Goal: Task Accomplishment & Management: Complete application form

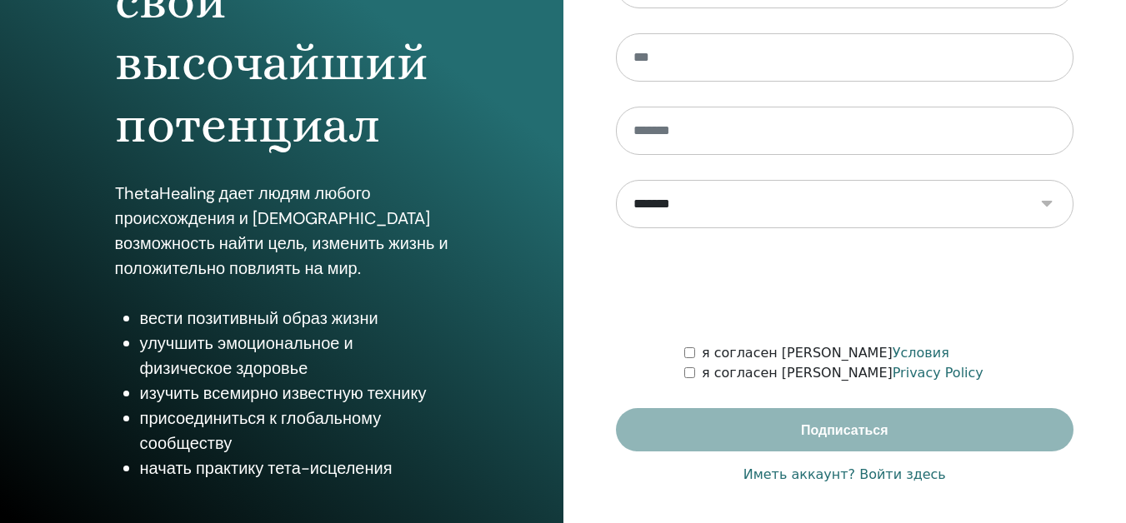
scroll to position [277, 0]
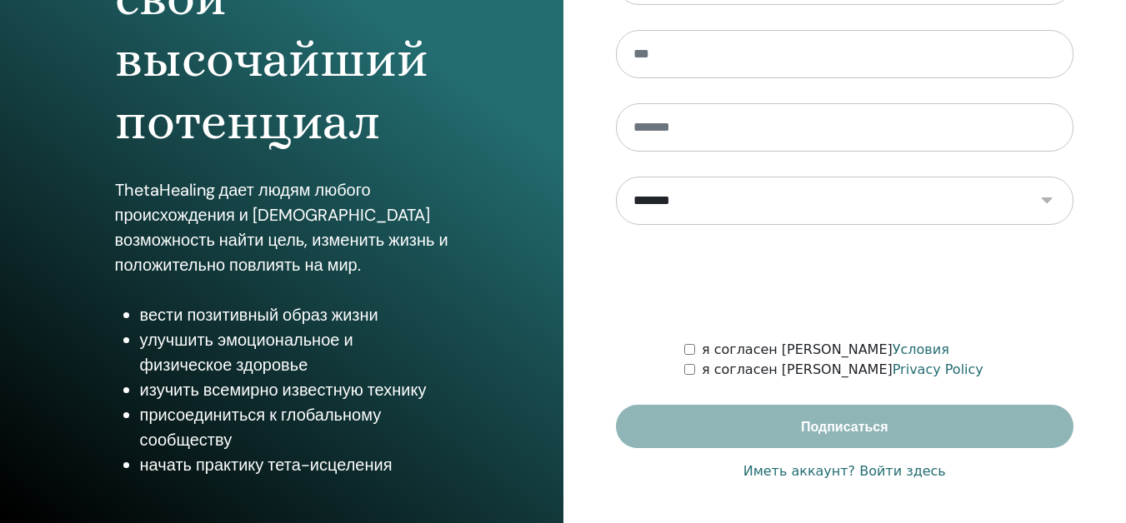
type input "**********"
click at [878, 473] on link "Иметь аккаунт? Войти здесь" at bounding box center [844, 472] width 203 height 20
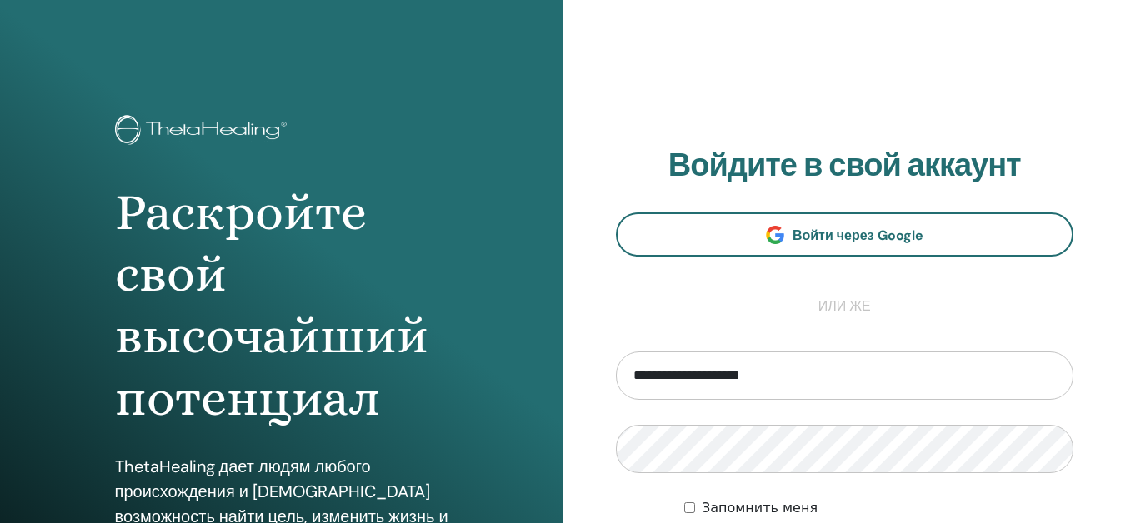
scroll to position [167, 0]
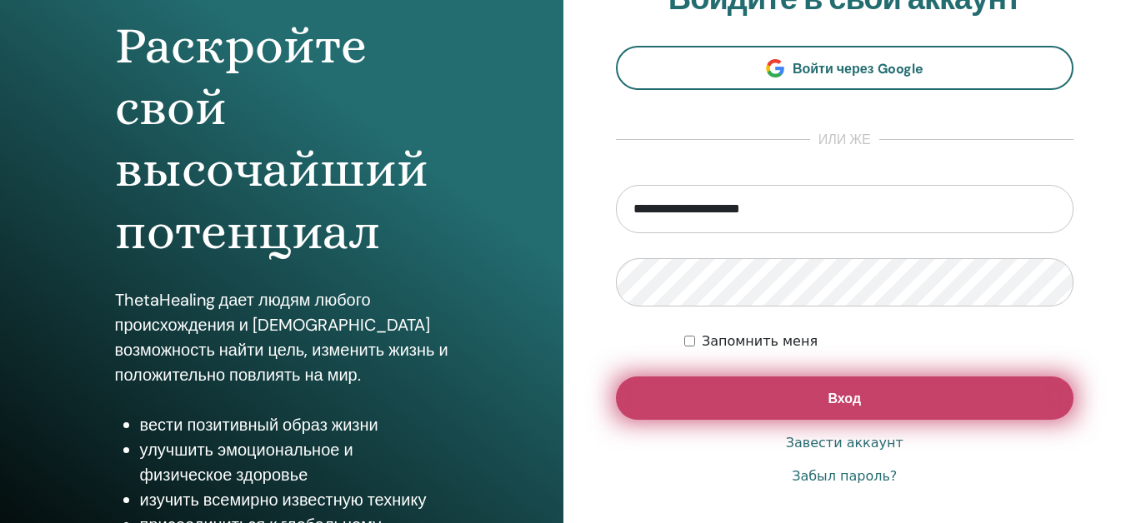
click at [884, 405] on button "Вход" at bounding box center [845, 398] width 458 height 43
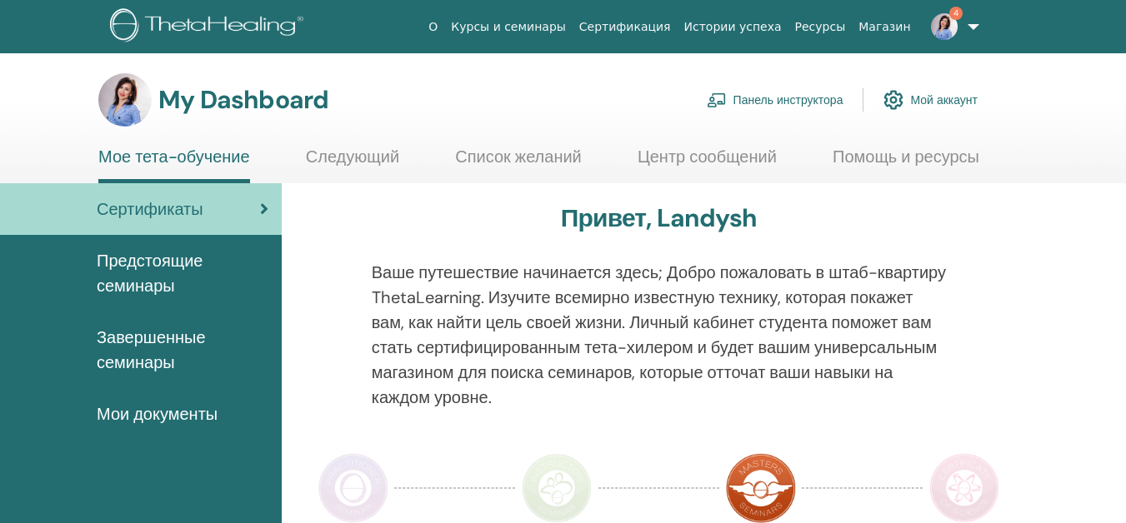
click at [796, 98] on link "Панель инструктора" at bounding box center [775, 100] width 137 height 37
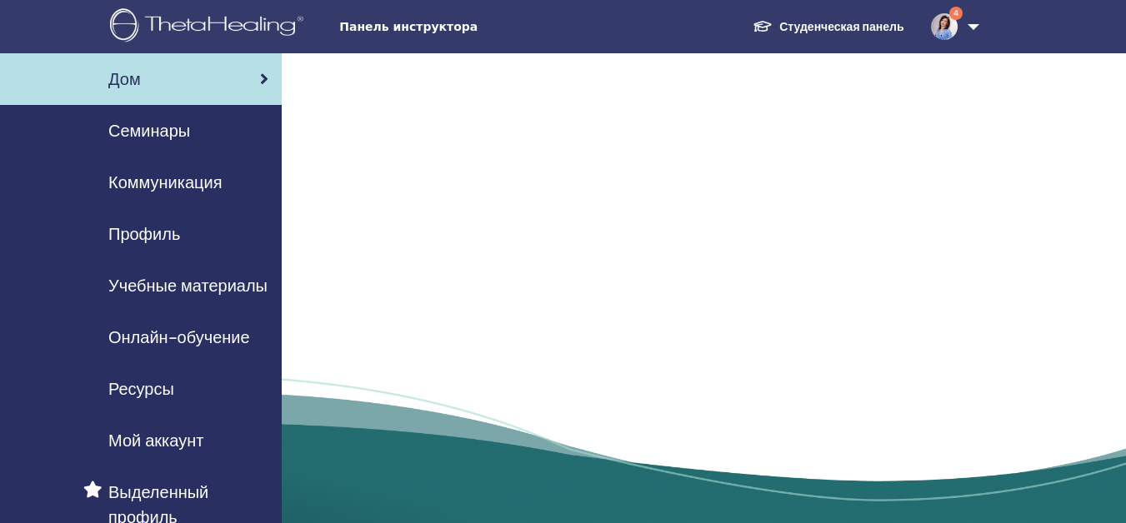
click at [193, 120] on div "Семинары" at bounding box center [140, 130] width 255 height 25
click at [204, 83] on div "Дом" at bounding box center [140, 79] width 255 height 25
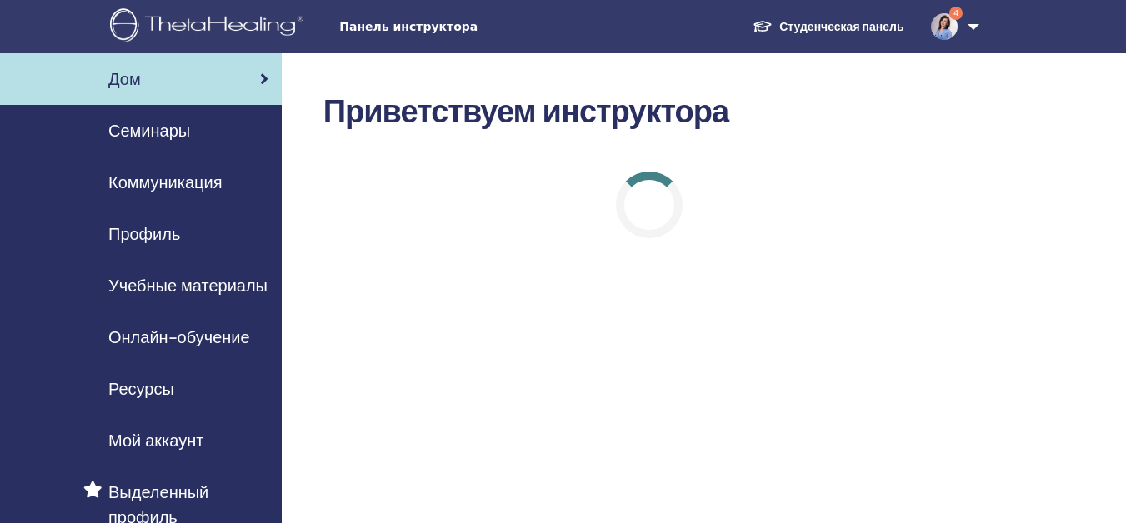
click at [644, 225] on div at bounding box center [649, 204] width 93 height 93
click at [183, 119] on span "Семинары" at bounding box center [149, 130] width 82 height 25
click at [178, 134] on span "Семинары" at bounding box center [149, 130] width 82 height 25
drag, startPoint x: 637, startPoint y: 207, endPoint x: 654, endPoint y: 192, distance: 23.1
click at [640, 205] on div at bounding box center [649, 205] width 67 height 67
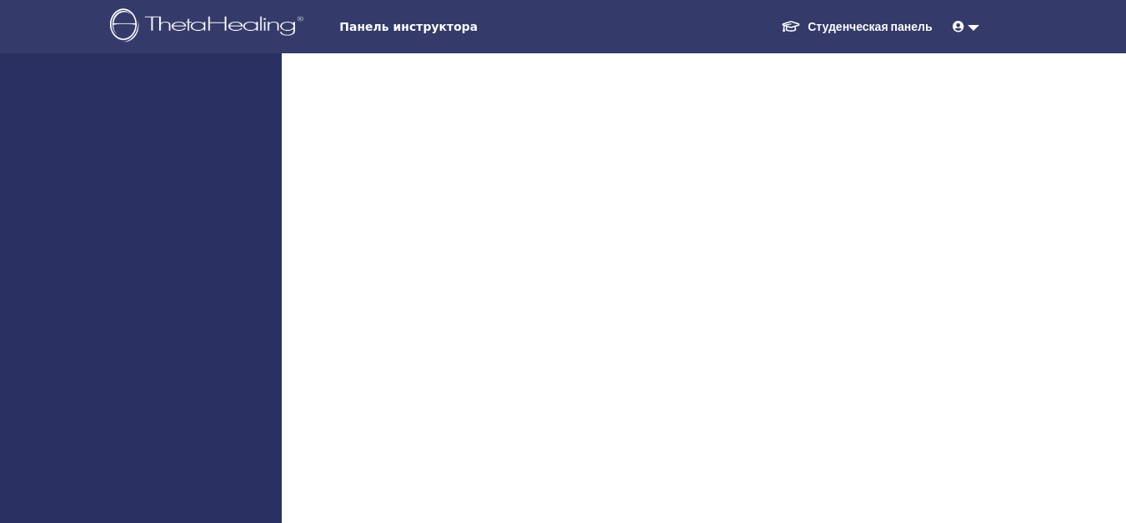
drag, startPoint x: 618, startPoint y: 246, endPoint x: 618, endPoint y: 258, distance: 11.7
click at [619, 256] on div at bounding box center [563, 294] width 1126 height 482
click at [618, 235] on div at bounding box center [563, 294] width 1126 height 482
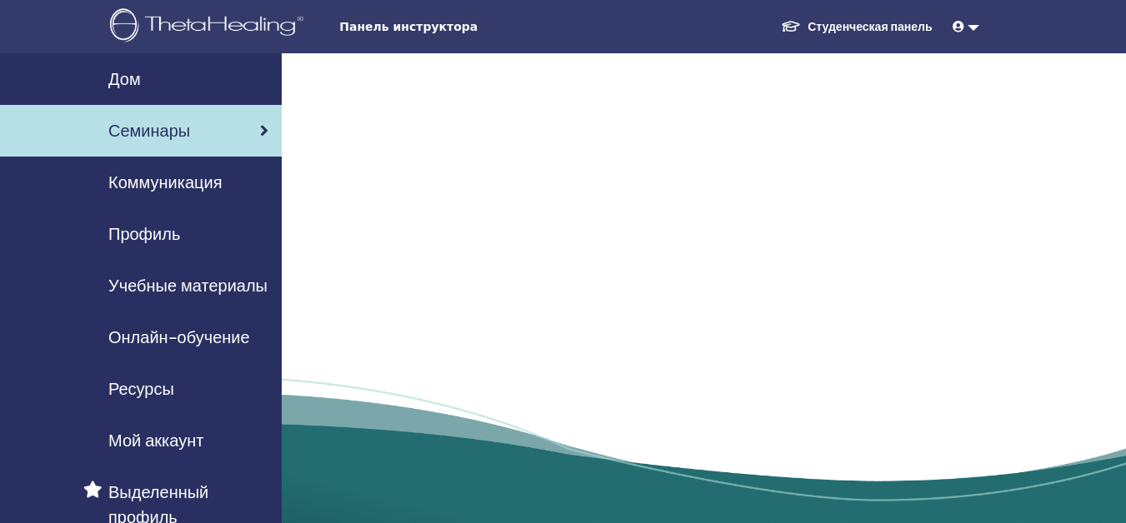
click at [529, 258] on div at bounding box center [704, 298] width 844 height 490
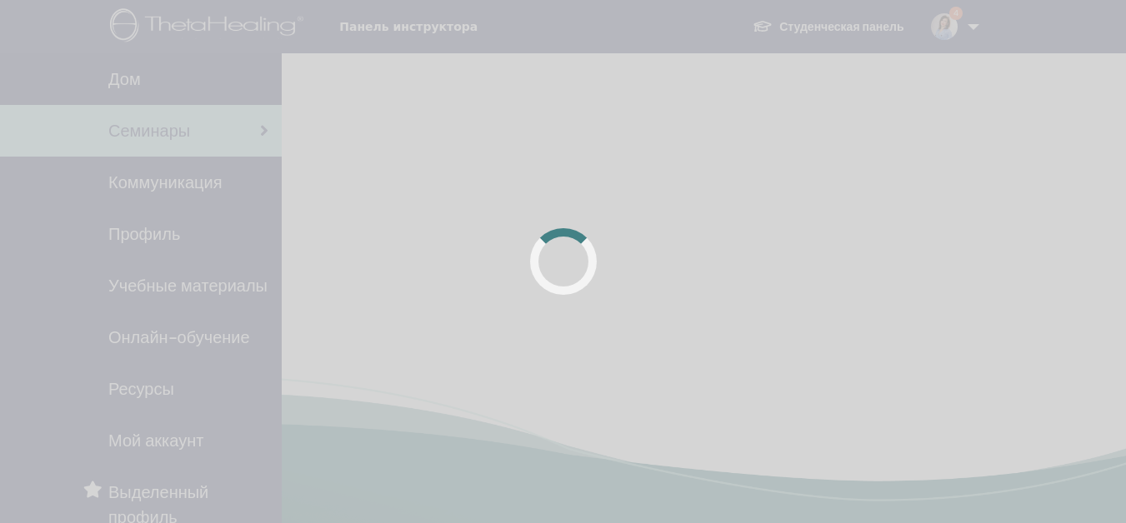
click at [566, 270] on div at bounding box center [563, 261] width 67 height 67
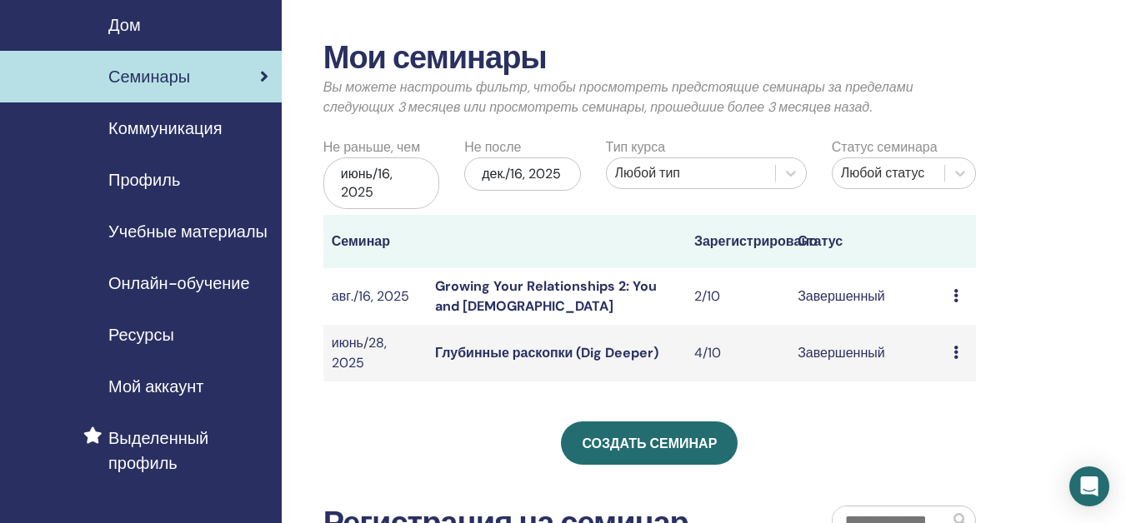
scroll to position [83, 0]
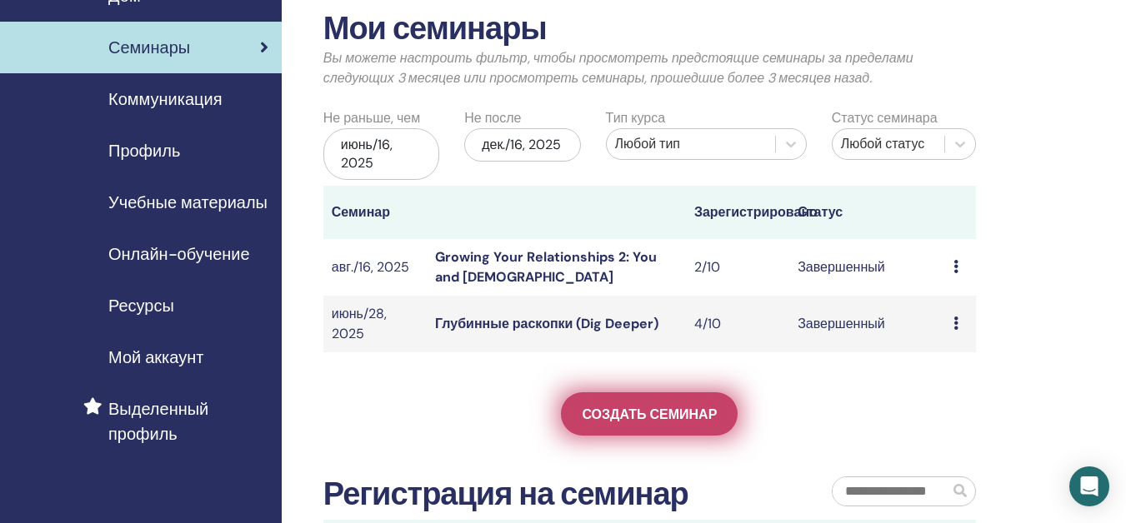
click at [664, 412] on span "Создать семинар" at bounding box center [649, 415] width 135 height 18
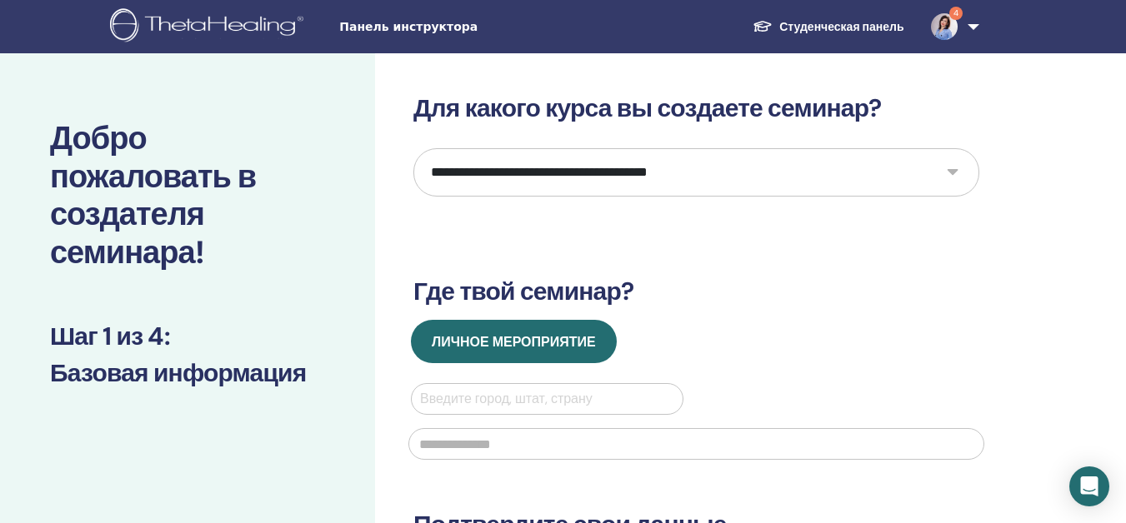
click at [698, 180] on select "**********" at bounding box center [696, 172] width 566 height 48
select select "*"
click at [413, 148] on select "**********" at bounding box center [696, 172] width 566 height 48
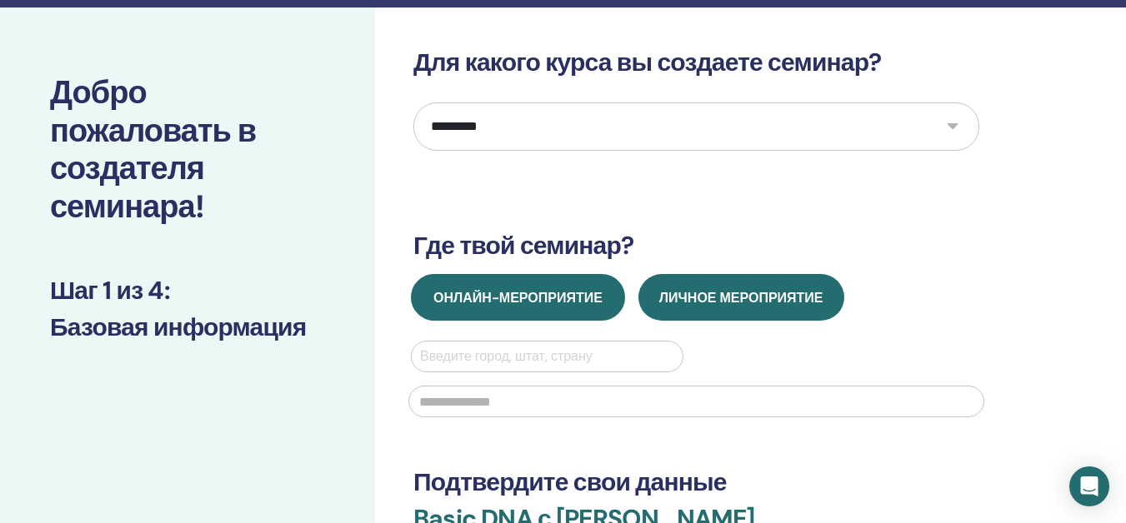
scroll to position [83, 0]
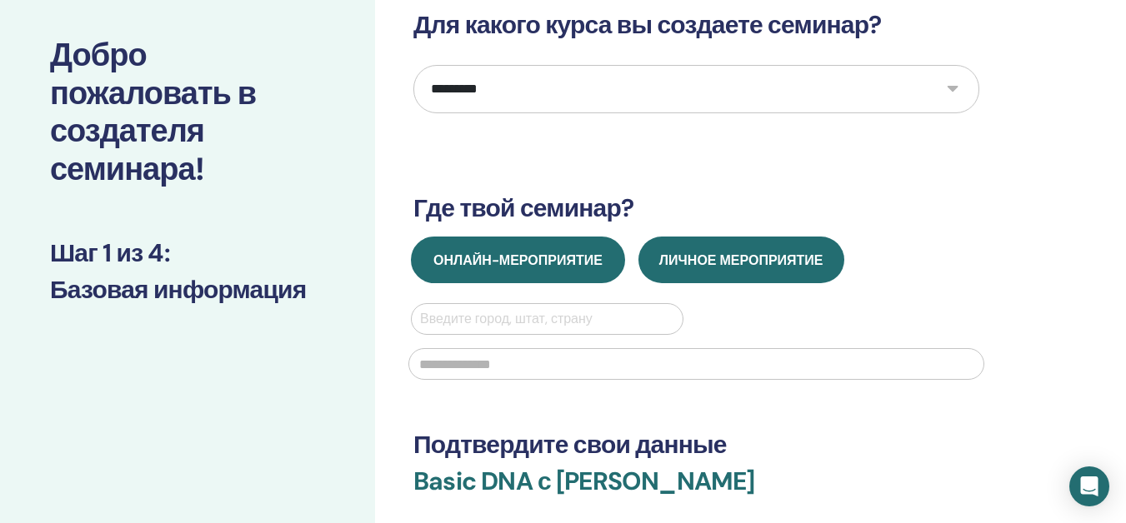
click at [584, 269] on button "Онлайн-мероприятие" at bounding box center [518, 260] width 214 height 47
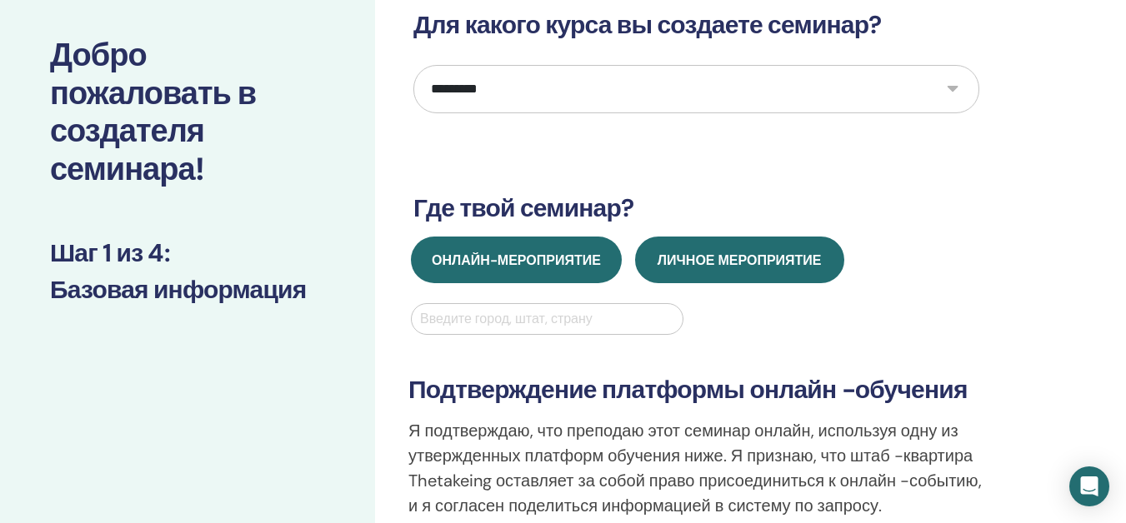
click at [724, 242] on button "Личное мероприятие" at bounding box center [739, 260] width 209 height 47
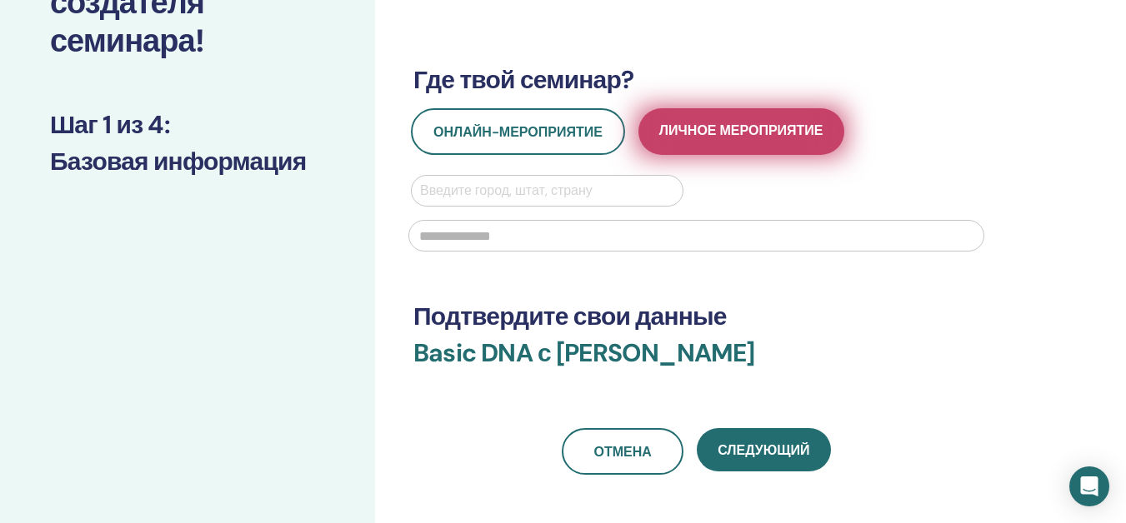
scroll to position [250, 0]
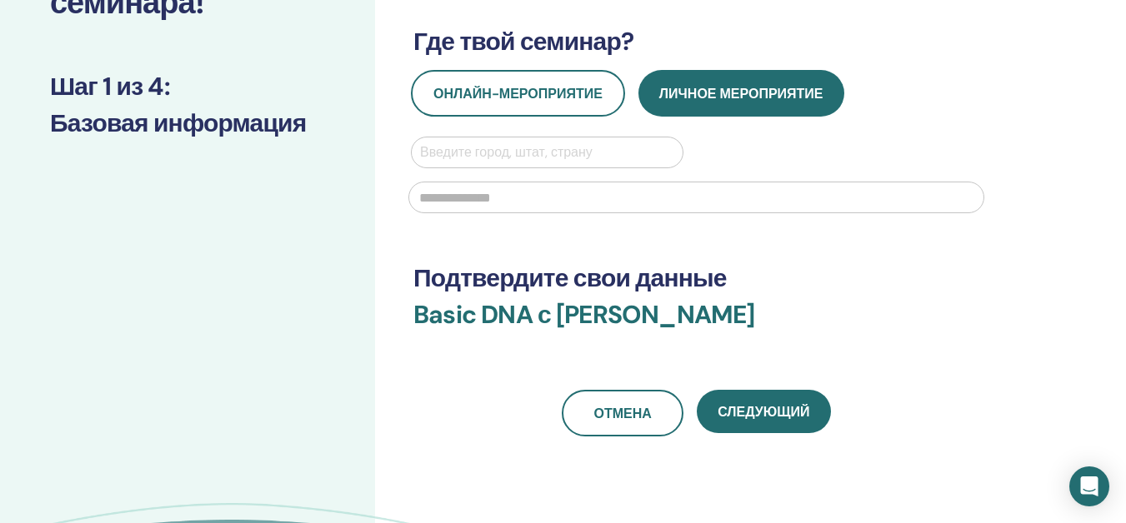
click at [475, 150] on div at bounding box center [547, 152] width 254 height 23
click at [446, 145] on div at bounding box center [547, 152] width 254 height 23
click at [443, 144] on div at bounding box center [547, 152] width 254 height 23
click at [435, 144] on div at bounding box center [547, 152] width 254 height 23
click at [423, 153] on input "text" at bounding box center [421, 153] width 3 height 20
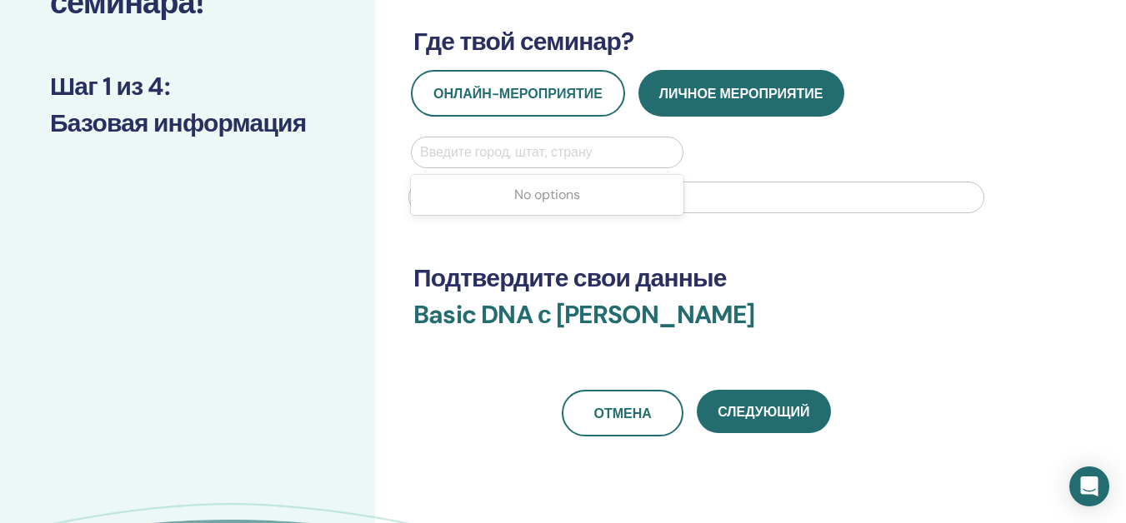
click at [446, 160] on div at bounding box center [547, 152] width 254 height 23
type input "*"
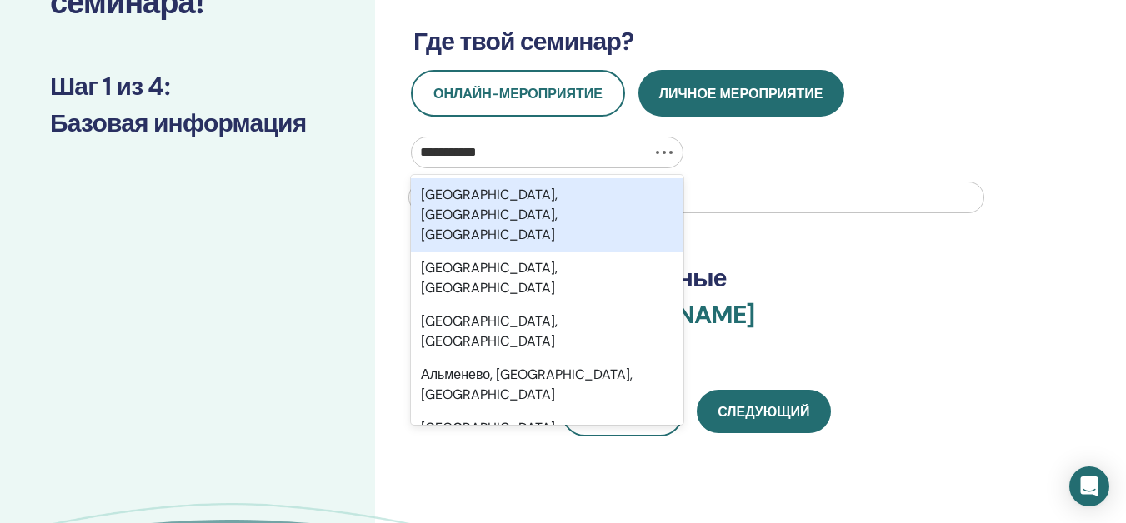
type input "**********"
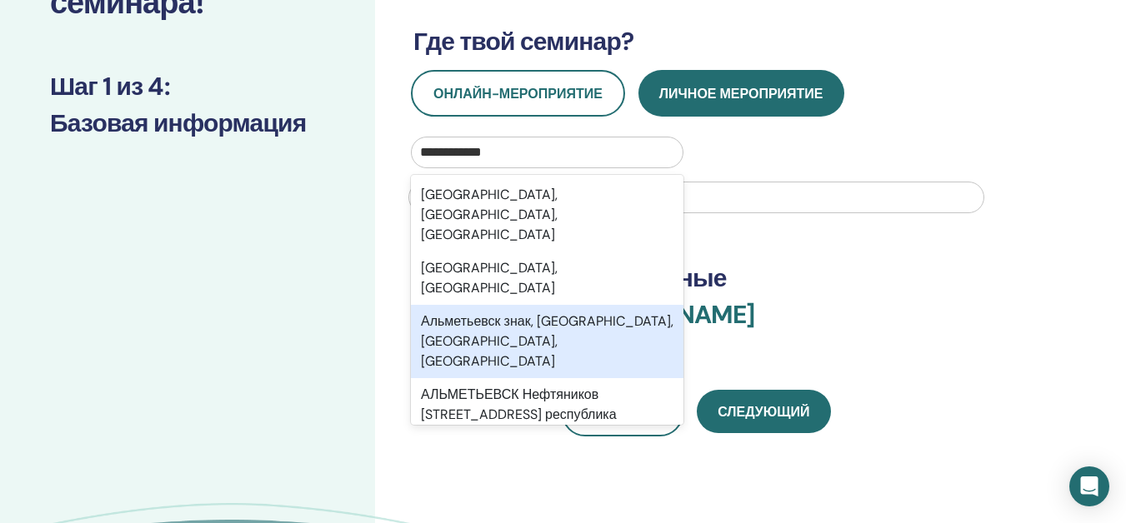
scroll to position [283, 0]
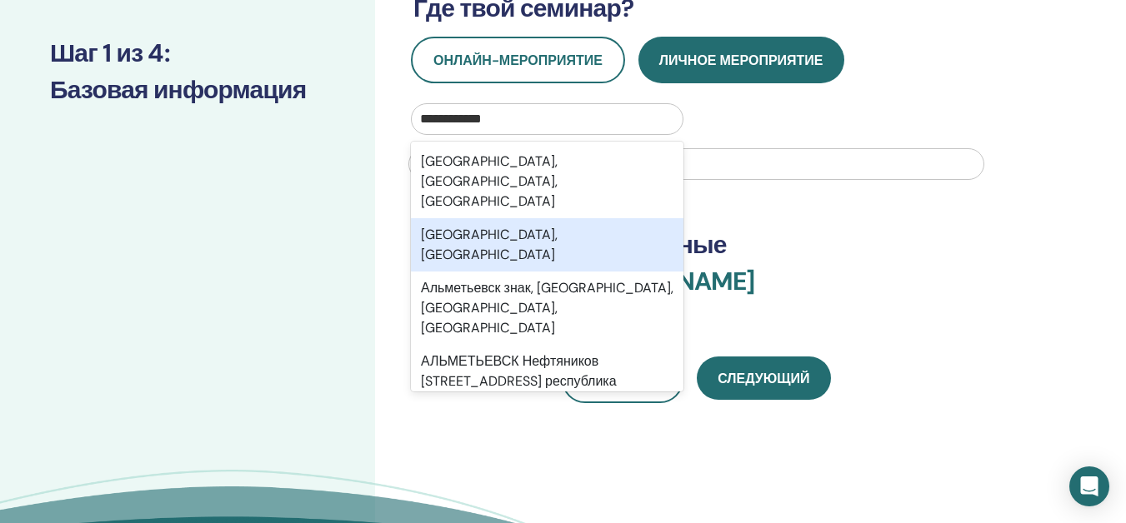
click at [559, 218] on div "[GEOGRAPHIC_DATA], [GEOGRAPHIC_DATA]" at bounding box center [547, 244] width 273 height 53
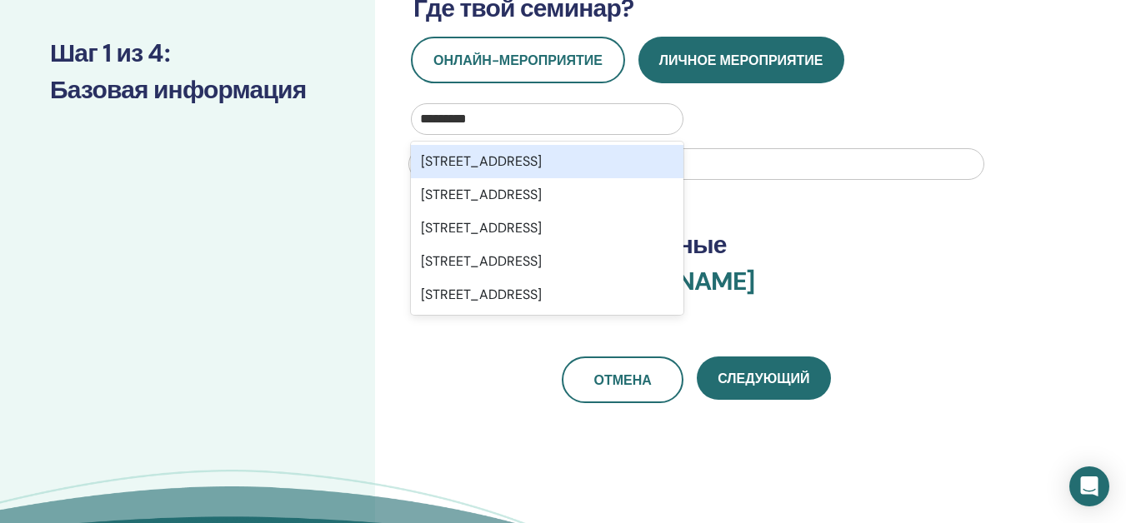
type input "*********"
click at [692, 412] on div "**********" at bounding box center [750, 203] width 751 height 867
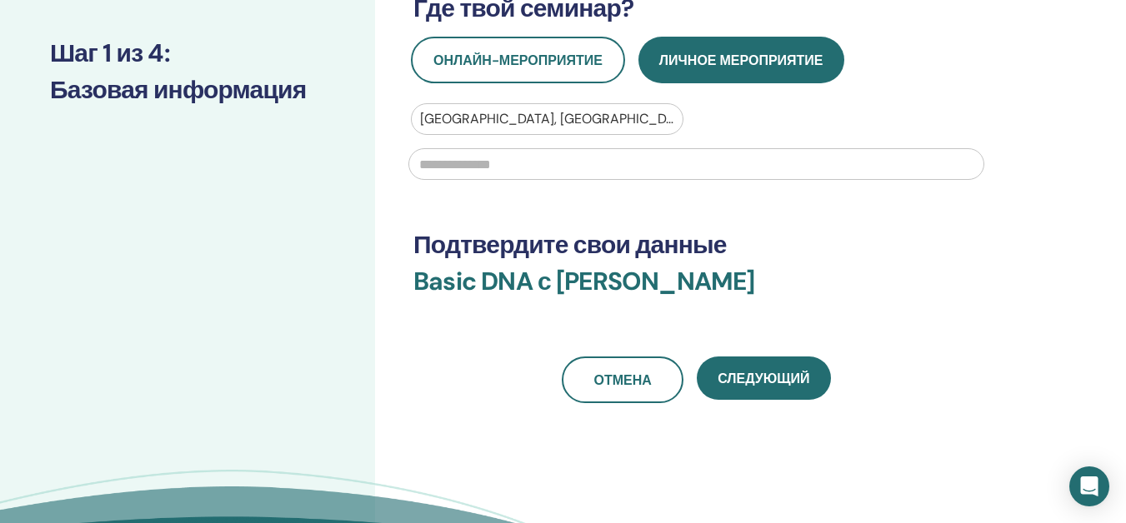
click at [478, 157] on input "text" at bounding box center [696, 164] width 576 height 32
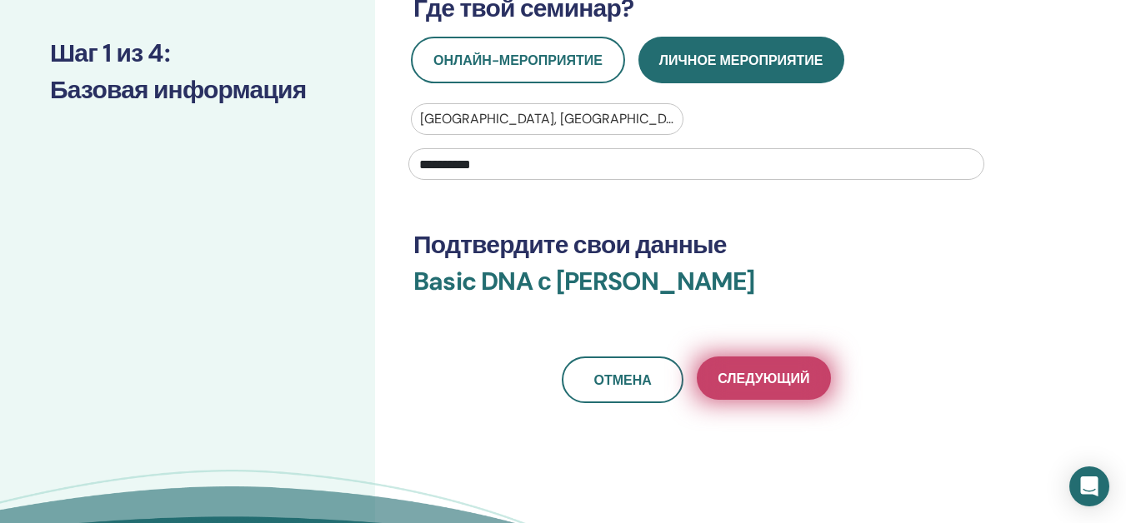
type input "**********"
click at [733, 372] on span "Следующий" at bounding box center [764, 379] width 92 height 18
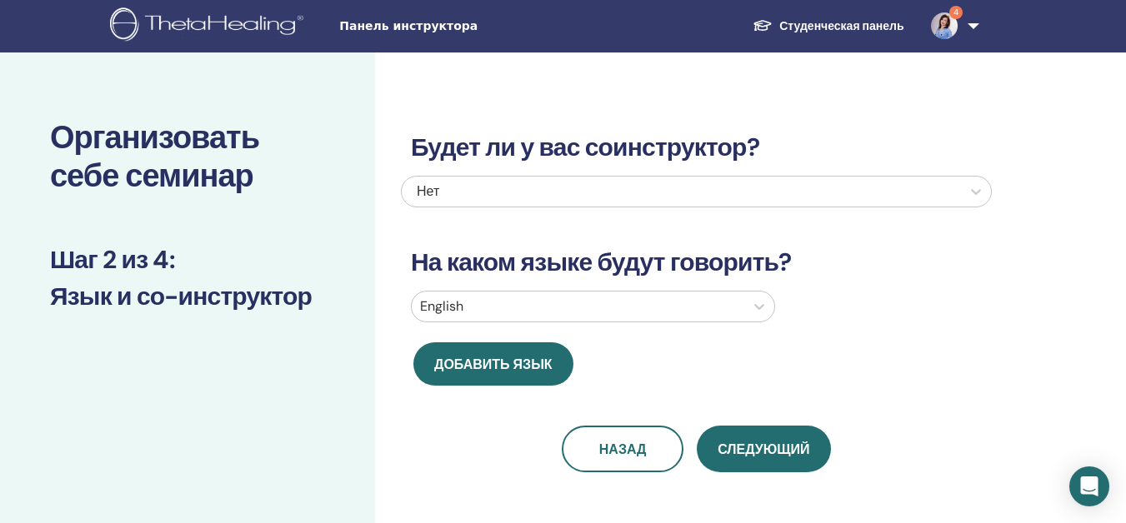
scroll to position [0, 0]
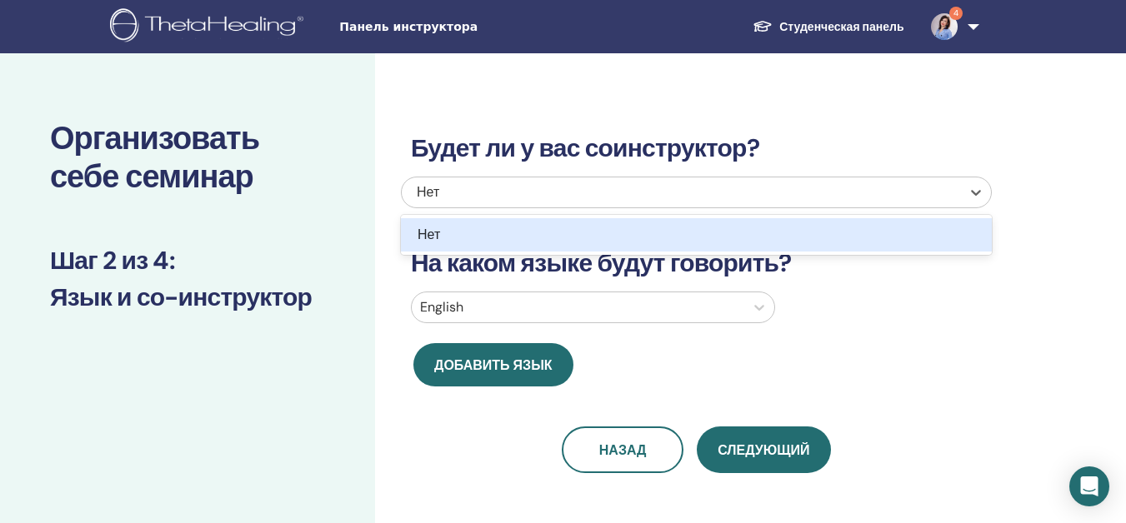
drag, startPoint x: 538, startPoint y: 192, endPoint x: 506, endPoint y: 201, distance: 33.0
click at [536, 191] on div "Нет" at bounding box center [639, 193] width 445 height 20
click at [437, 232] on span "Нет" at bounding box center [429, 235] width 23 height 18
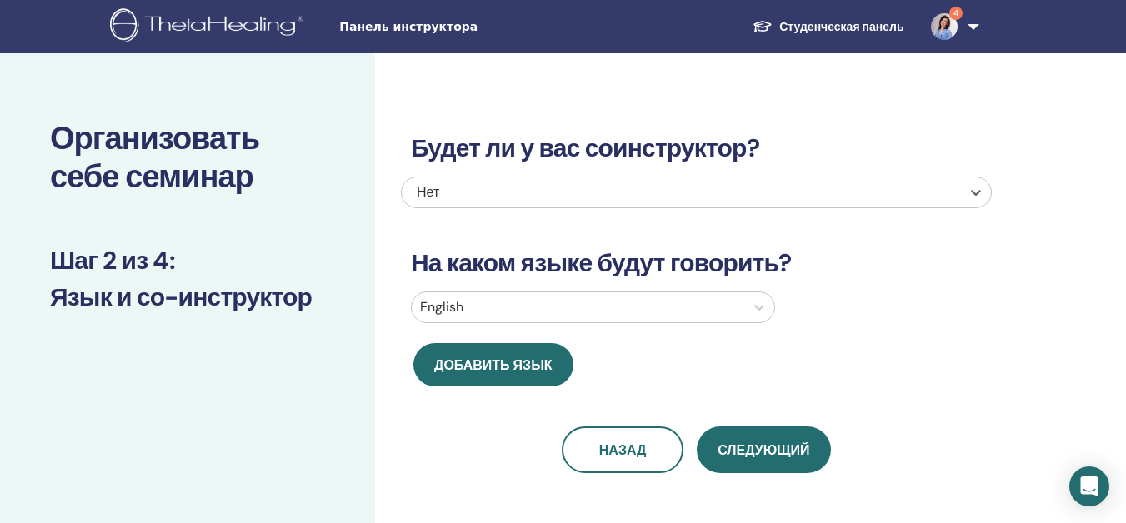
click at [477, 183] on div "Нет" at bounding box center [639, 193] width 445 height 20
click at [951, 343] on div "Будет ли у вас соинструктор? Нет На каком языке будут говорить? English Добавит…" at bounding box center [696, 283] width 591 height 380
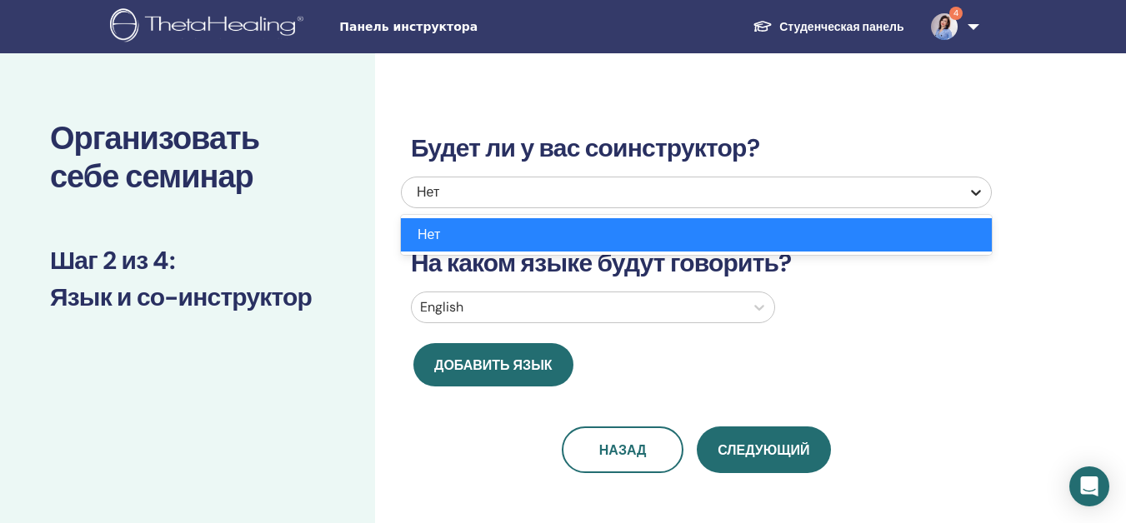
drag, startPoint x: 904, startPoint y: 191, endPoint x: 974, endPoint y: 203, distance: 71.0
click at [908, 191] on div at bounding box center [681, 192] width 543 height 23
click at [962, 240] on div "Нет" at bounding box center [696, 235] width 571 height 20
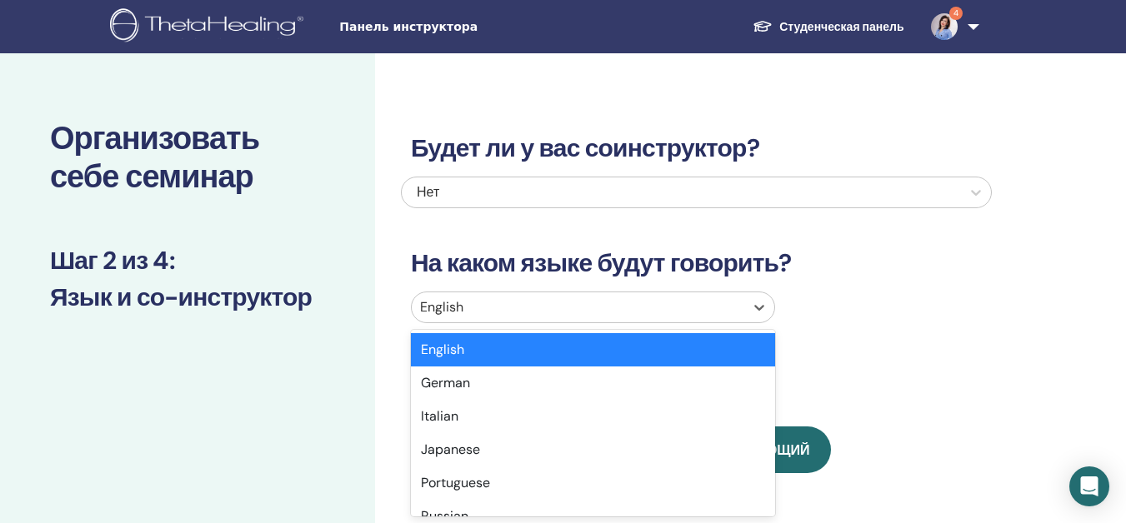
click at [512, 303] on div at bounding box center [578, 307] width 316 height 23
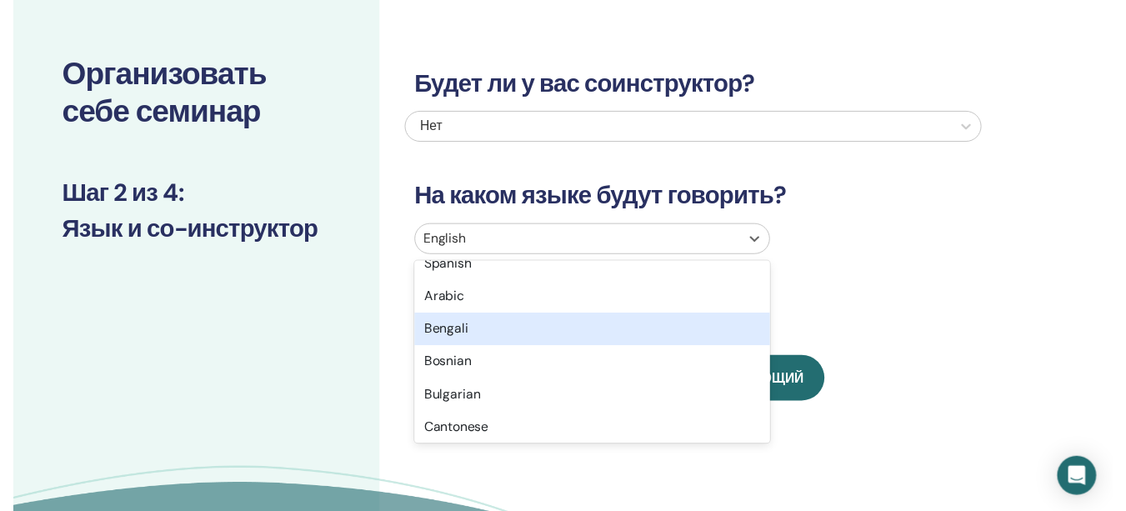
scroll to position [167, 0]
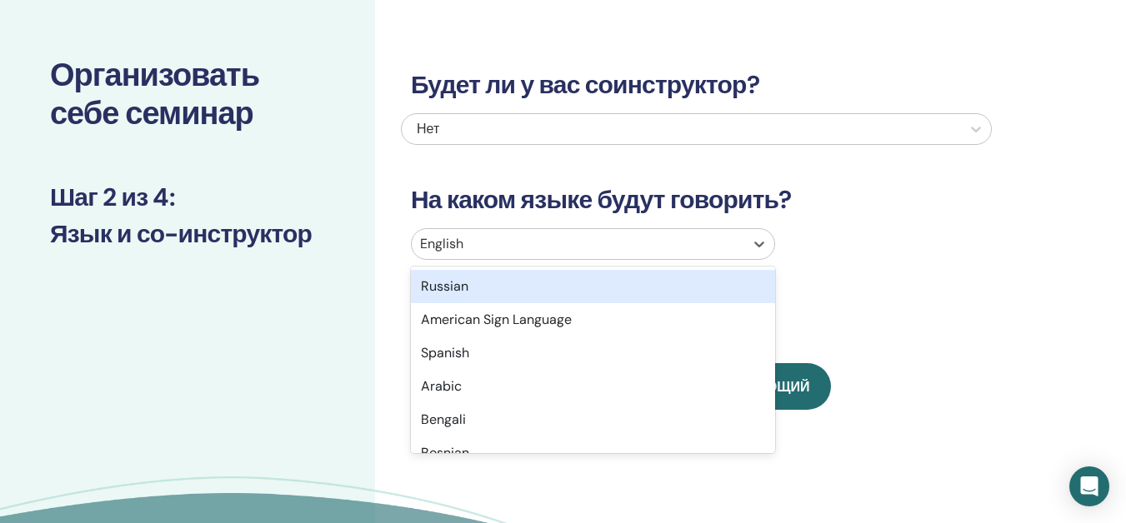
click at [486, 284] on div "Russian" at bounding box center [593, 286] width 364 height 33
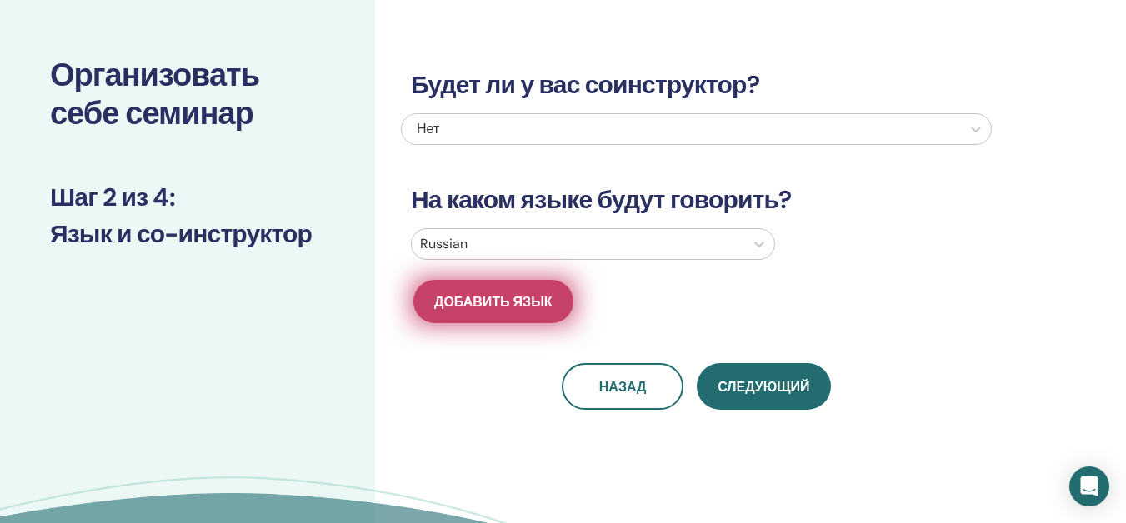
drag, startPoint x: 477, startPoint y: 309, endPoint x: 472, endPoint y: 293, distance: 16.6
click at [472, 293] on span "Добавить язык" at bounding box center [493, 302] width 118 height 18
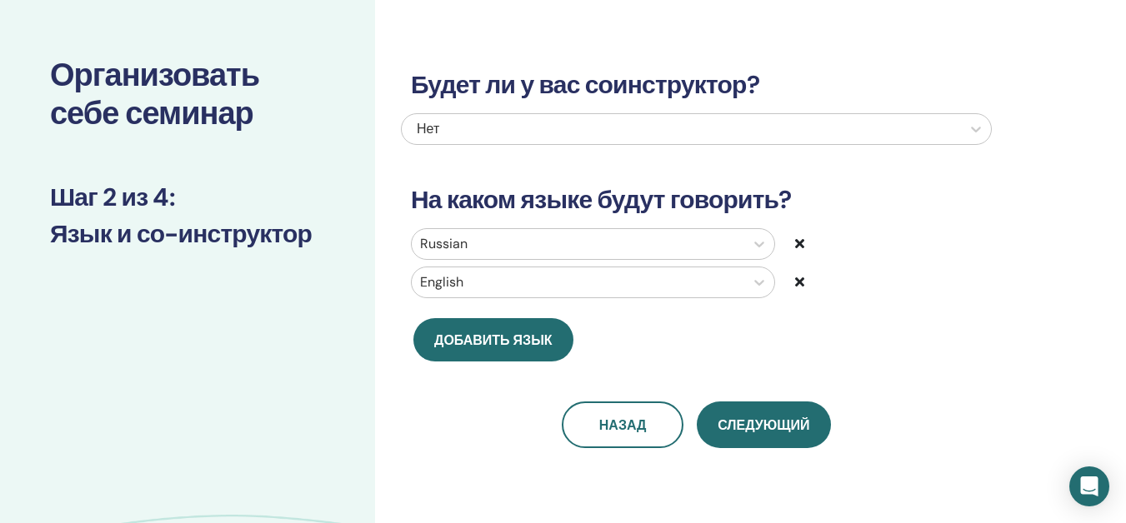
click at [804, 278] on icon at bounding box center [799, 281] width 9 height 13
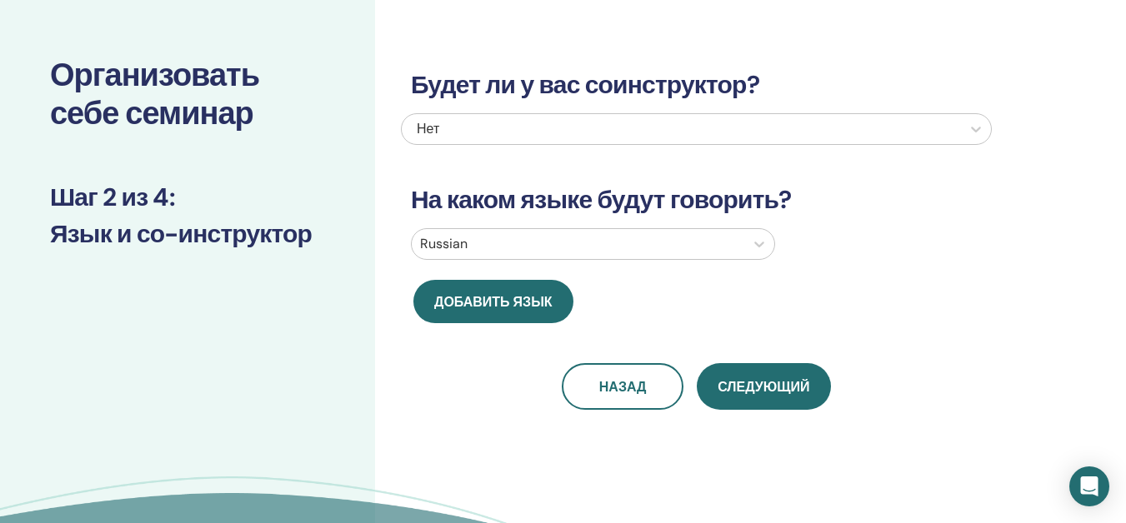
drag, startPoint x: 800, startPoint y: 249, endPoint x: 765, endPoint y: 338, distance: 95.8
click at [798, 253] on div "Russian" at bounding box center [696, 244] width 596 height 32
click at [792, 267] on div "Будет ли у вас соинструктор? Нет На каком языке будут говорить? Russian Добавит…" at bounding box center [696, 220] width 591 height 380
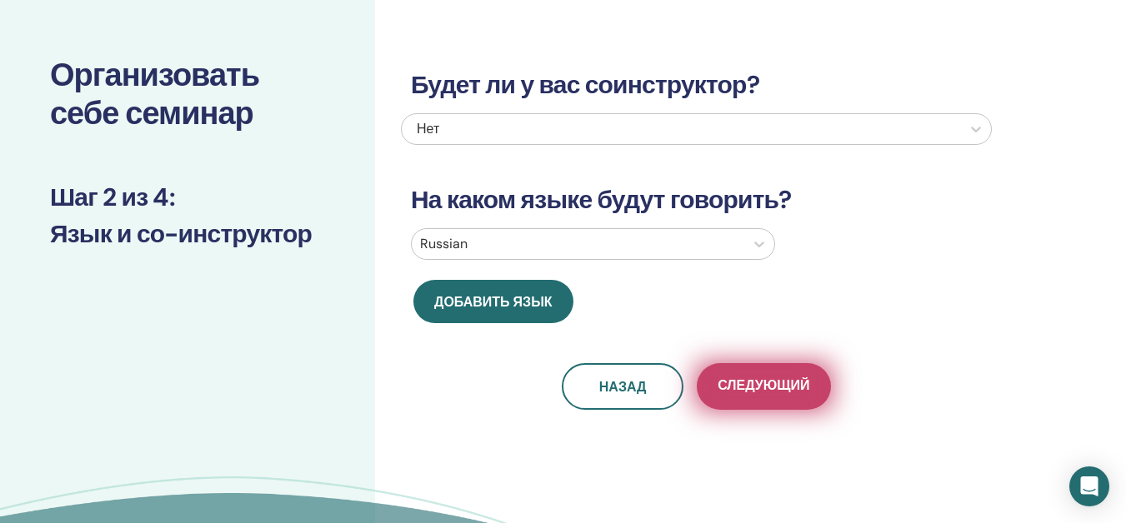
click at [763, 385] on span "Следующий" at bounding box center [764, 387] width 92 height 21
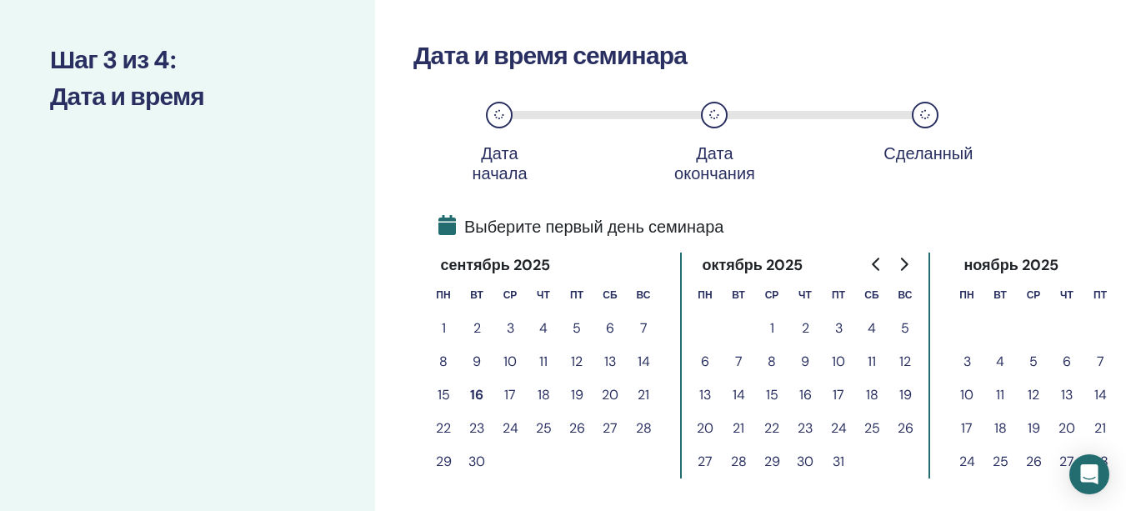
scroll to position [230, 0]
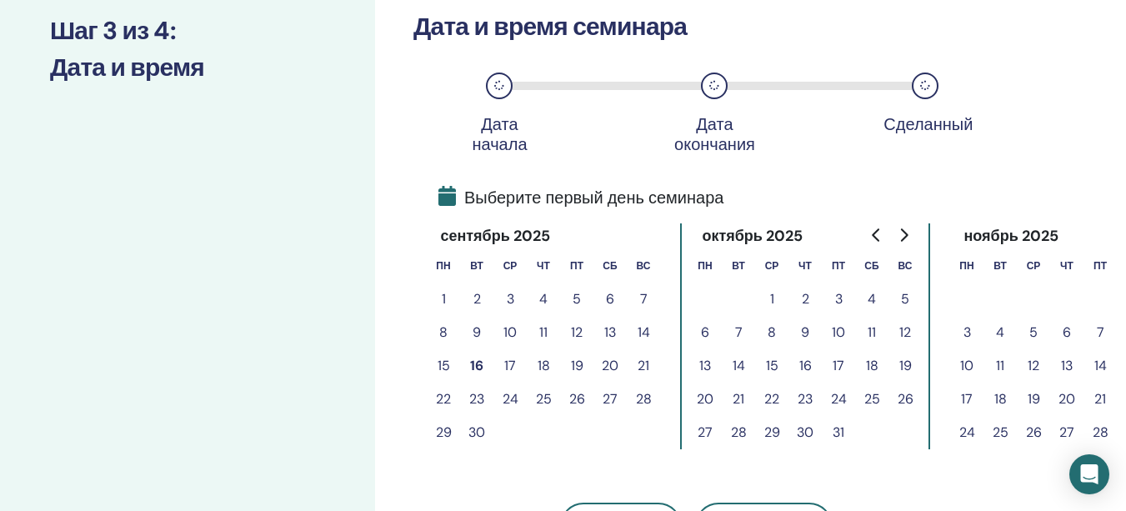
click at [363, 279] on div "Организовать себе семинар Шаг 3 из 4 : Дата и время" at bounding box center [187, 302] width 375 height 959
click at [455, 288] on button "1" at bounding box center [443, 299] width 33 height 33
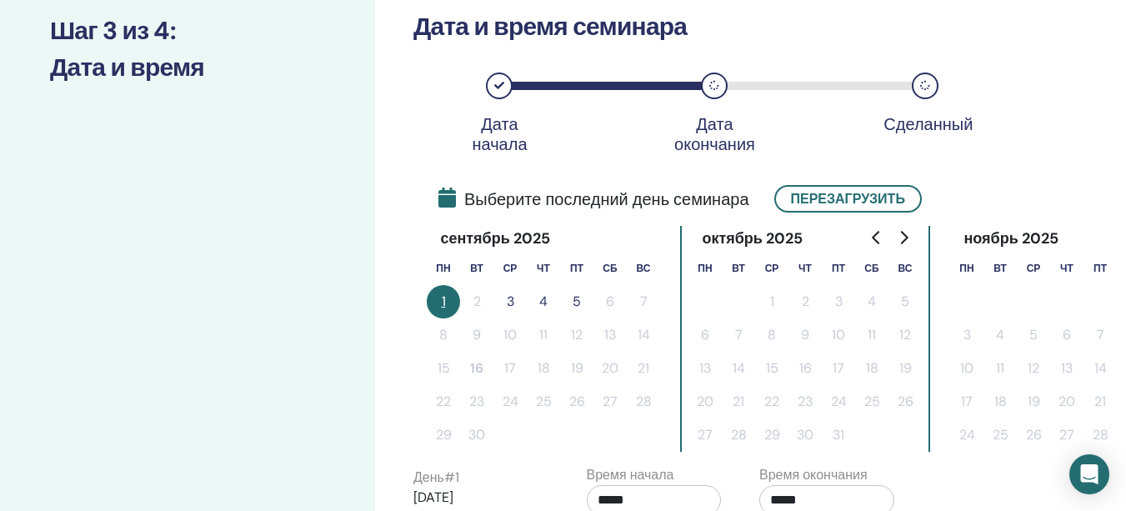
click at [444, 307] on button "1" at bounding box center [443, 301] width 33 height 33
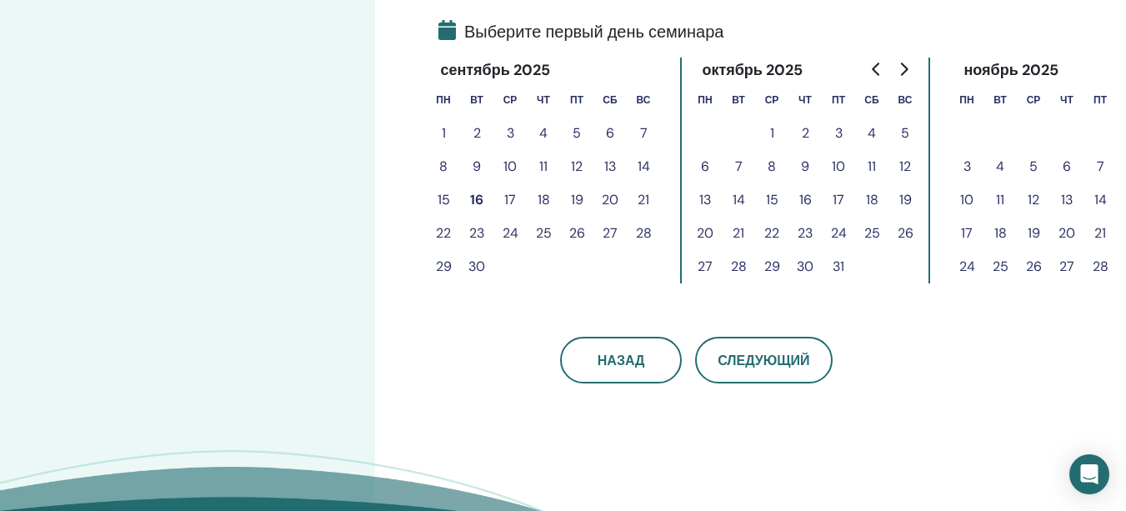
scroll to position [397, 0]
click at [539, 240] on button "25" at bounding box center [543, 232] width 33 height 33
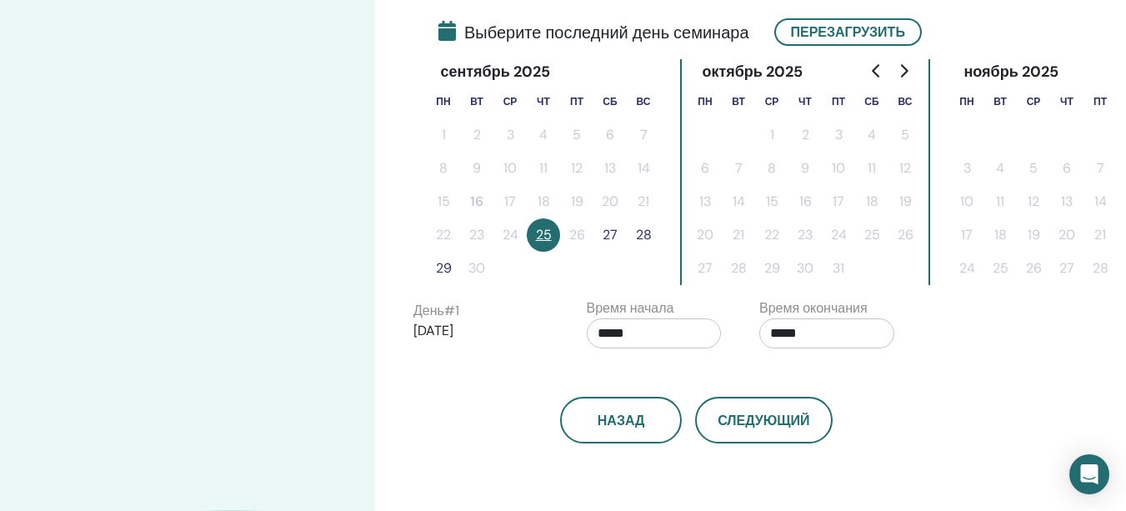
click at [613, 231] on button "27" at bounding box center [609, 234] width 33 height 33
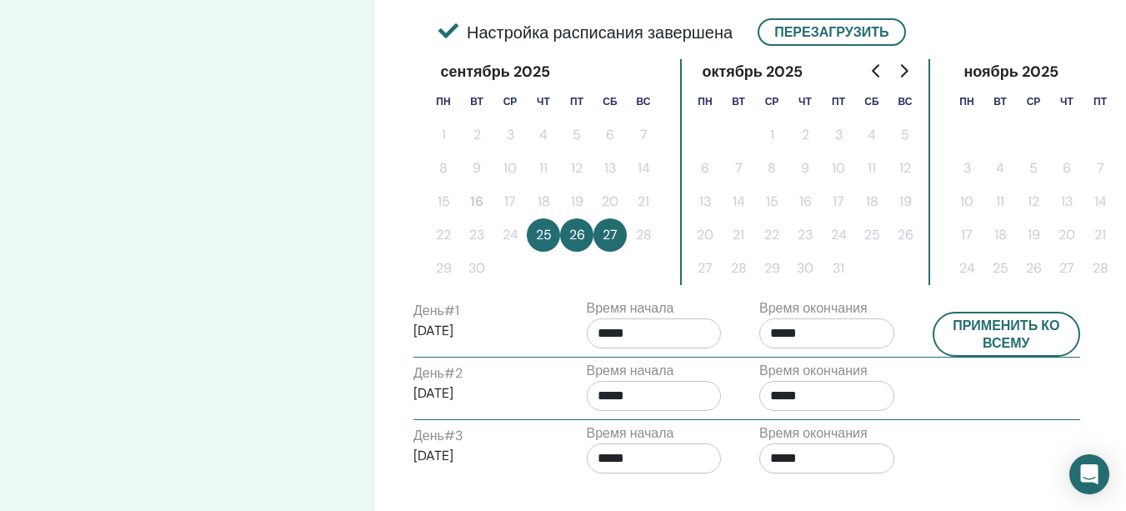
click at [598, 239] on button "27" at bounding box center [609, 234] width 33 height 33
click at [552, 237] on button "25" at bounding box center [543, 234] width 33 height 33
click at [657, 256] on td at bounding box center [643, 268] width 33 height 33
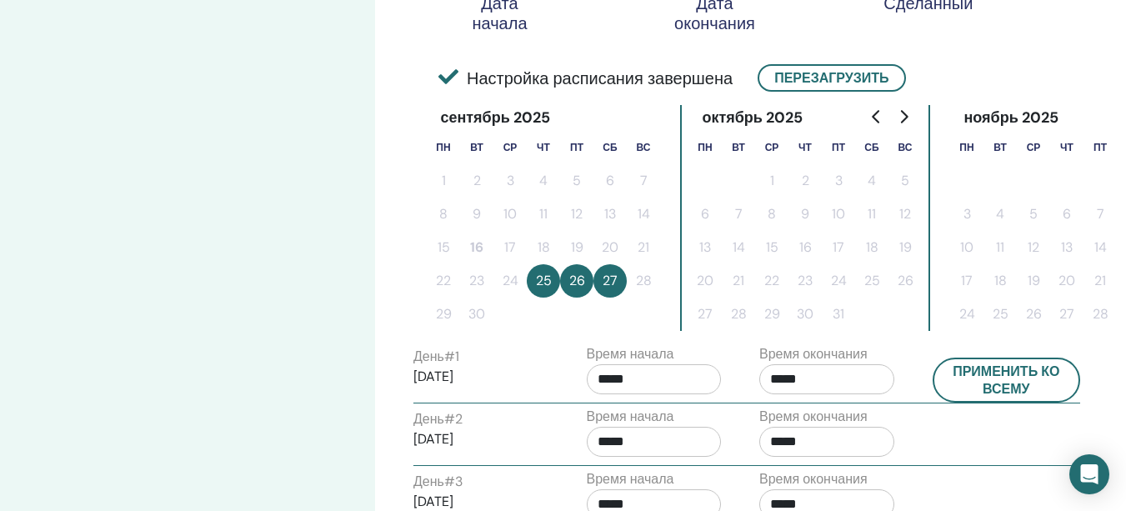
scroll to position [313, 0]
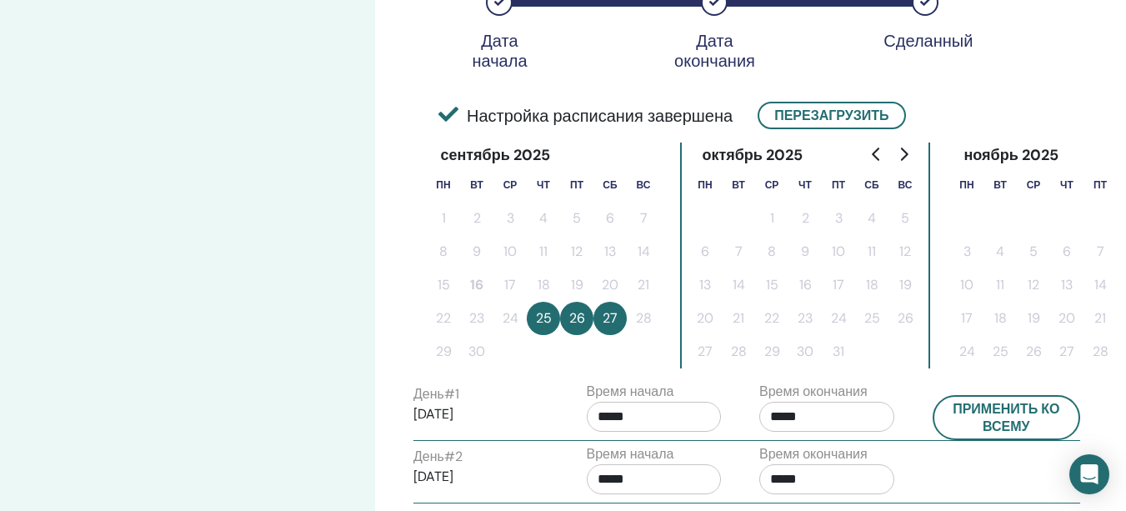
click at [584, 311] on button "26" at bounding box center [576, 318] width 33 height 33
click at [870, 107] on button "Перезагрузить" at bounding box center [832, 116] width 148 height 28
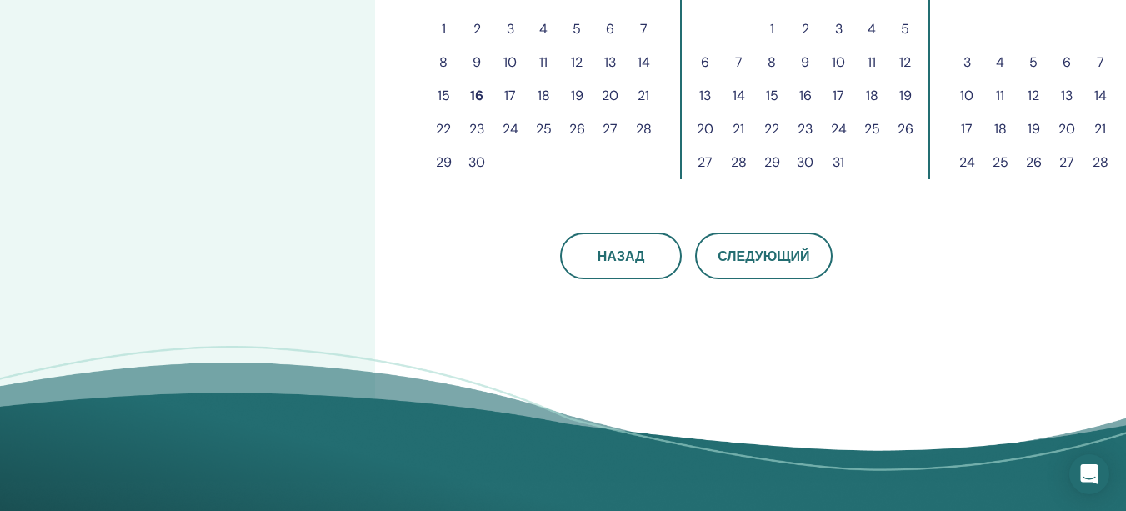
scroll to position [417, 0]
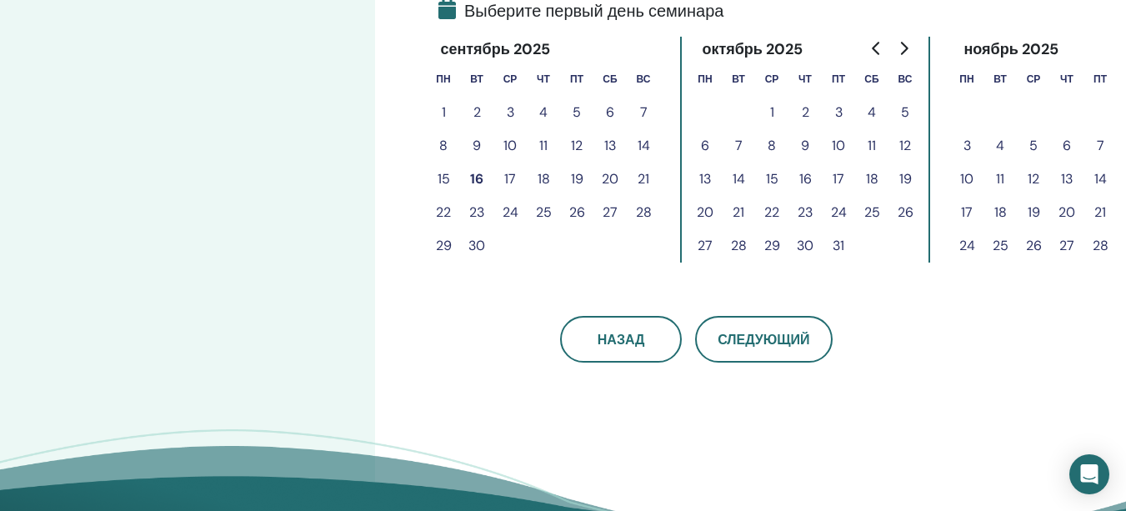
click at [580, 178] on button "19" at bounding box center [576, 179] width 33 height 33
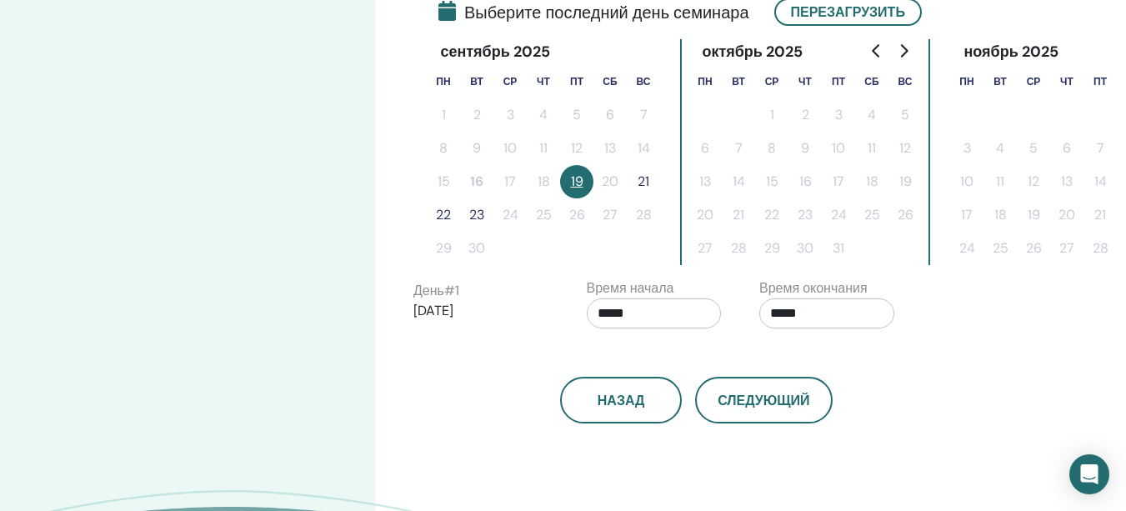
click at [645, 176] on button "21" at bounding box center [643, 181] width 33 height 33
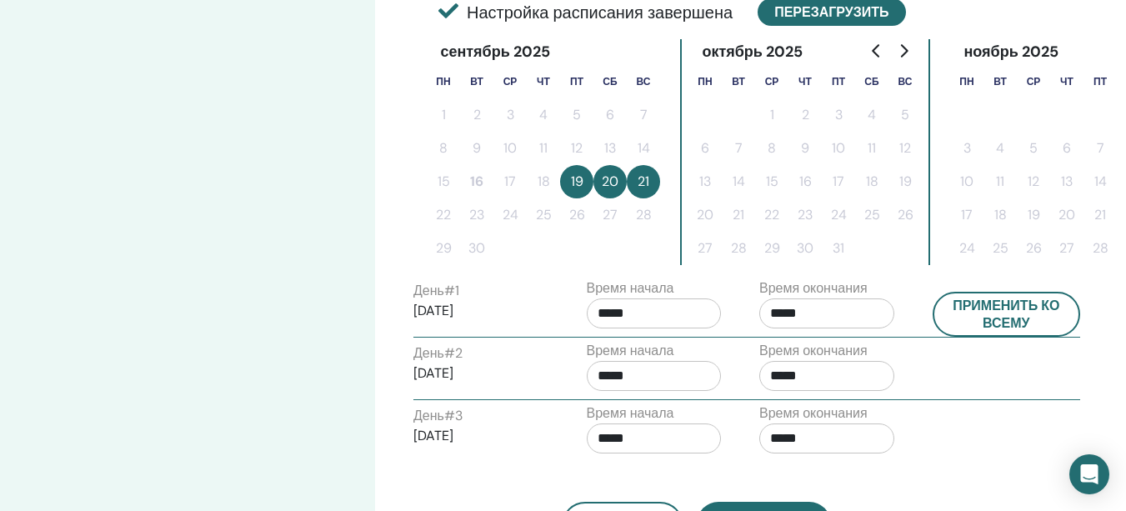
click at [853, 23] on button "Перезагрузить" at bounding box center [832, 12] width 148 height 28
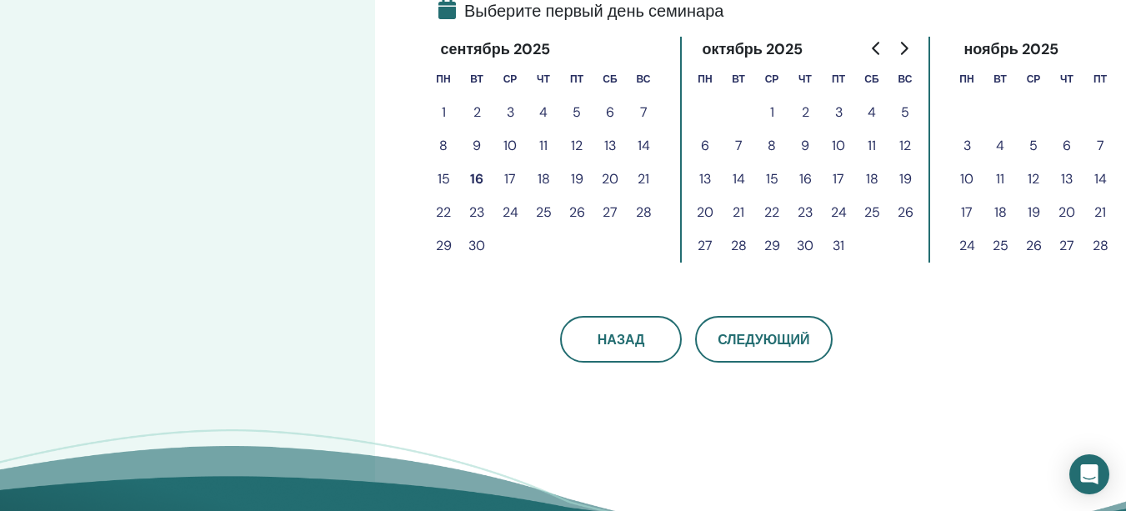
click at [576, 173] on button "19" at bounding box center [576, 179] width 33 height 33
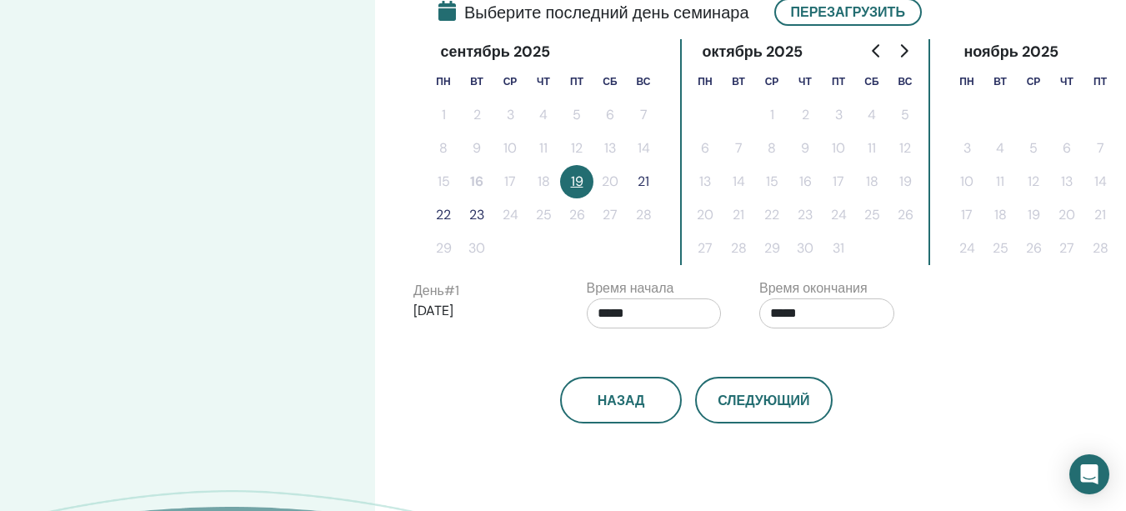
click at [467, 208] on button "23" at bounding box center [476, 214] width 33 height 33
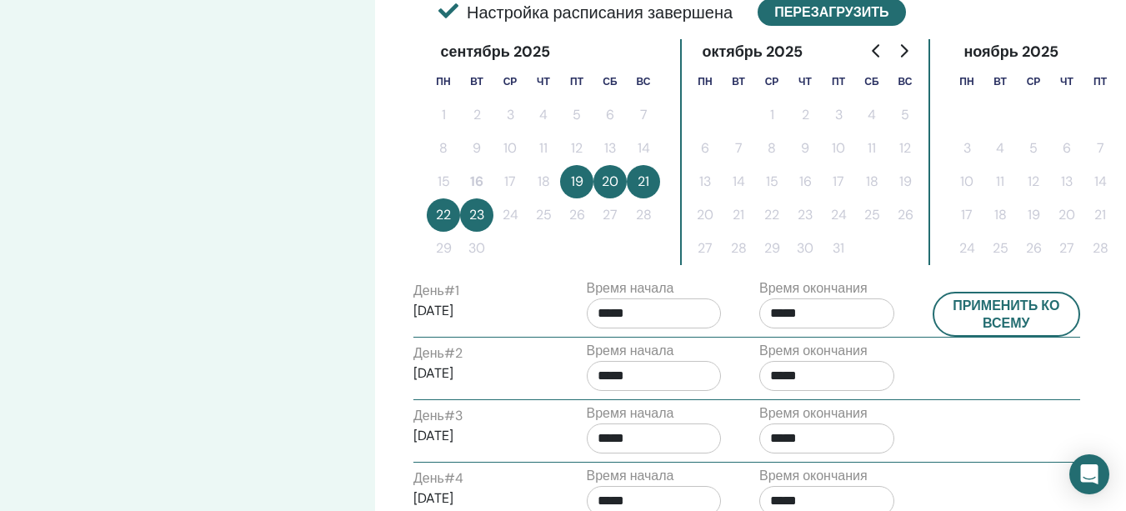
click at [763, 6] on button "Перезагрузить" at bounding box center [832, 12] width 148 height 28
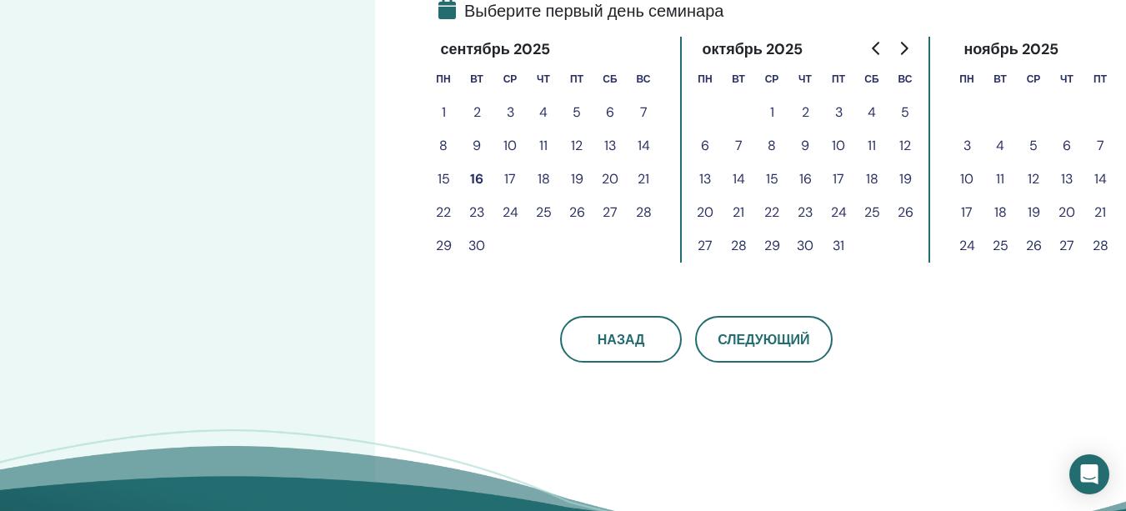
click at [574, 173] on button "19" at bounding box center [576, 179] width 33 height 33
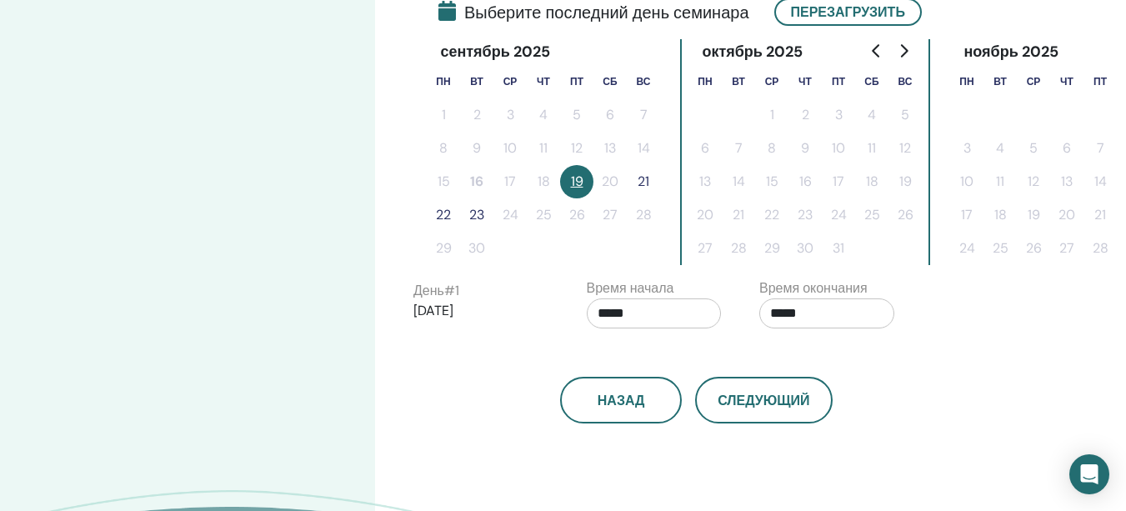
click at [649, 176] on button "21" at bounding box center [643, 181] width 33 height 33
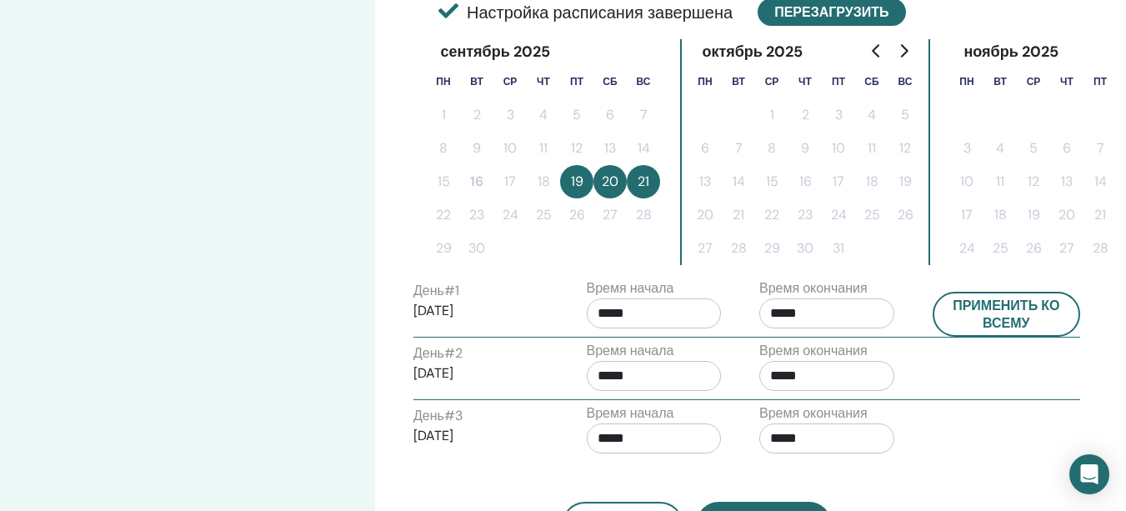
drag, startPoint x: 801, startPoint y: 18, endPoint x: 721, endPoint y: 119, distance: 128.7
click at [799, 18] on button "Перезагрузить" at bounding box center [832, 12] width 148 height 28
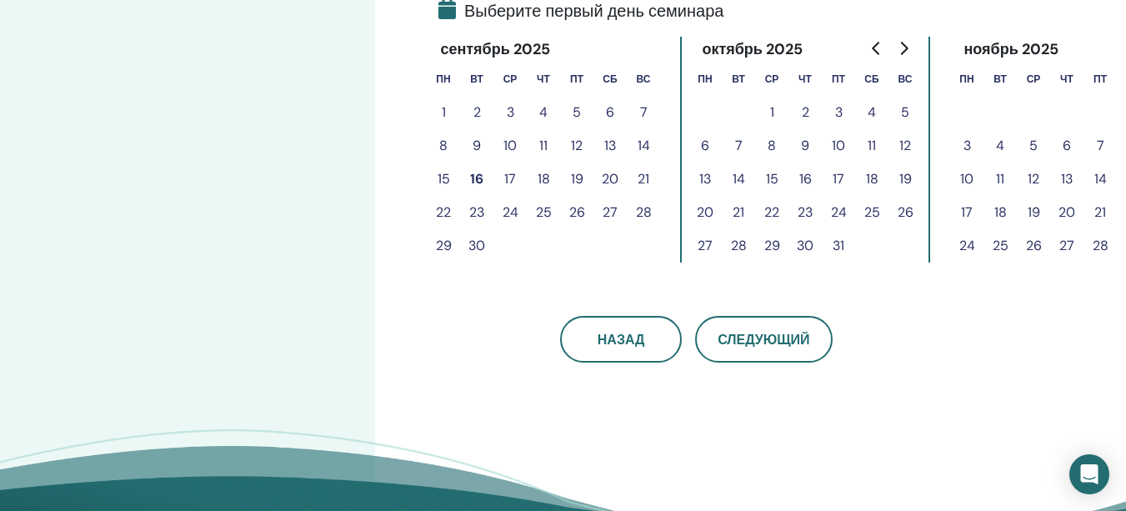
click at [587, 176] on button "19" at bounding box center [576, 179] width 33 height 33
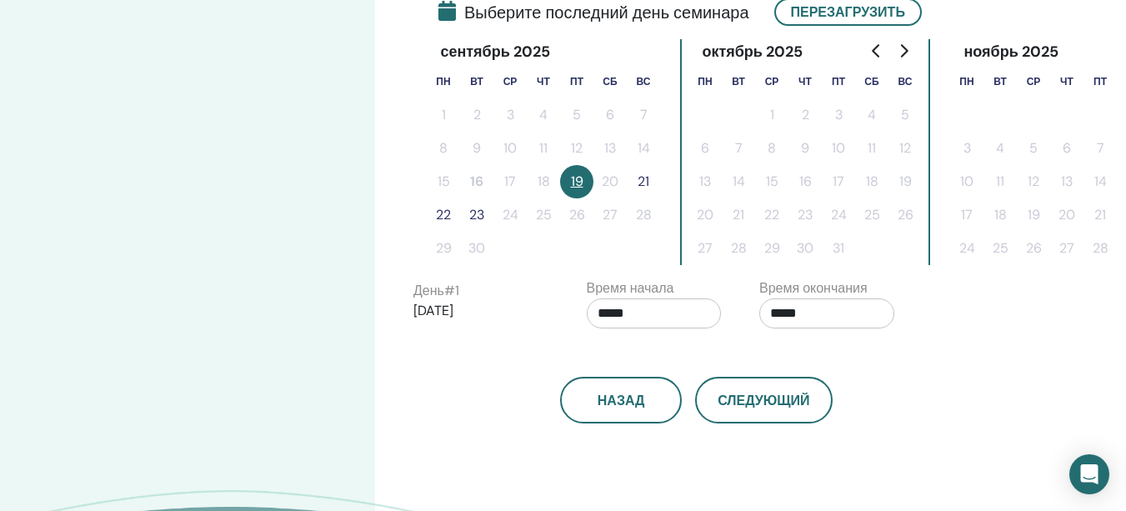
click at [443, 206] on button "22" at bounding box center [443, 214] width 33 height 33
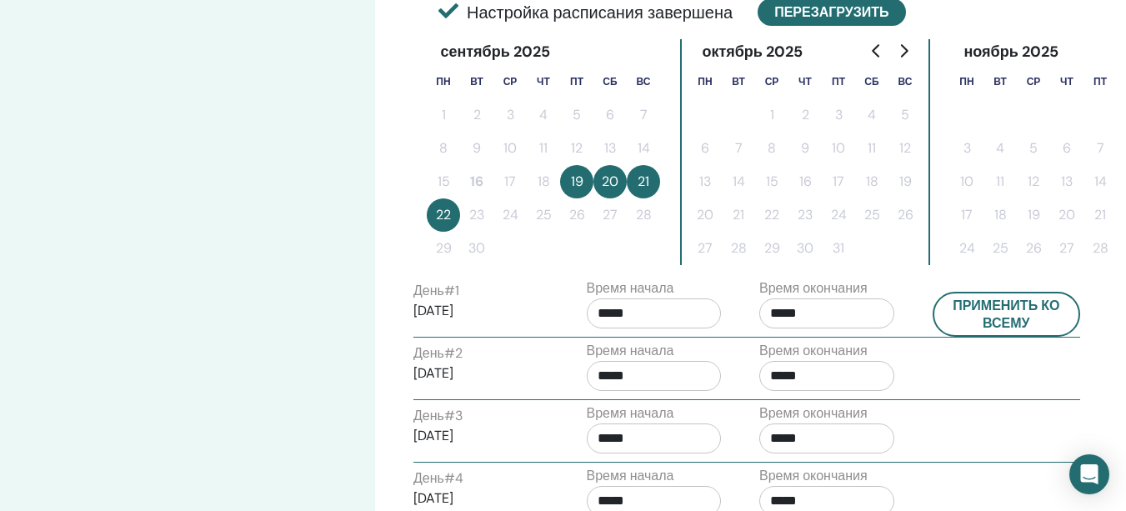
click at [807, 12] on button "Перезагрузить" at bounding box center [832, 12] width 148 height 28
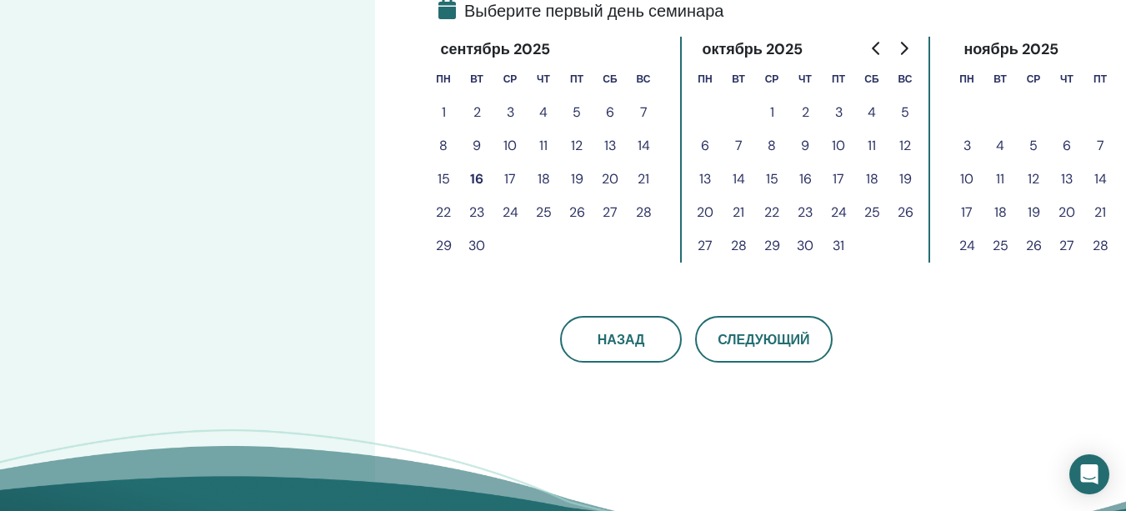
click at [578, 180] on button "19" at bounding box center [576, 179] width 33 height 33
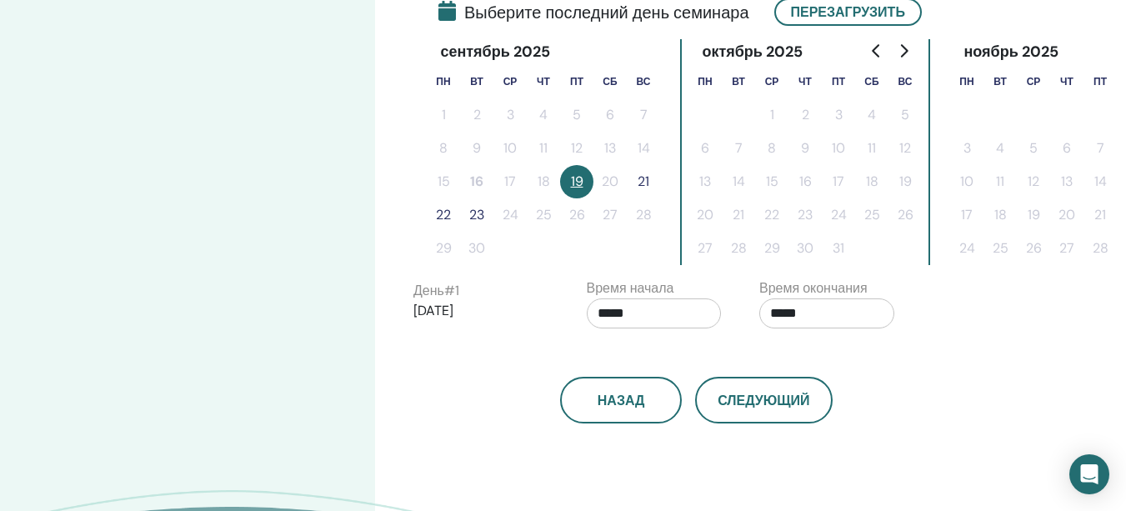
click at [638, 169] on button "21" at bounding box center [643, 181] width 33 height 33
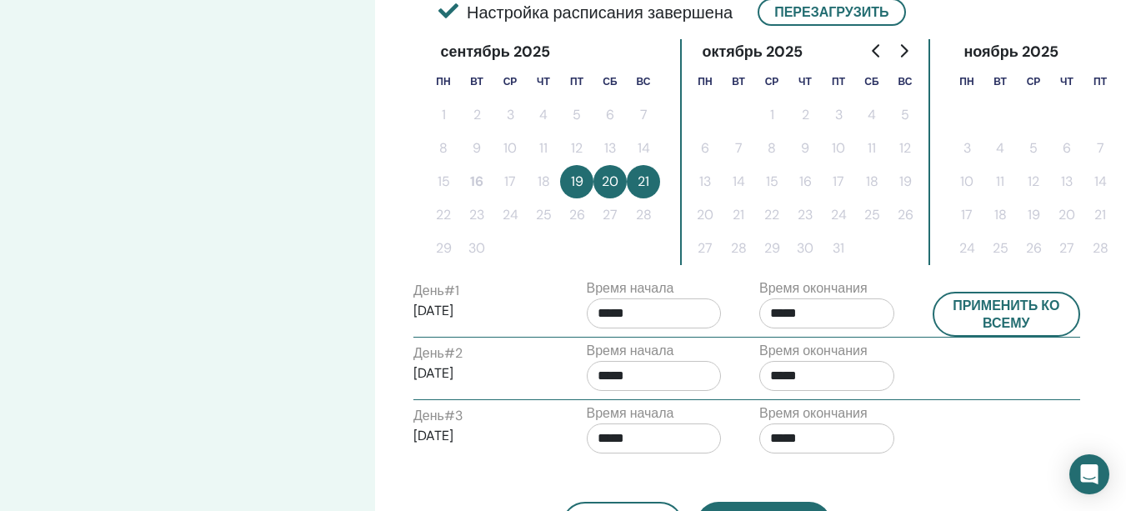
click at [580, 188] on button "19" at bounding box center [576, 181] width 33 height 33
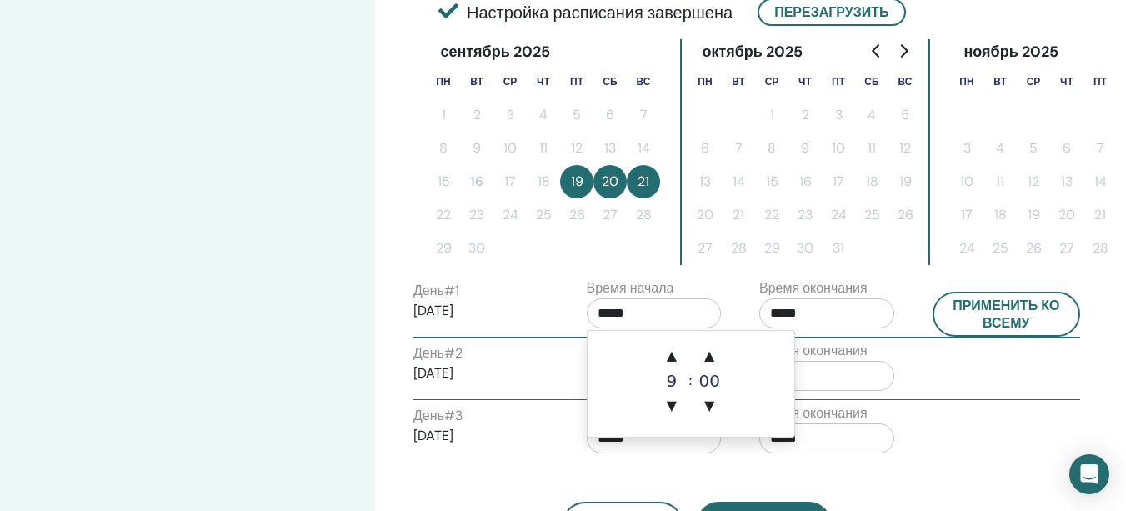
click at [683, 304] on input "*****" at bounding box center [654, 313] width 135 height 30
drag, startPoint x: 680, startPoint y: 353, endPoint x: 695, endPoint y: 351, distance: 15.2
click at [681, 353] on span "▲" at bounding box center [671, 355] width 33 height 33
drag, startPoint x: 708, startPoint y: 348, endPoint x: 696, endPoint y: 331, distance: 21.0
click at [707, 344] on span "▲" at bounding box center [709, 355] width 33 height 33
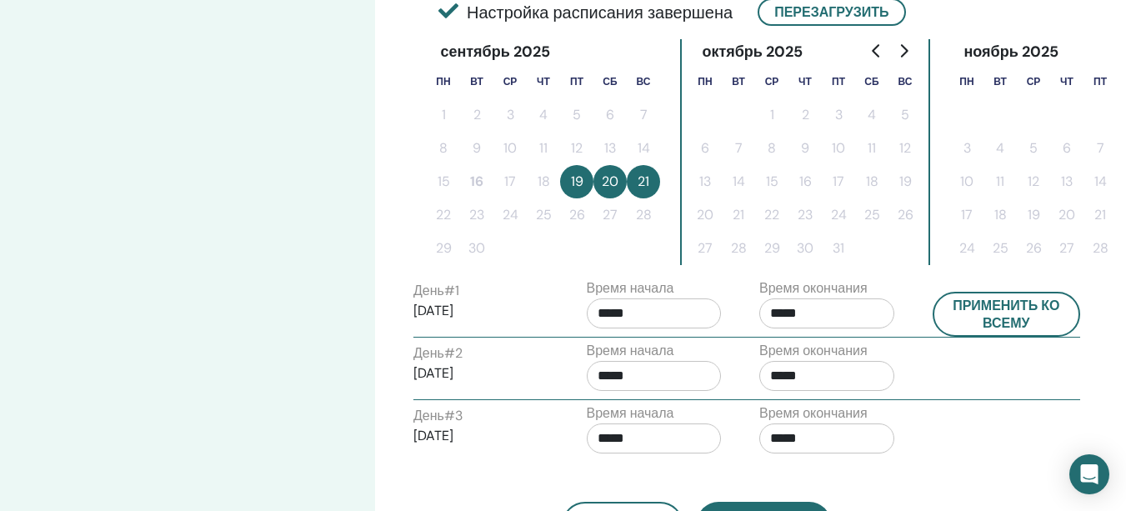
click at [873, 474] on div "Назад Следующий" at bounding box center [696, 505] width 591 height 87
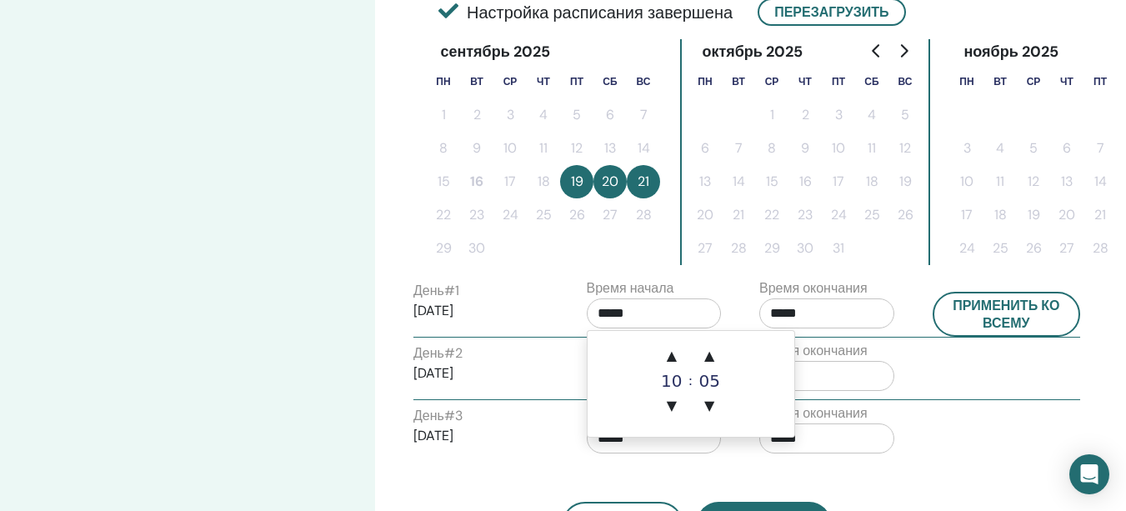
click at [674, 316] on input "*****" at bounding box center [654, 313] width 135 height 30
click at [668, 353] on span "▲" at bounding box center [671, 355] width 33 height 33
drag, startPoint x: 649, startPoint y: 377, endPoint x: 667, endPoint y: 396, distance: 26.0
click at [651, 378] on td "▲ 11 ▼ : ▲ 05 ▼" at bounding box center [691, 384] width 207 height 106
click at [673, 404] on span "▼" at bounding box center [671, 405] width 33 height 33
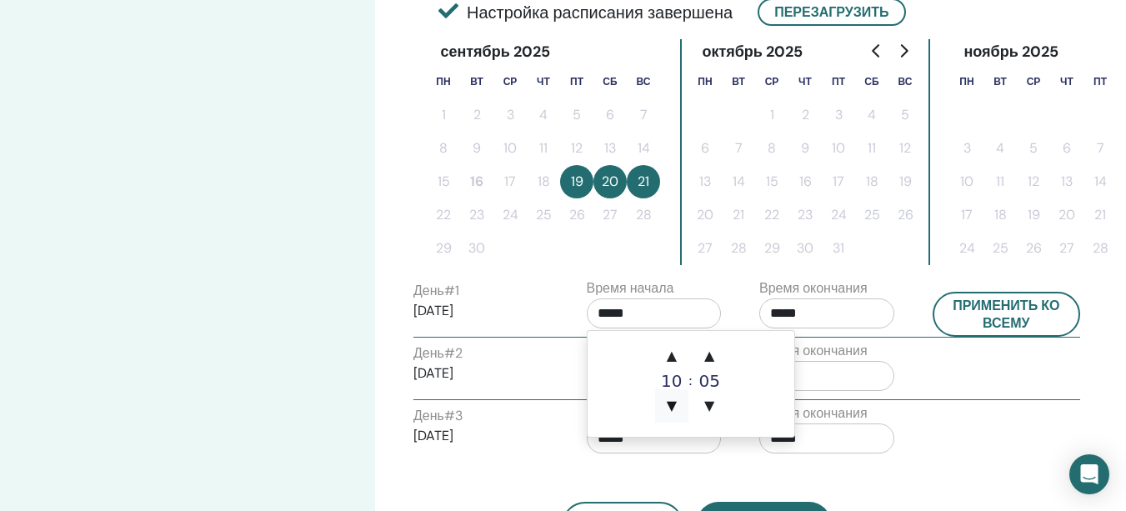
click at [674, 404] on span "▼" at bounding box center [671, 405] width 33 height 33
click at [714, 404] on span "▼" at bounding box center [709, 405] width 33 height 33
click at [708, 353] on span "▲" at bounding box center [709, 355] width 33 height 33
click at [707, 403] on span "▼" at bounding box center [709, 405] width 33 height 33
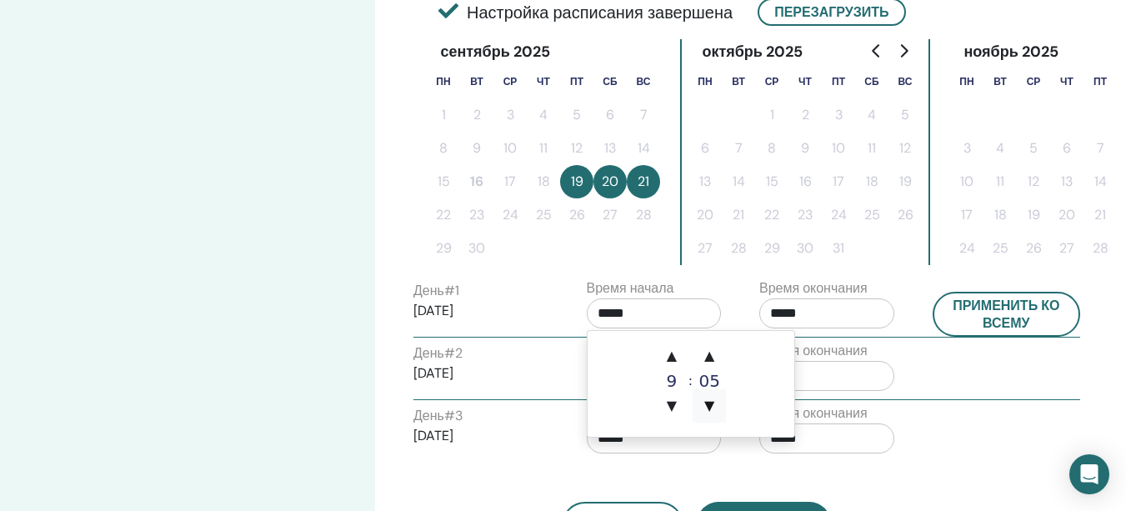
click at [712, 412] on span "▼" at bounding box center [709, 405] width 33 height 33
type input "*****"
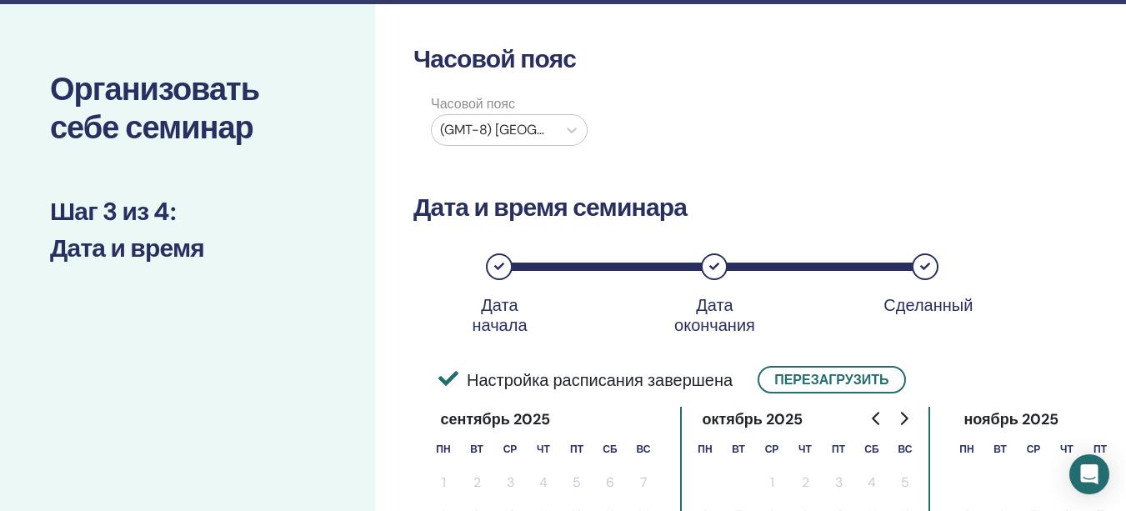
scroll to position [0, 0]
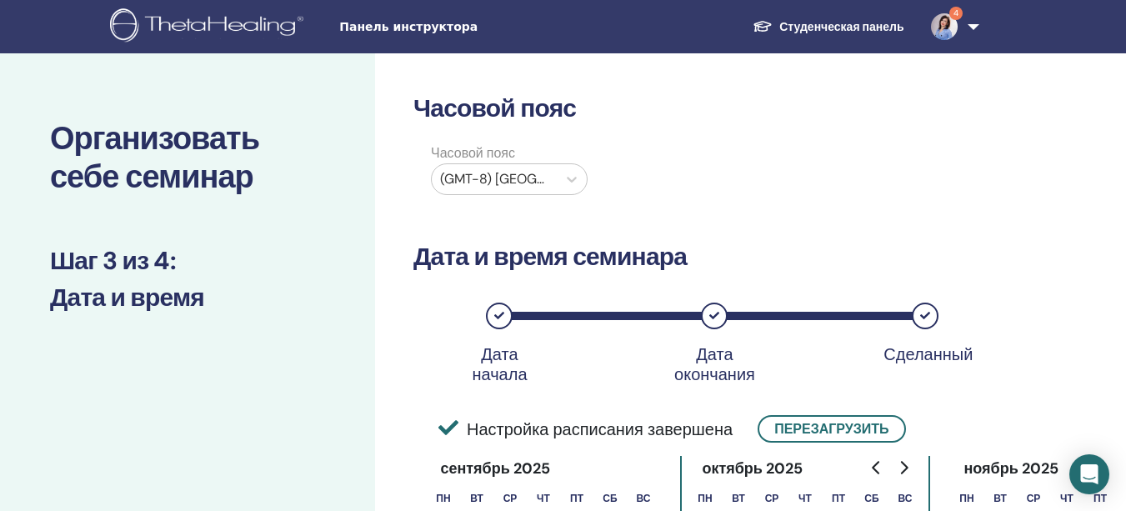
click at [511, 188] on div at bounding box center [494, 179] width 108 height 23
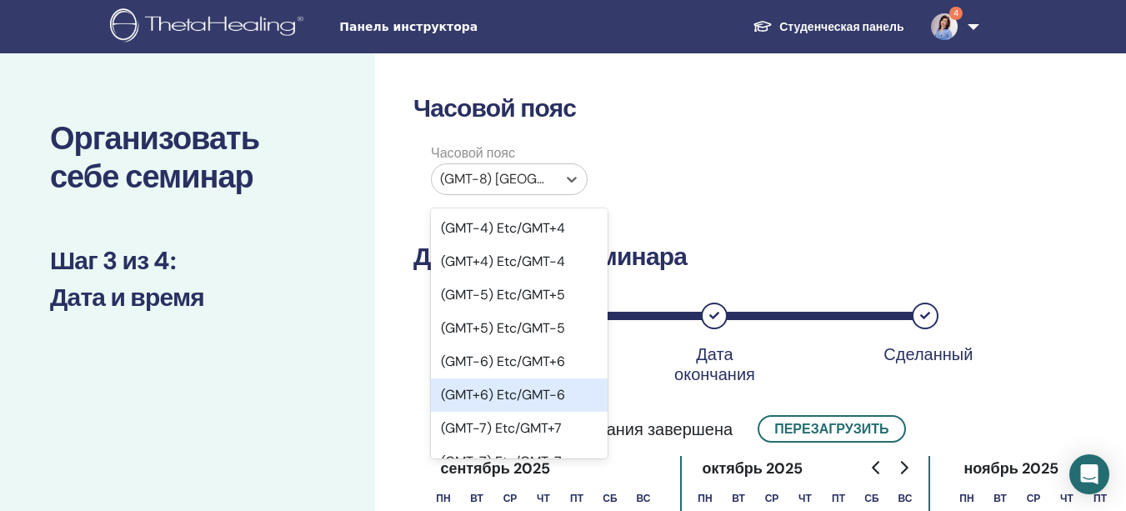
scroll to position [1201, 0]
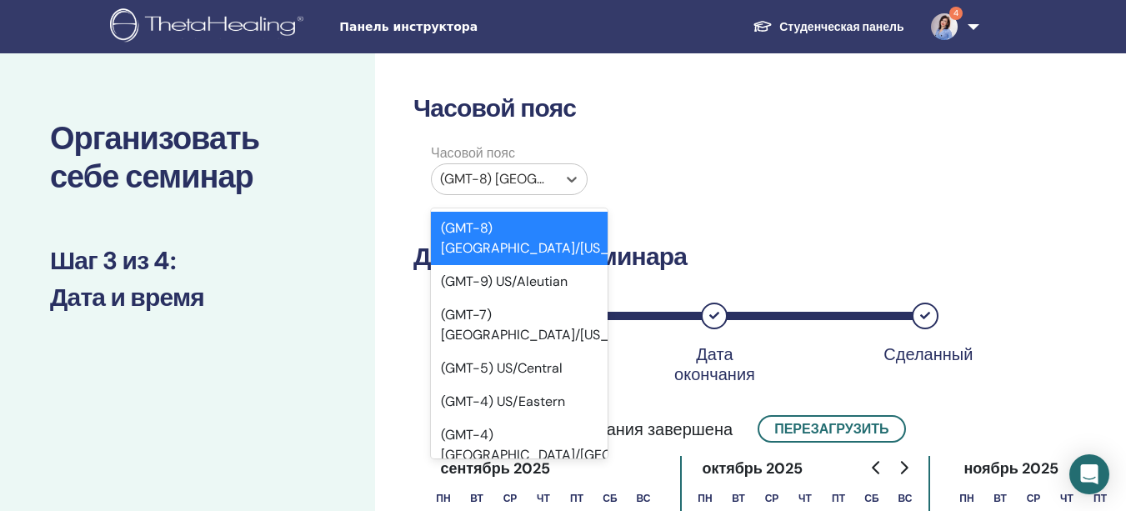
click at [545, 183] on div at bounding box center [494, 179] width 108 height 23
type input "*"
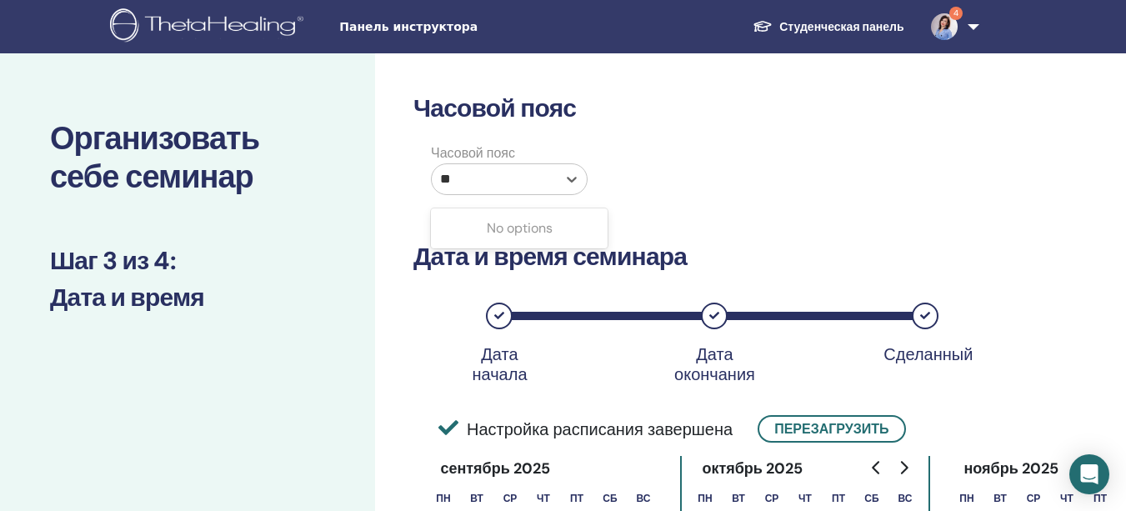
type input "*"
type input "*****"
click at [498, 162] on label "Часовой пояс" at bounding box center [509, 153] width 177 height 20
click at [548, 178] on div at bounding box center [494, 179] width 108 height 23
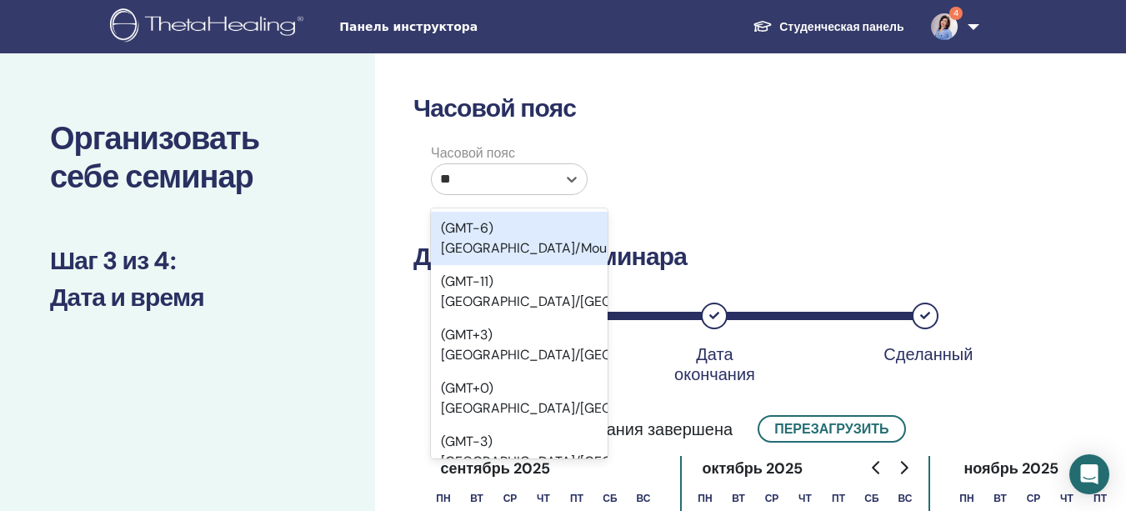
type input "*"
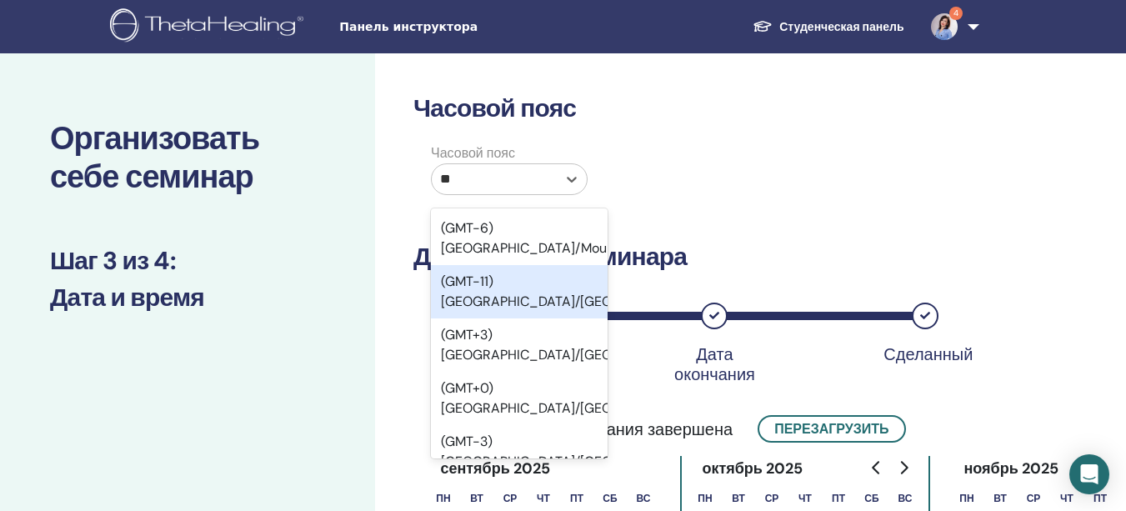
type input "*"
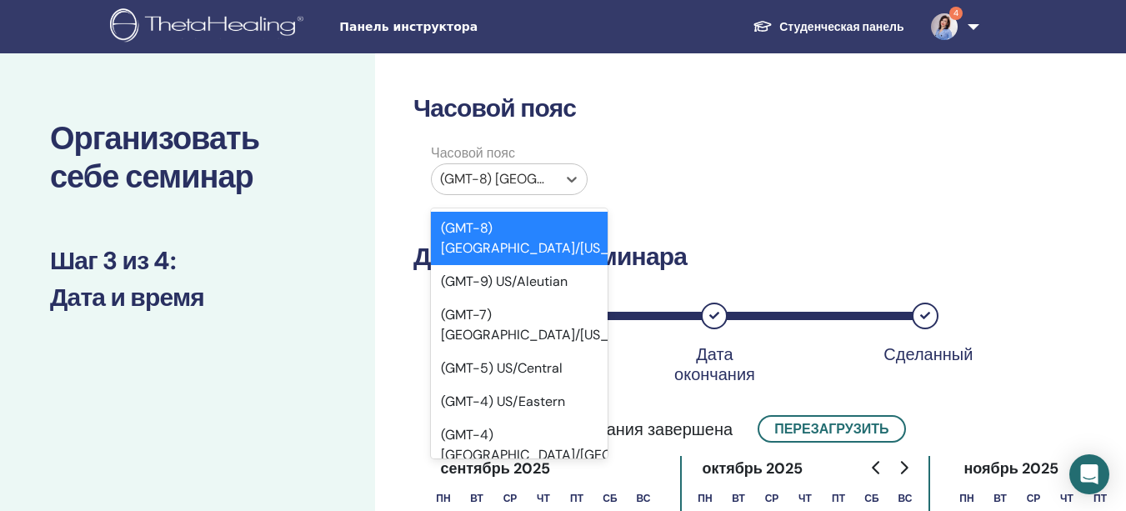
type input "*"
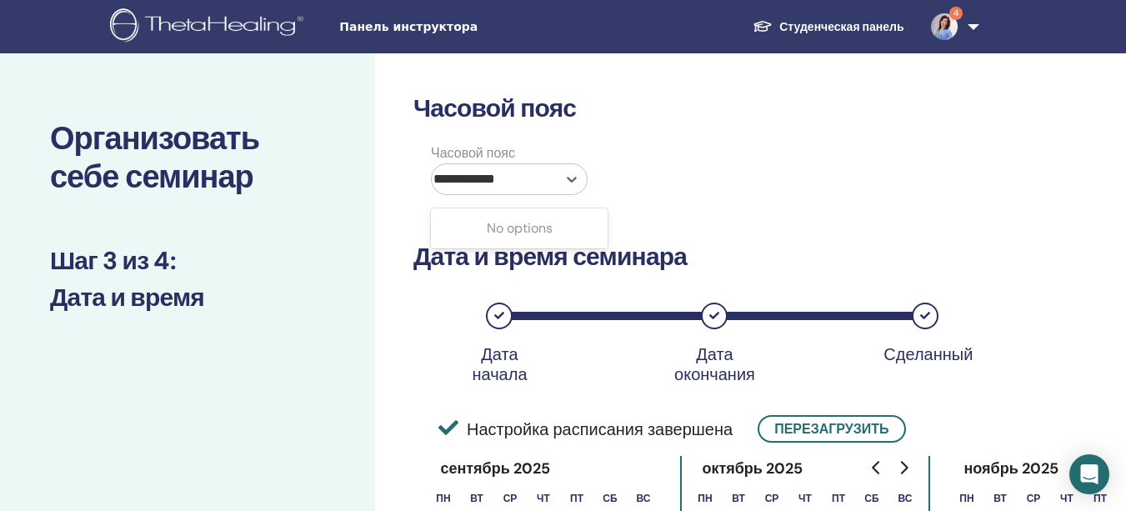
scroll to position [0, 0]
type input "*"
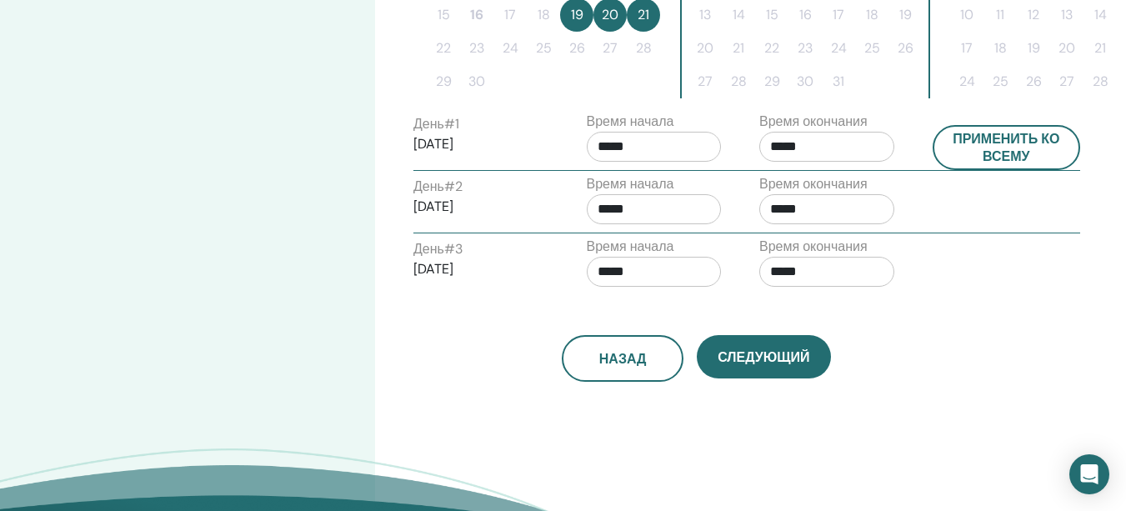
scroll to position [667, 0]
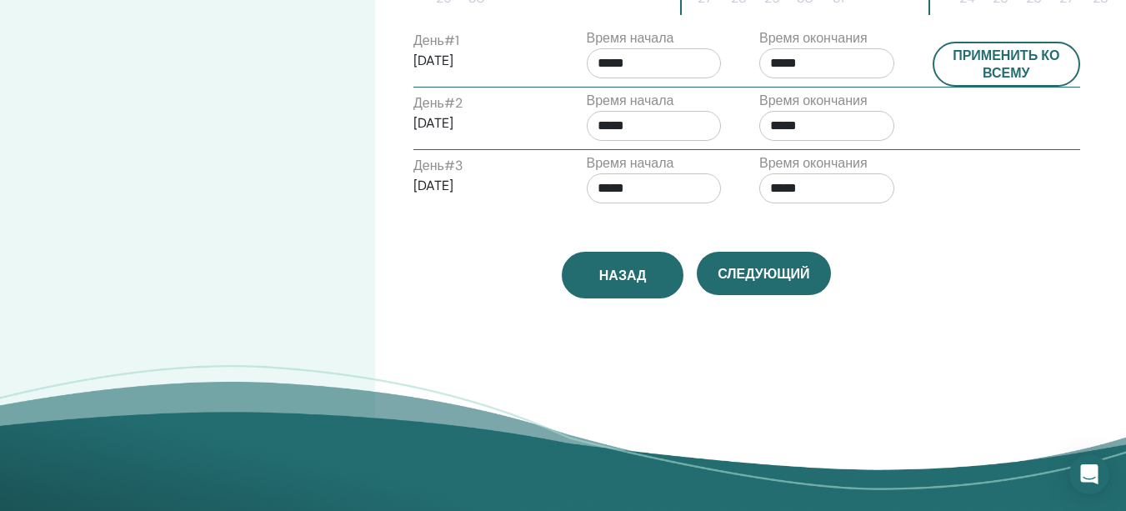
type input "****"
click at [630, 280] on span "Назад" at bounding box center [623, 276] width 48 height 18
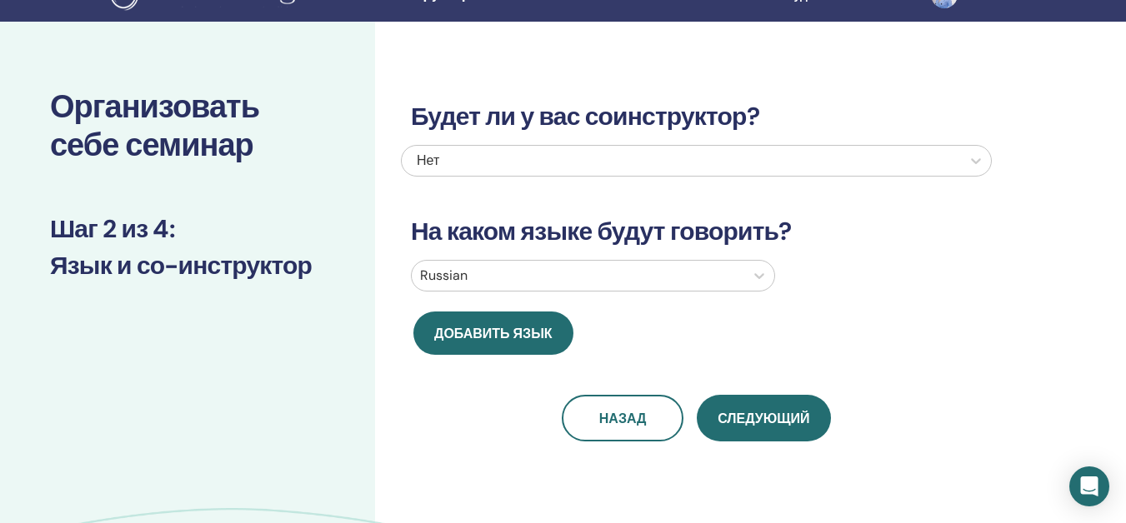
scroll to position [0, 0]
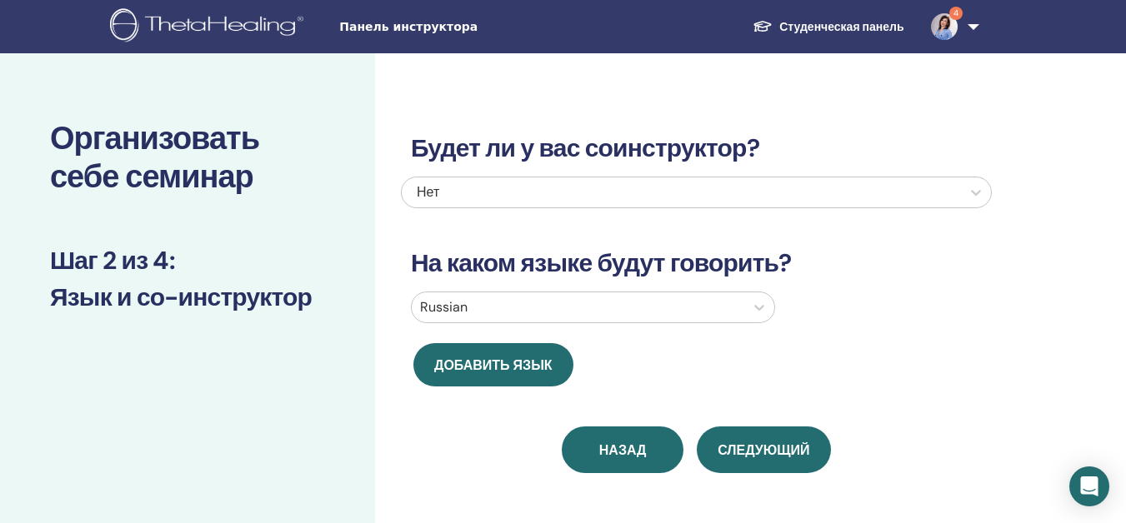
click at [593, 463] on button "Назад" at bounding box center [623, 450] width 122 height 47
select select "*"
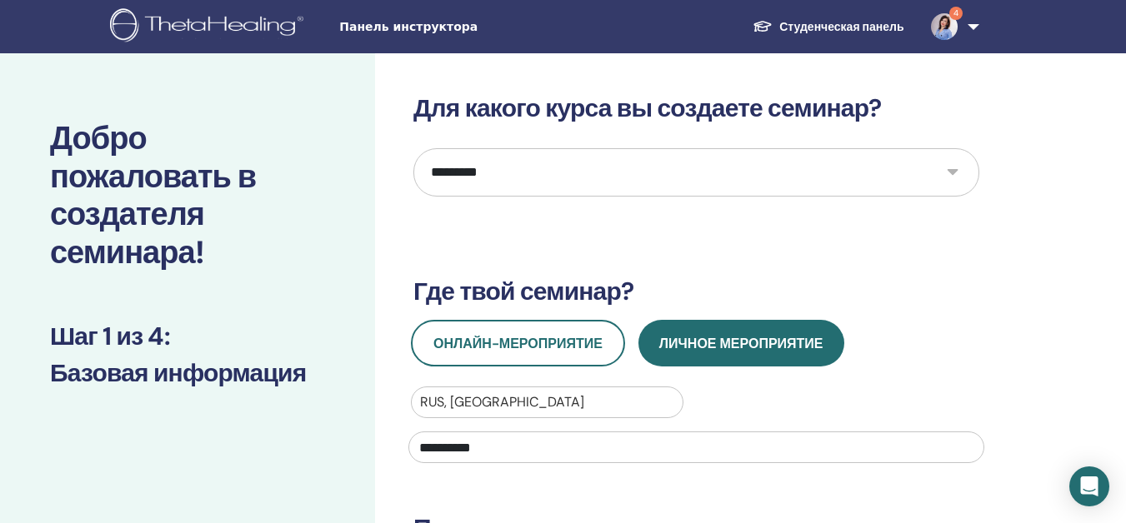
scroll to position [83, 0]
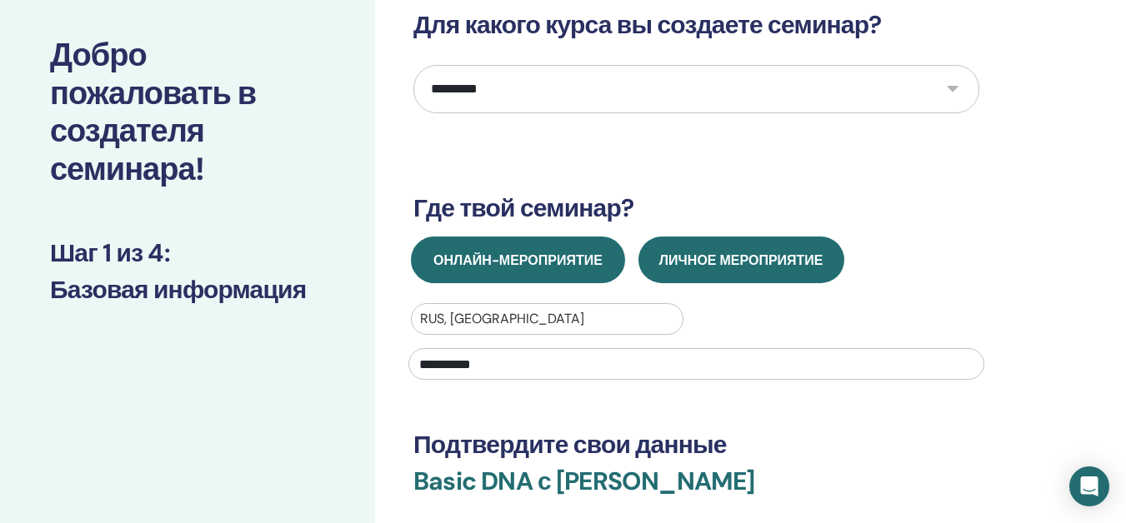
click at [562, 253] on span "Онлайн-мероприятие" at bounding box center [517, 261] width 169 height 18
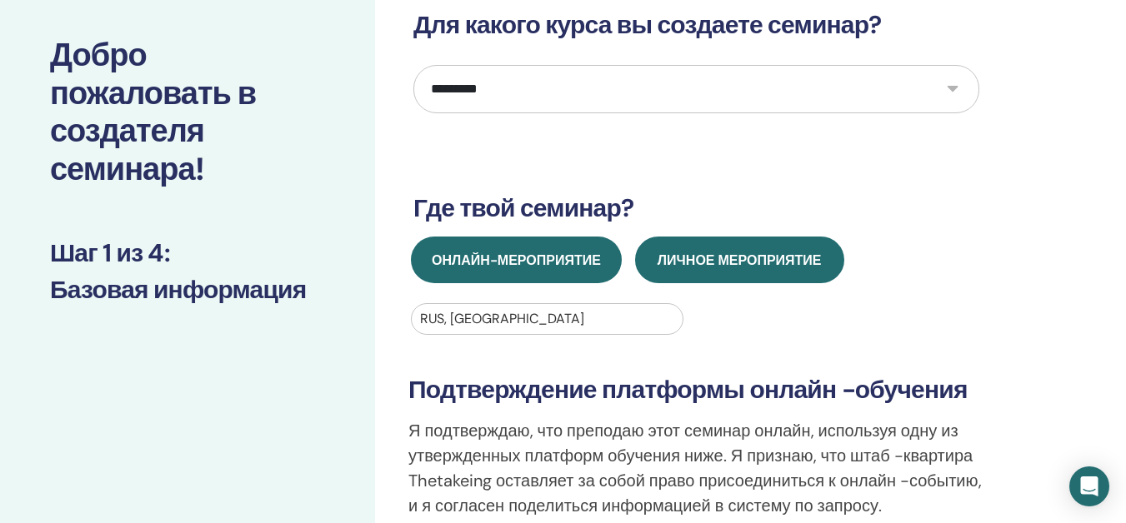
click at [743, 263] on span "Личное мероприятие" at bounding box center [740, 261] width 164 height 18
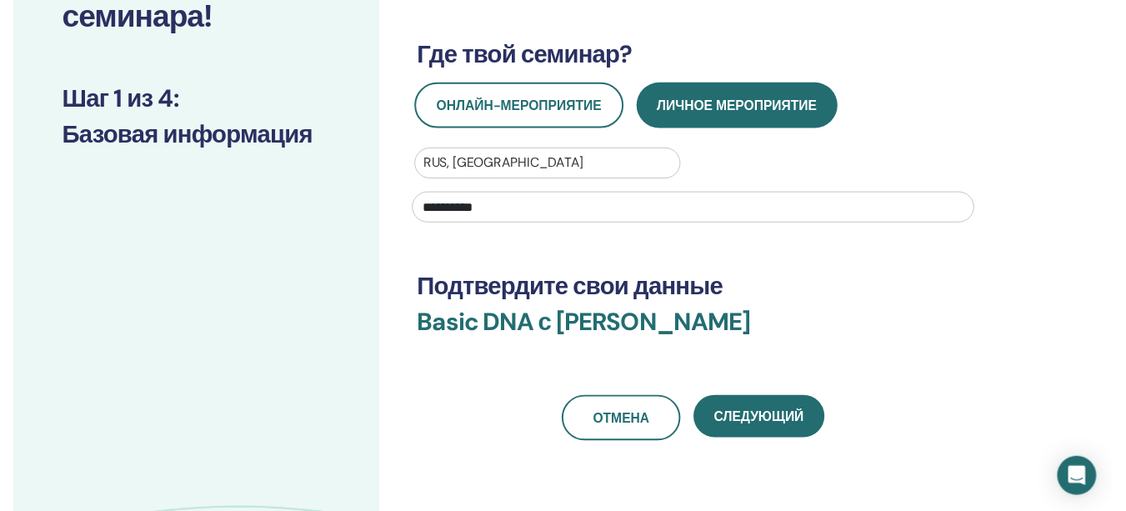
scroll to position [250, 0]
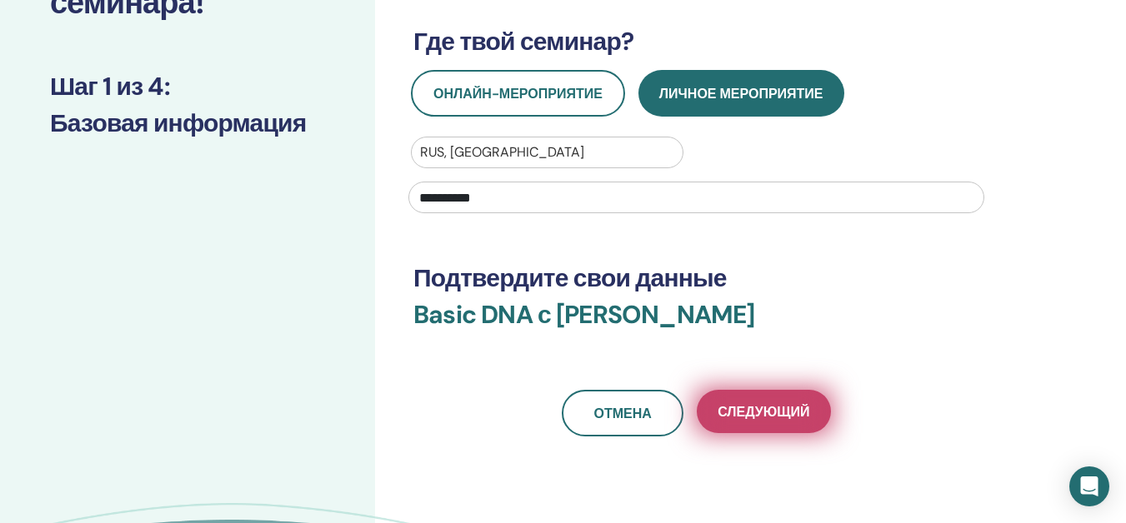
click at [748, 412] on span "Следующий" at bounding box center [764, 412] width 92 height 18
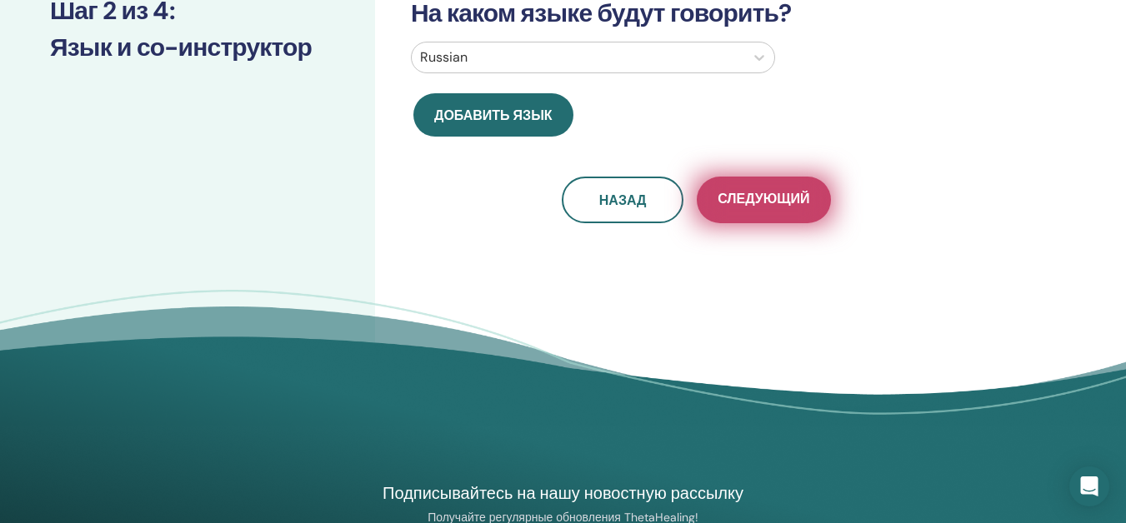
click at [765, 208] on span "Следующий" at bounding box center [764, 200] width 92 height 21
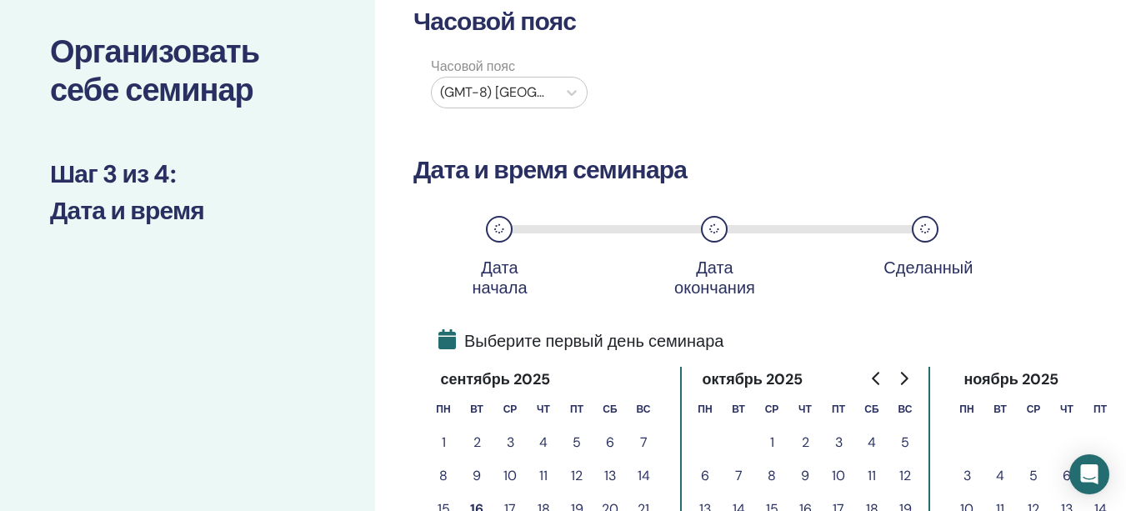
scroll to position [83, 0]
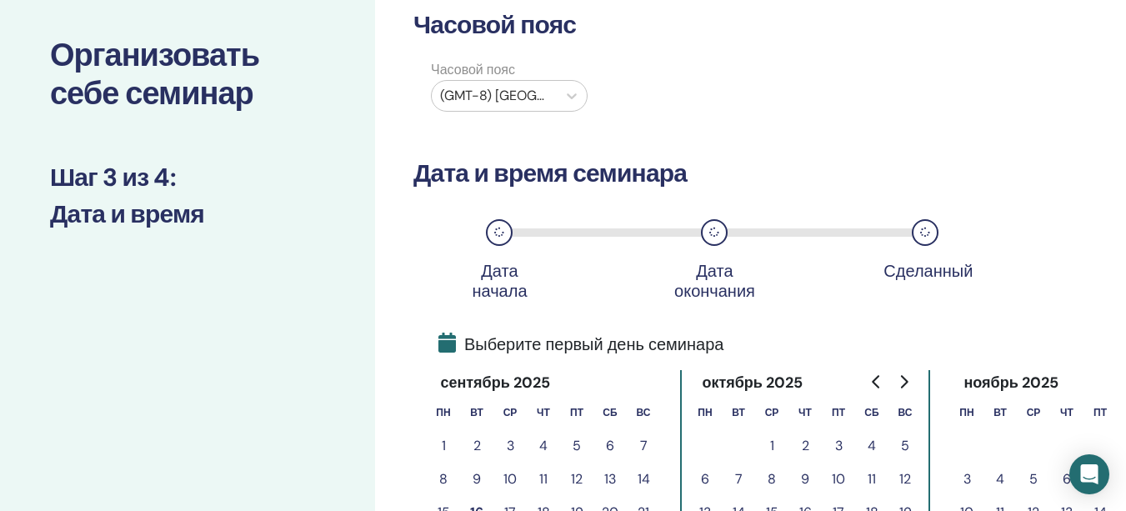
click at [440, 83] on div "(GMT-8) US/Alaska" at bounding box center [494, 96] width 125 height 30
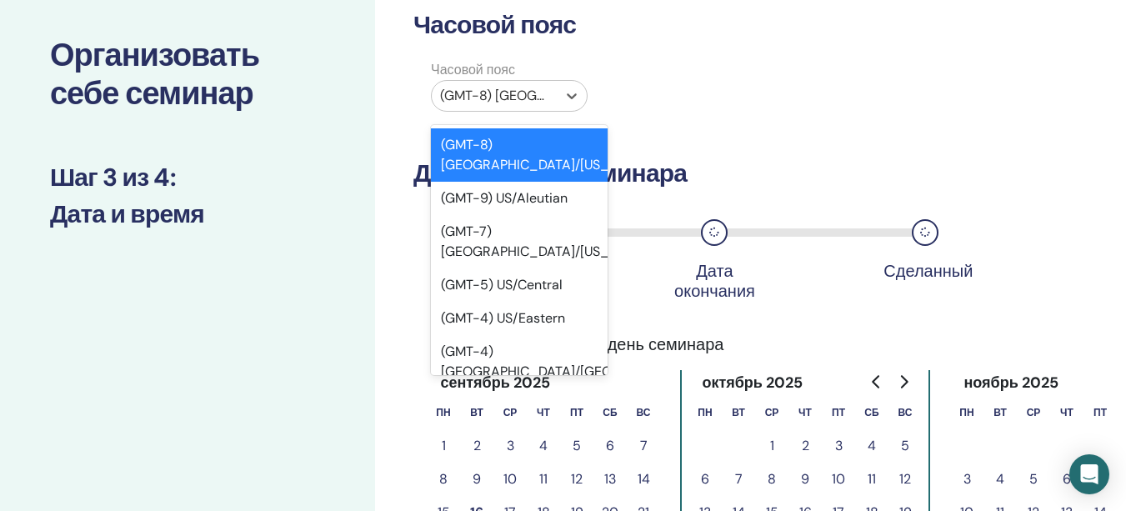
type input "*"
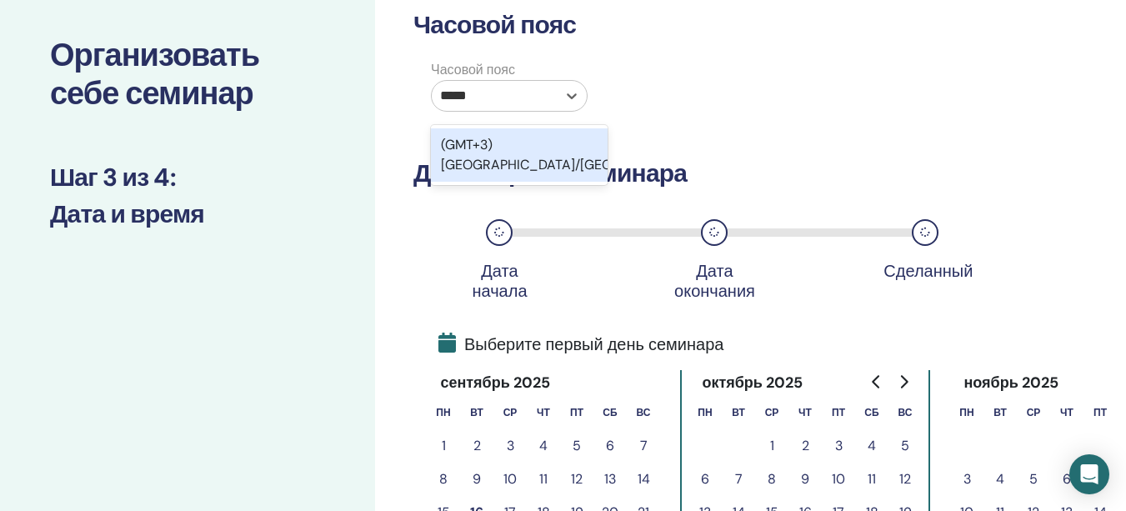
type input "******"
click at [498, 154] on div "(GMT+3) Europe/Moscow" at bounding box center [519, 154] width 177 height 53
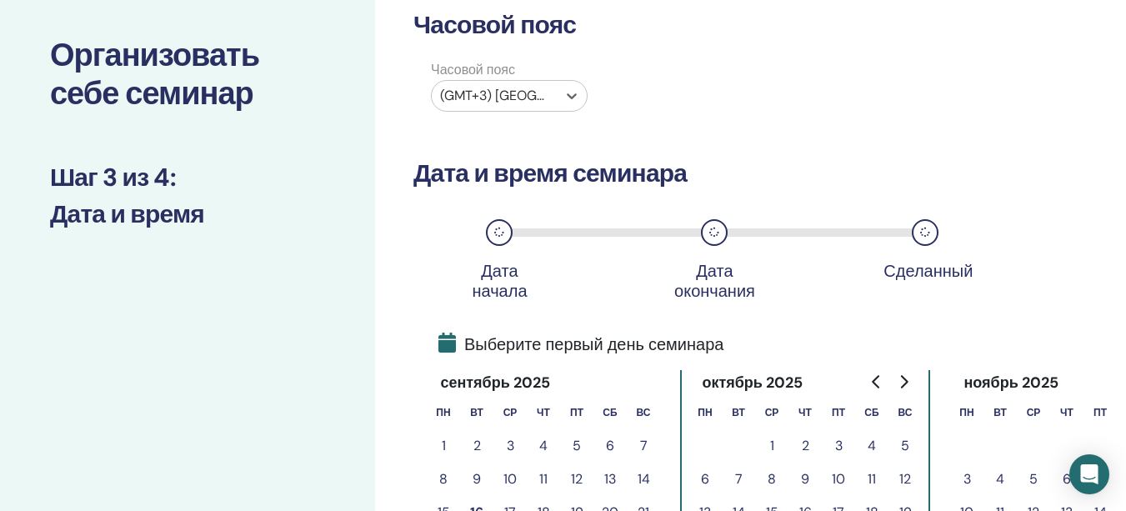
click at [534, 100] on div at bounding box center [494, 95] width 108 height 23
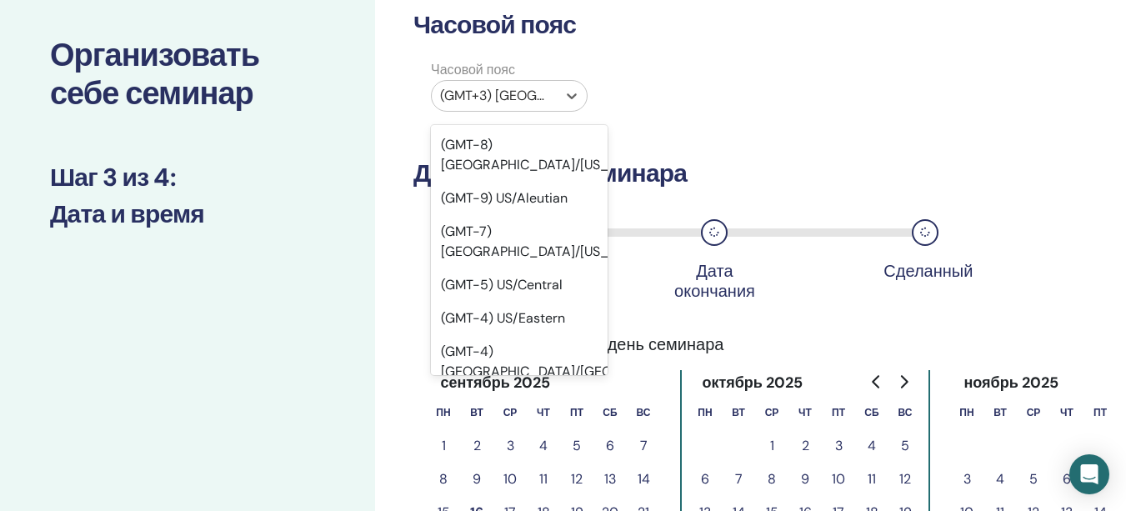
scroll to position [21993, 0]
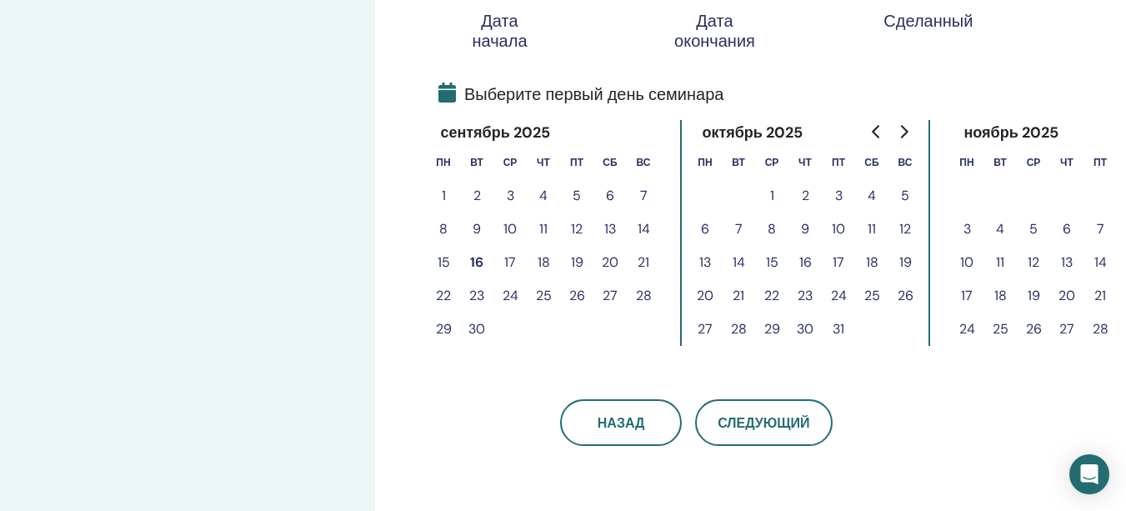
drag, startPoint x: 593, startPoint y: 157, endPoint x: 593, endPoint y: 171, distance: 14.2
click at [578, 254] on button "19" at bounding box center [576, 260] width 33 height 33
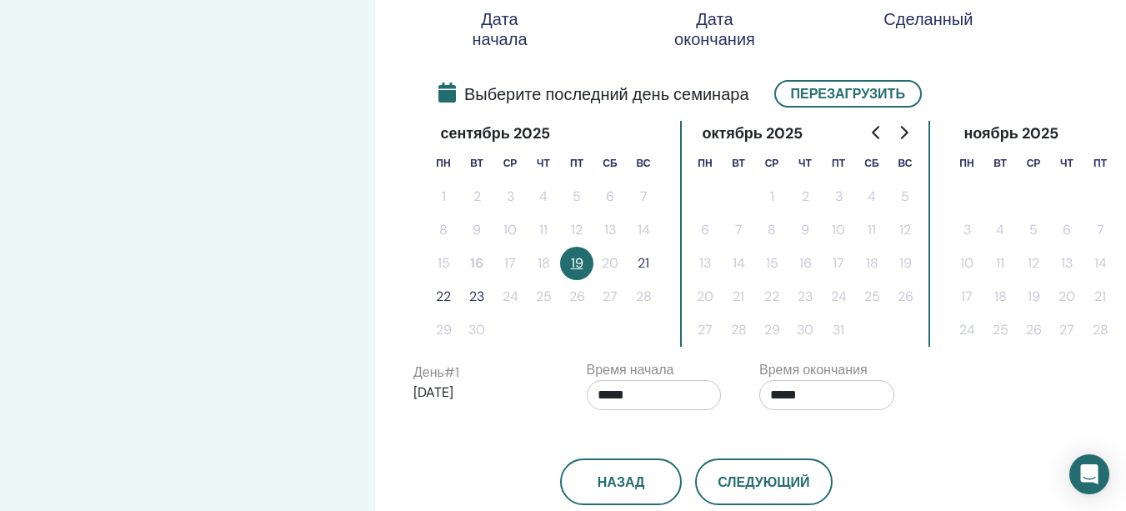
click at [651, 264] on button "21" at bounding box center [643, 263] width 33 height 33
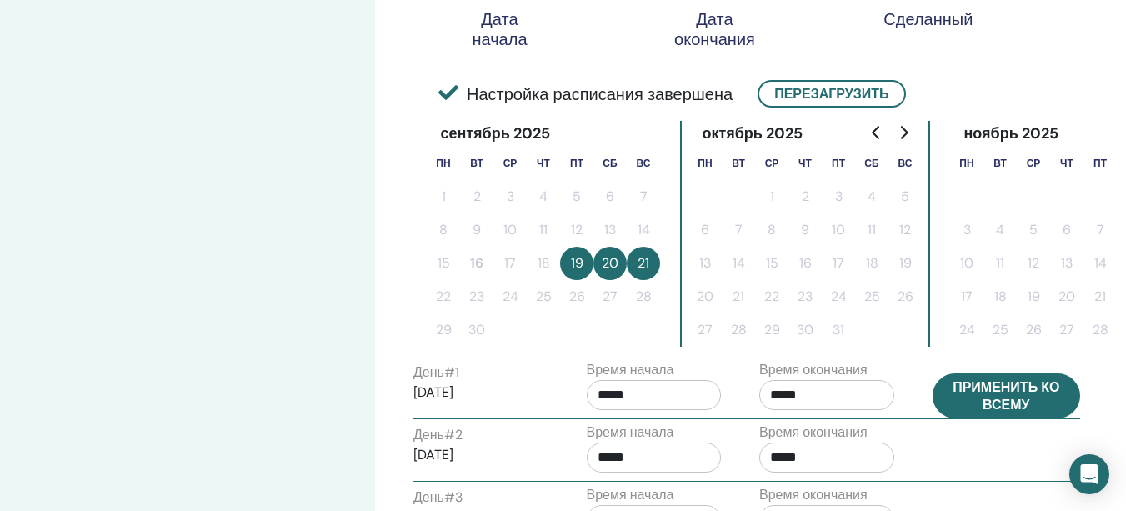
click at [967, 387] on button "Применить ко всему" at bounding box center [1007, 395] width 148 height 45
click at [963, 385] on button "Применить ко всему" at bounding box center [1007, 395] width 148 height 45
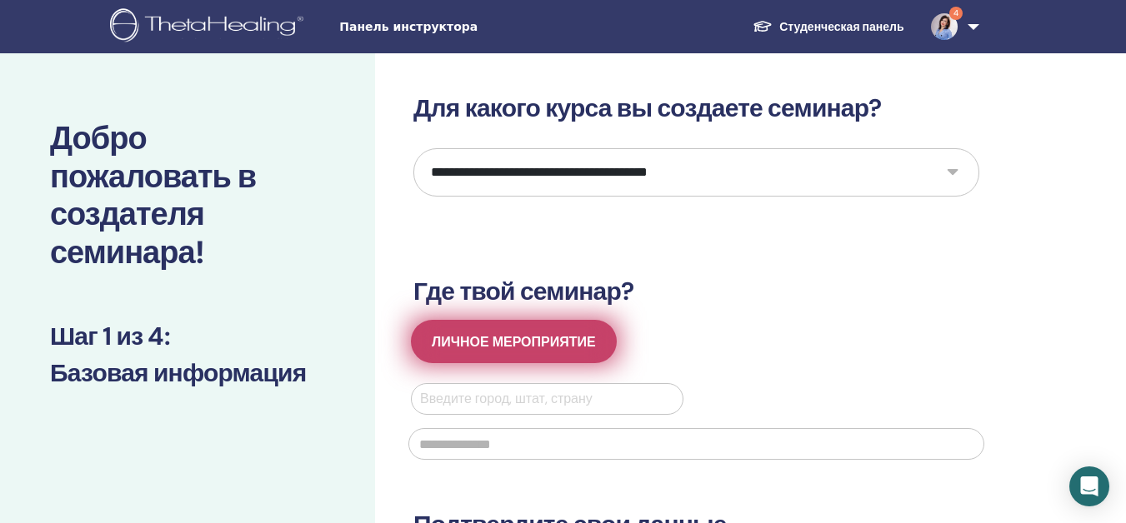
click at [534, 328] on button "Личное мероприятие" at bounding box center [514, 341] width 206 height 43
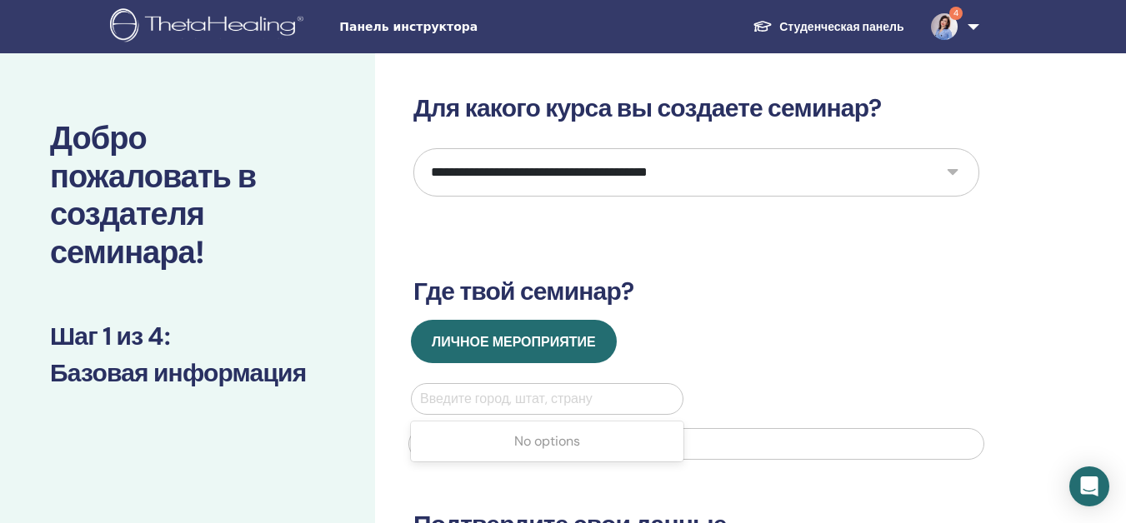
click at [658, 393] on div at bounding box center [547, 399] width 254 height 23
click at [570, 450] on div "No options" at bounding box center [547, 441] width 273 height 33
click at [591, 393] on div at bounding box center [547, 399] width 254 height 23
click at [592, 393] on div at bounding box center [547, 399] width 254 height 23
drag, startPoint x: 768, startPoint y: 345, endPoint x: 754, endPoint y: 378, distance: 35.5
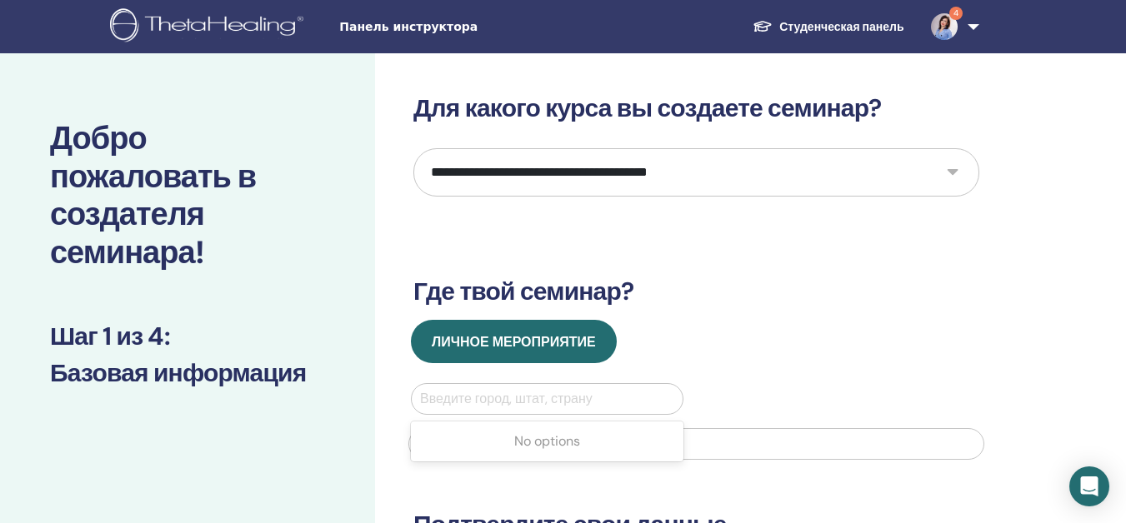
click at [767, 359] on div "Личное мероприятие" at bounding box center [696, 341] width 591 height 43
click at [458, 464] on div at bounding box center [696, 442] width 596 height 55
click at [458, 456] on input "text" at bounding box center [696, 444] width 576 height 32
type input "*"
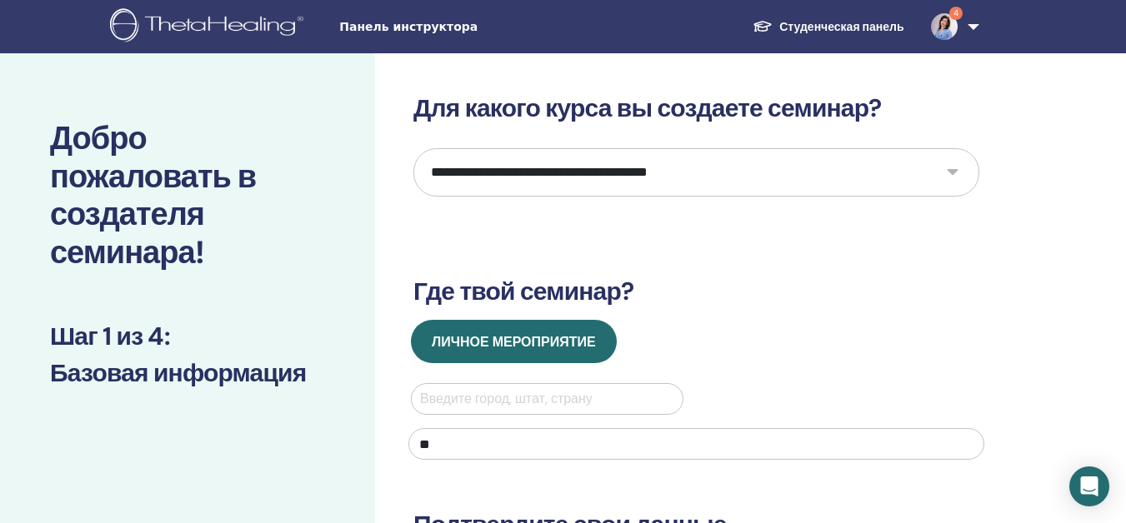
type input "*"
click at [563, 394] on div at bounding box center [547, 399] width 254 height 23
type input "*"
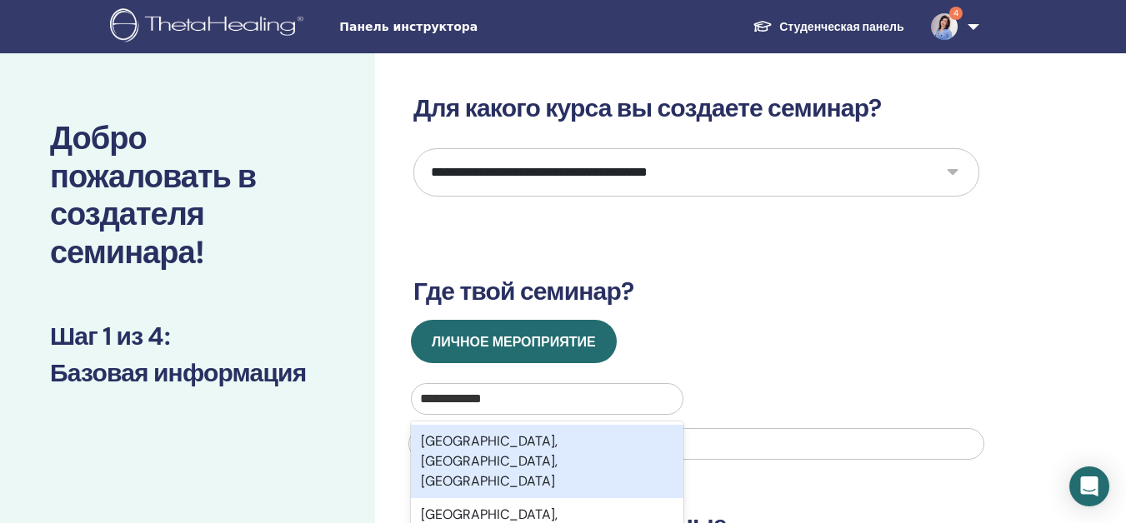
scroll to position [83, 0]
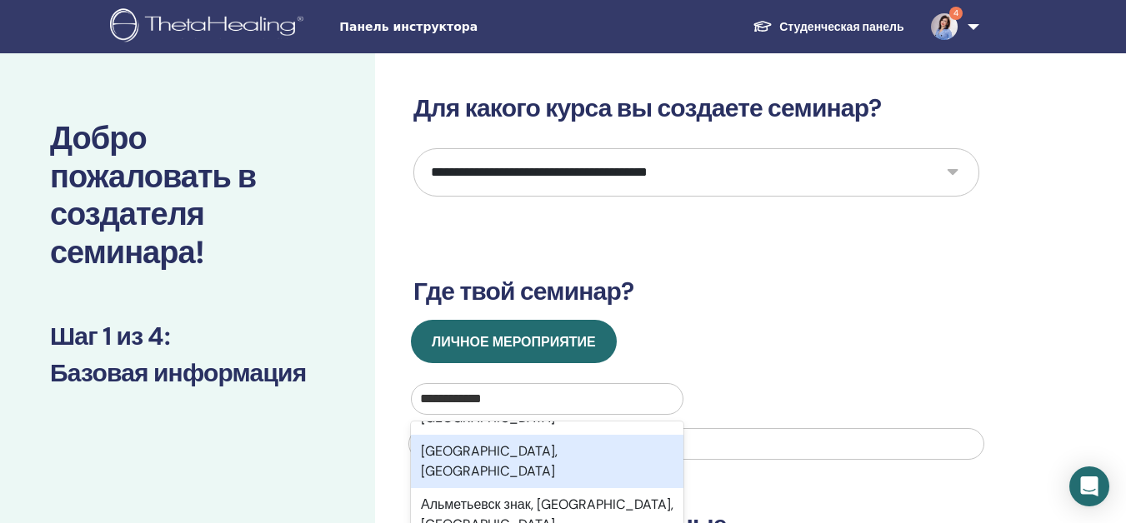
type input "**********"
click at [562, 421] on div at bounding box center [696, 442] width 596 height 55
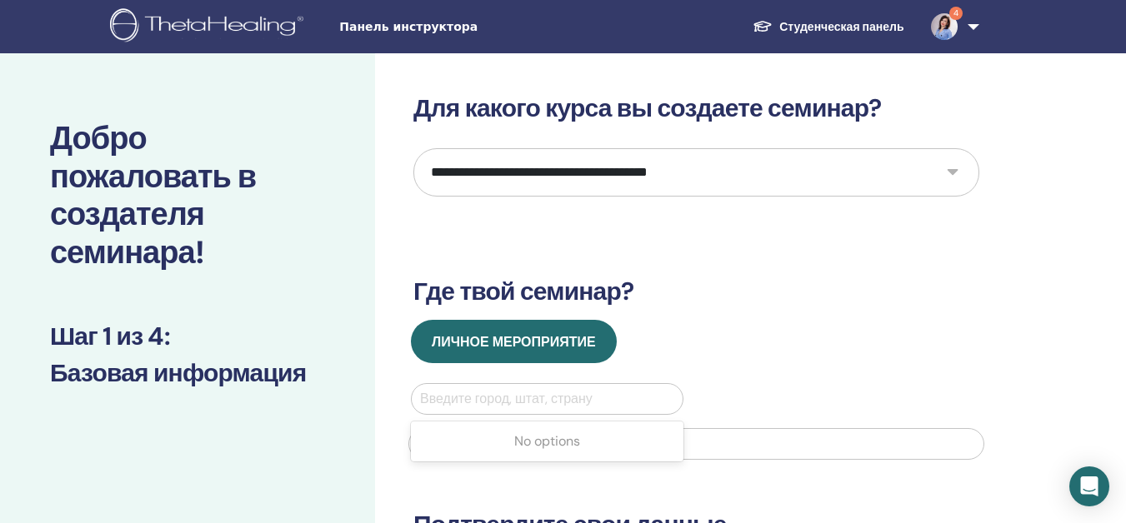
click at [550, 387] on div "Введите город, штат, страну" at bounding box center [547, 399] width 271 height 30
click at [534, 405] on div at bounding box center [547, 399] width 254 height 23
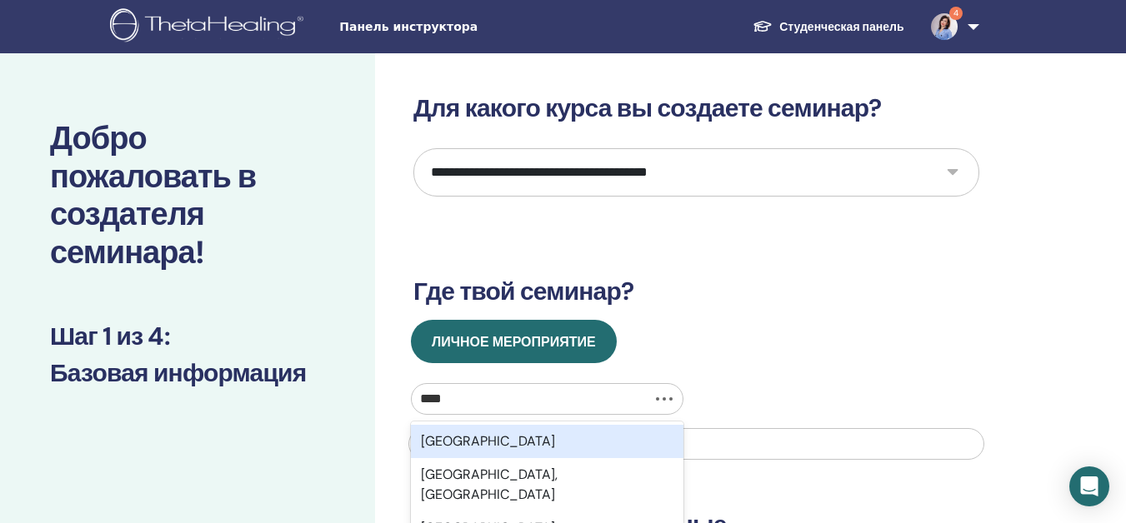
type input "****"
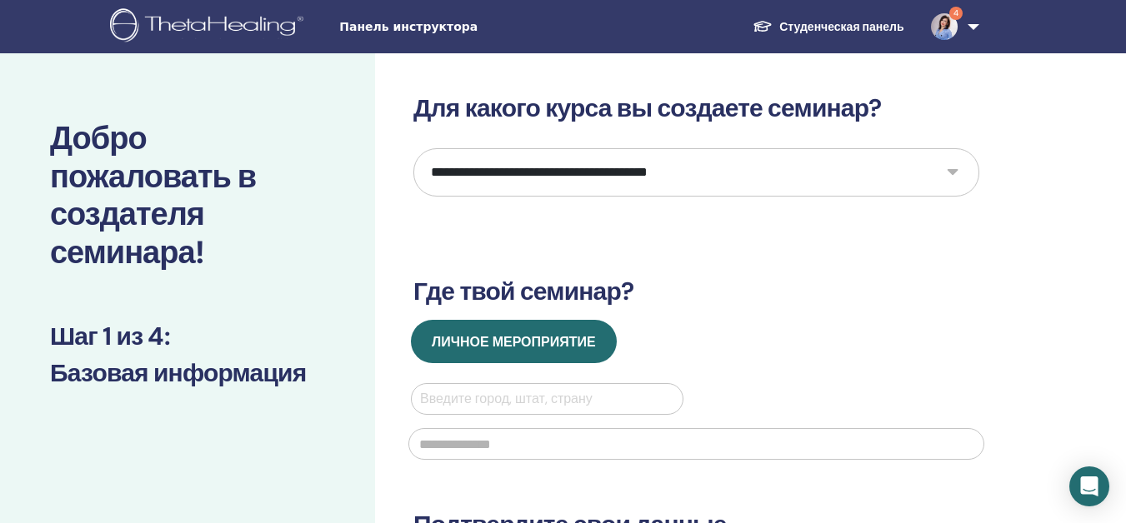
click at [602, 401] on div at bounding box center [547, 399] width 254 height 23
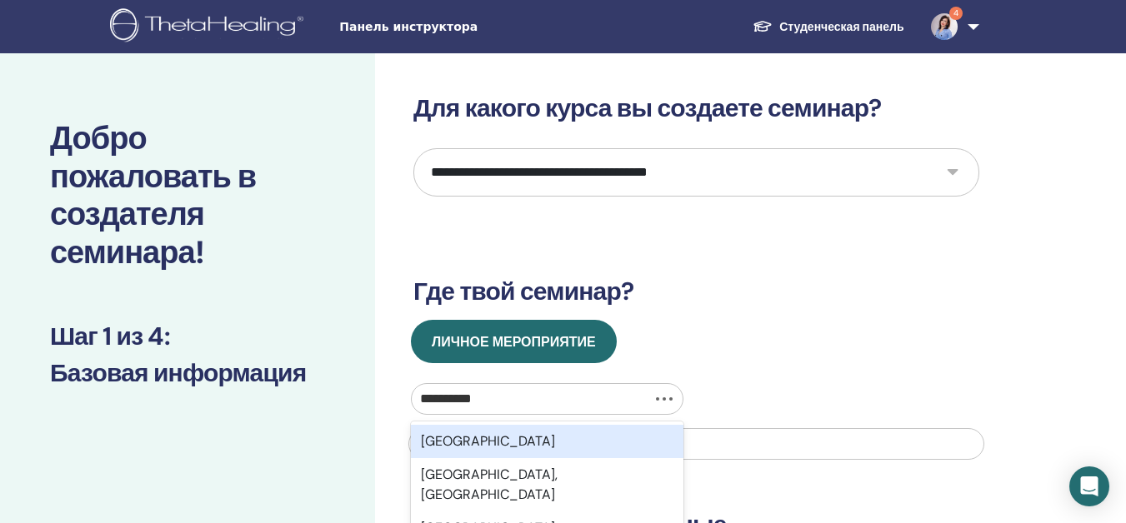
type input "**********"
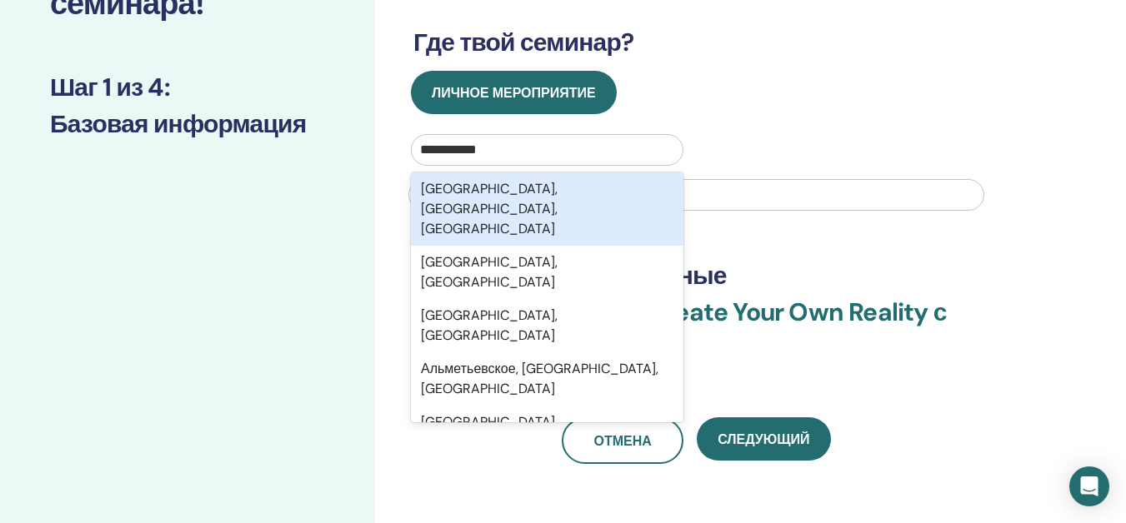
scroll to position [250, 0]
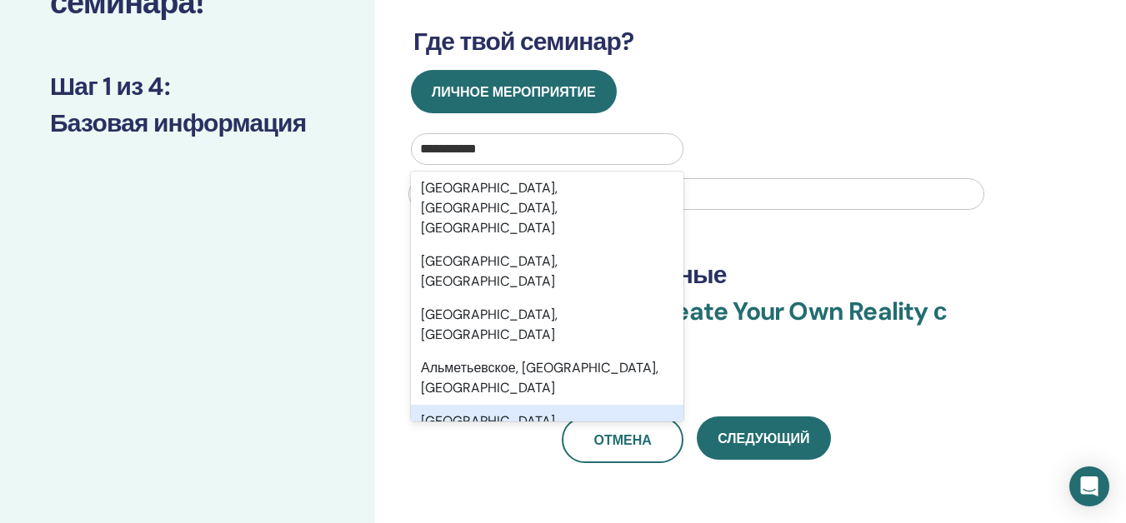
click at [672, 411] on div "Альметьевск, Альметьевский район, Татарстан республика Альметьевский район, Тат…" at bounding box center [547, 297] width 273 height 250
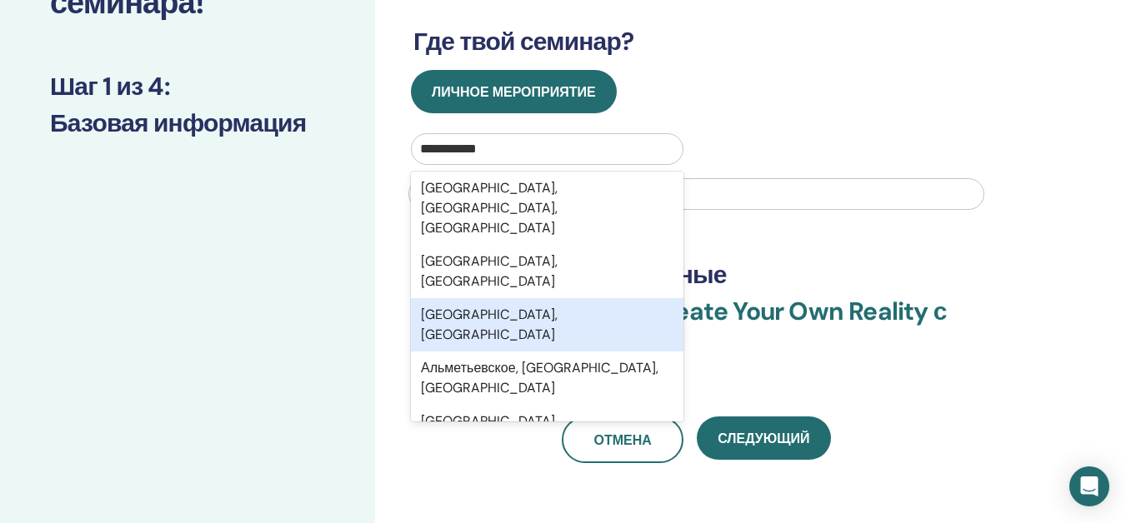
click at [558, 298] on div "[GEOGRAPHIC_DATA], [GEOGRAPHIC_DATA]" at bounding box center [547, 324] width 273 height 53
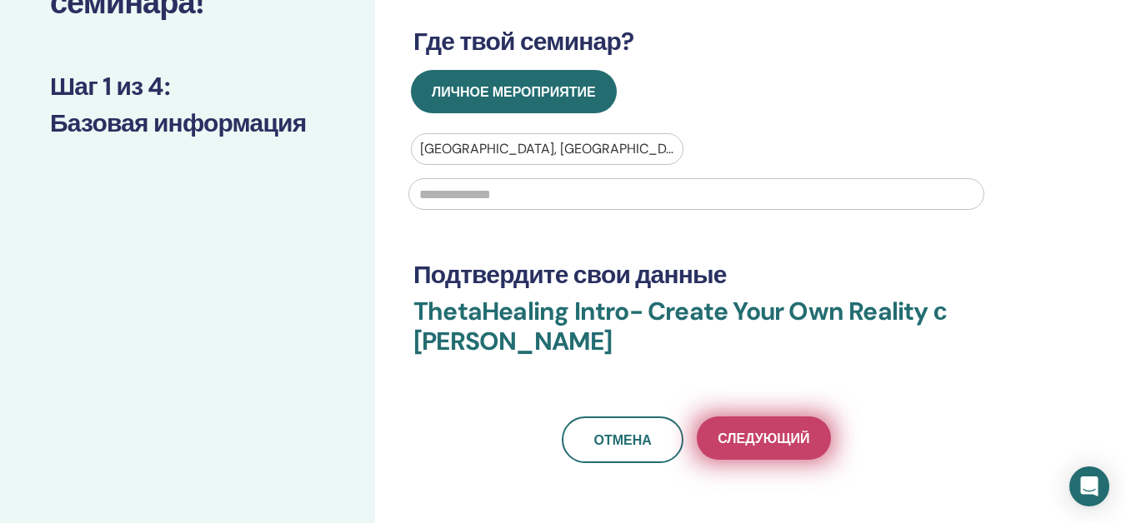
click at [755, 443] on span "Следующий" at bounding box center [764, 439] width 92 height 18
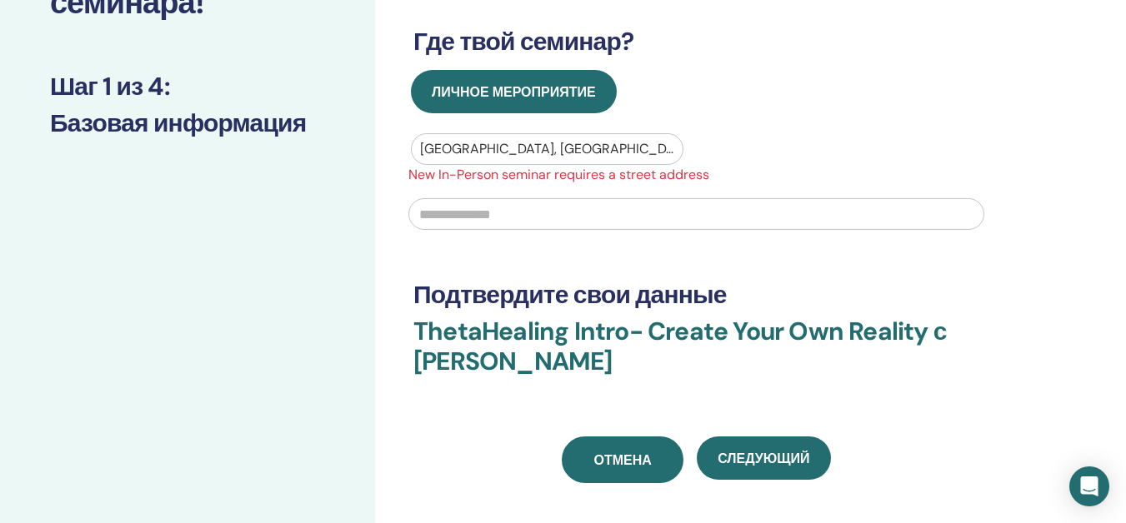
click at [633, 458] on span "Отмена" at bounding box center [622, 461] width 58 height 18
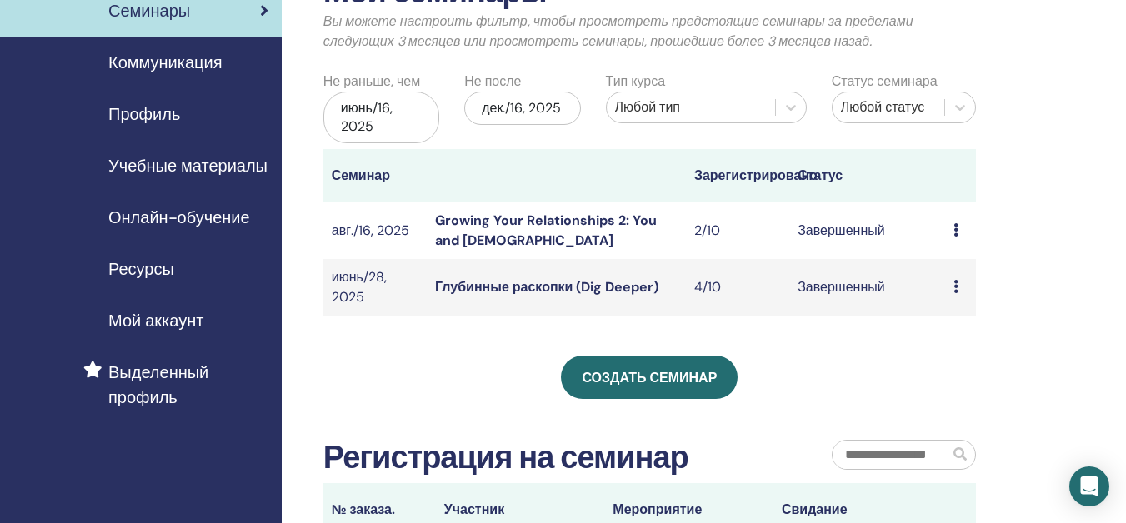
scroll to position [83, 0]
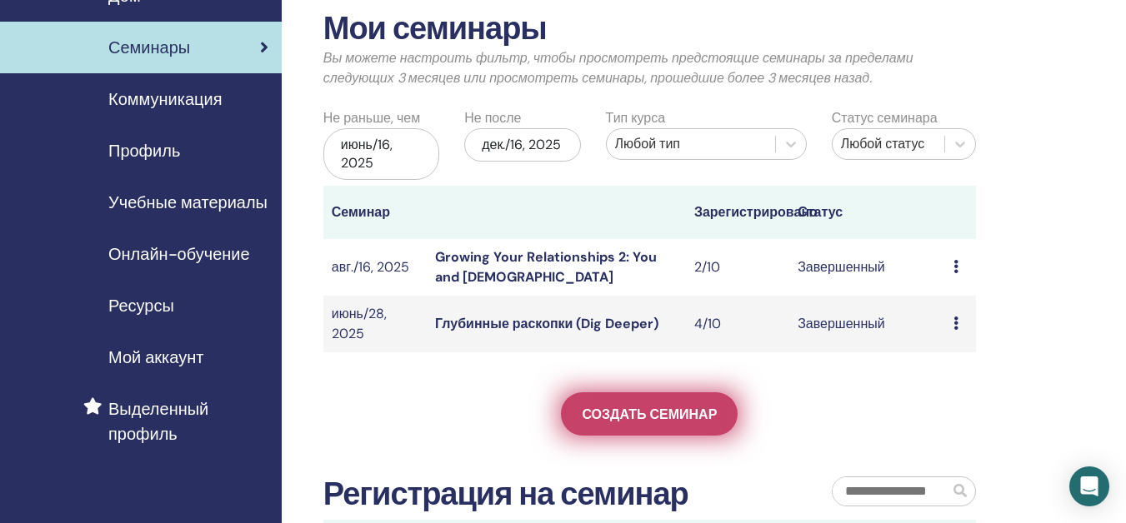
click at [713, 429] on link "Создать семинар" at bounding box center [649, 414] width 177 height 43
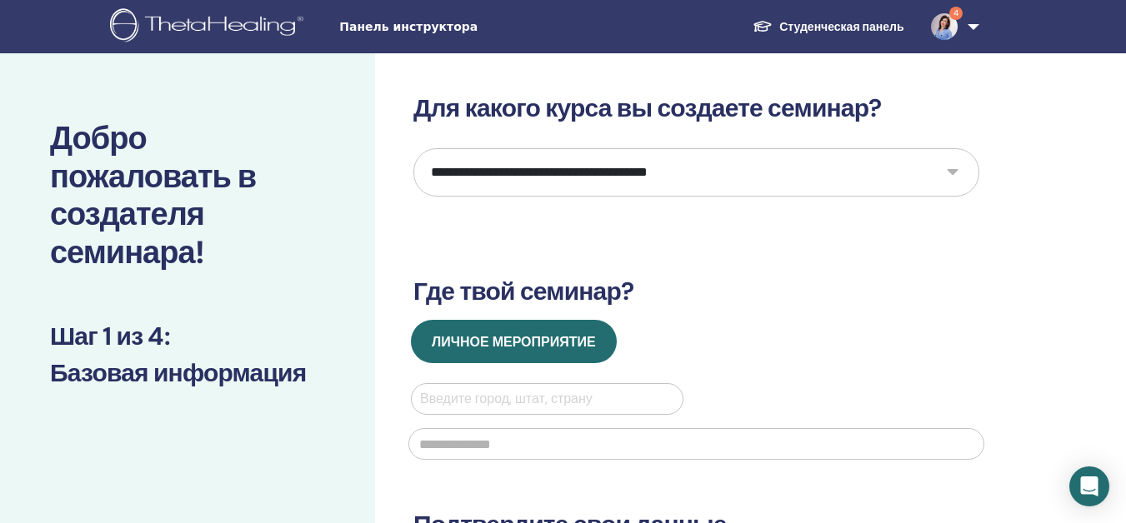
click at [639, 398] on div at bounding box center [547, 399] width 254 height 23
type input "**********"
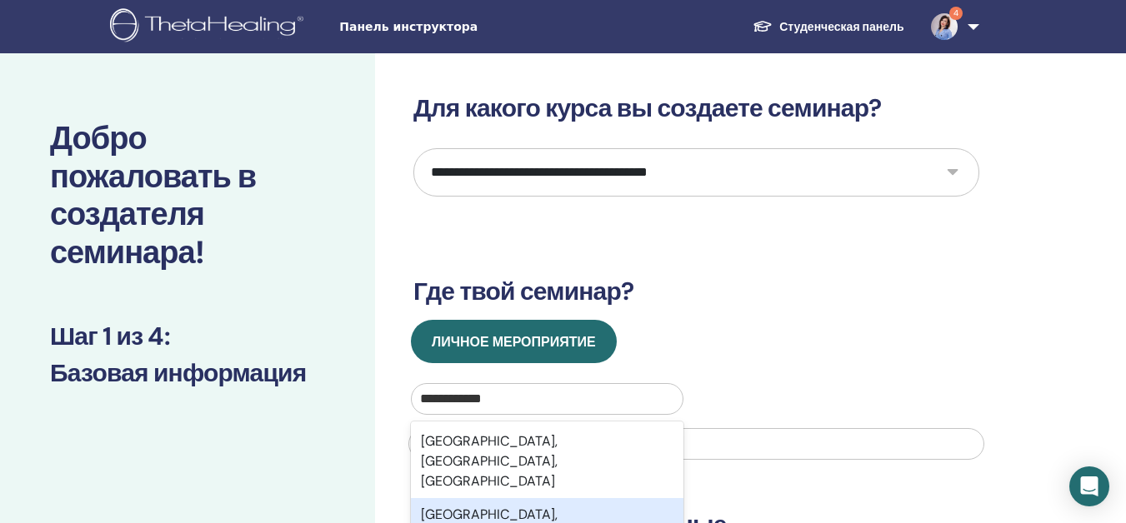
click at [556, 498] on div "[GEOGRAPHIC_DATA], [GEOGRAPHIC_DATA]" at bounding box center [547, 524] width 273 height 53
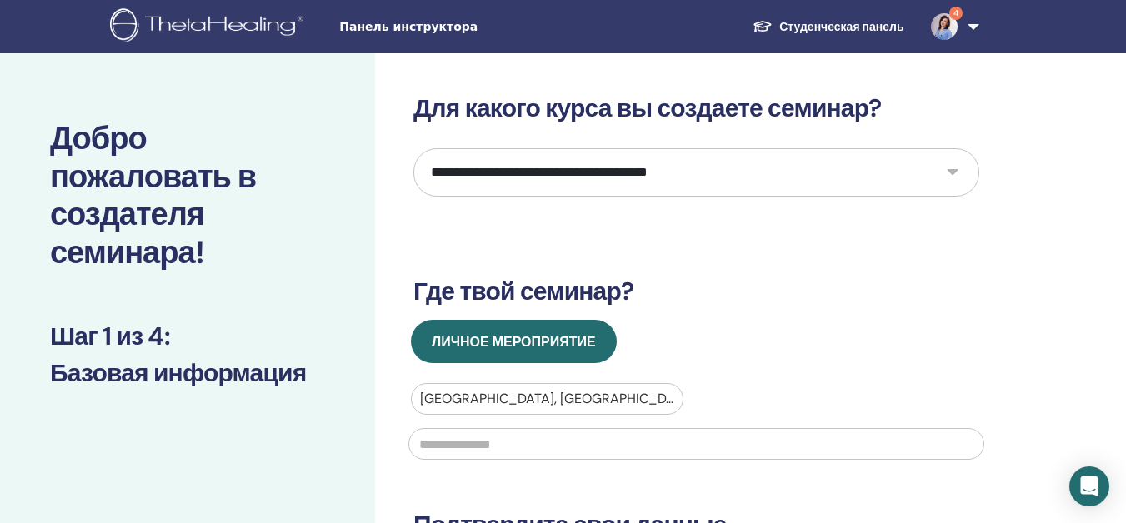
scroll to position [83, 0]
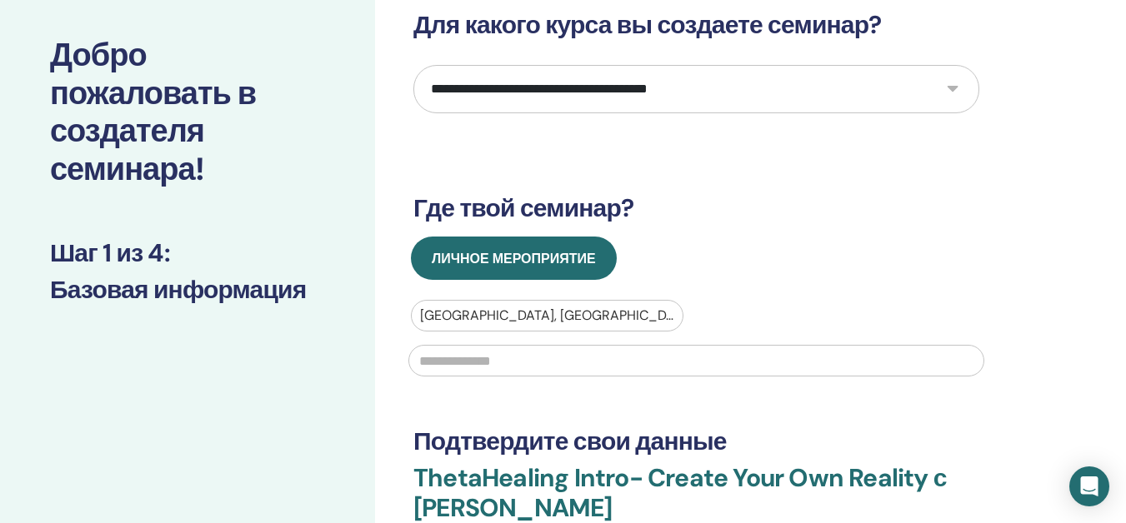
click at [582, 366] on input "text" at bounding box center [696, 361] width 576 height 32
type input "**********"
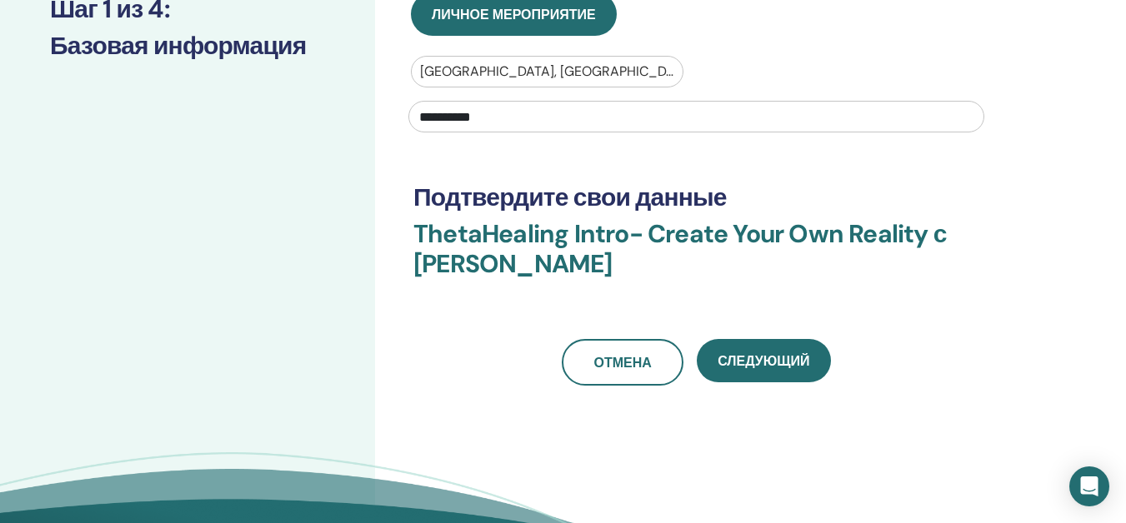
scroll to position [333, 0]
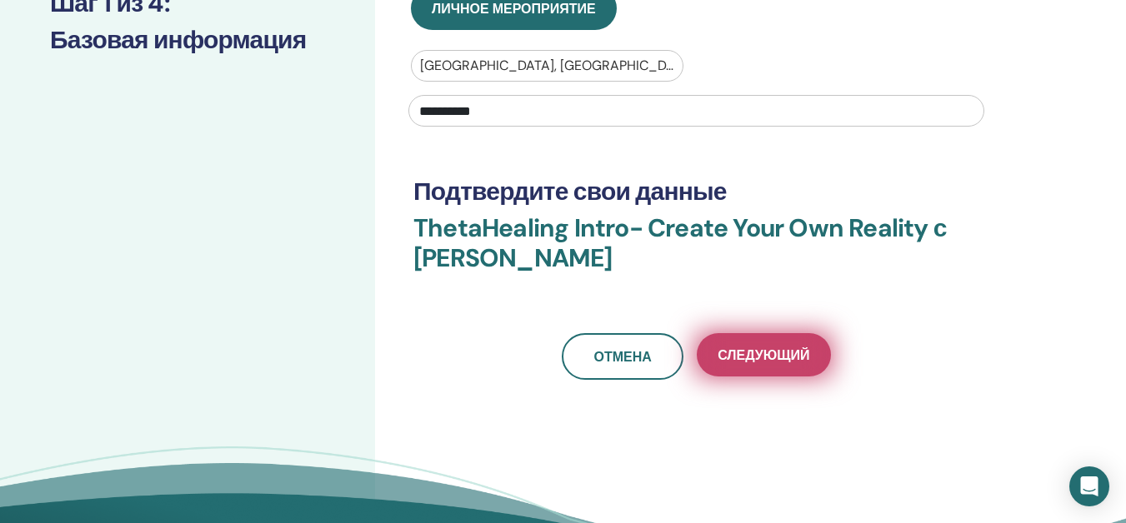
click at [768, 363] on span "Следующий" at bounding box center [764, 356] width 92 height 18
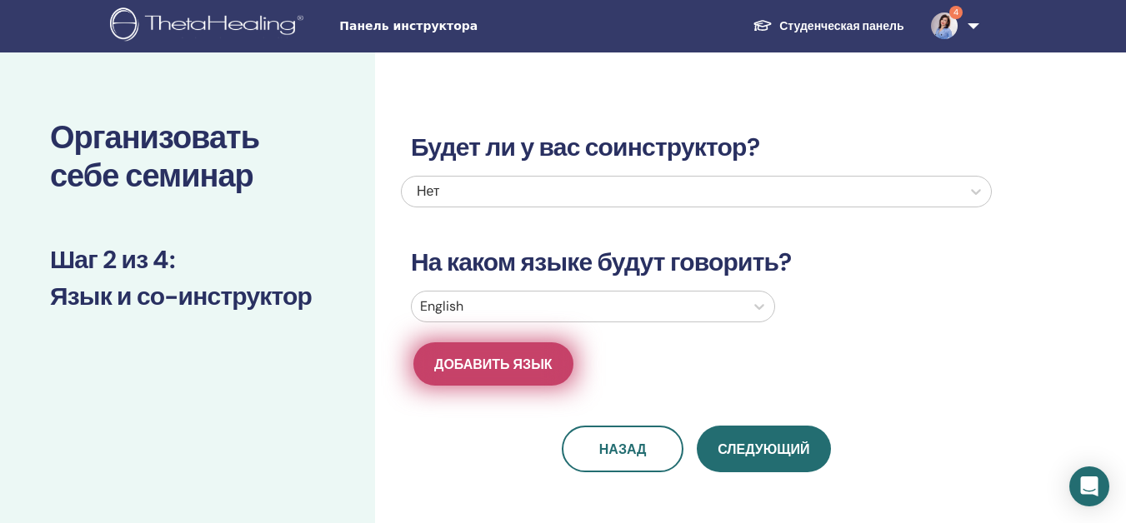
scroll to position [0, 0]
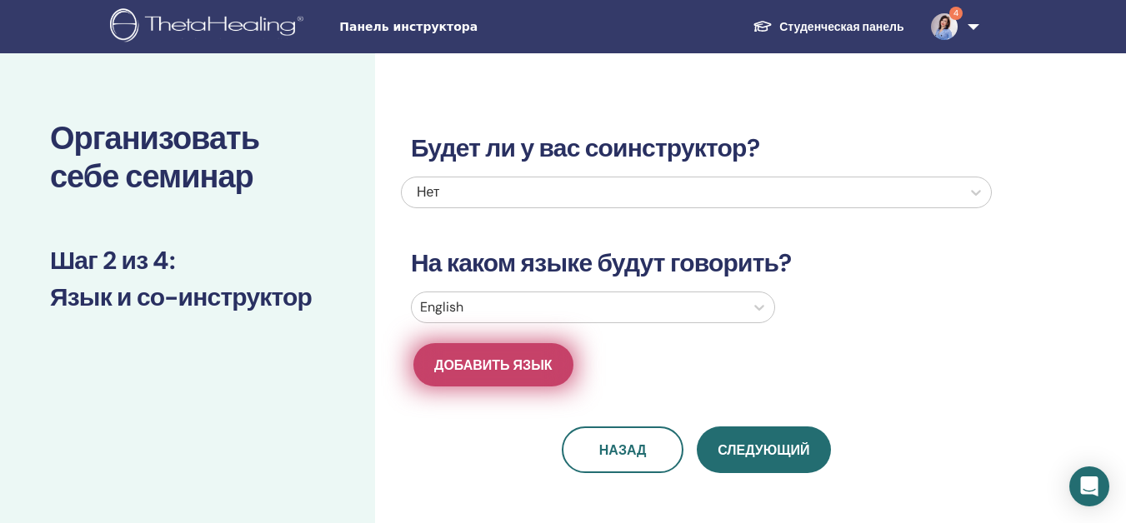
click at [528, 355] on button "Добавить язык" at bounding box center [493, 364] width 160 height 43
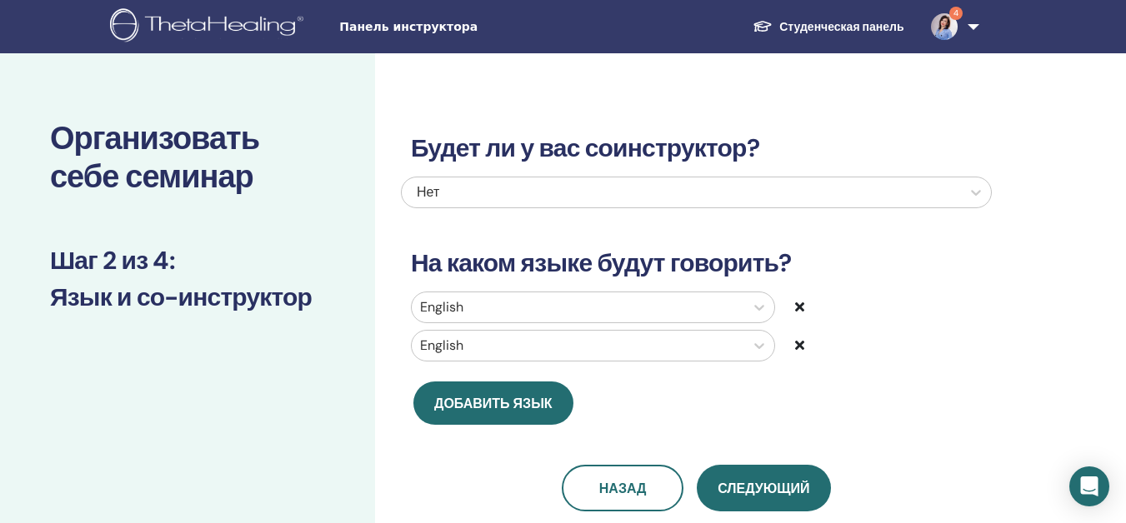
click at [792, 346] on div "English" at bounding box center [596, 346] width 397 height 32
click at [808, 343] on div at bounding box center [844, 346] width 99 height 20
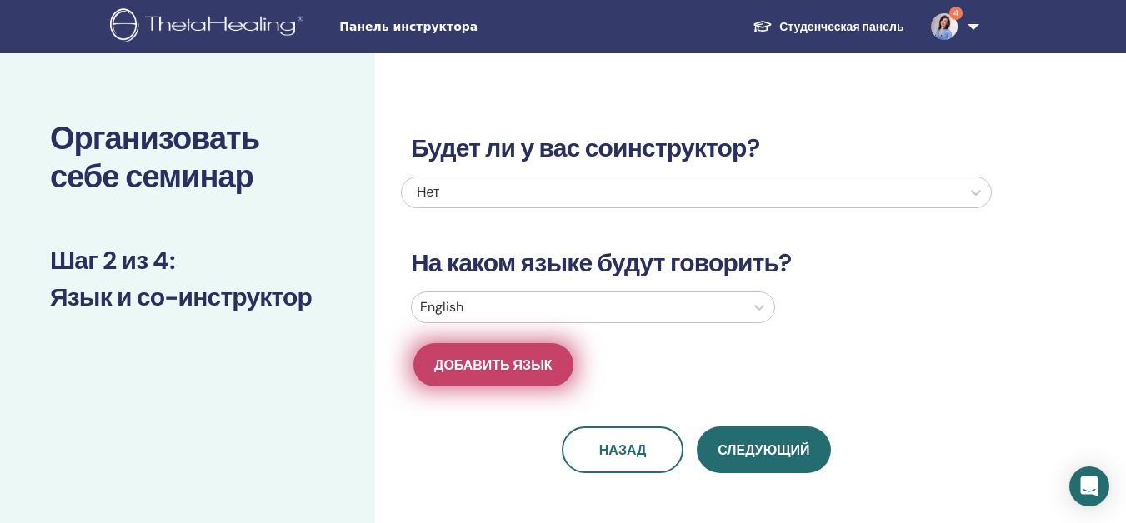
click at [550, 359] on span "Добавить язык" at bounding box center [493, 366] width 118 height 18
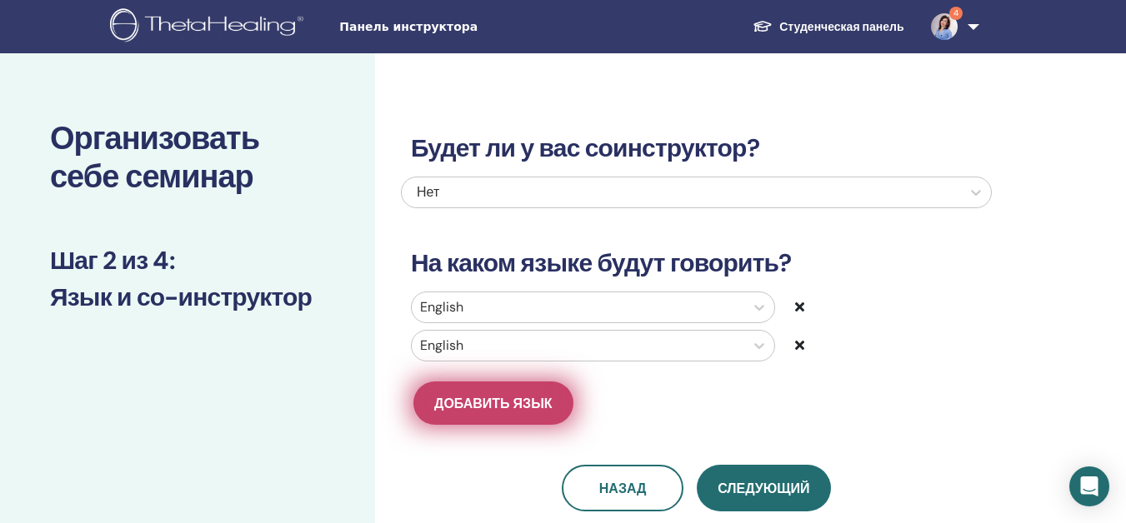
drag, startPoint x: 572, startPoint y: 393, endPoint x: 558, endPoint y: 400, distance: 14.9
click at [567, 395] on div "Добавить язык" at bounding box center [548, 403] width 295 height 43
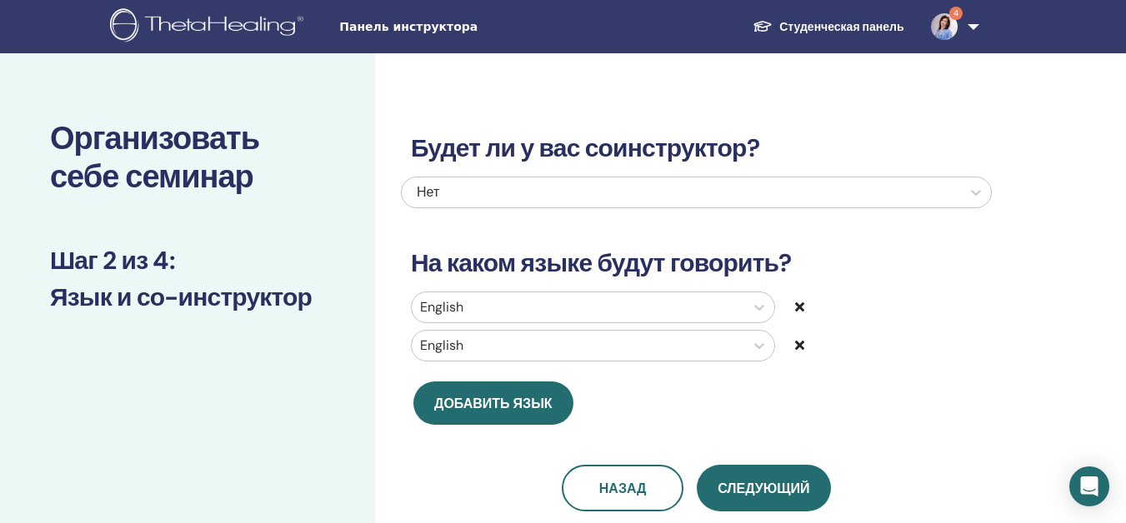
click at [558, 401] on button "Добавить язык" at bounding box center [493, 403] width 160 height 43
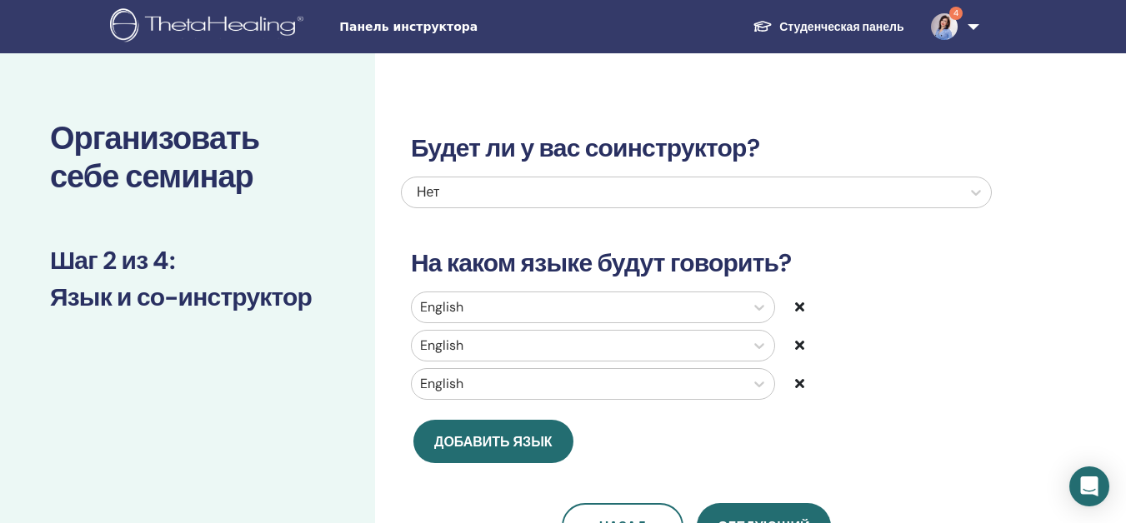
click at [558, 401] on div "English English English" at bounding box center [696, 349] width 591 height 115
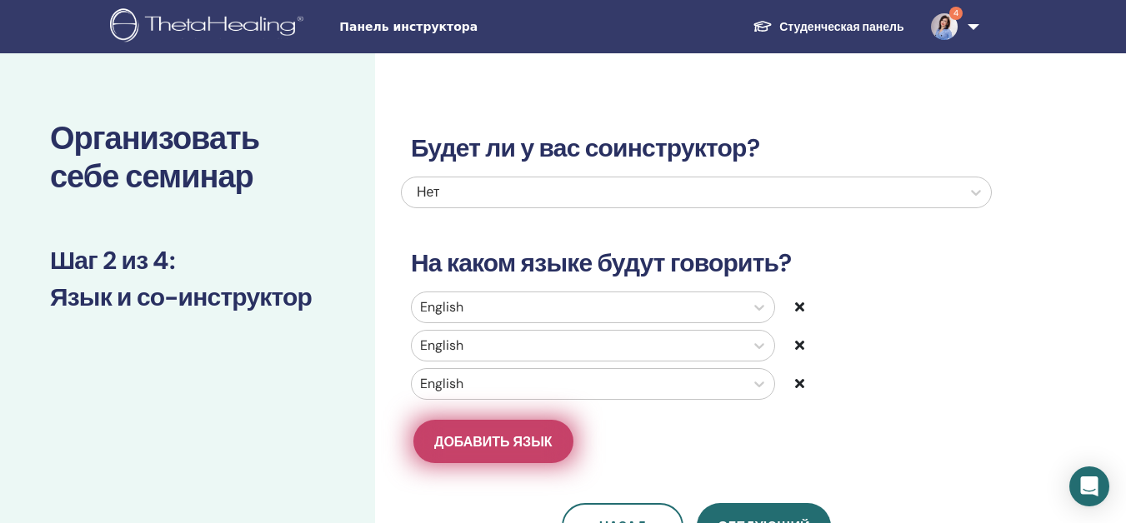
drag, startPoint x: 543, startPoint y: 416, endPoint x: 540, endPoint y: 425, distance: 9.8
click at [541, 424] on div "Будет ли у вас соинструктор? Нет На каком языке будут говорить? English English…" at bounding box center [696, 321] width 591 height 457
click at [539, 428] on button "Добавить язык" at bounding box center [493, 441] width 160 height 43
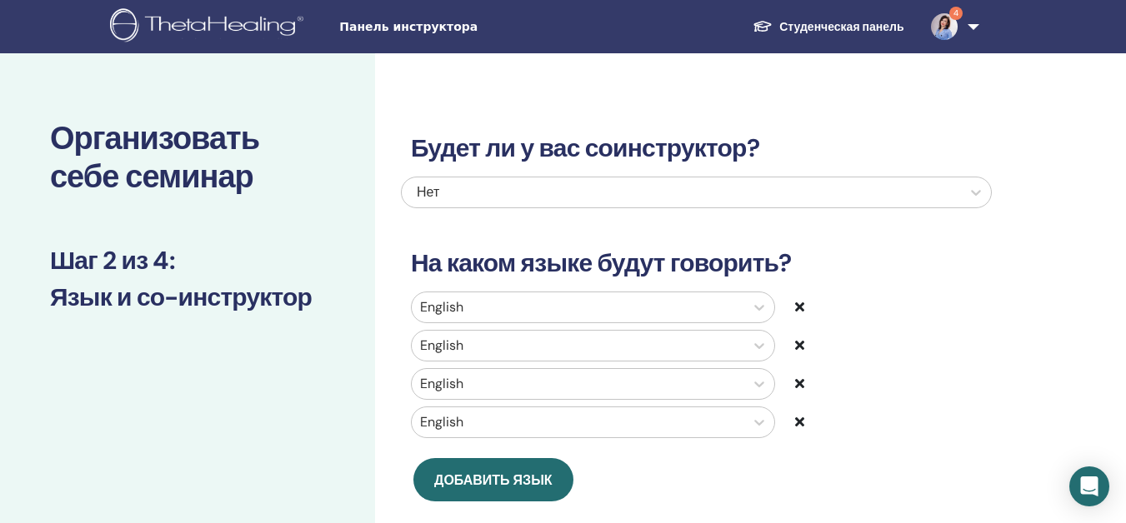
click at [454, 519] on div "Будет ли у вас соинструктор? Нет На каком языке будут говорить? English English…" at bounding box center [696, 340] width 591 height 495
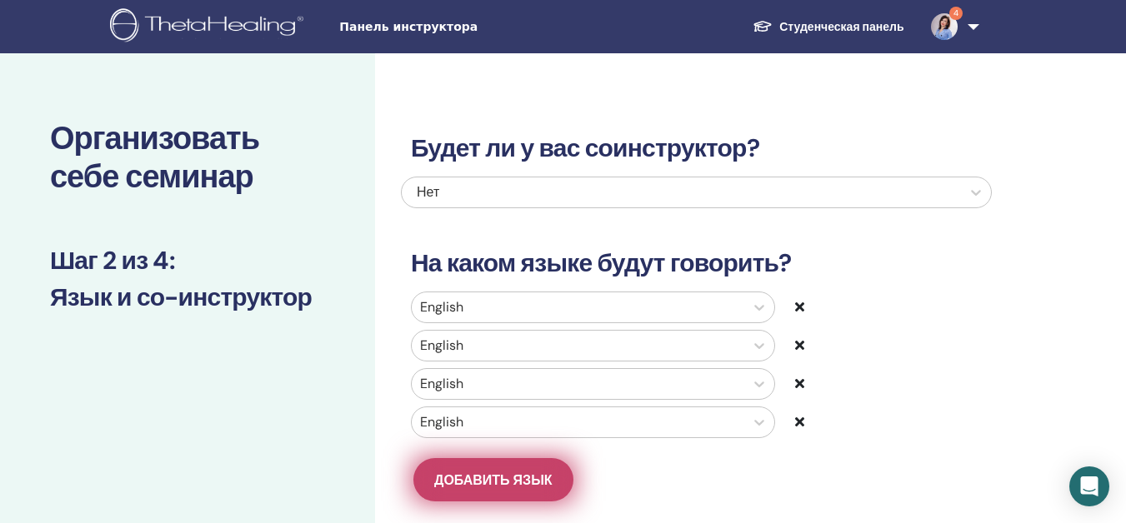
click at [473, 476] on span "Добавить язык" at bounding box center [493, 481] width 118 height 18
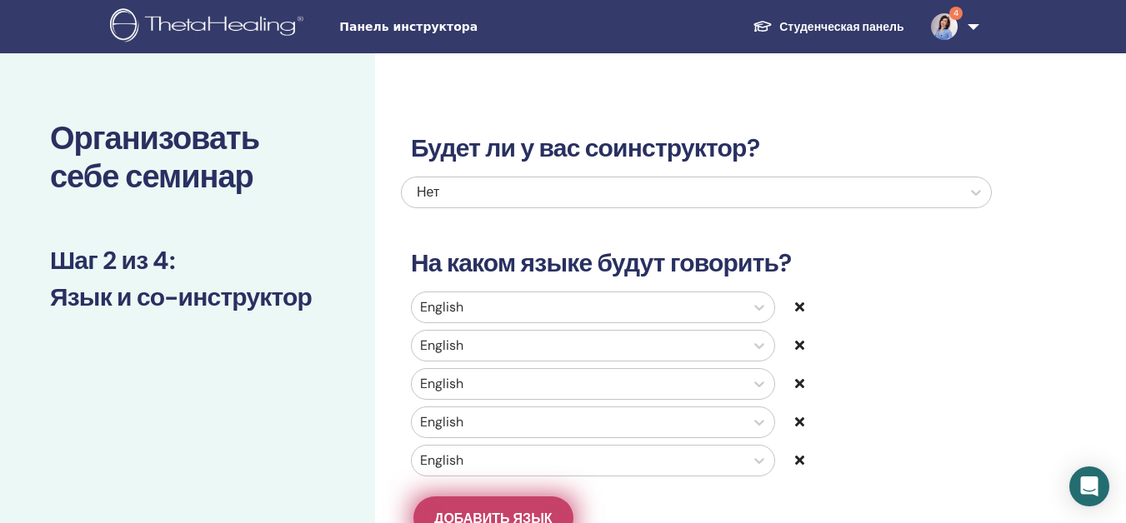
click at [463, 498] on button "Добавить язык" at bounding box center [493, 518] width 160 height 43
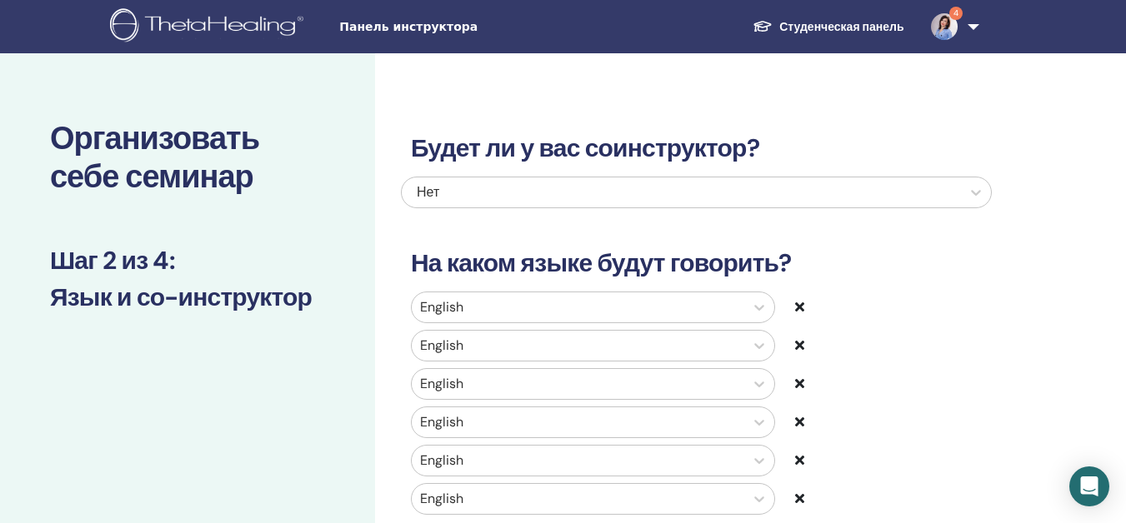
scroll to position [83, 0]
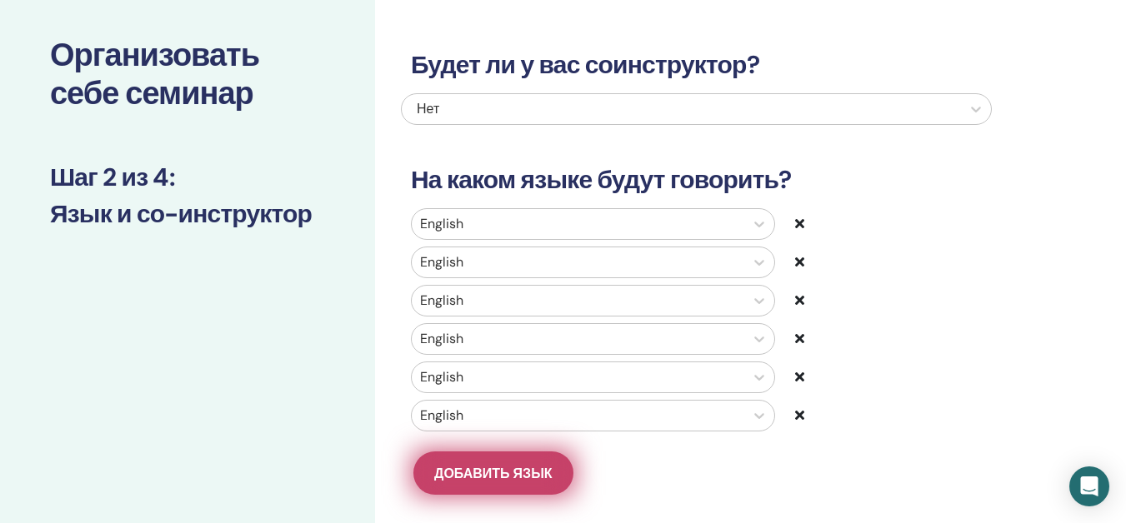
click at [525, 466] on span "Добавить язык" at bounding box center [493, 474] width 118 height 18
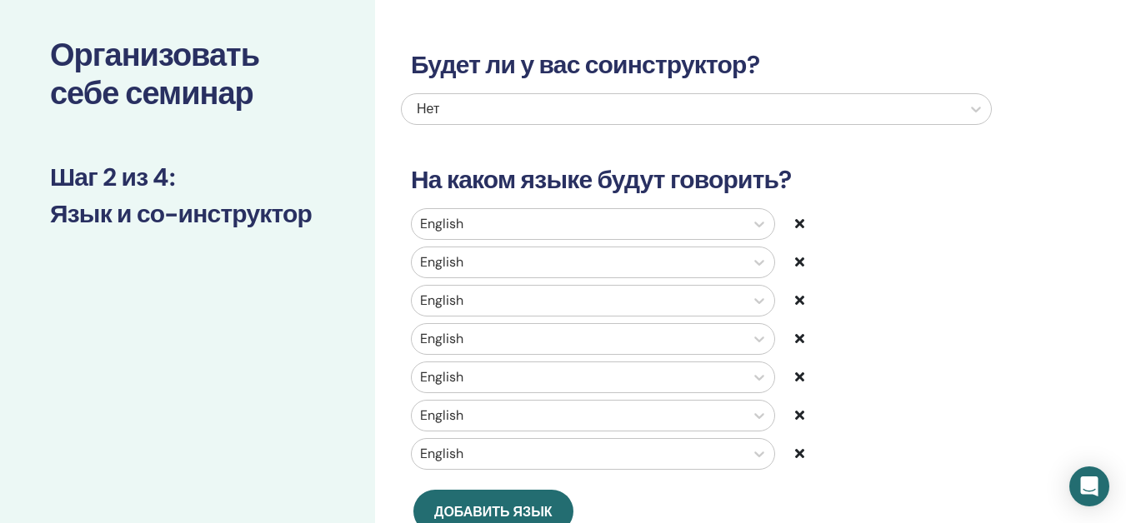
click at [798, 227] on icon at bounding box center [799, 223] width 9 height 13
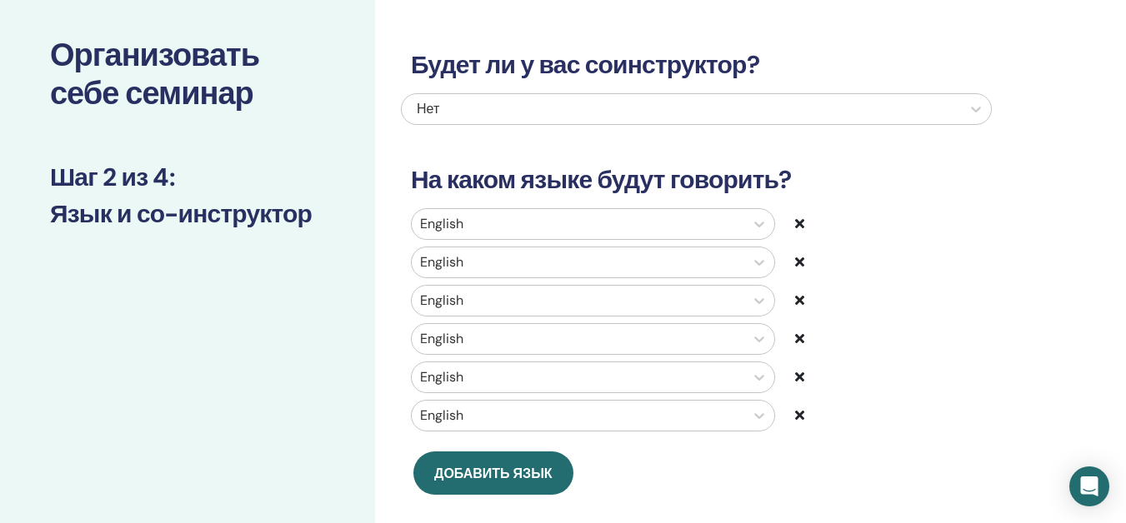
click at [798, 227] on icon at bounding box center [799, 223] width 9 height 13
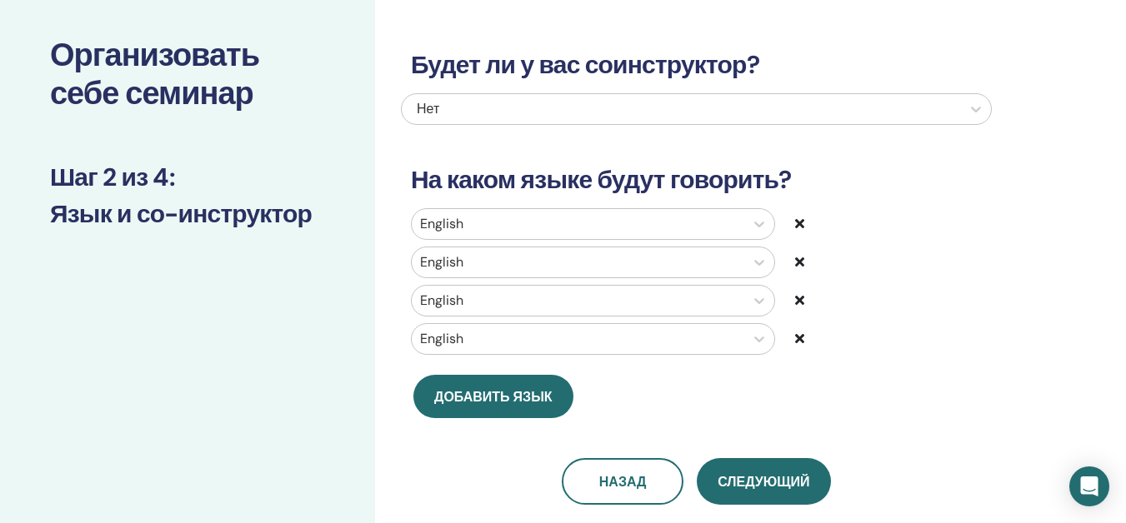
click at [798, 227] on icon at bounding box center [799, 223] width 9 height 13
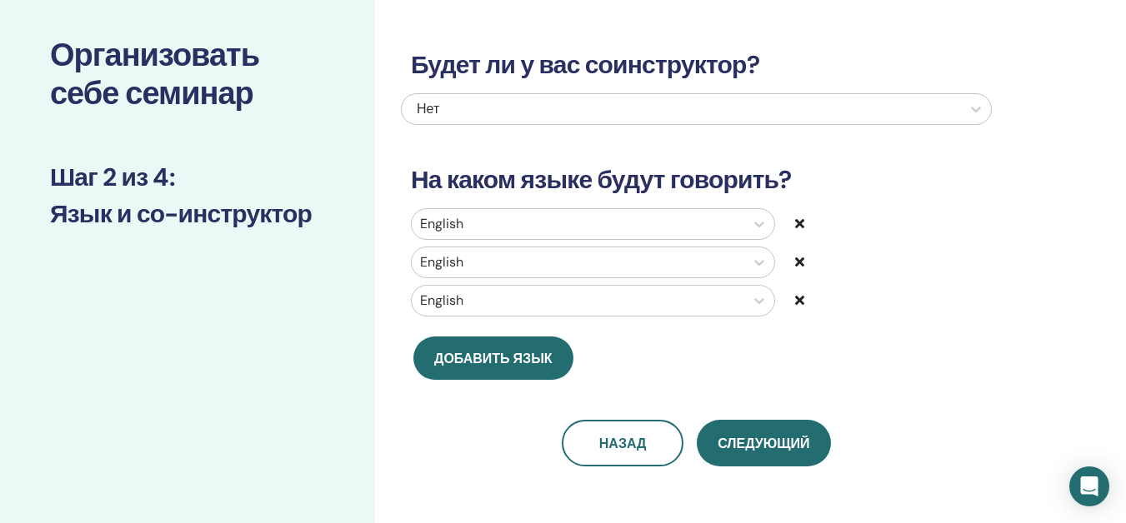
click at [798, 227] on icon at bounding box center [799, 223] width 9 height 13
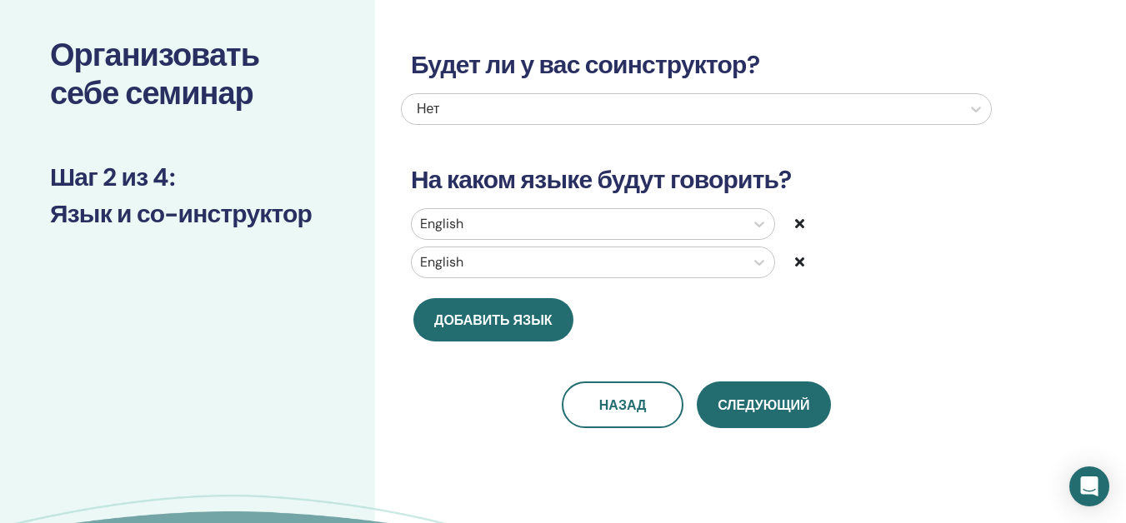
click at [798, 227] on icon at bounding box center [799, 223] width 9 height 13
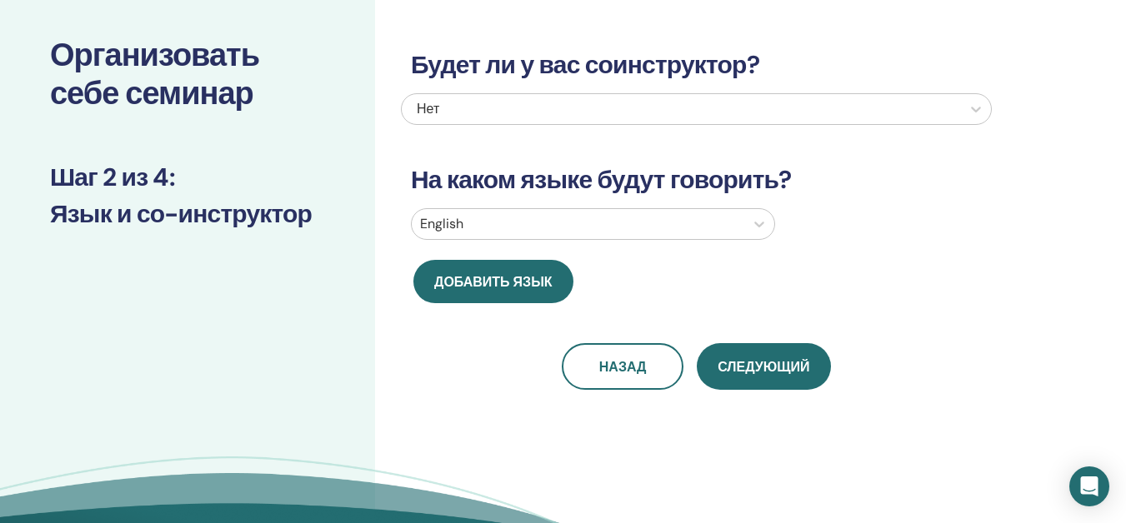
click at [798, 227] on div "English" at bounding box center [696, 224] width 596 height 32
click at [498, 217] on div at bounding box center [578, 224] width 316 height 23
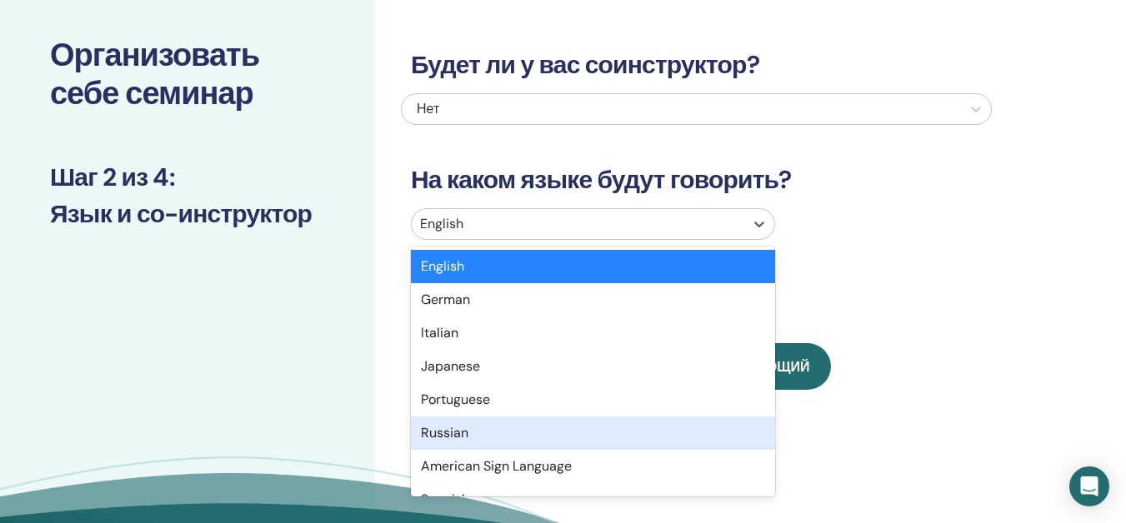
drag, startPoint x: 478, startPoint y: 432, endPoint x: 568, endPoint y: 363, distance: 113.7
click at [475, 423] on div "Russian" at bounding box center [593, 433] width 364 height 33
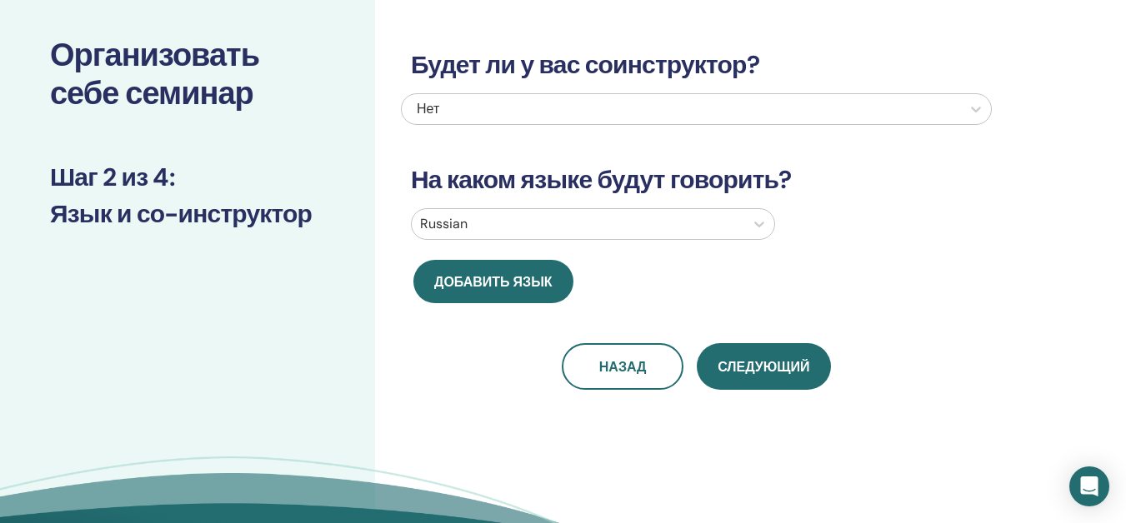
click at [670, 219] on div at bounding box center [578, 224] width 316 height 23
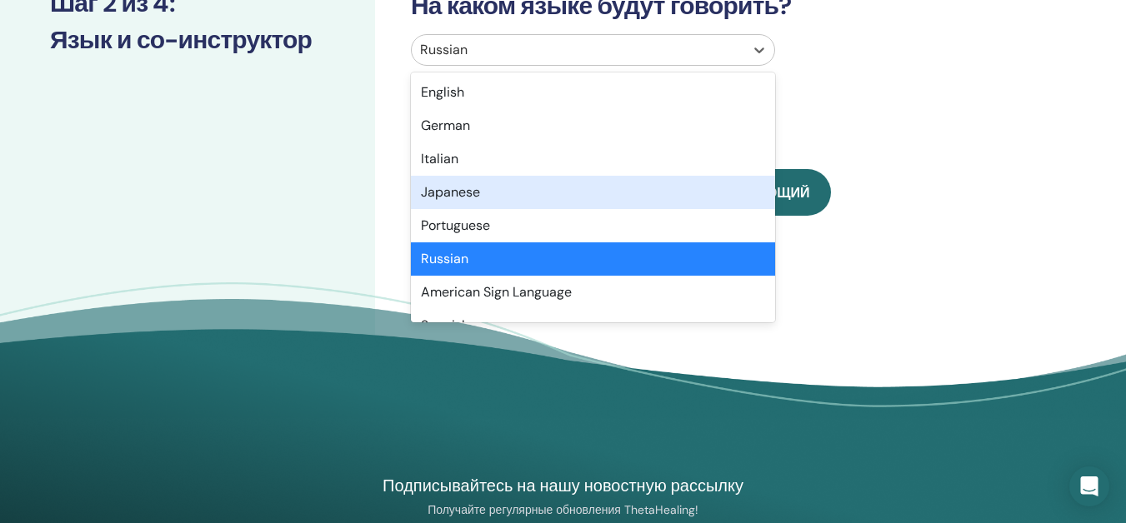
scroll to position [208, 0]
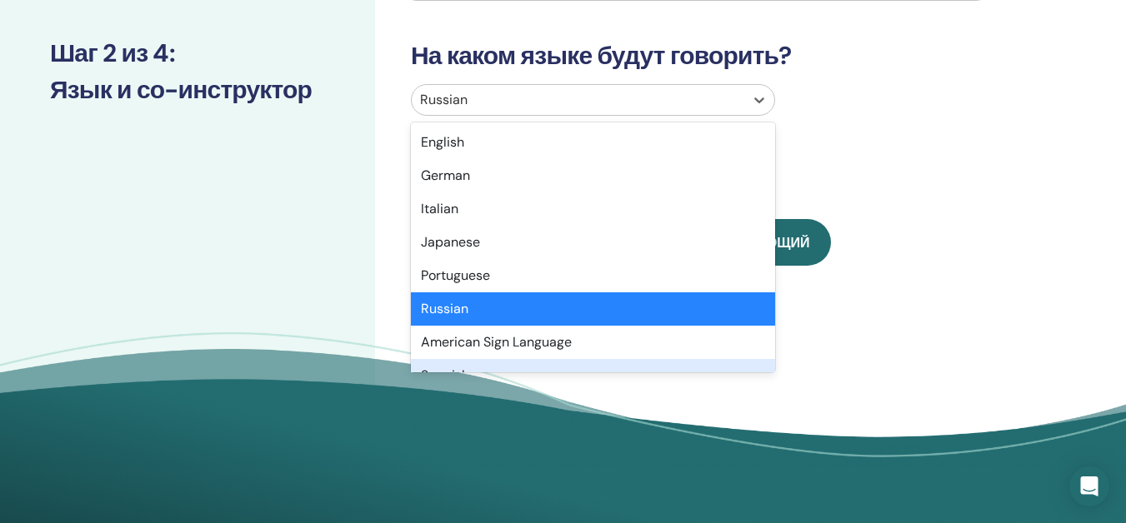
click at [1058, 145] on div "Будет ли у вас соинструктор? Нет На каком языке будут говорить? option Spanish …" at bounding box center [750, 172] width 751 height 653
click at [473, 92] on div at bounding box center [578, 99] width 316 height 23
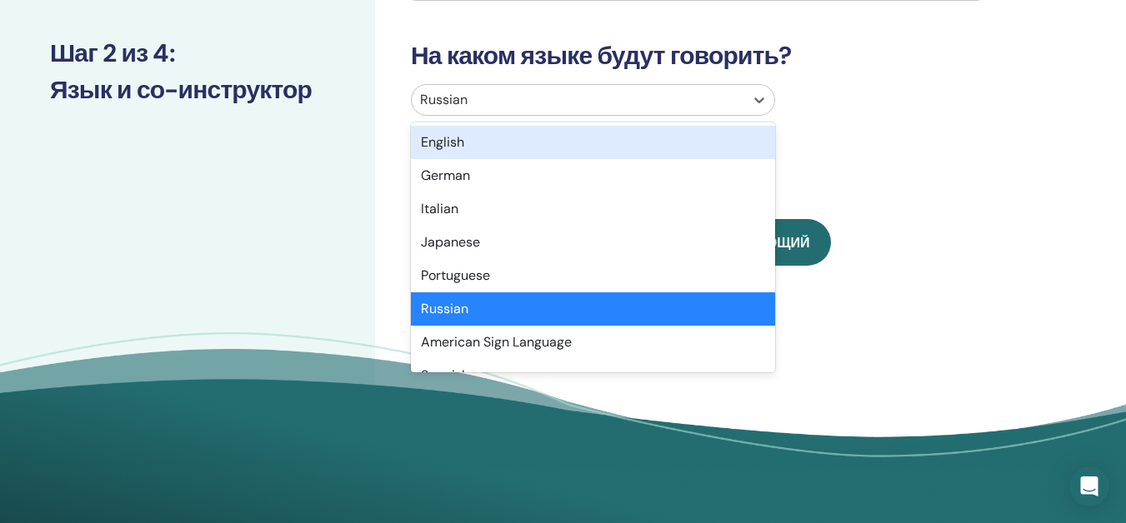
click at [430, 149] on div "English" at bounding box center [593, 142] width 364 height 33
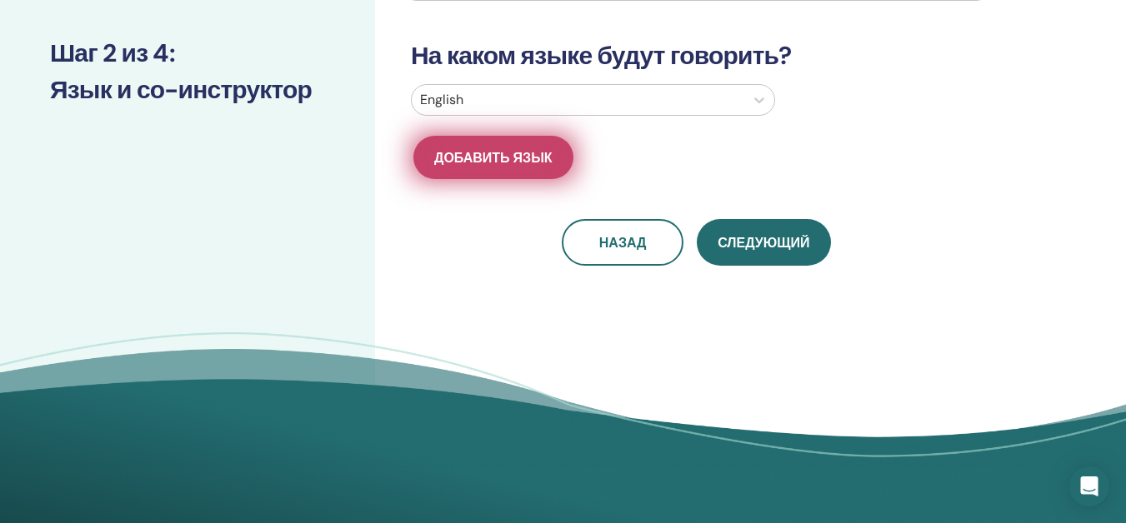
click at [501, 152] on span "Добавить язык" at bounding box center [493, 158] width 118 height 18
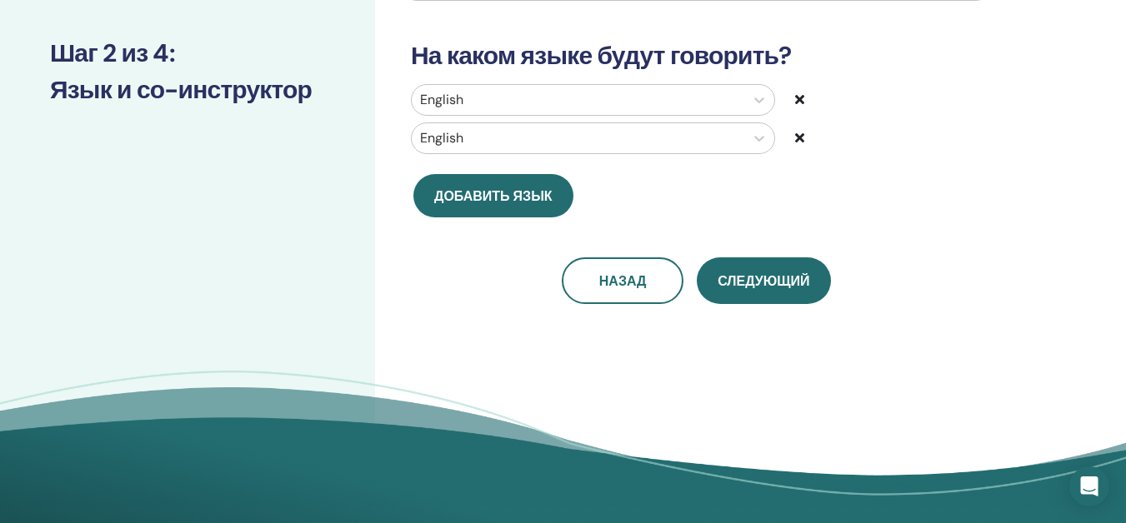
drag, startPoint x: 718, startPoint y: 129, endPoint x: 674, endPoint y: 148, distance: 47.8
click at [718, 129] on div at bounding box center [578, 138] width 316 height 23
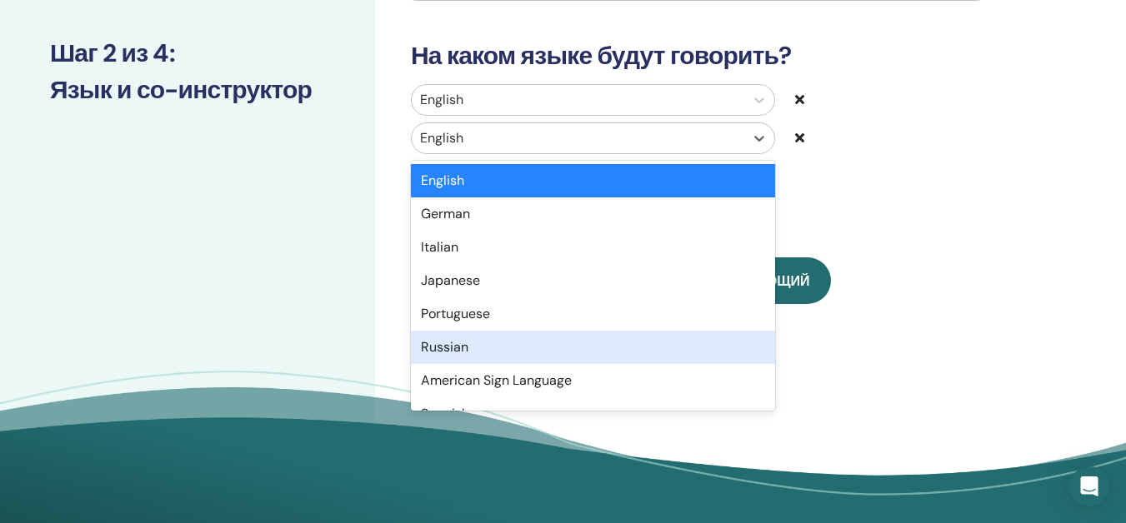
drag, startPoint x: 448, startPoint y: 339, endPoint x: 752, endPoint y: 197, distance: 335.2
click at [453, 338] on div "Russian" at bounding box center [593, 347] width 364 height 33
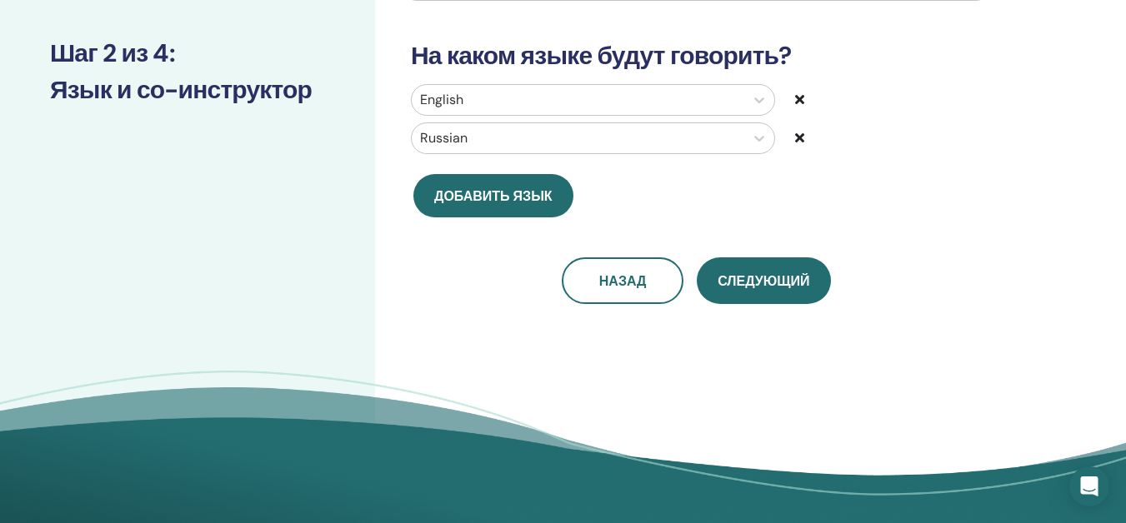
click at [825, 123] on div "Russian" at bounding box center [696, 139] width 596 height 32
click at [794, 98] on div "English" at bounding box center [596, 100] width 397 height 32
click at [798, 92] on div at bounding box center [844, 100] width 99 height 20
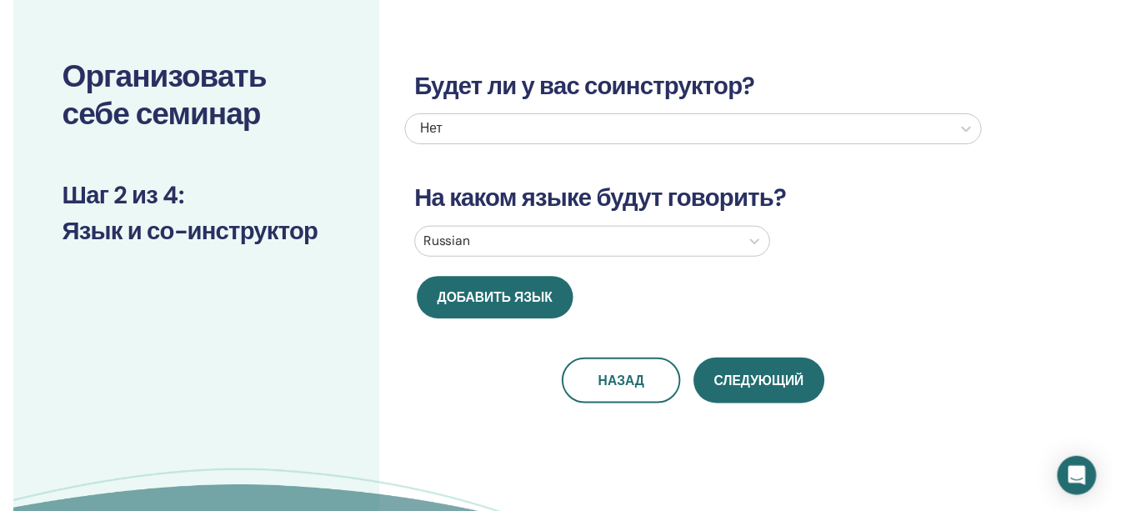
scroll to position [41, 0]
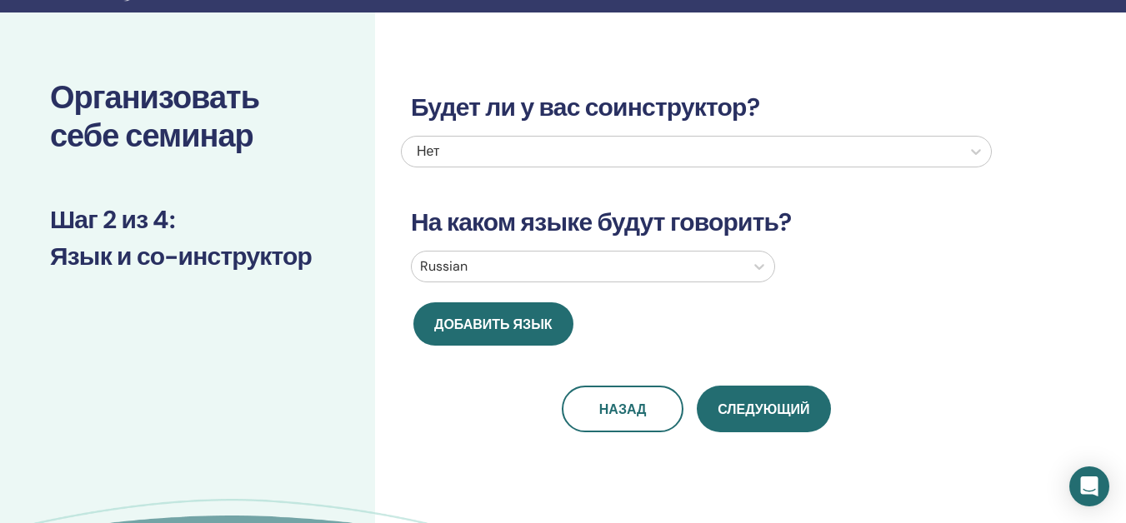
click at [816, 161] on div "Нет" at bounding box center [639, 152] width 445 height 20
drag, startPoint x: 758, startPoint y: 162, endPoint x: 753, endPoint y: 153, distance: 10.2
click at [753, 153] on div "Нет" at bounding box center [681, 152] width 559 height 30
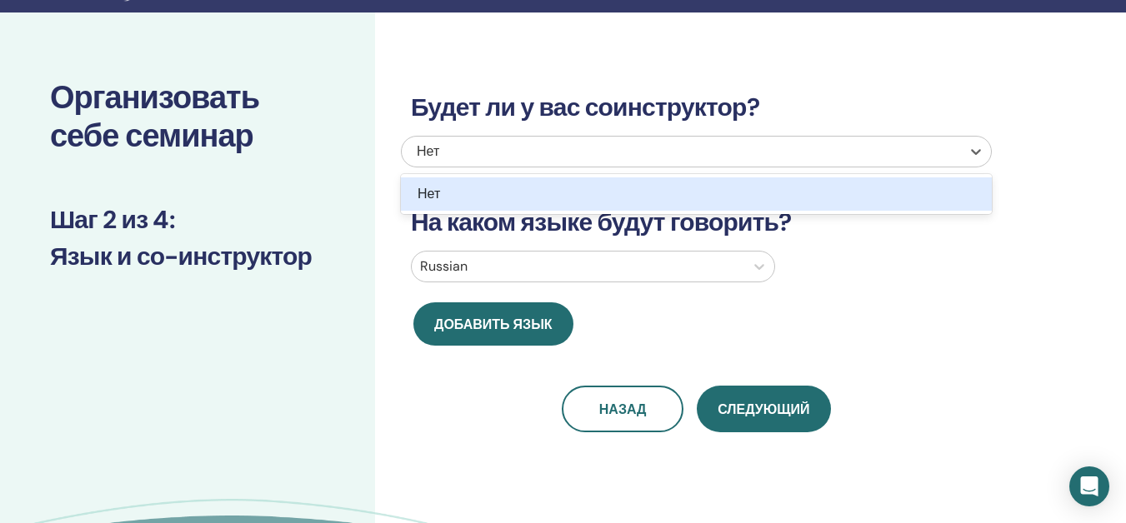
drag, startPoint x: 711, startPoint y: 165, endPoint x: 695, endPoint y: 163, distance: 15.9
click at [710, 161] on div "Нет" at bounding box center [681, 152] width 559 height 30
click at [454, 193] on div "Нет" at bounding box center [652, 194] width 469 height 20
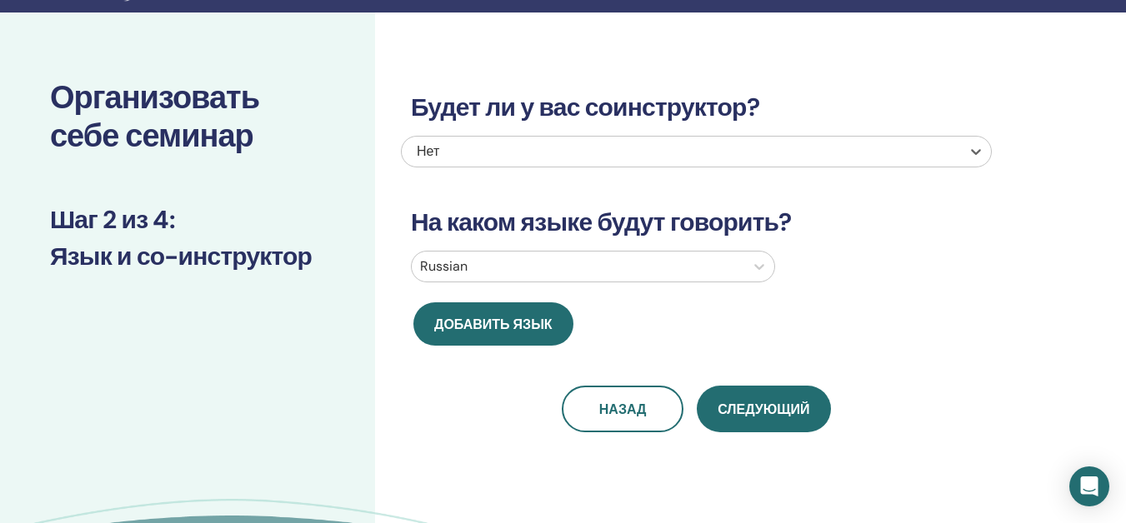
drag, startPoint x: 512, startPoint y: 147, endPoint x: 519, endPoint y: 169, distance: 23.7
click at [516, 152] on div "Нет" at bounding box center [639, 152] width 445 height 20
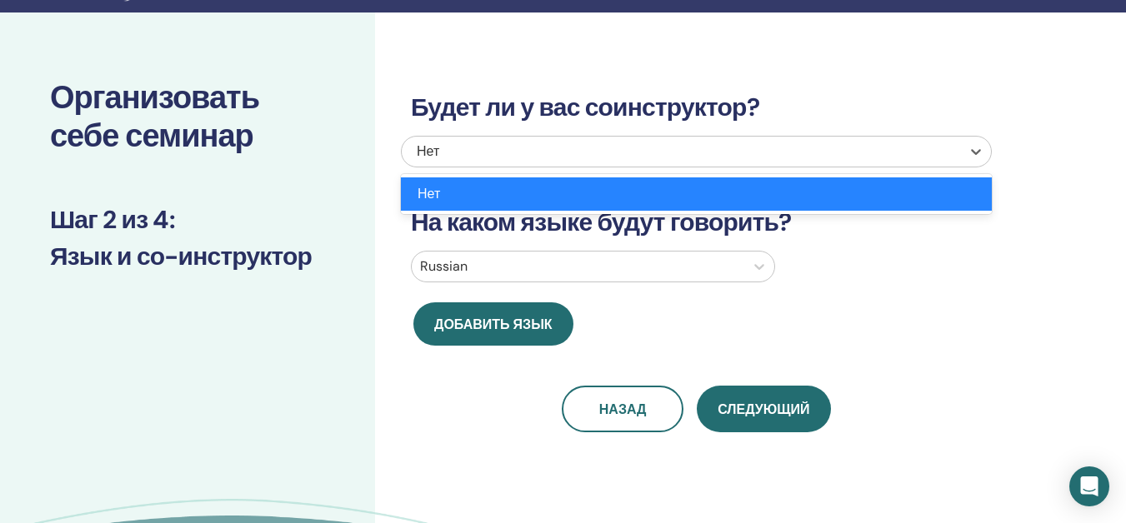
click at [854, 193] on div "Нет" at bounding box center [652, 194] width 469 height 20
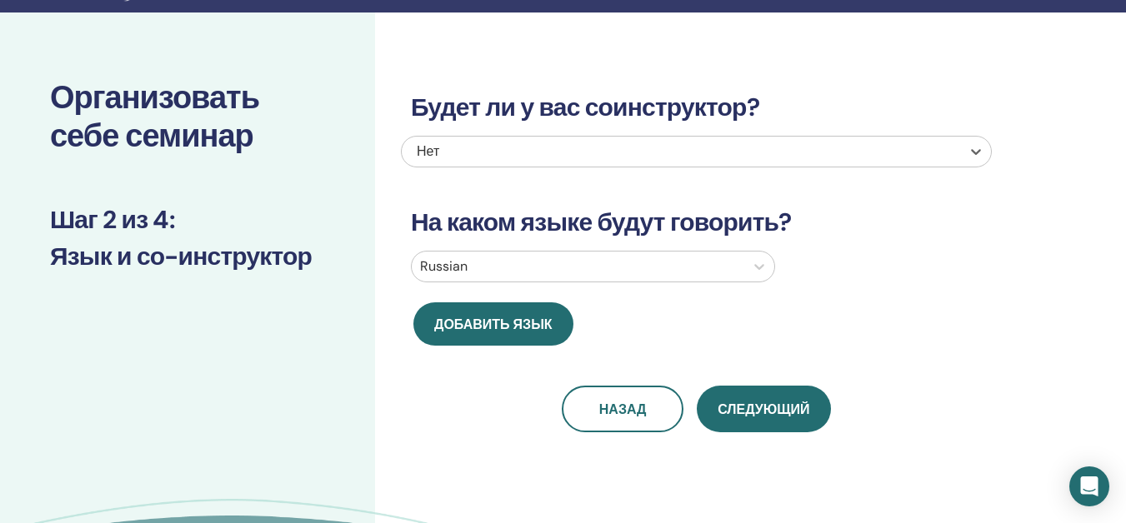
drag, startPoint x: 746, startPoint y: 398, endPoint x: 744, endPoint y: 380, distance: 17.6
click at [740, 383] on div "Будет ли у вас соинструктор? option Нет, selected. Select is focused ,type to r…" at bounding box center [696, 243] width 591 height 380
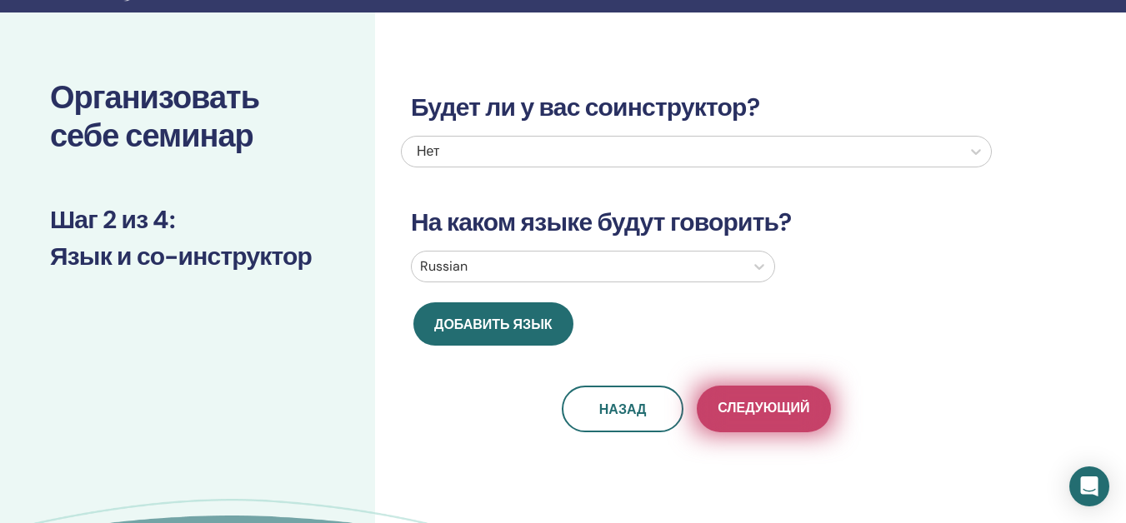
click at [755, 417] on span "Следующий" at bounding box center [764, 409] width 92 height 21
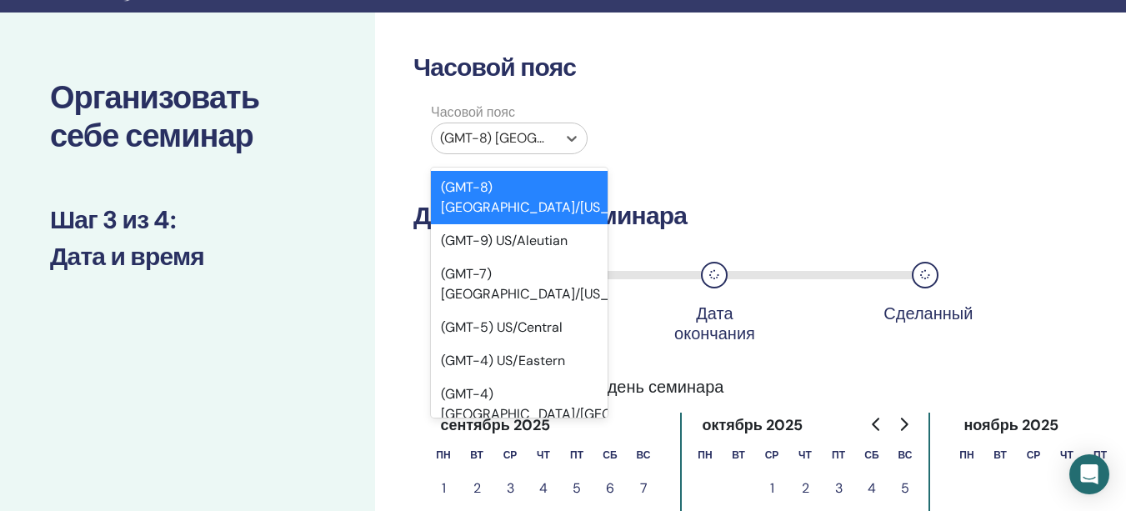
click at [523, 144] on div at bounding box center [494, 138] width 108 height 23
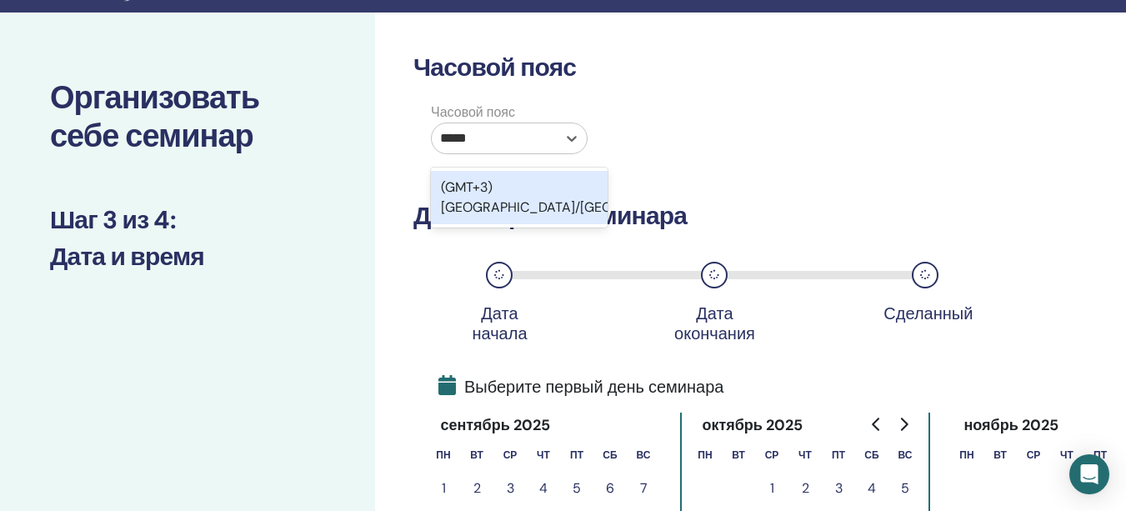
type input "******"
drag, startPoint x: 528, startPoint y: 183, endPoint x: 516, endPoint y: 210, distance: 29.1
click at [527, 183] on div "(GMT+3) Europe/Moscow" at bounding box center [519, 197] width 177 height 53
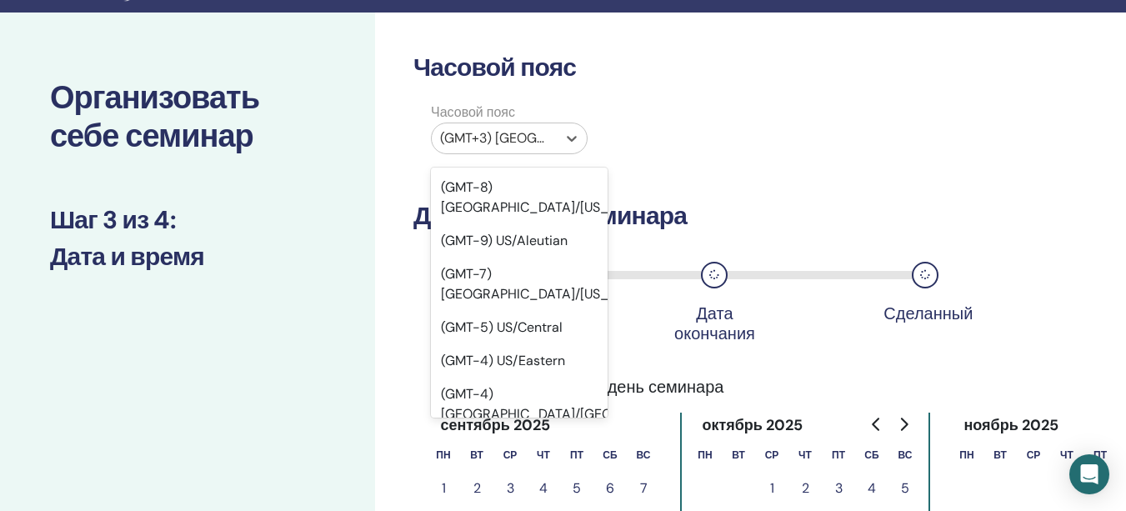
click at [552, 147] on div "(GMT+3) Europe/Moscow" at bounding box center [494, 138] width 125 height 30
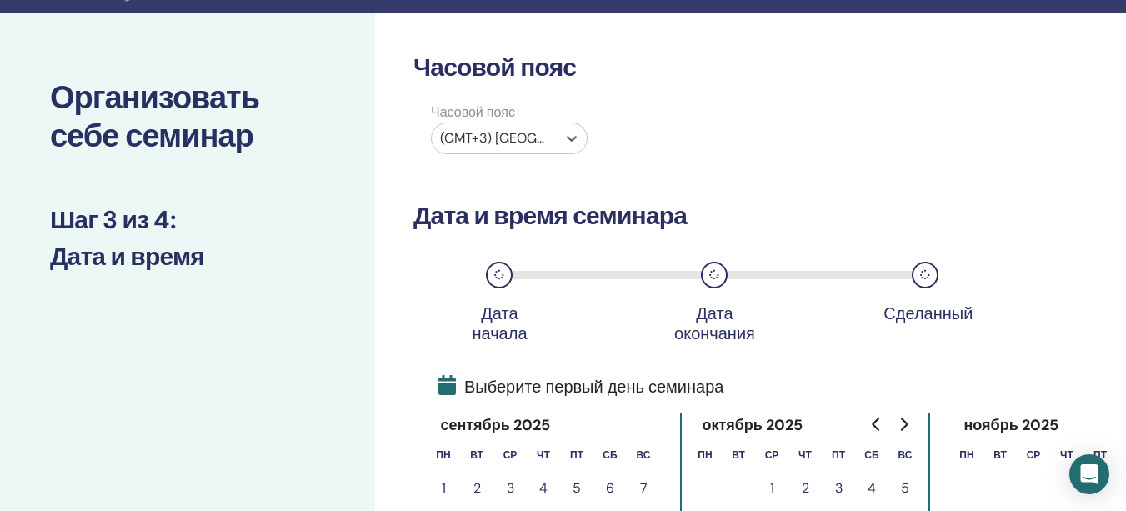
drag, startPoint x: 537, startPoint y: 128, endPoint x: 527, endPoint y: 145, distance: 20.2
click at [533, 131] on div at bounding box center [494, 138] width 108 height 23
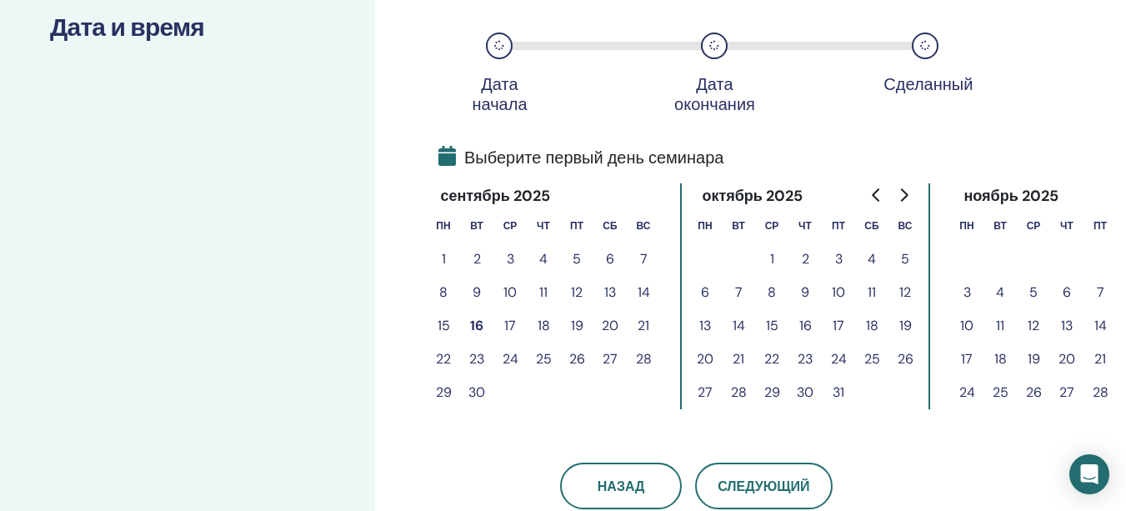
scroll to position [291, 0]
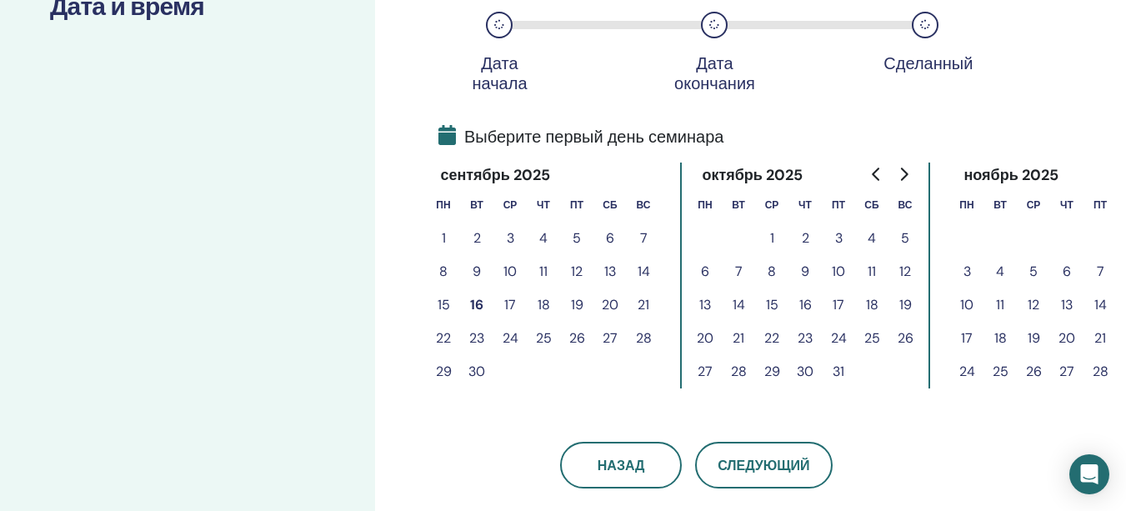
click at [576, 309] on button "19" at bounding box center [576, 304] width 33 height 33
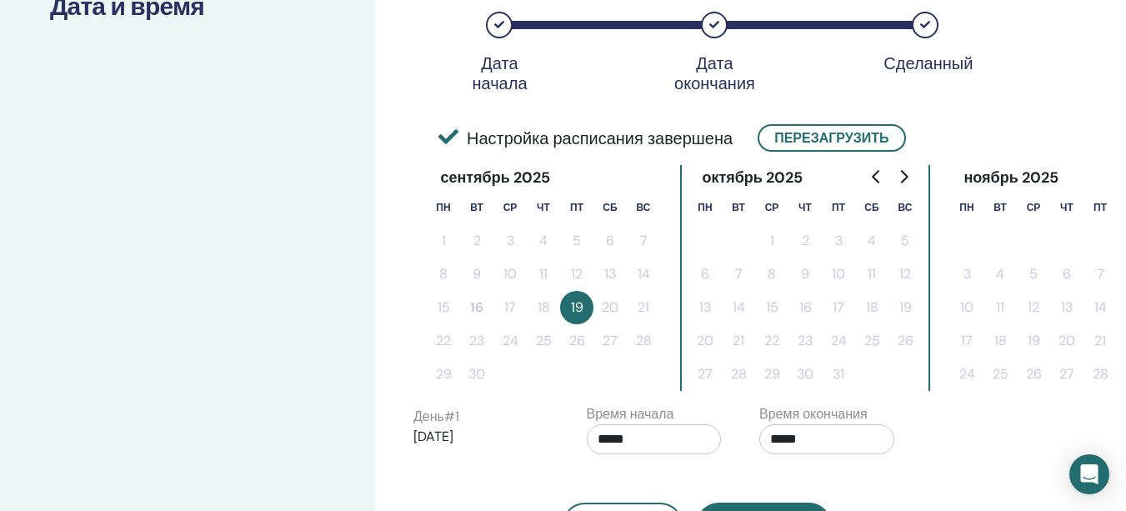
click at [589, 309] on button "19" at bounding box center [576, 307] width 33 height 33
click at [835, 146] on button "Перезагрузить" at bounding box center [832, 138] width 148 height 28
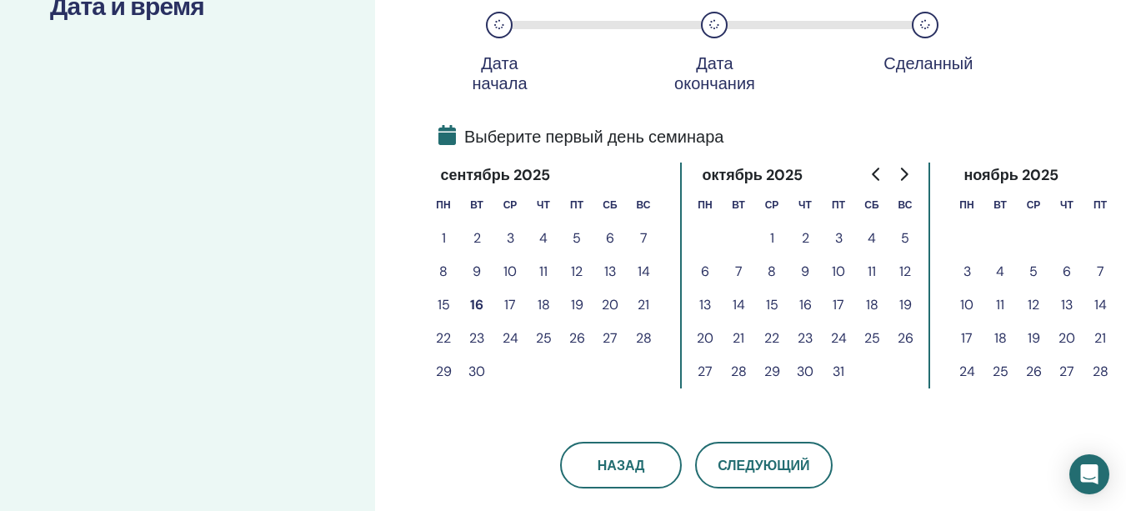
click at [578, 302] on button "19" at bounding box center [576, 304] width 33 height 33
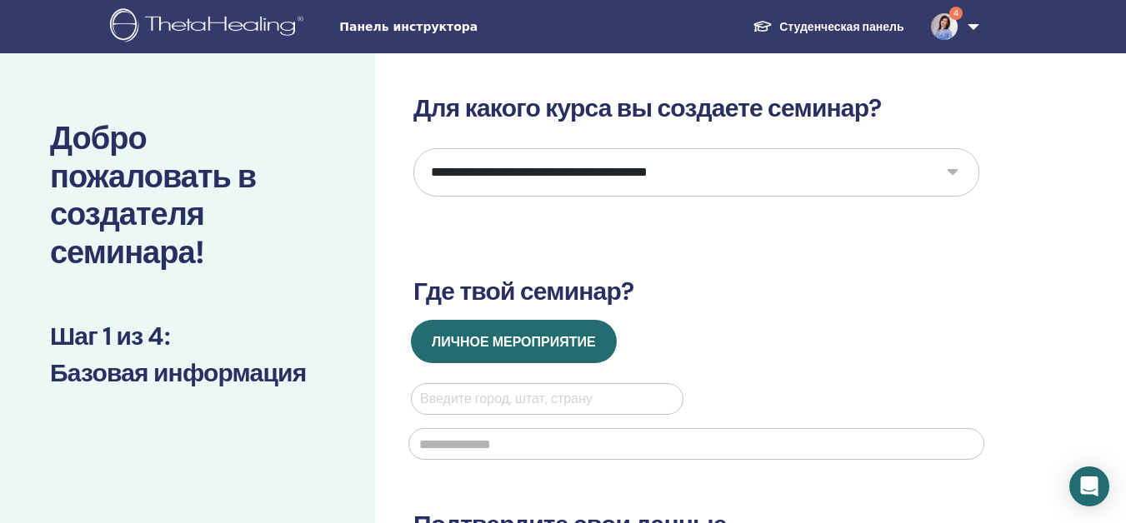
click at [526, 158] on select "**********" at bounding box center [696, 172] width 566 height 48
click at [413, 148] on select "**********" at bounding box center [696, 172] width 566 height 48
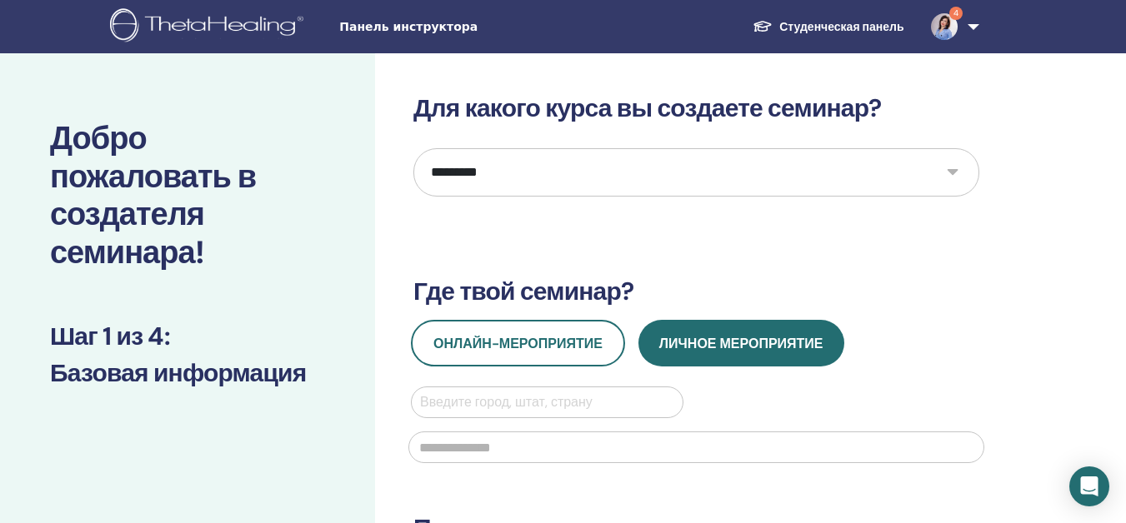
click at [943, 163] on select "**********" at bounding box center [696, 172] width 566 height 48
click at [413, 148] on select "**********" at bounding box center [696, 172] width 566 height 48
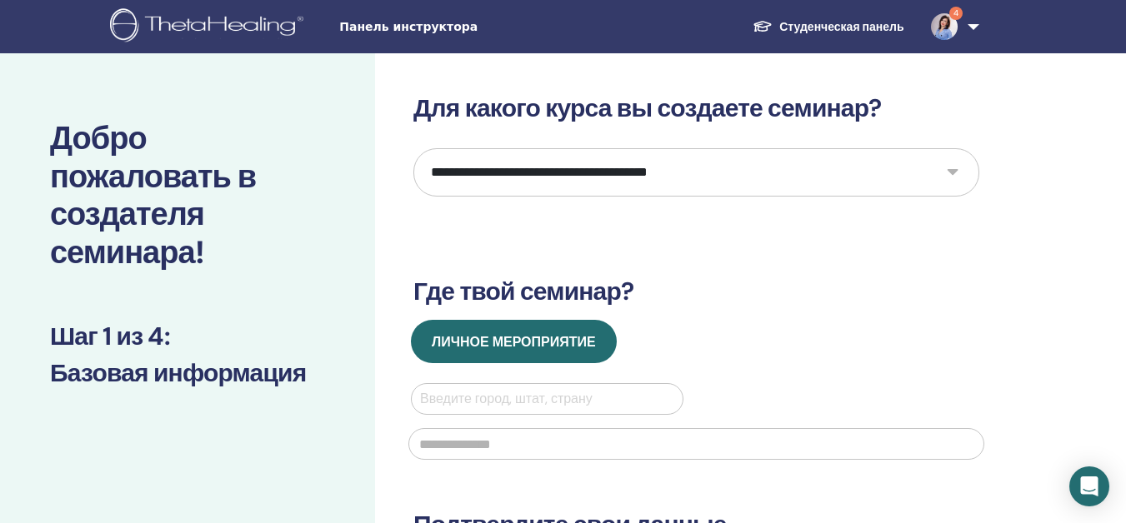
click at [943, 177] on select "**********" at bounding box center [696, 172] width 566 height 48
select select "*"
click at [413, 148] on select "**********" at bounding box center [696, 172] width 566 height 48
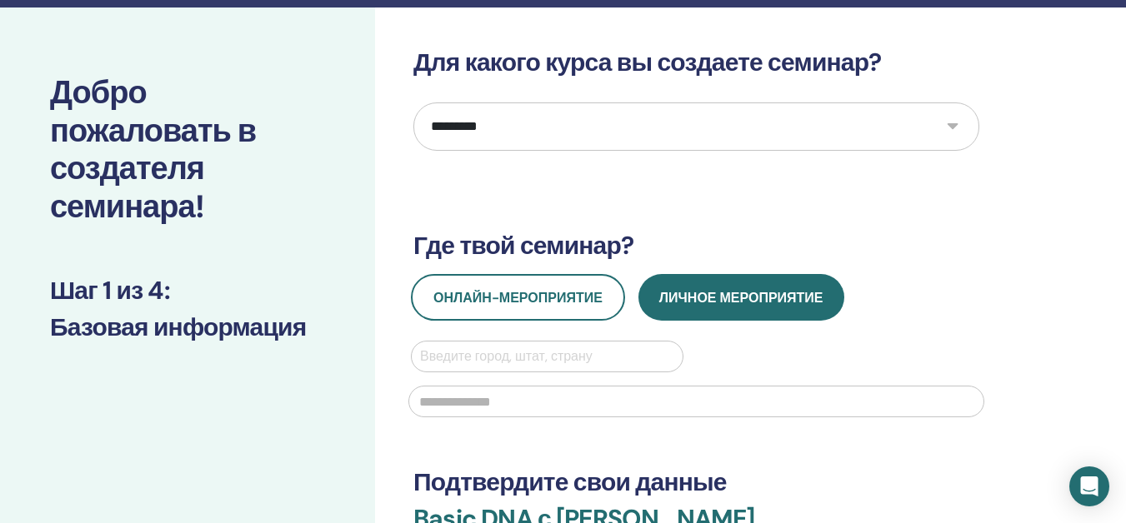
scroll to position [83, 0]
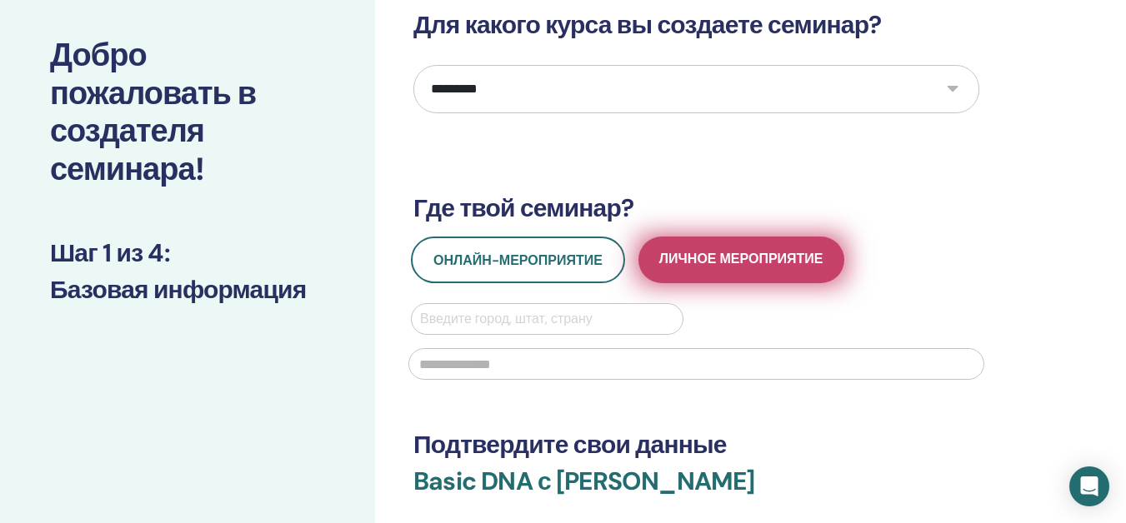
drag, startPoint x: 682, startPoint y: 267, endPoint x: 667, endPoint y: 274, distance: 16.8
click at [683, 266] on span "Личное мероприятие" at bounding box center [741, 260] width 164 height 21
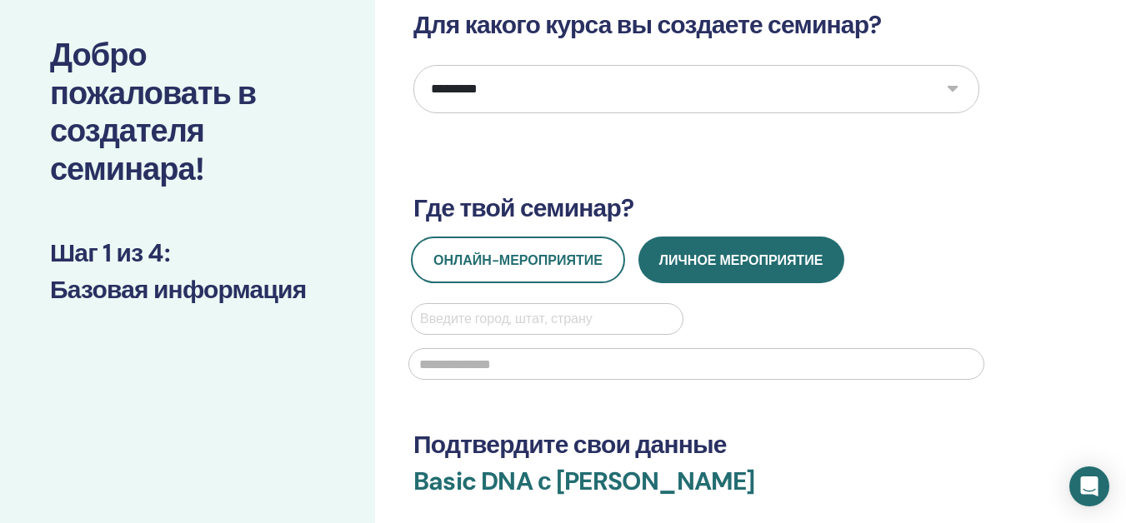
click at [625, 322] on div at bounding box center [547, 319] width 254 height 23
type input "*"
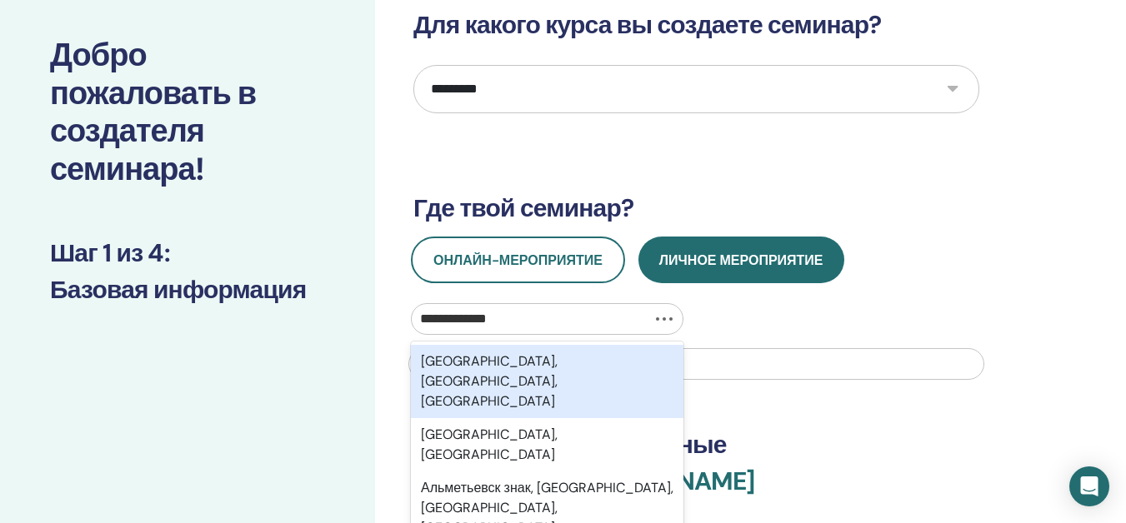
type input "**********"
click at [514, 398] on div "[GEOGRAPHIC_DATA], [GEOGRAPHIC_DATA], [GEOGRAPHIC_DATA]" at bounding box center [547, 381] width 273 height 73
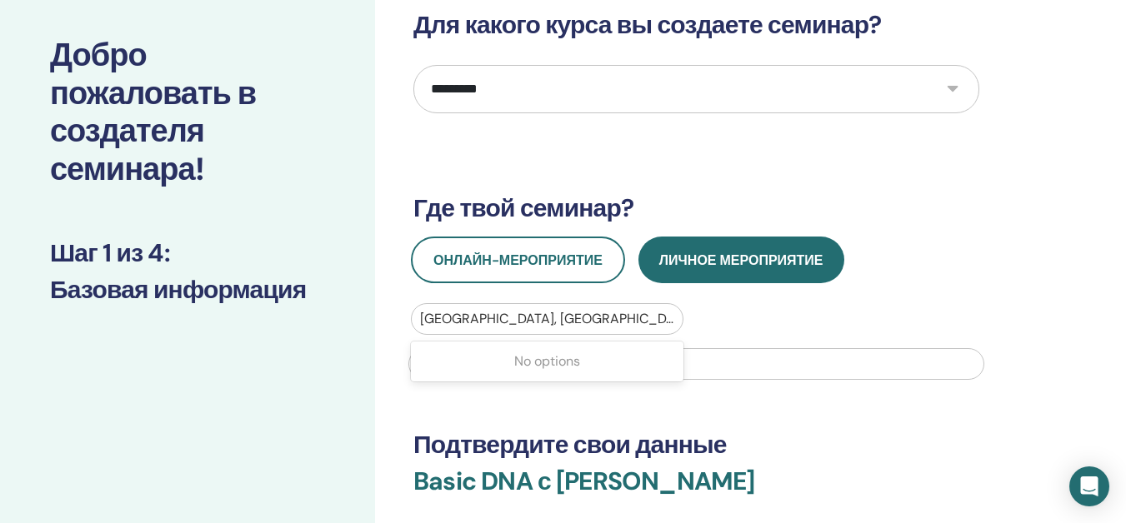
click at [588, 335] on div at bounding box center [696, 362] width 596 height 55
click at [590, 324] on div at bounding box center [547, 319] width 254 height 23
click at [636, 315] on div at bounding box center [547, 319] width 254 height 23
click at [678, 322] on div "[GEOGRAPHIC_DATA], [GEOGRAPHIC_DATA], [GEOGRAPHIC_DATA]" at bounding box center [547, 319] width 271 height 30
drag, startPoint x: 421, startPoint y: 322, endPoint x: 617, endPoint y: 309, distance: 196.3
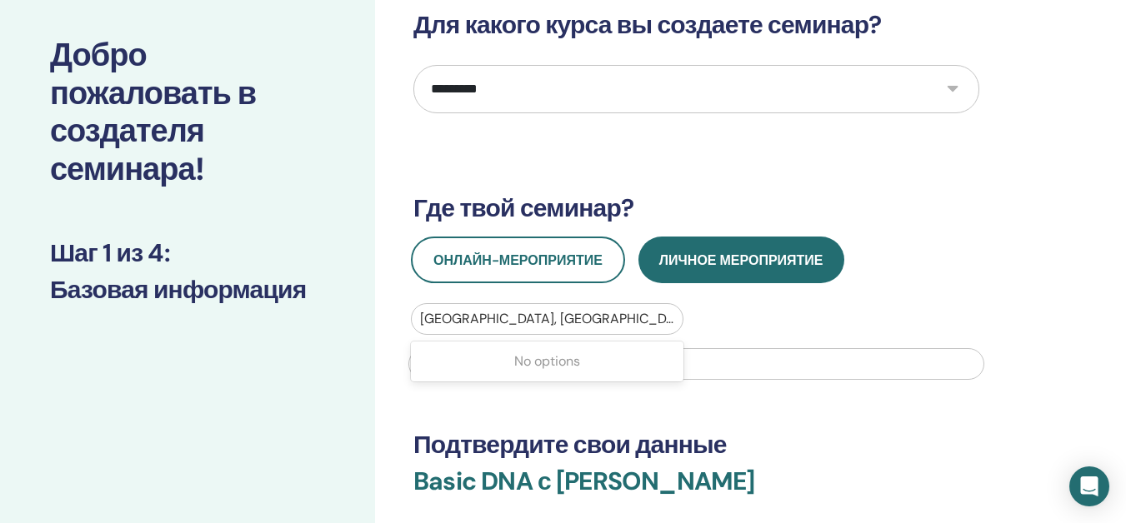
click at [645, 309] on div at bounding box center [547, 319] width 254 height 23
drag, startPoint x: 420, startPoint y: 319, endPoint x: 569, endPoint y: 311, distance: 149.4
click at [569, 311] on div at bounding box center [547, 319] width 254 height 23
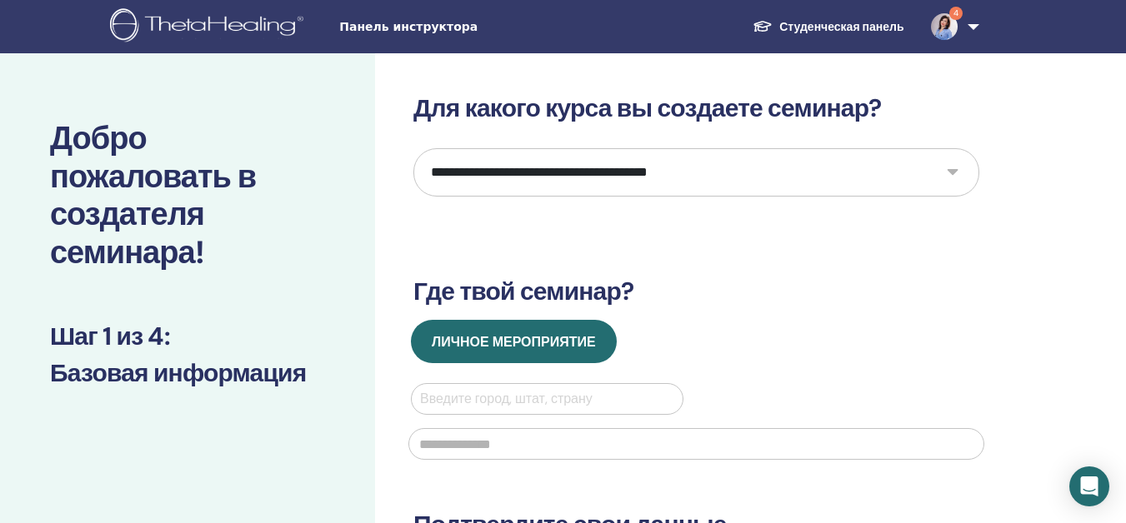
click at [686, 198] on div "**********" at bounding box center [696, 403] width 566 height 620
click at [708, 181] on select "**********" at bounding box center [696, 172] width 566 height 48
select select "*"
click at [413, 148] on select "**********" at bounding box center [696, 172] width 566 height 48
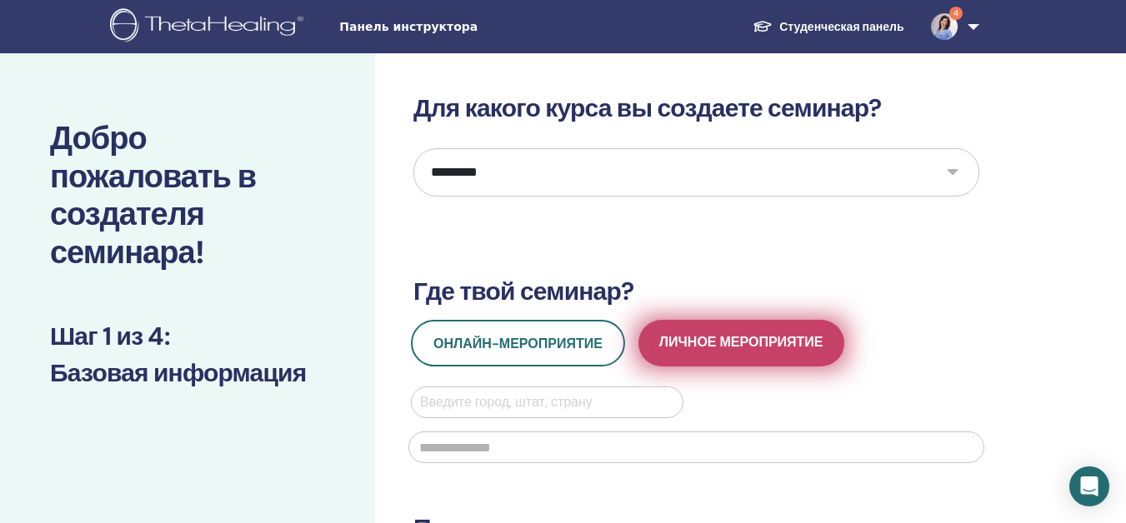
click at [660, 343] on span "Личное мероприятие" at bounding box center [741, 343] width 164 height 21
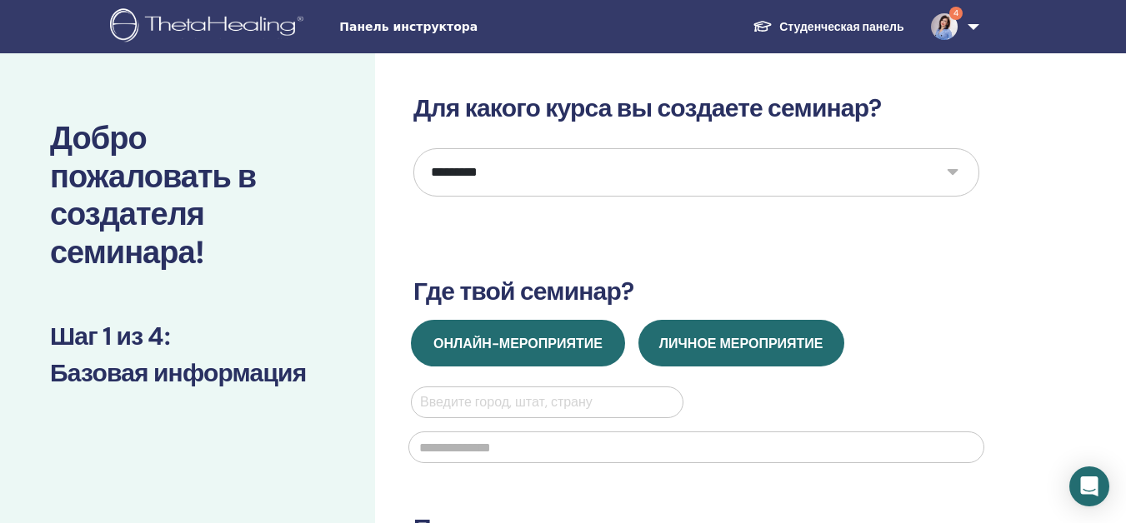
click at [609, 338] on button "Онлайн-мероприятие" at bounding box center [518, 343] width 214 height 47
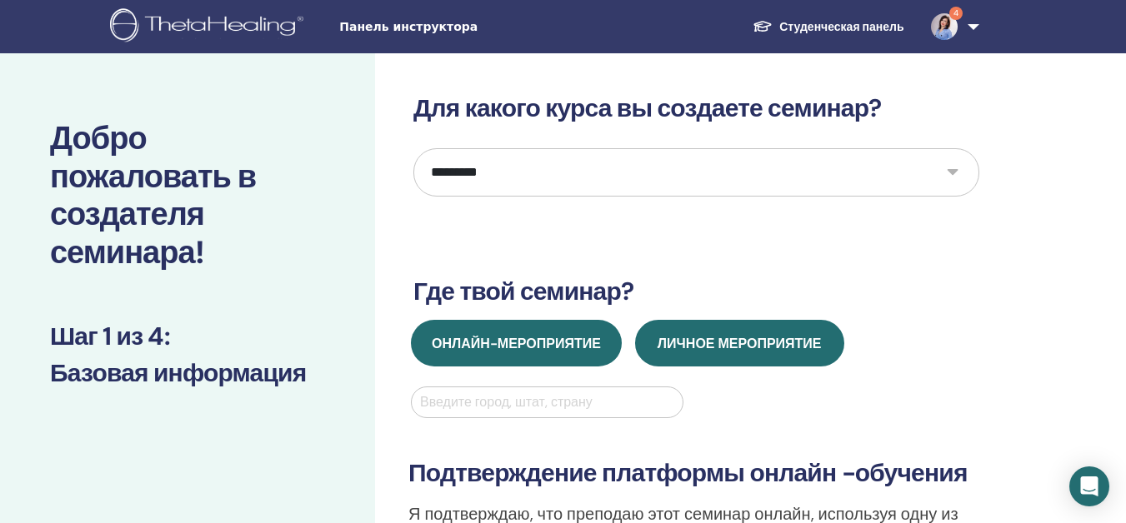
click at [703, 343] on span "Личное мероприятие" at bounding box center [740, 344] width 164 height 18
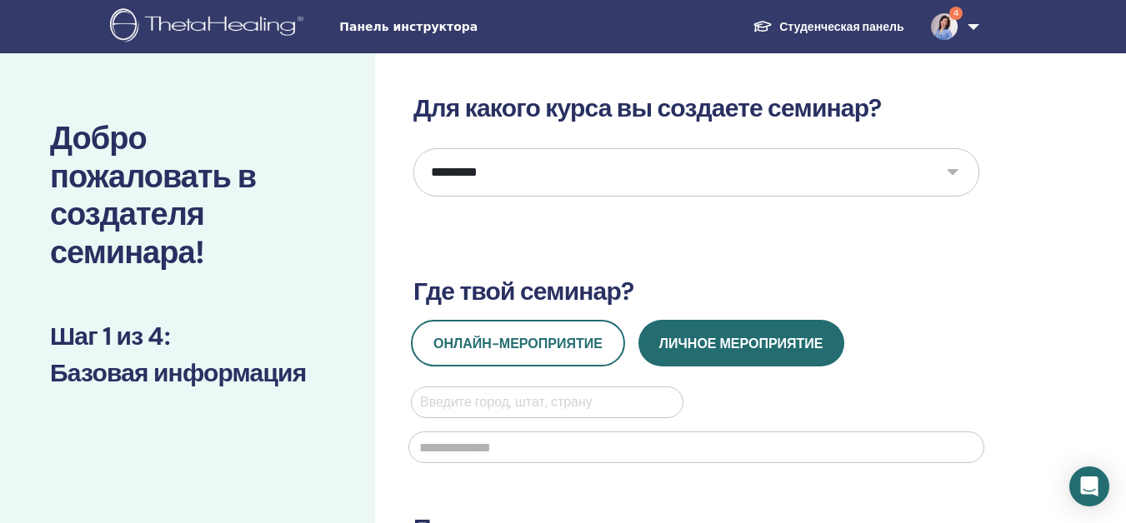
drag, startPoint x: 633, startPoint y: 393, endPoint x: 630, endPoint y: 379, distance: 13.7
click at [633, 383] on div "Онлайн-мероприятие Личное мероприятие Введите город, штат, страну" at bounding box center [696, 396] width 591 height 153
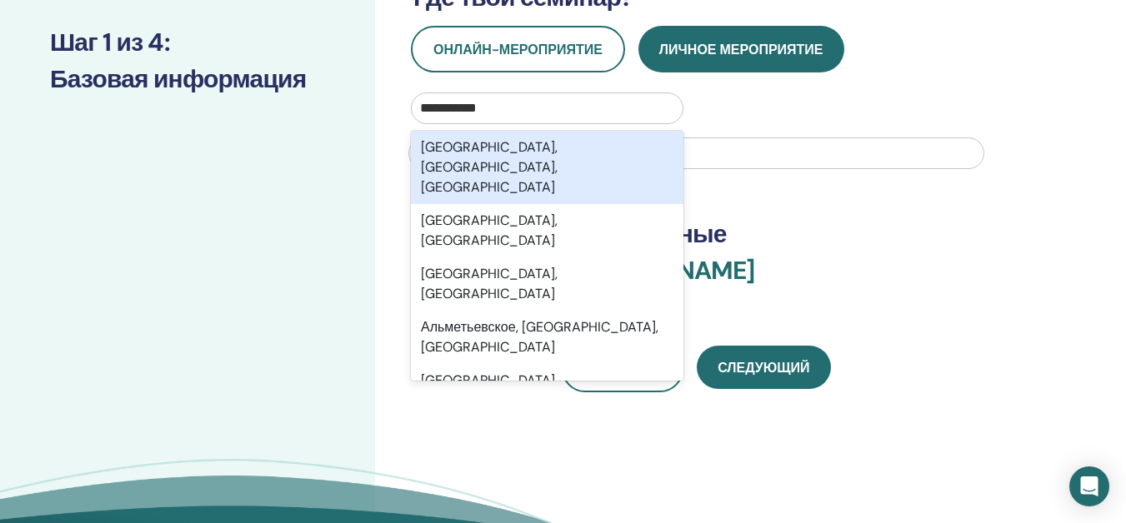
scroll to position [333, 0]
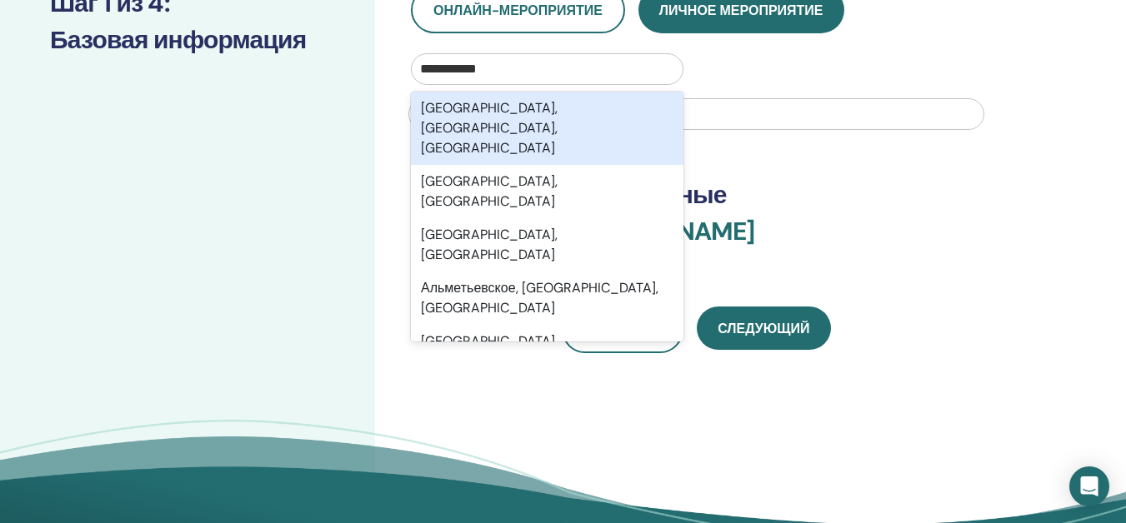
type input "**********"
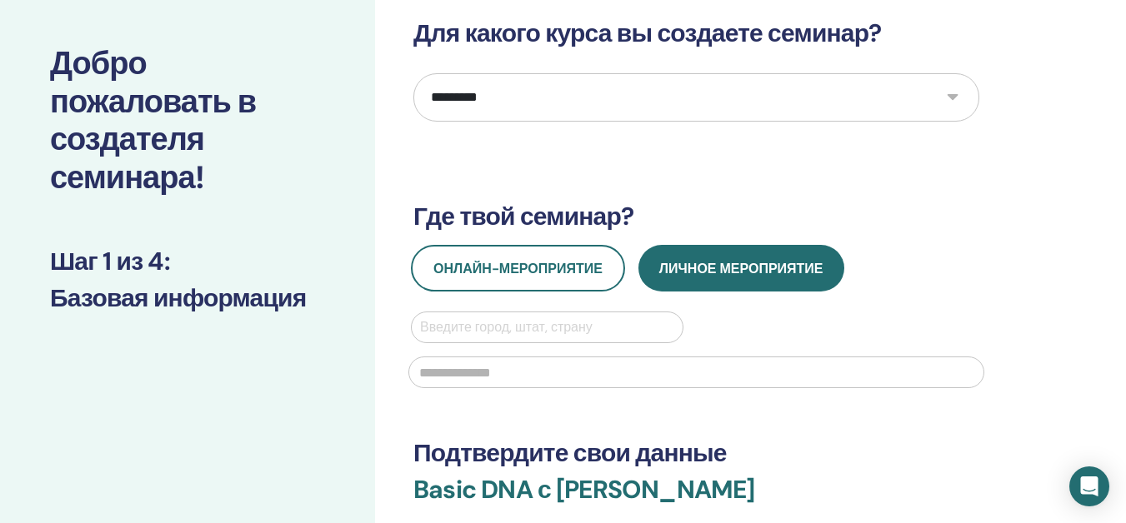
scroll to position [195, 0]
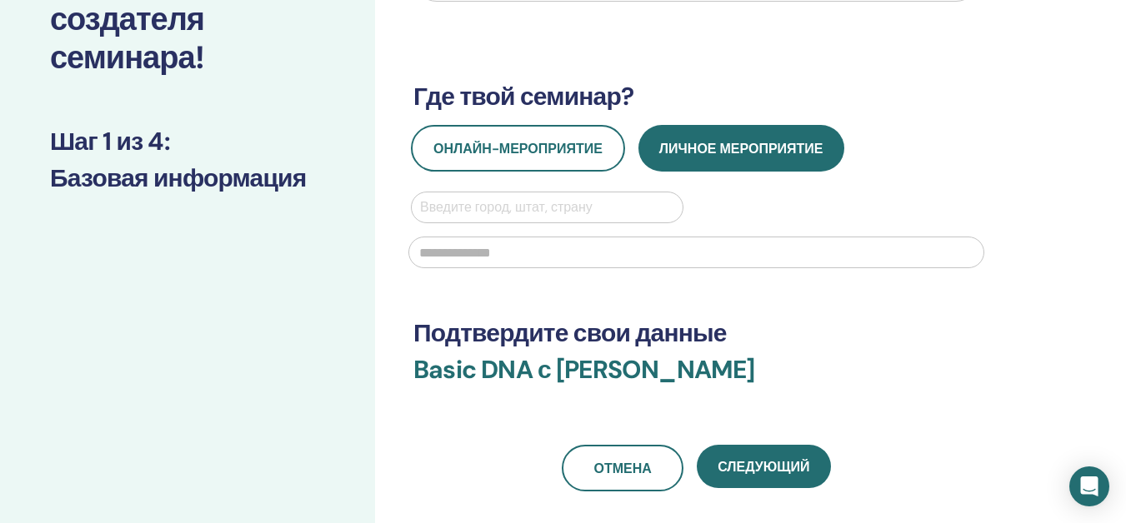
drag, startPoint x: 607, startPoint y: 198, endPoint x: 560, endPoint y: 190, distance: 47.4
click at [603, 198] on div at bounding box center [547, 207] width 254 height 23
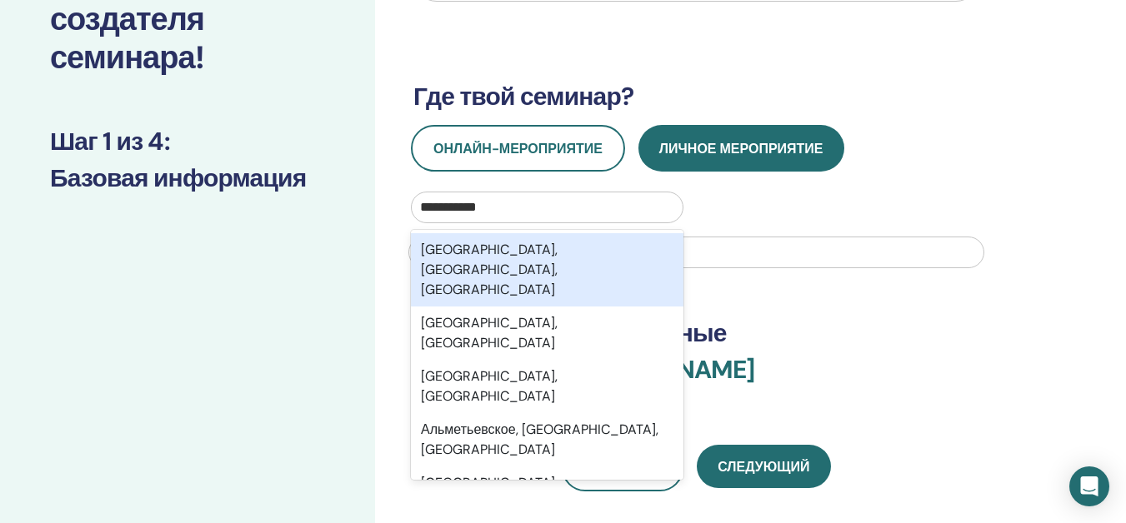
type input "**********"
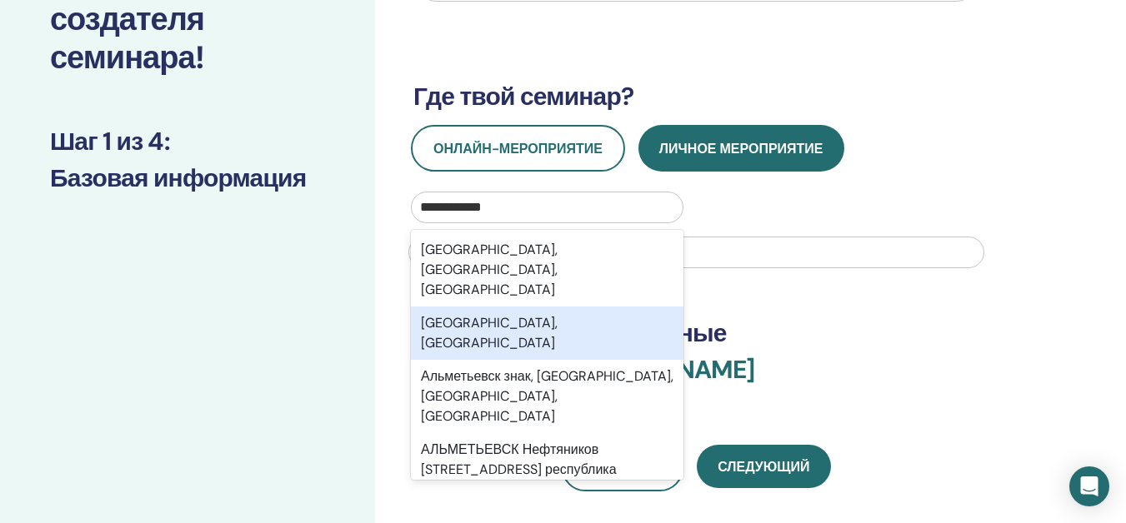
click at [515, 307] on div "[GEOGRAPHIC_DATA], [GEOGRAPHIC_DATA]" at bounding box center [547, 333] width 273 height 53
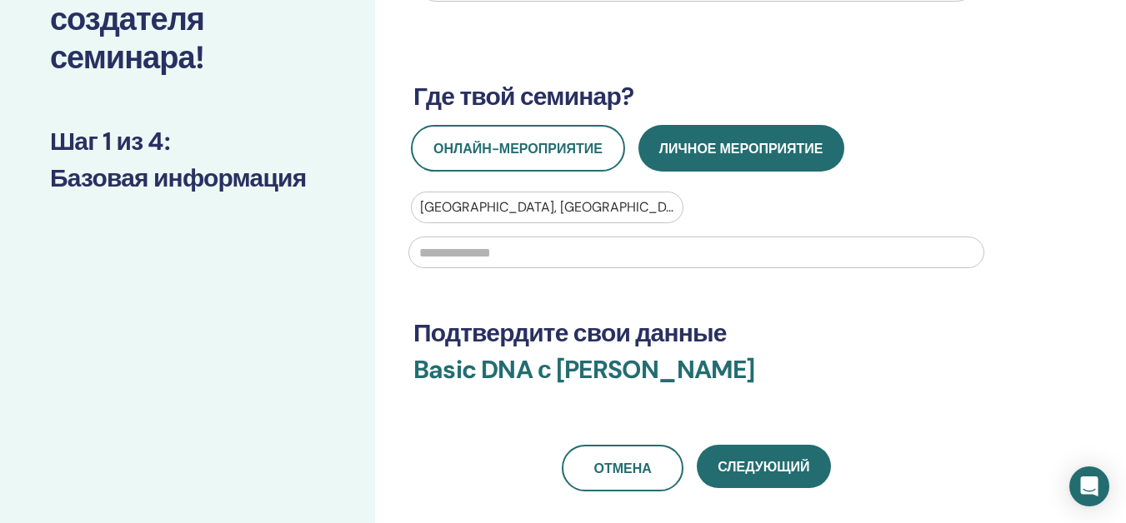
click at [538, 254] on input "text" at bounding box center [696, 253] width 576 height 32
type input "*"
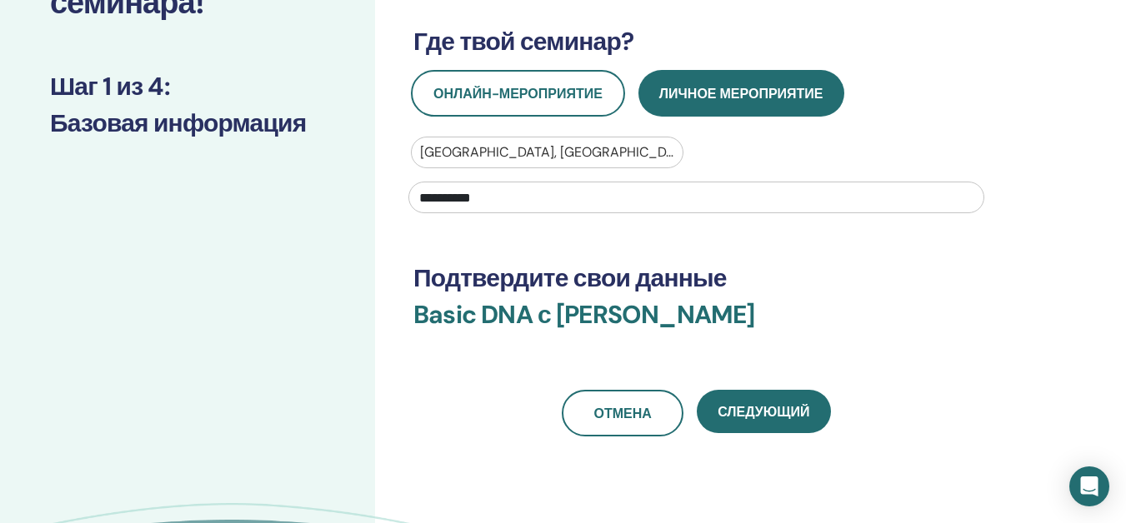
scroll to position [278, 0]
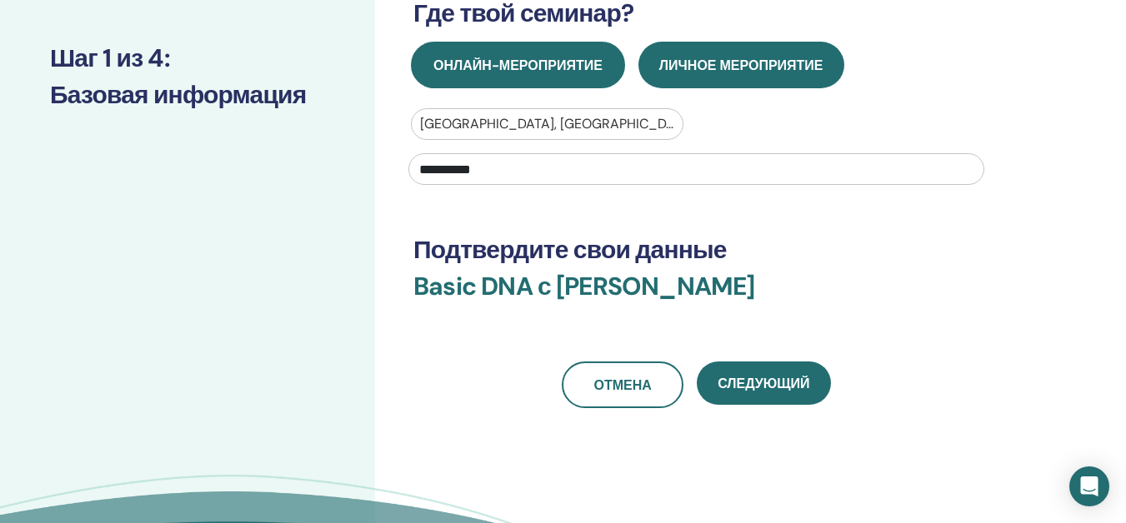
type input "**********"
click at [591, 73] on span "Онлайн-мероприятие" at bounding box center [517, 66] width 169 height 18
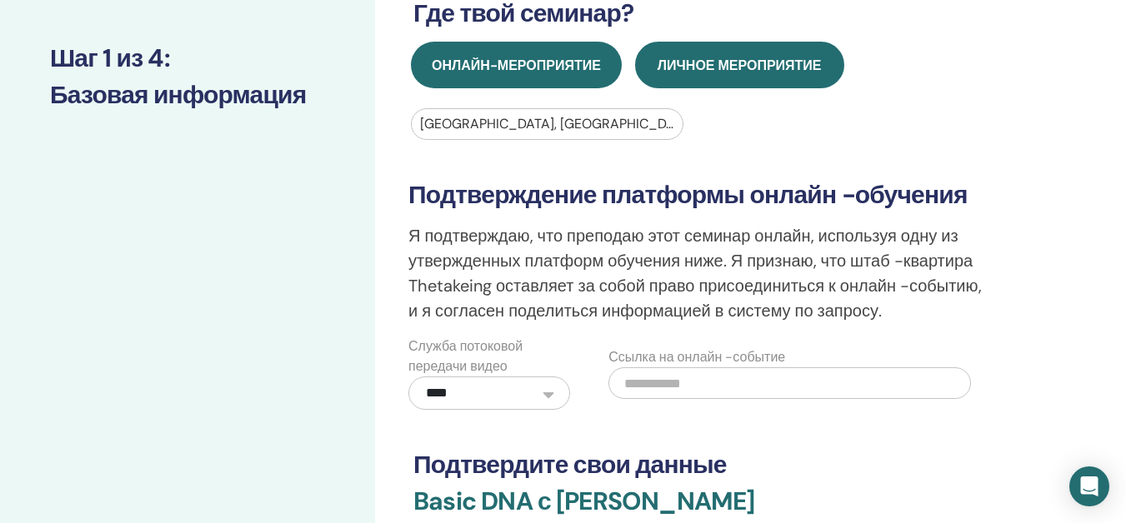
click at [767, 61] on span "Личное мероприятие" at bounding box center [740, 66] width 164 height 18
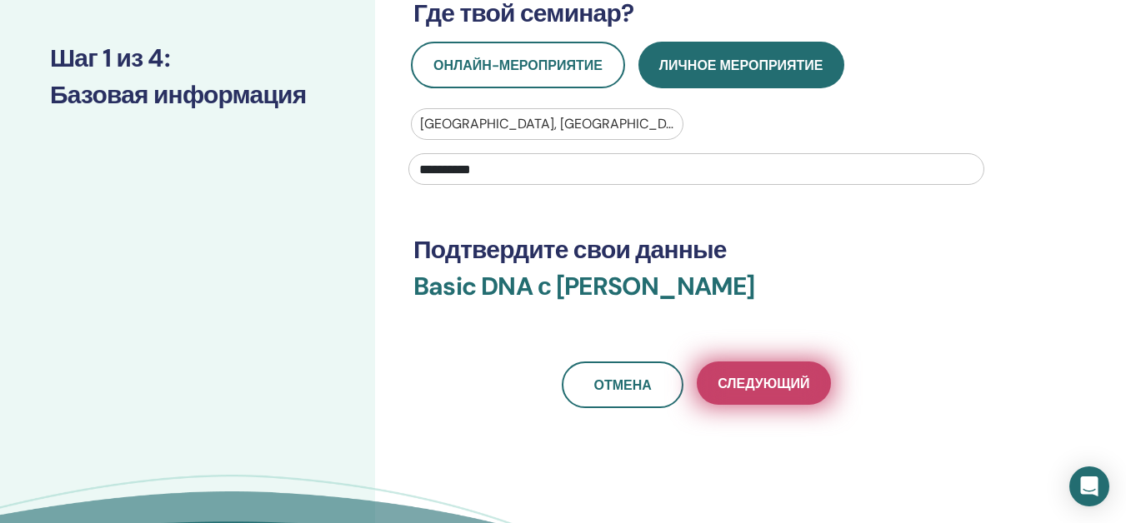
click at [802, 393] on button "Следующий" at bounding box center [763, 383] width 133 height 43
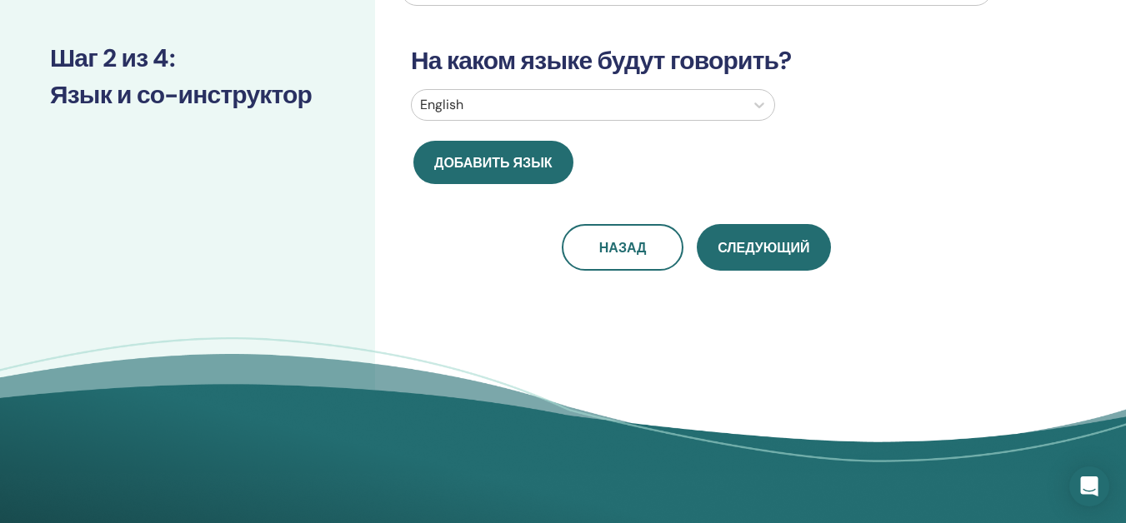
scroll to position [36, 0]
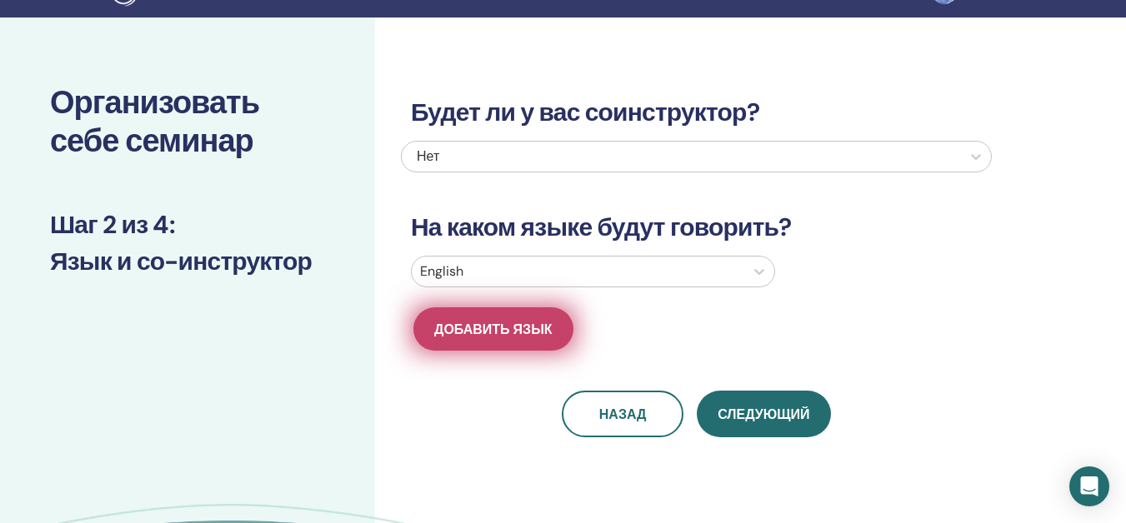
click at [523, 346] on button "Добавить язык" at bounding box center [493, 329] width 160 height 43
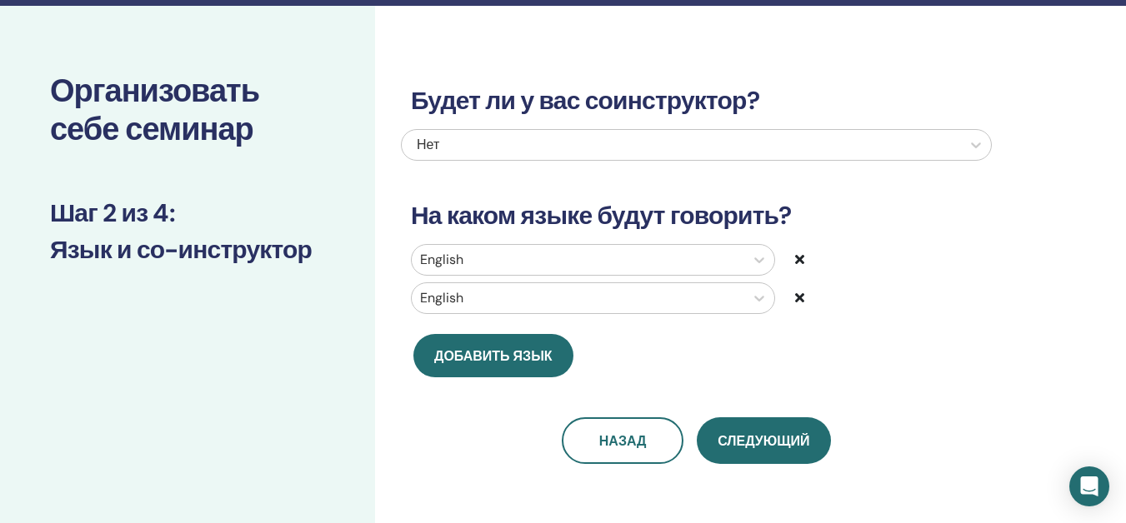
click at [637, 306] on div at bounding box center [578, 298] width 316 height 23
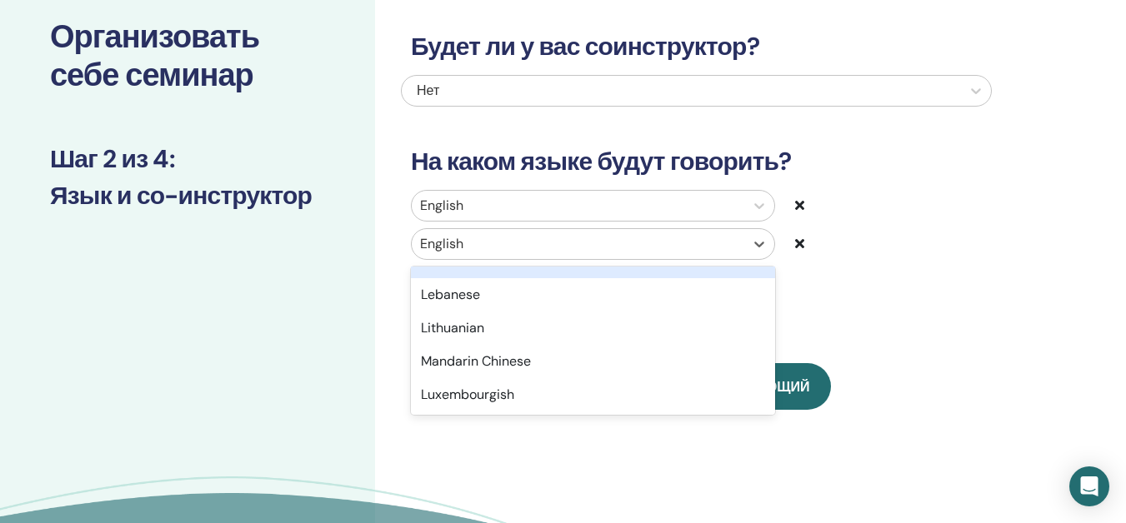
scroll to position [0, 0]
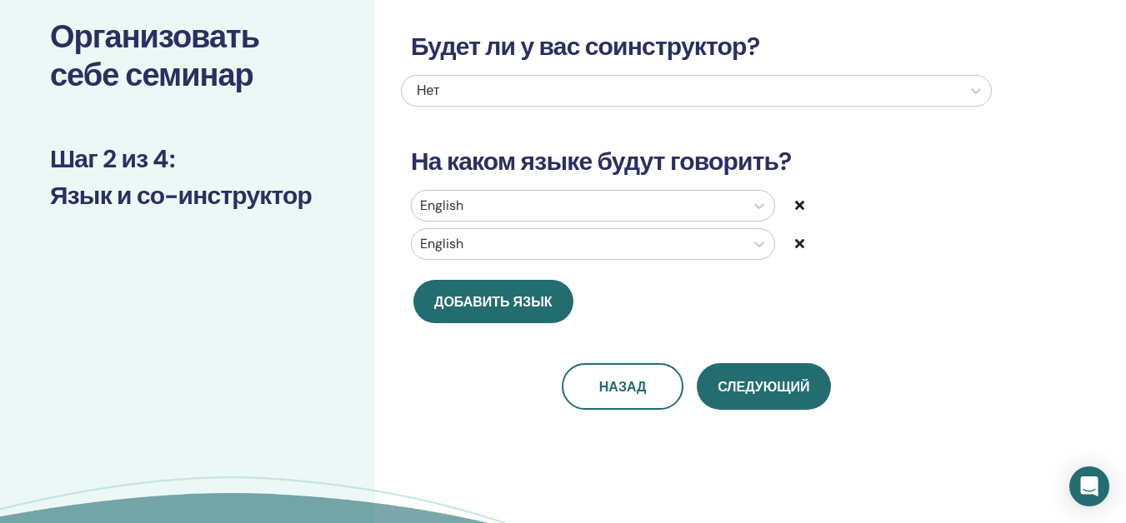
drag, startPoint x: 423, startPoint y: 363, endPoint x: 440, endPoint y: 336, distance: 31.5
click at [423, 362] on div "Будет ли у вас соинструктор? Нет На каком языке будут говорить? English English…" at bounding box center [696, 201] width 591 height 418
click at [517, 218] on div "English" at bounding box center [578, 206] width 333 height 30
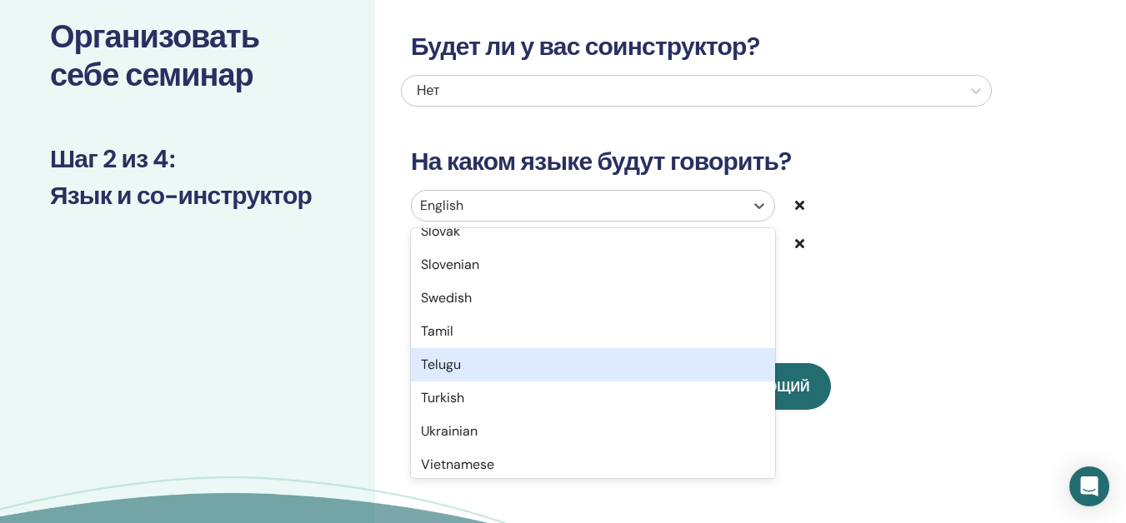
scroll to position [1323, 0]
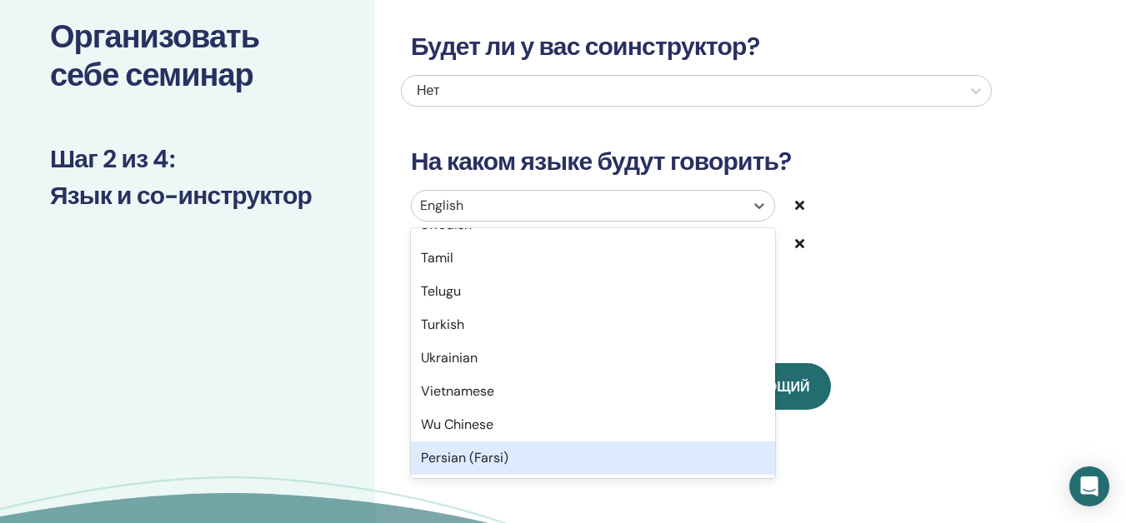
click at [483, 450] on div "Persian (Farsi)" at bounding box center [593, 458] width 364 height 33
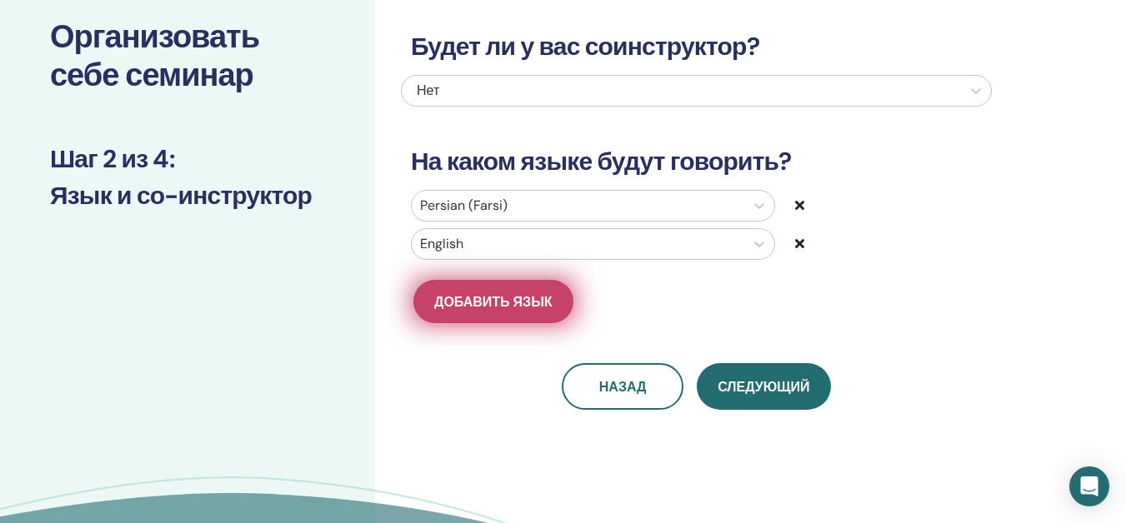
click at [548, 297] on span "Добавить язык" at bounding box center [493, 302] width 118 height 18
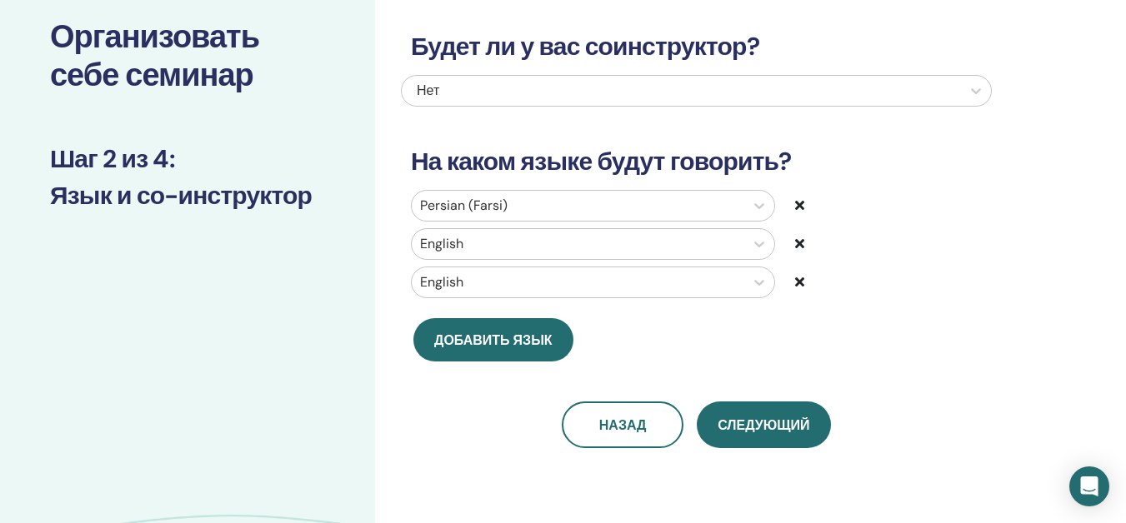
click at [539, 298] on div "Persian (Farsi) English English" at bounding box center [696, 247] width 591 height 115
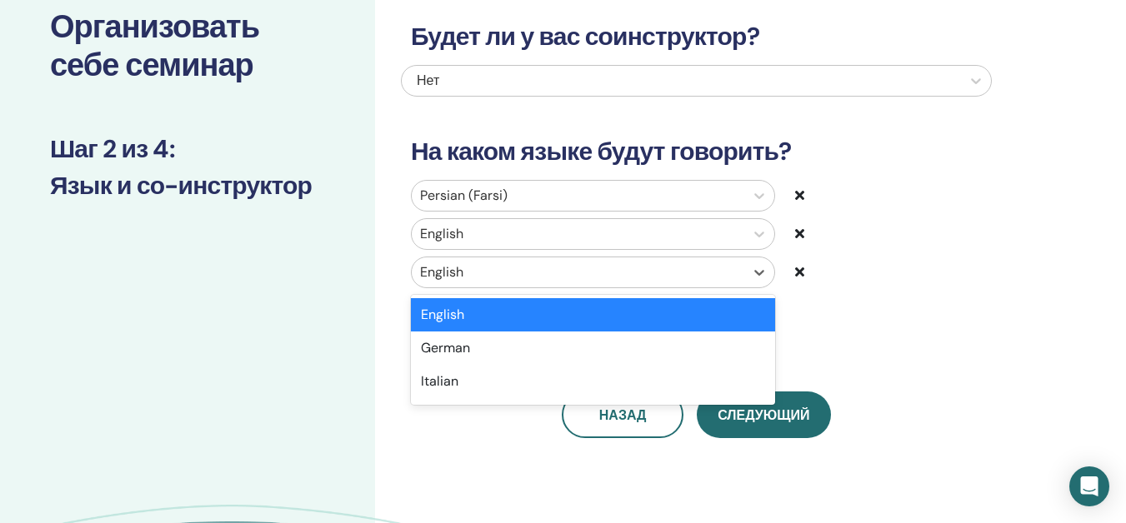
click at [545, 286] on div "English" at bounding box center [578, 273] width 333 height 30
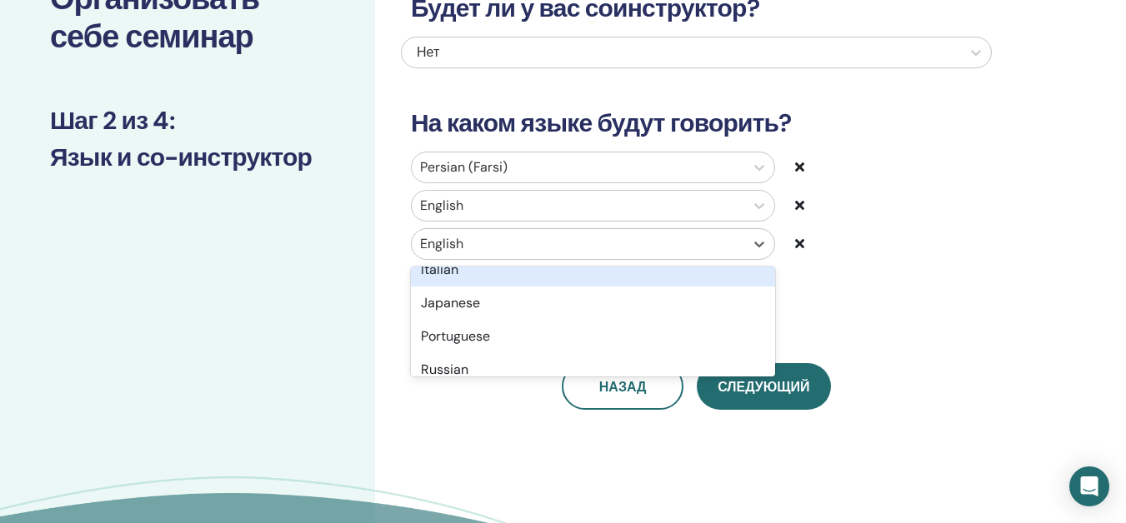
scroll to position [0, 0]
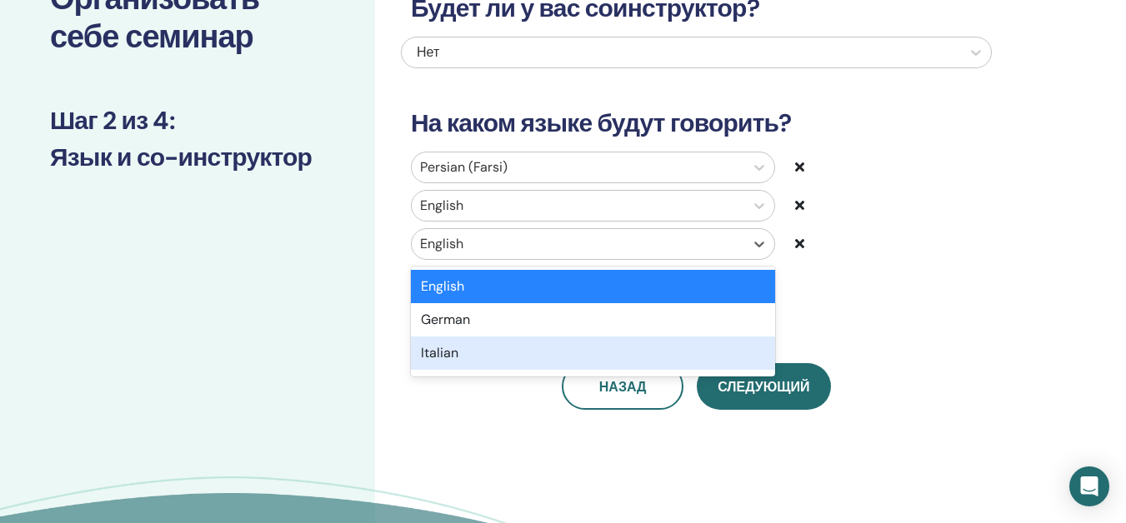
click at [509, 349] on div "Italian" at bounding box center [593, 353] width 364 height 33
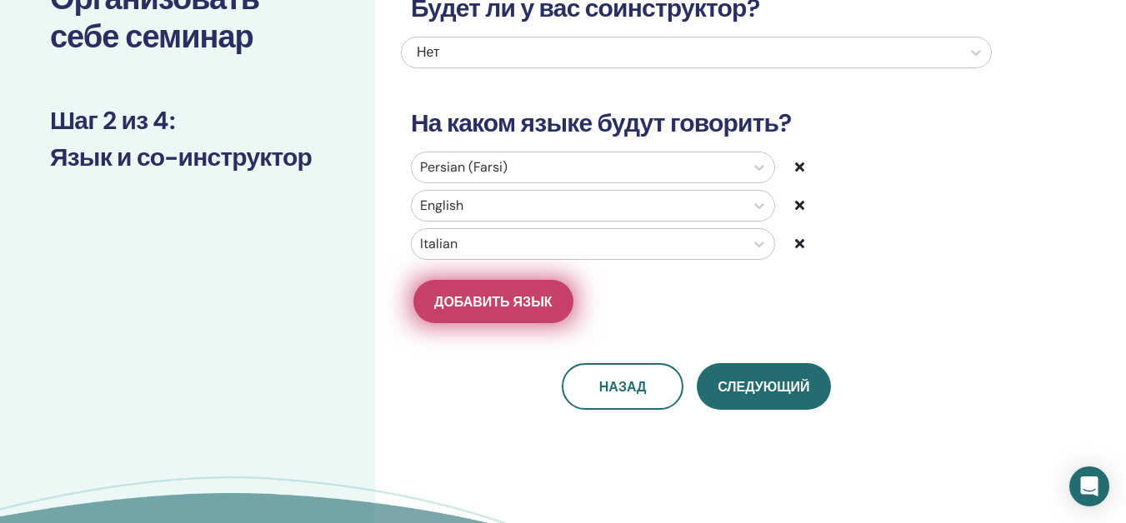
click at [533, 294] on span "Добавить язык" at bounding box center [493, 302] width 118 height 18
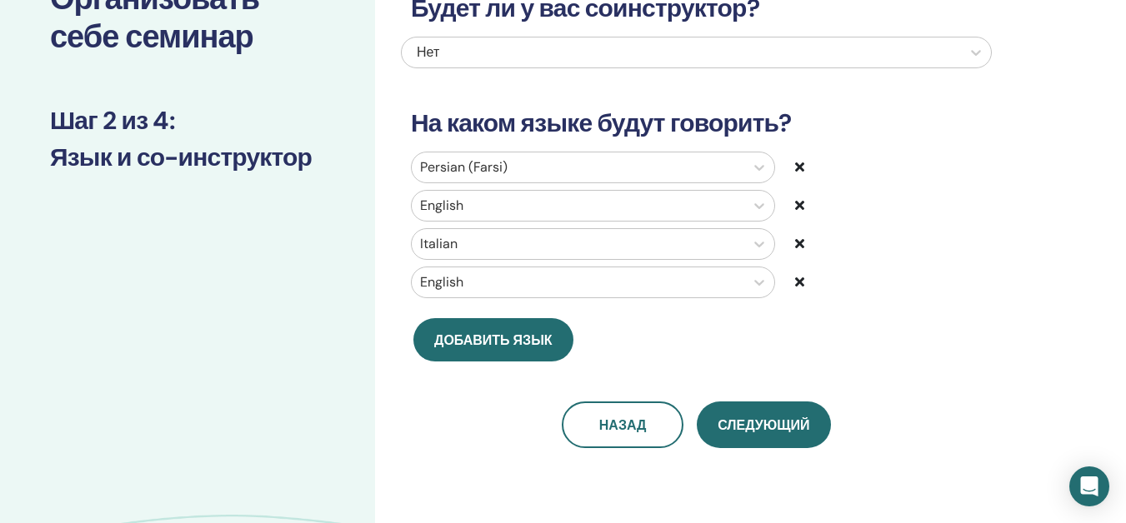
scroll to position [178, 0]
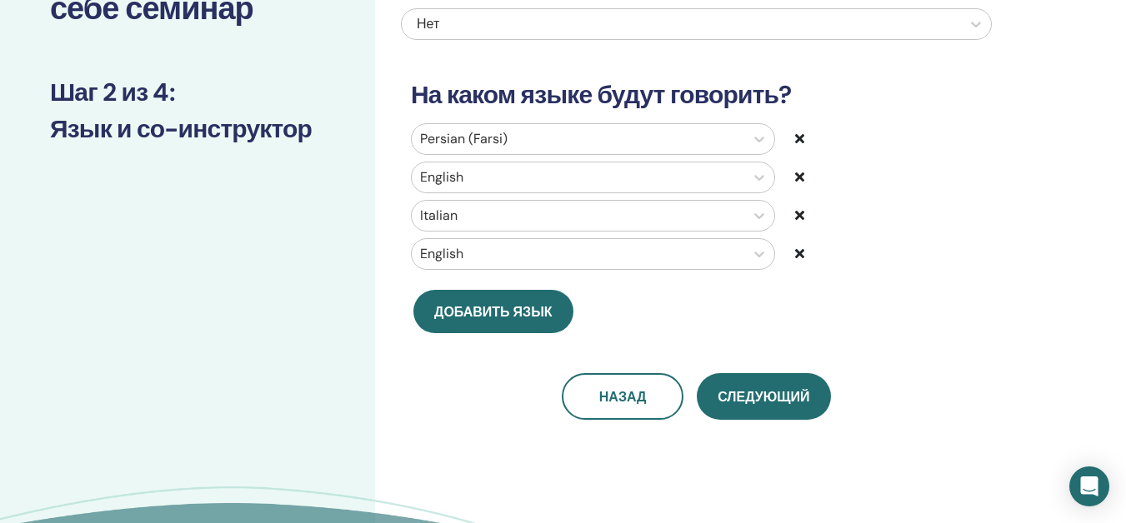
click at [514, 270] on div "English" at bounding box center [593, 254] width 364 height 32
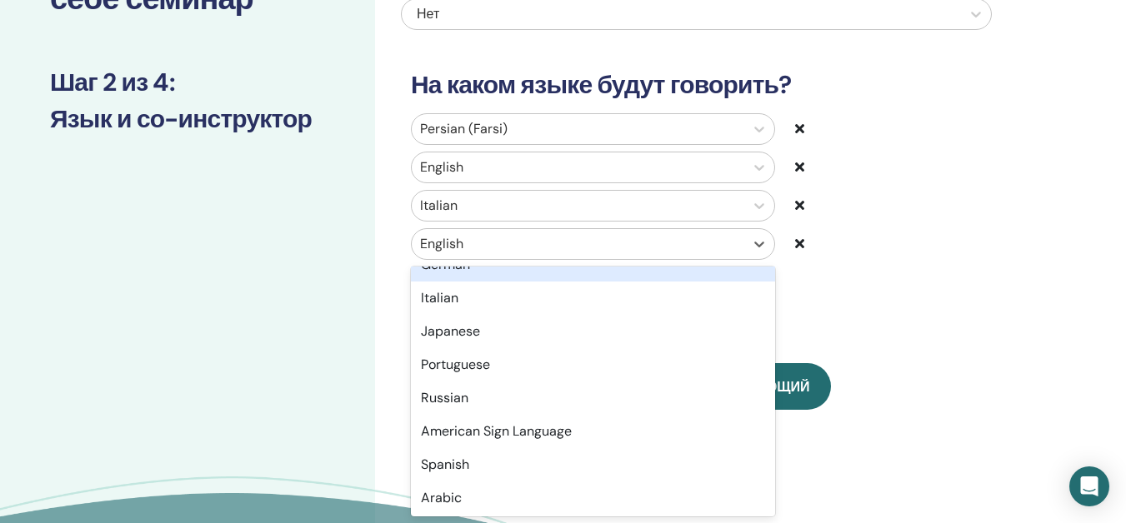
scroll to position [83, 0]
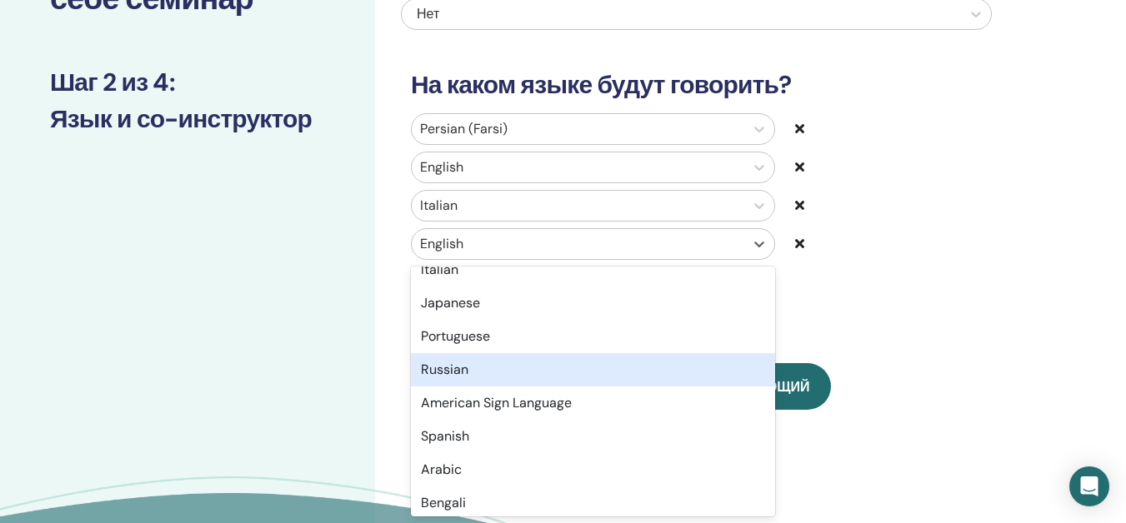
click at [473, 358] on div "Russian" at bounding box center [593, 369] width 364 height 33
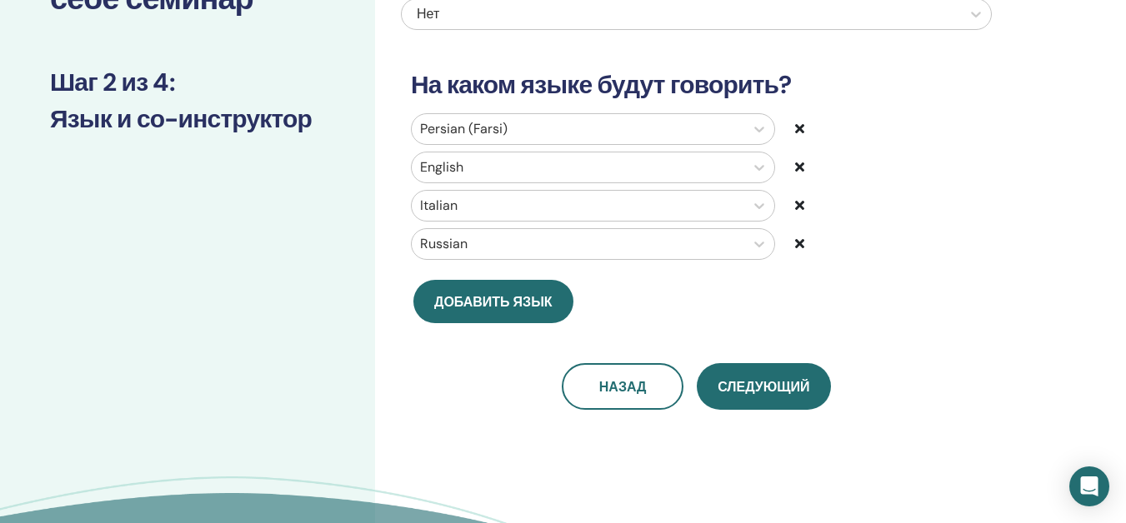
click at [806, 206] on div at bounding box center [844, 206] width 99 height 20
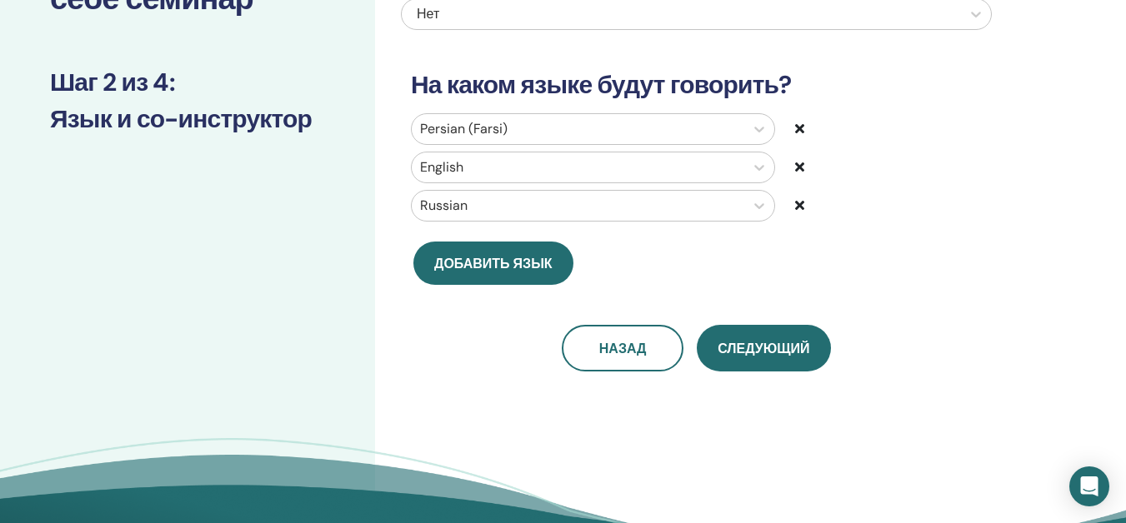
click at [794, 128] on div "Persian (Farsi)" at bounding box center [596, 129] width 397 height 32
click at [798, 127] on icon at bounding box center [799, 128] width 9 height 13
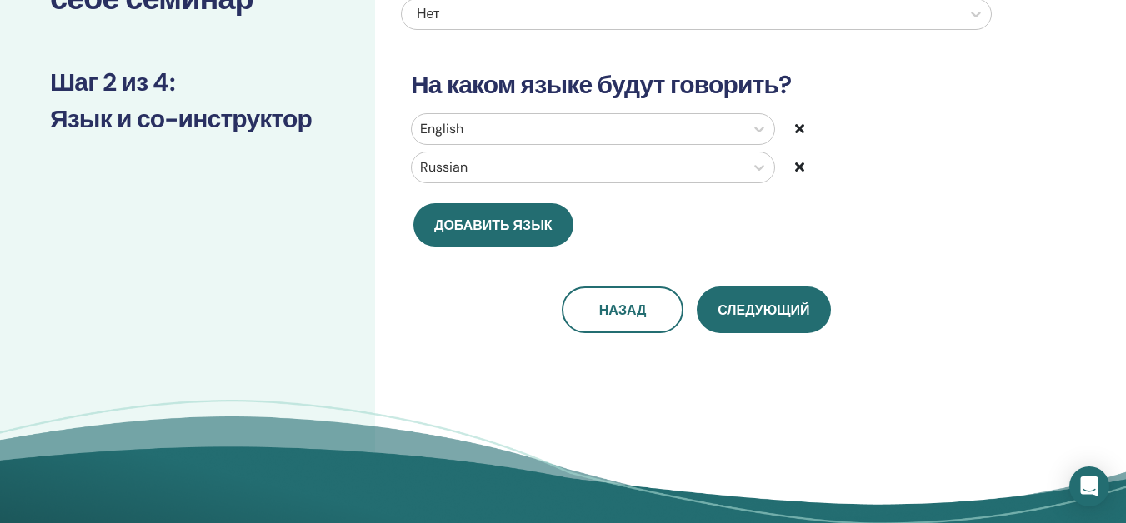
drag, startPoint x: 796, startPoint y: 127, endPoint x: 729, endPoint y: 187, distance: 89.7
click at [794, 127] on div "English" at bounding box center [696, 129] width 596 height 32
click at [803, 130] on icon at bounding box center [799, 128] width 9 height 13
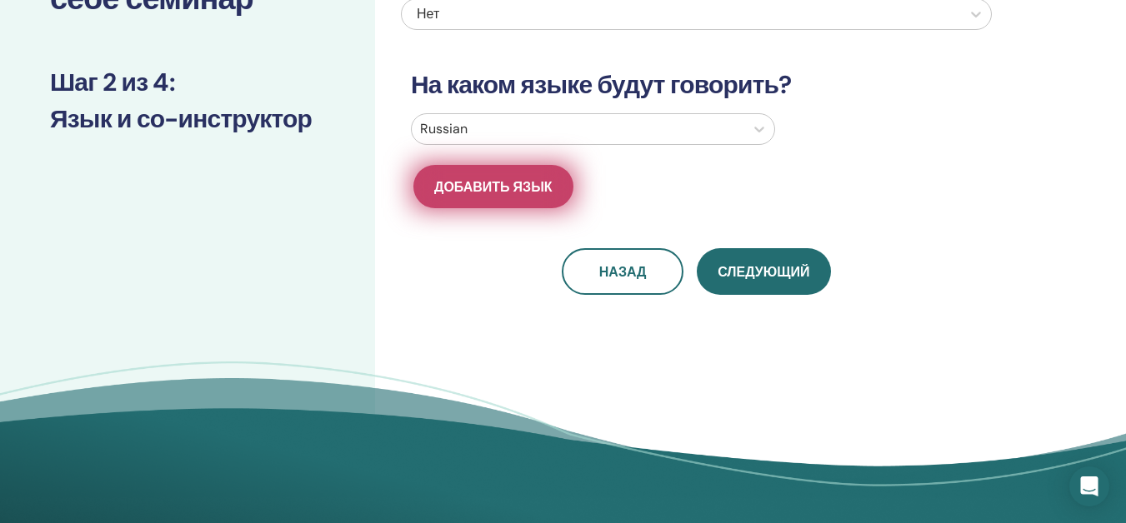
click at [527, 185] on span "Добавить язык" at bounding box center [493, 187] width 118 height 18
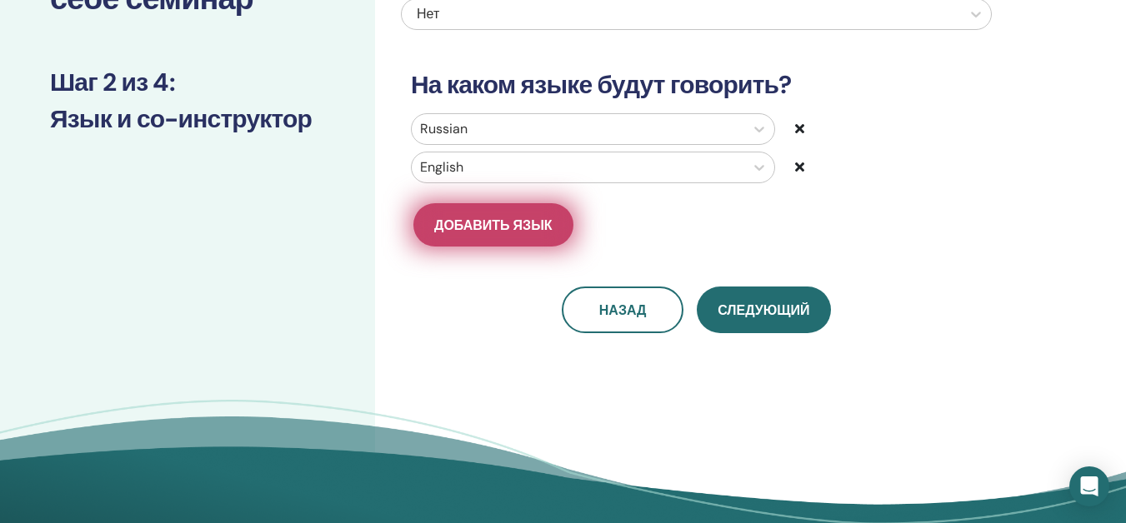
click at [527, 185] on div "Russian English" at bounding box center [696, 151] width 591 height 77
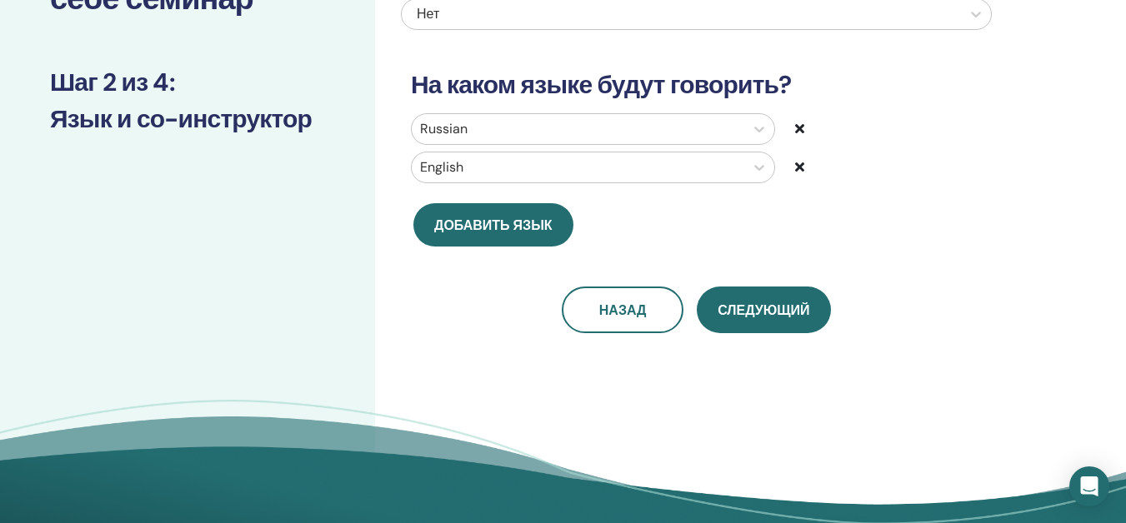
drag, startPoint x: 440, startPoint y: 240, endPoint x: 501, endPoint y: 222, distance: 63.5
click at [441, 241] on button "Добавить язык" at bounding box center [493, 224] width 160 height 43
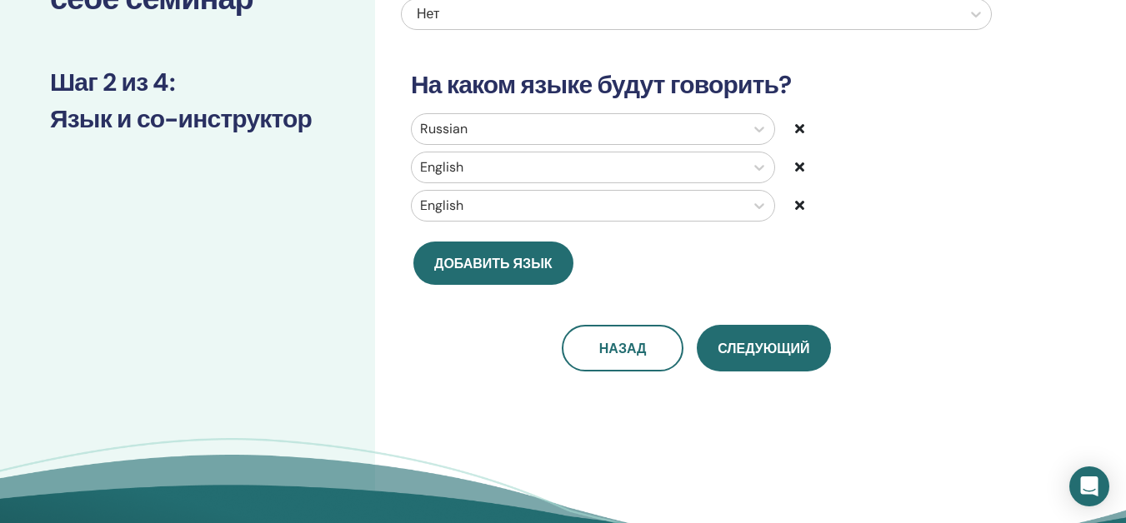
click at [800, 164] on icon at bounding box center [799, 166] width 9 height 13
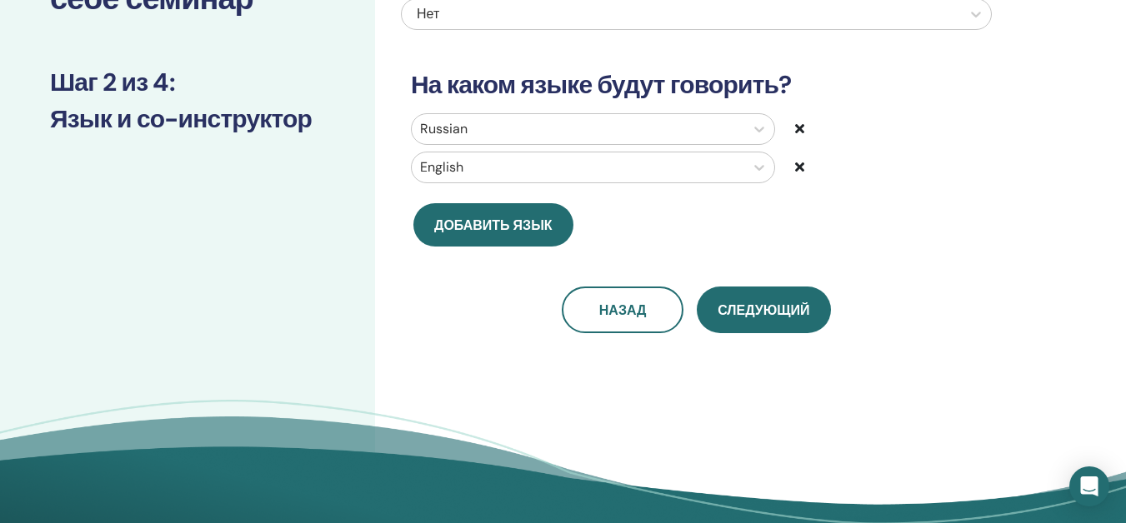
click at [796, 158] on div at bounding box center [844, 168] width 99 height 20
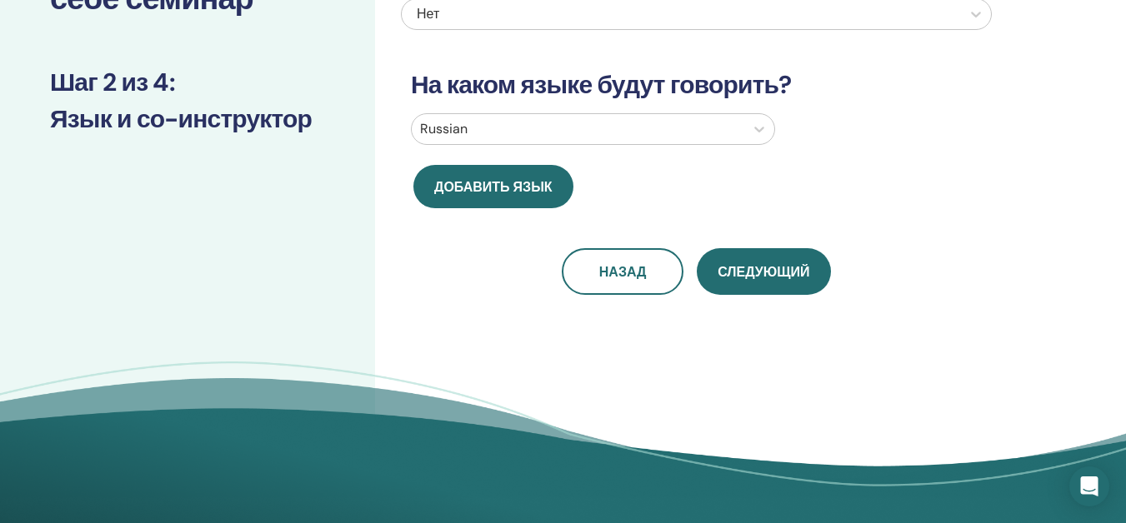
click at [790, 108] on div "Будет ли у вас соинструктор? Нет На каком языке будут говорить? Russian Добавит…" at bounding box center [696, 105] width 591 height 380
click at [778, 138] on div "Russian" at bounding box center [596, 129] width 397 height 32
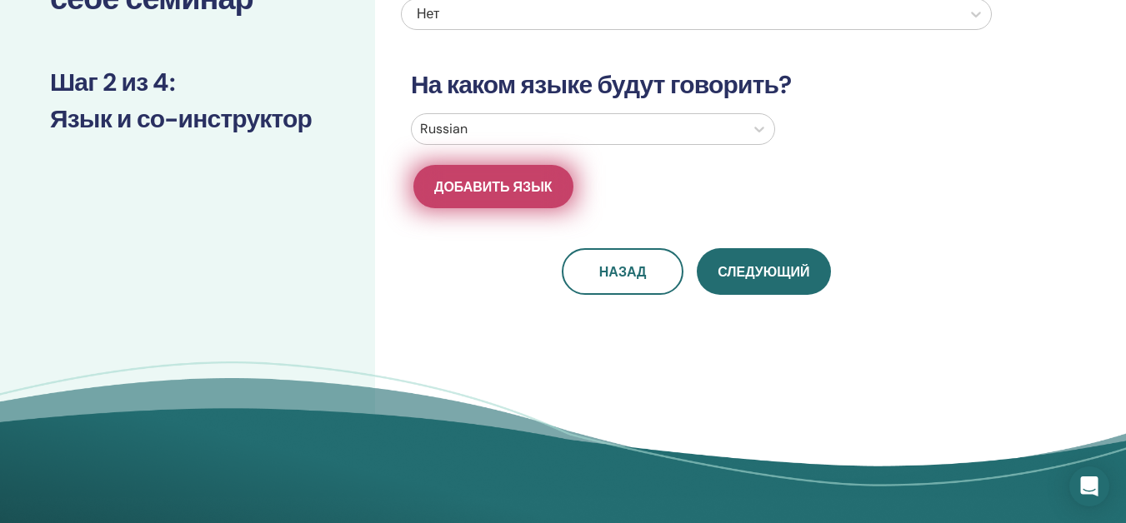
click at [558, 180] on button "Добавить язык" at bounding box center [493, 186] width 160 height 43
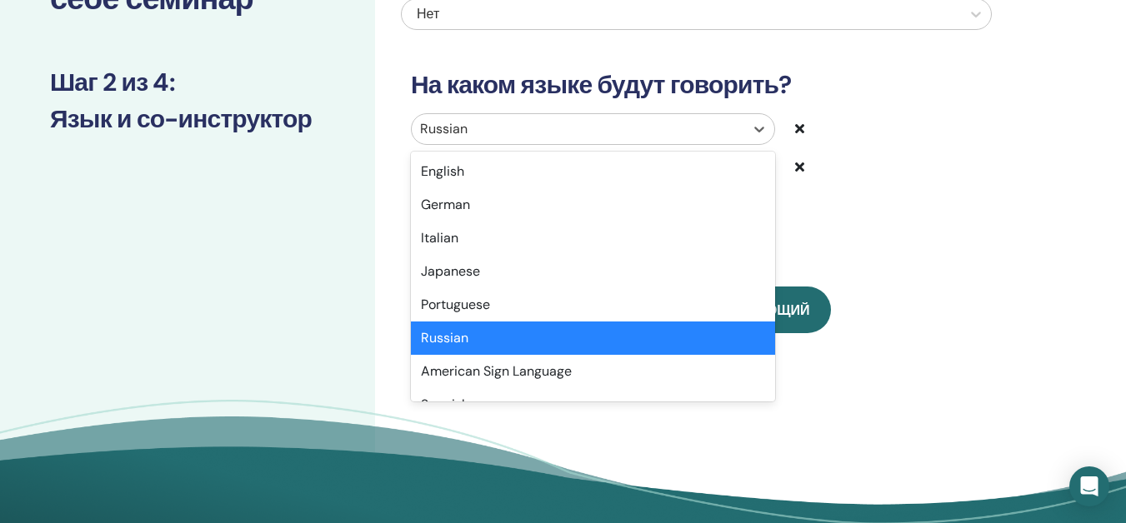
click at [531, 121] on div at bounding box center [578, 129] width 316 height 23
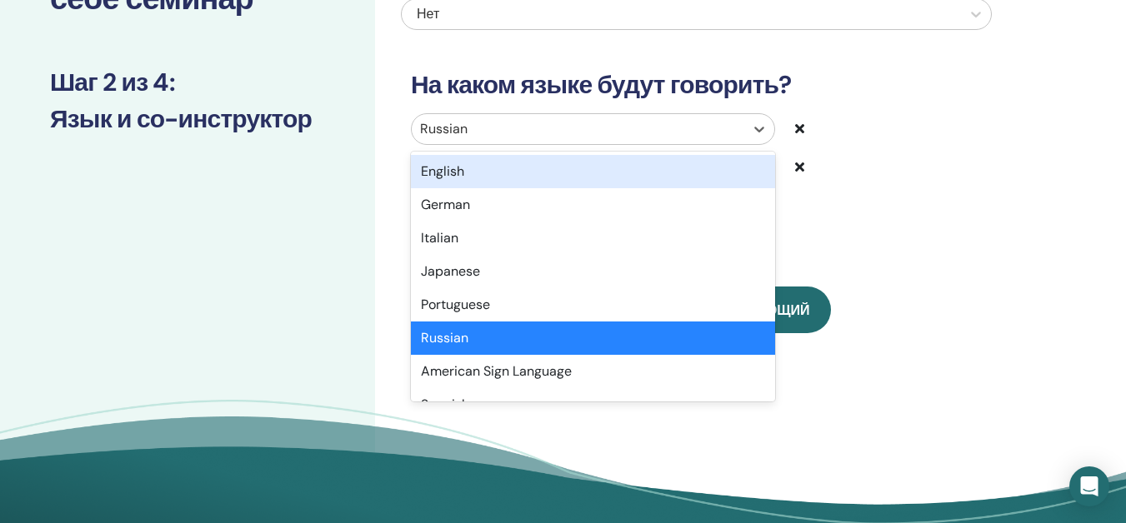
click at [490, 167] on div "English" at bounding box center [593, 171] width 364 height 33
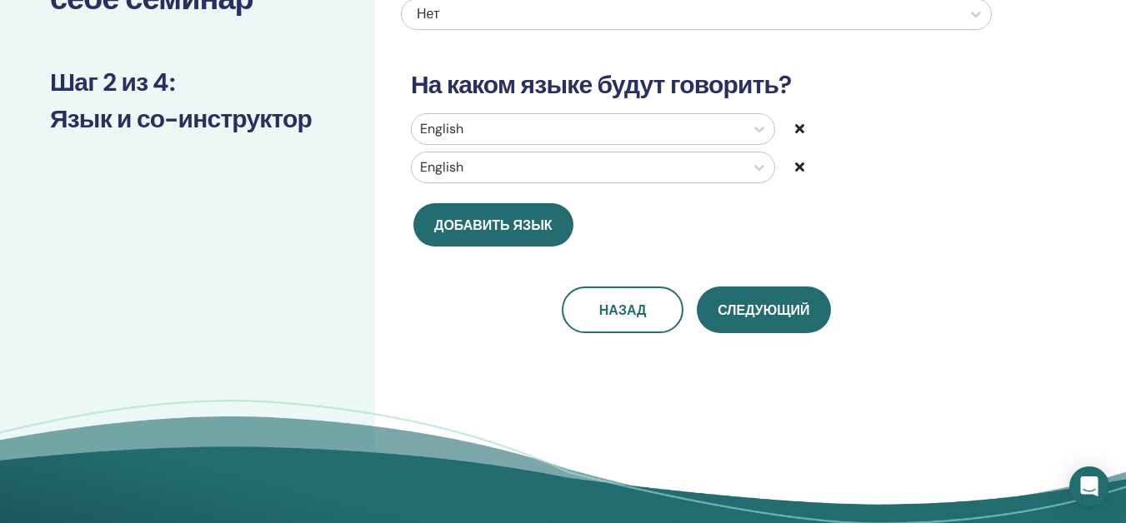
click at [490, 167] on div at bounding box center [578, 167] width 316 height 23
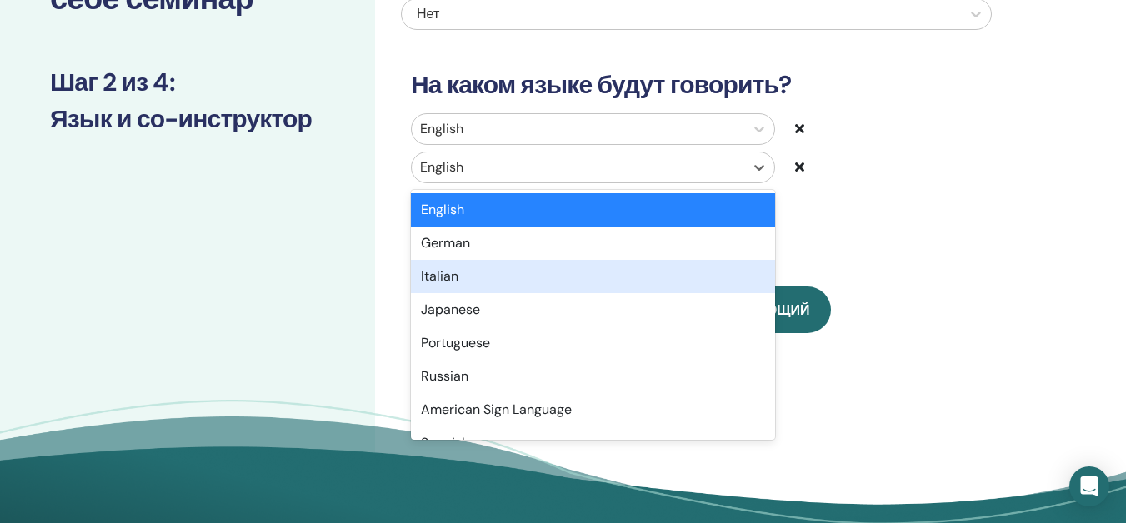
click at [491, 285] on div "Italian" at bounding box center [593, 276] width 364 height 33
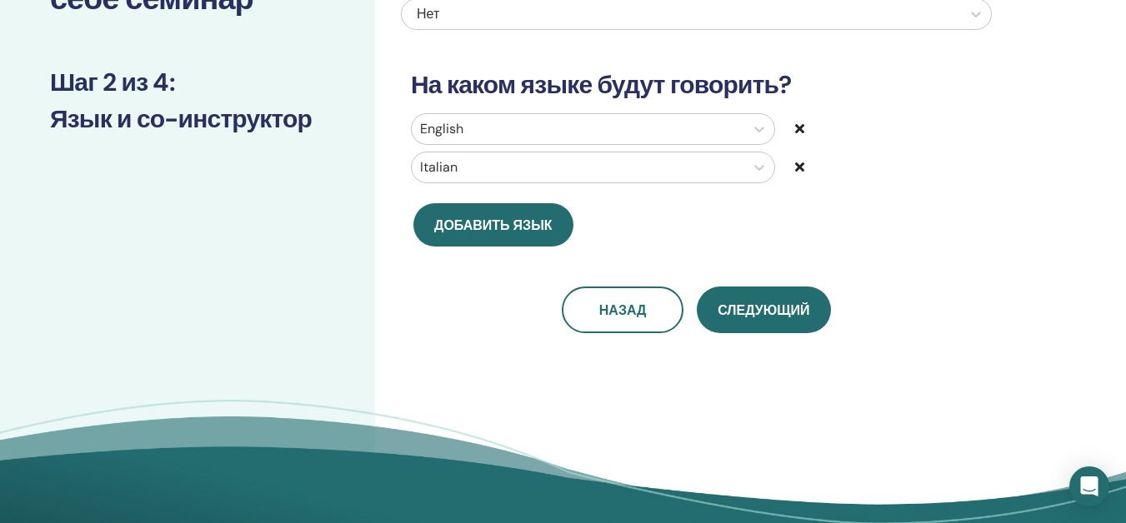
click at [546, 173] on div at bounding box center [578, 167] width 316 height 23
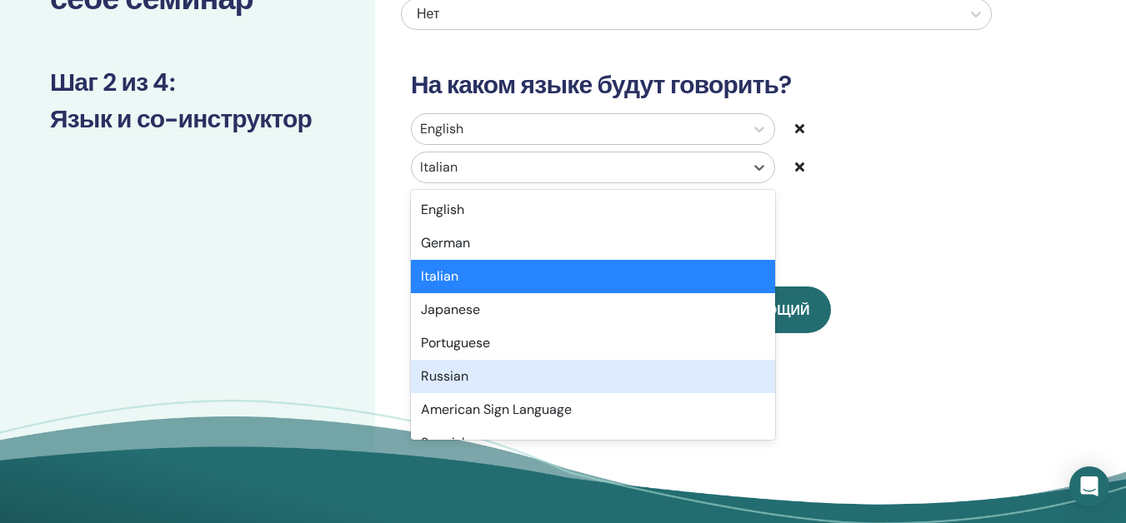
click at [464, 376] on div "Russian" at bounding box center [593, 376] width 364 height 33
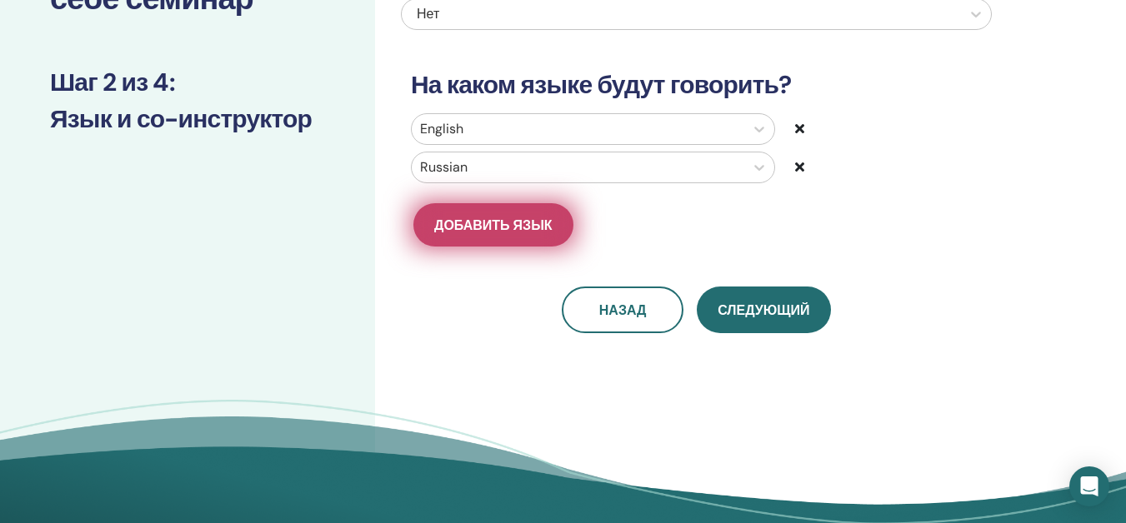
click at [507, 224] on span "Добавить язык" at bounding box center [493, 226] width 118 height 18
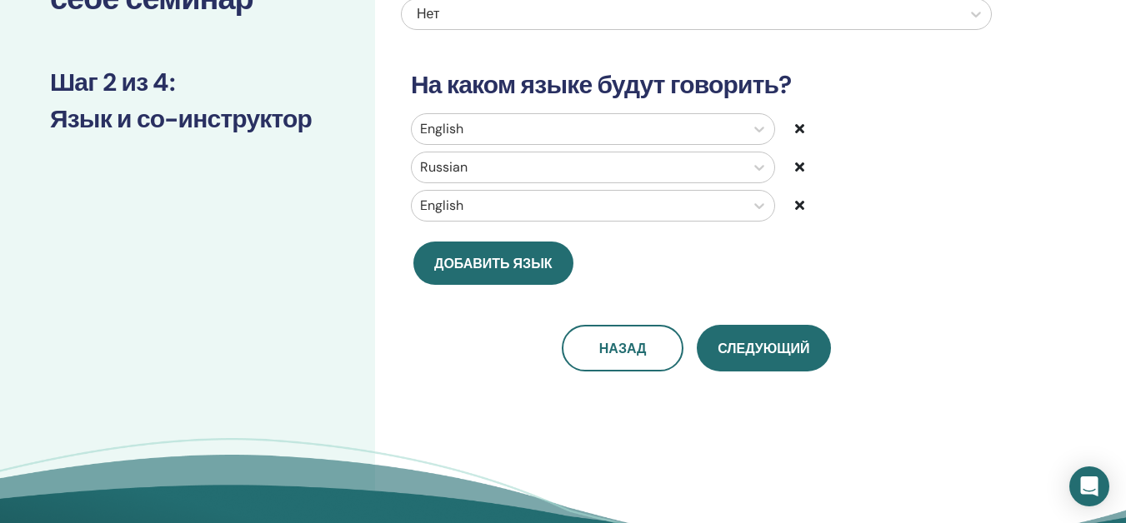
click at [497, 207] on div at bounding box center [578, 205] width 316 height 23
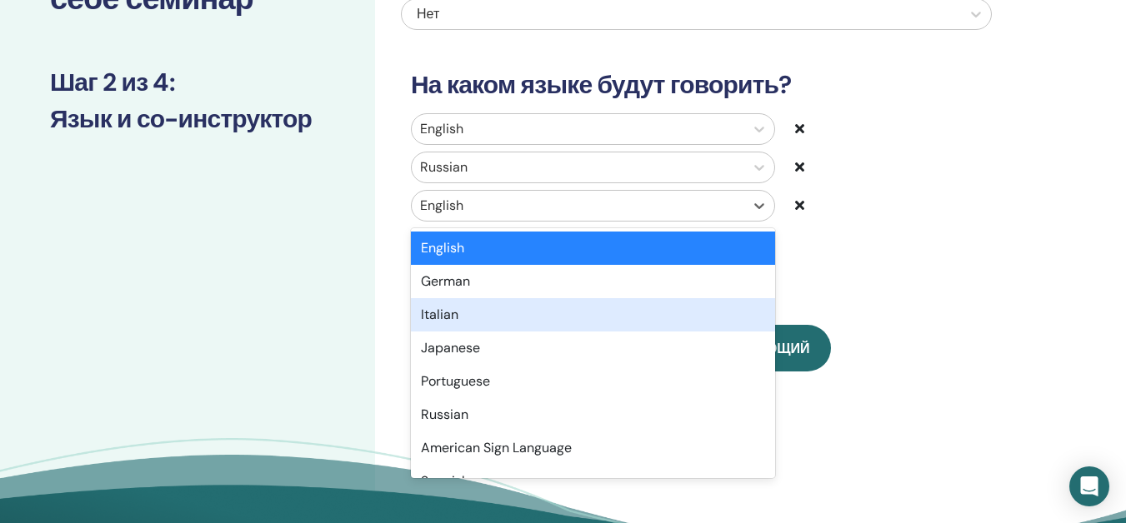
click at [433, 317] on div "Italian" at bounding box center [593, 314] width 364 height 33
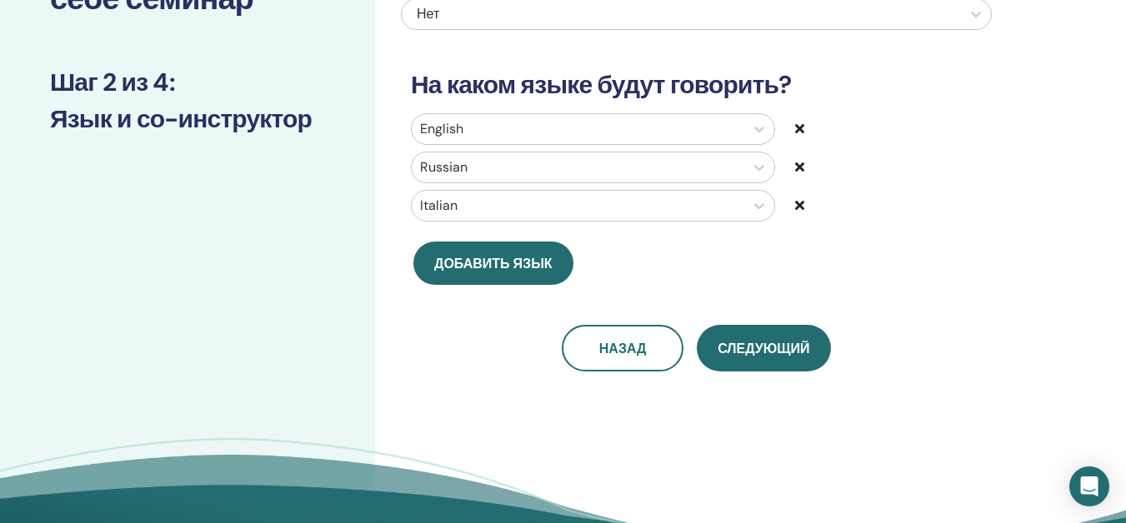
click at [798, 208] on icon at bounding box center [799, 204] width 9 height 13
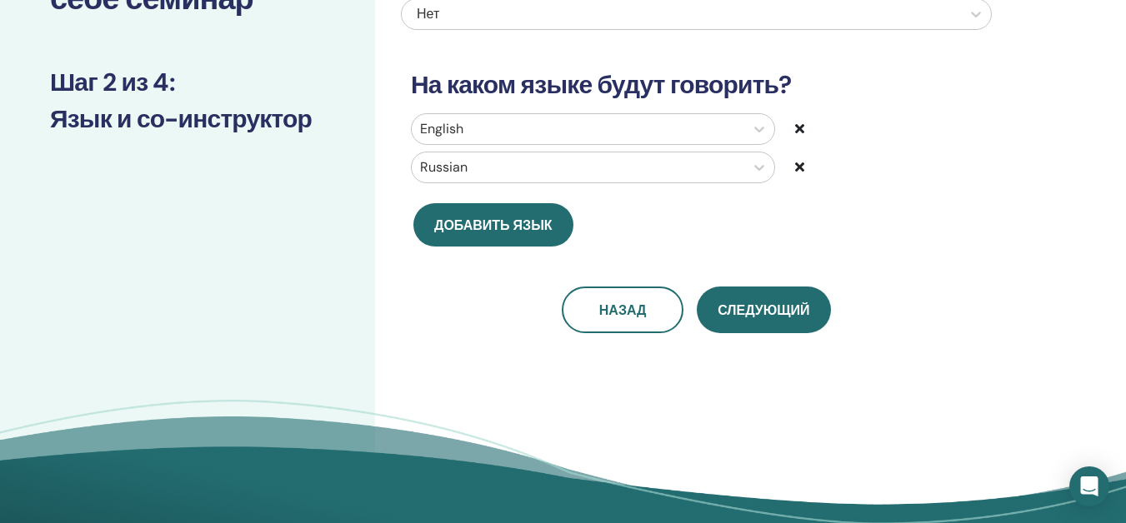
click at [785, 93] on h3 "На каком языке будут говорить?" at bounding box center [696, 85] width 591 height 30
click at [793, 130] on div "English" at bounding box center [596, 129] width 397 height 32
click at [801, 127] on icon at bounding box center [799, 128] width 9 height 13
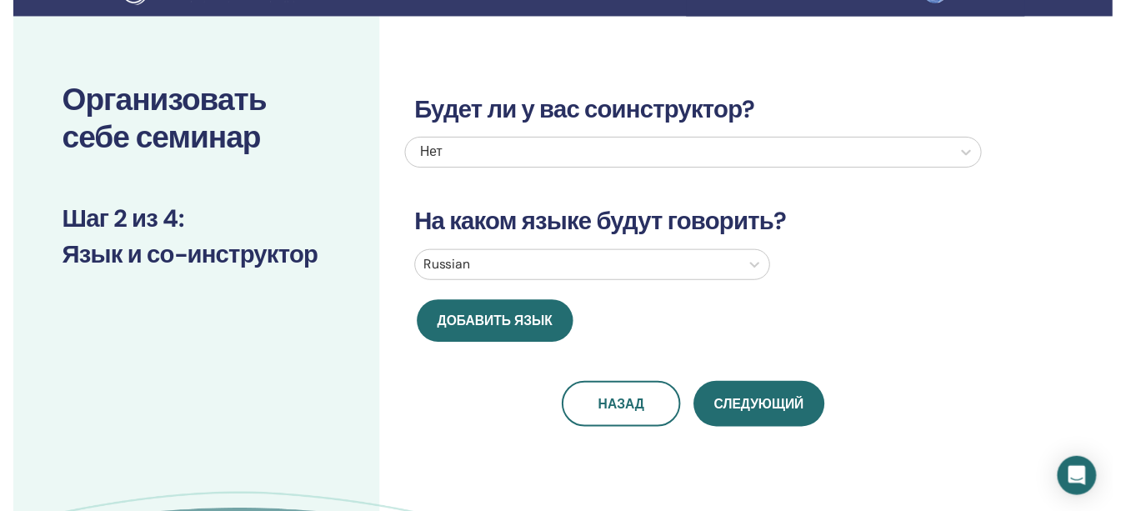
scroll to position [0, 0]
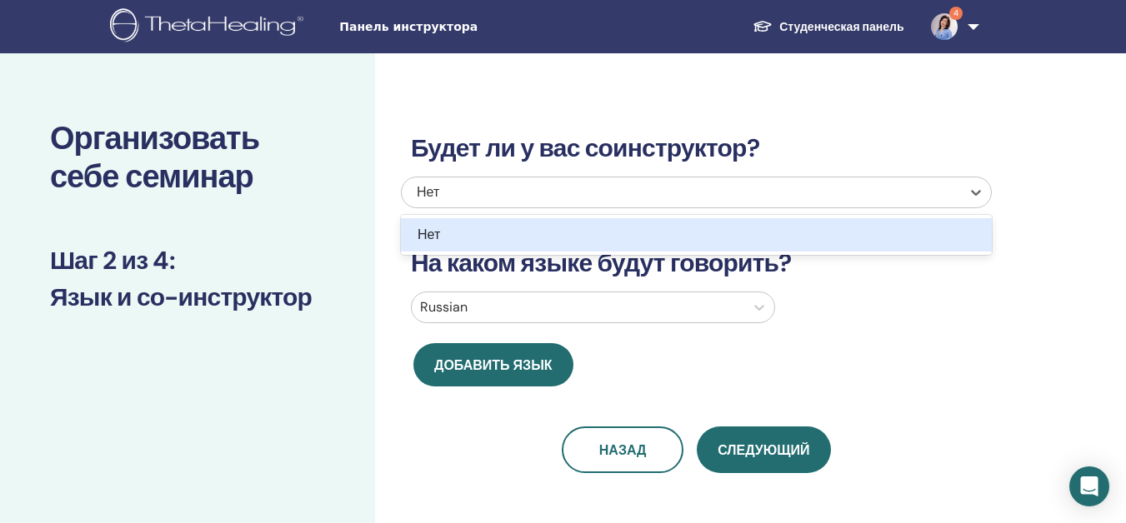
click at [727, 198] on div "Нет" at bounding box center [639, 193] width 445 height 20
click at [428, 229] on span "Нет" at bounding box center [429, 235] width 23 height 18
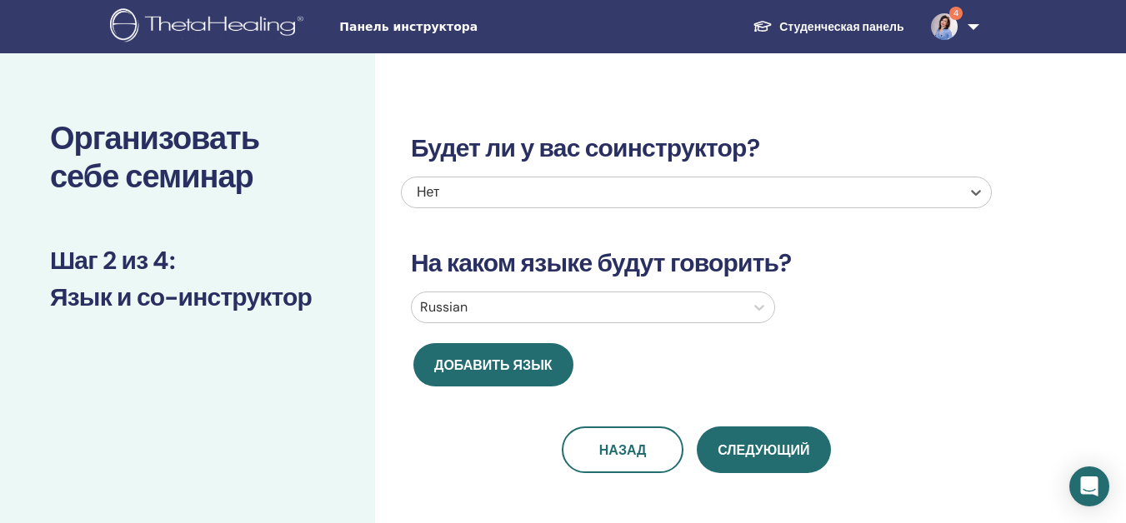
drag, startPoint x: 551, startPoint y: 189, endPoint x: 549, endPoint y: 206, distance: 16.8
click at [551, 201] on div "Нет" at bounding box center [639, 193] width 445 height 20
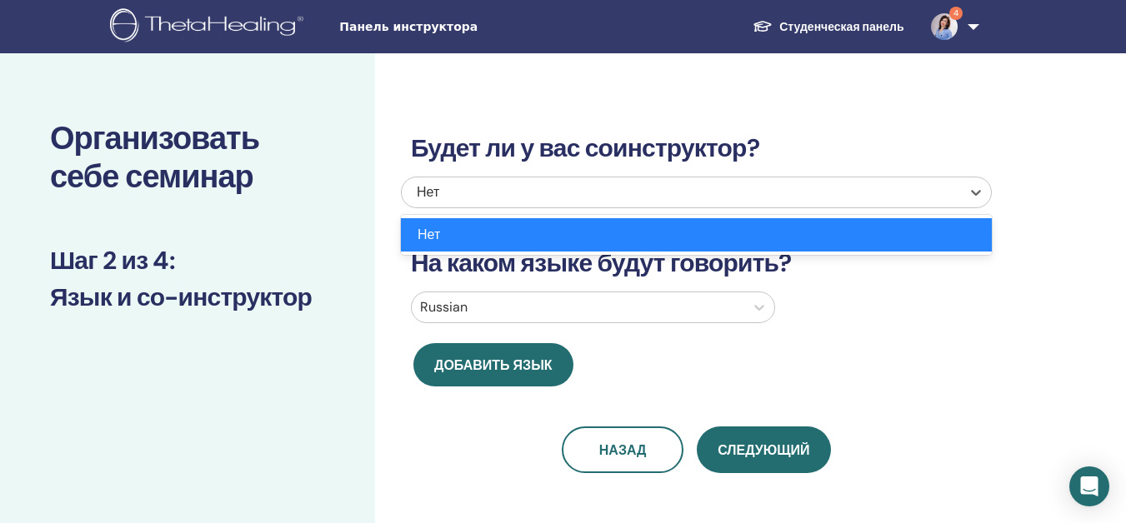
click at [545, 224] on div "Нет" at bounding box center [696, 234] width 591 height 33
drag, startPoint x: 559, startPoint y: 191, endPoint x: 548, endPoint y: 218, distance: 29.1
click at [559, 192] on div "Нет" at bounding box center [639, 193] width 445 height 20
click at [542, 254] on div "Нет" at bounding box center [696, 235] width 591 height 40
click at [548, 237] on div "Нет" at bounding box center [652, 235] width 469 height 20
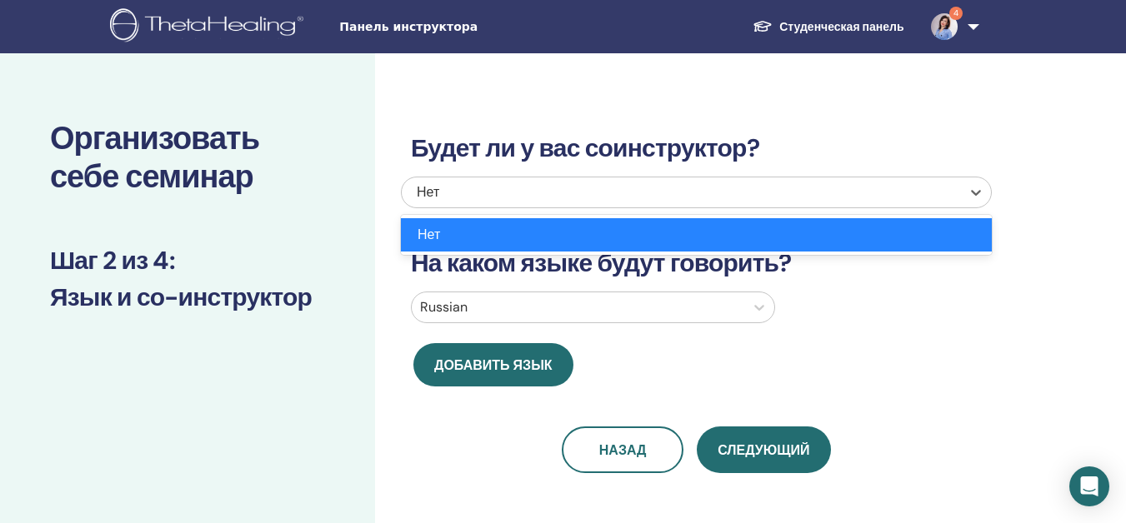
drag, startPoint x: 569, startPoint y: 191, endPoint x: 608, endPoint y: 365, distance: 178.5
click at [562, 206] on div "Нет" at bounding box center [681, 193] width 559 height 30
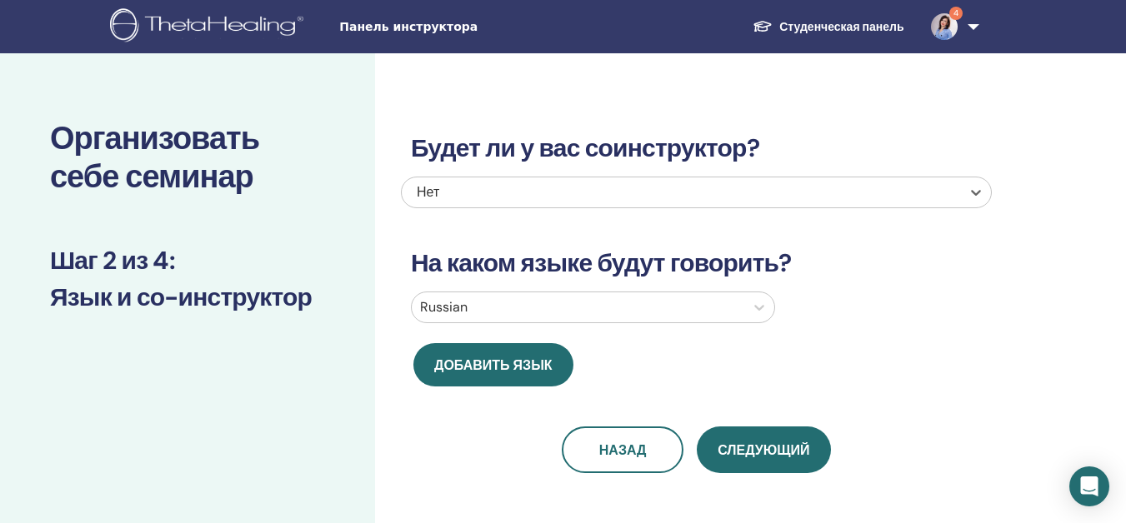
drag, startPoint x: 688, startPoint y: 191, endPoint x: 615, endPoint y: 400, distance: 221.7
click at [656, 264] on div "Будет ли у вас соинструктор? option Нет, selected. Select is focused ,type to r…" at bounding box center [696, 283] width 591 height 380
click at [718, 453] on span "Следующий" at bounding box center [764, 451] width 92 height 18
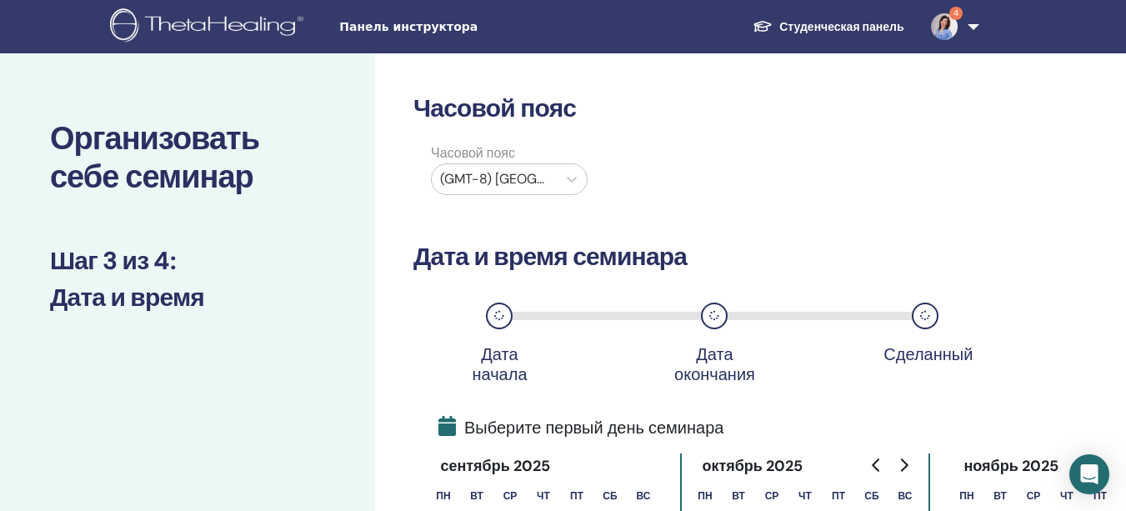
click at [547, 170] on div at bounding box center [494, 179] width 108 height 23
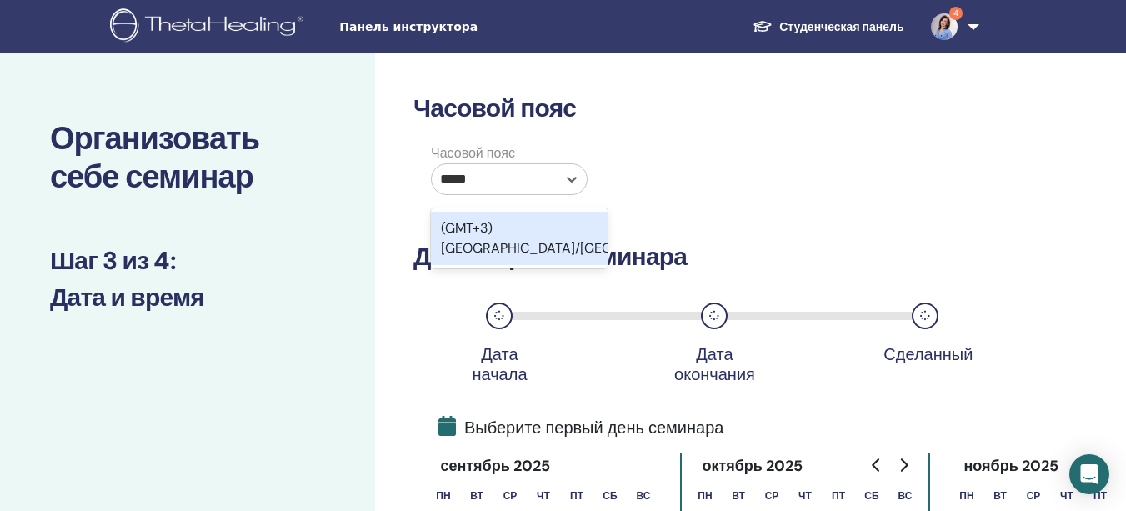
type input "******"
click at [592, 213] on div "(GMT+3) Europe/Moscow" at bounding box center [519, 238] width 177 height 53
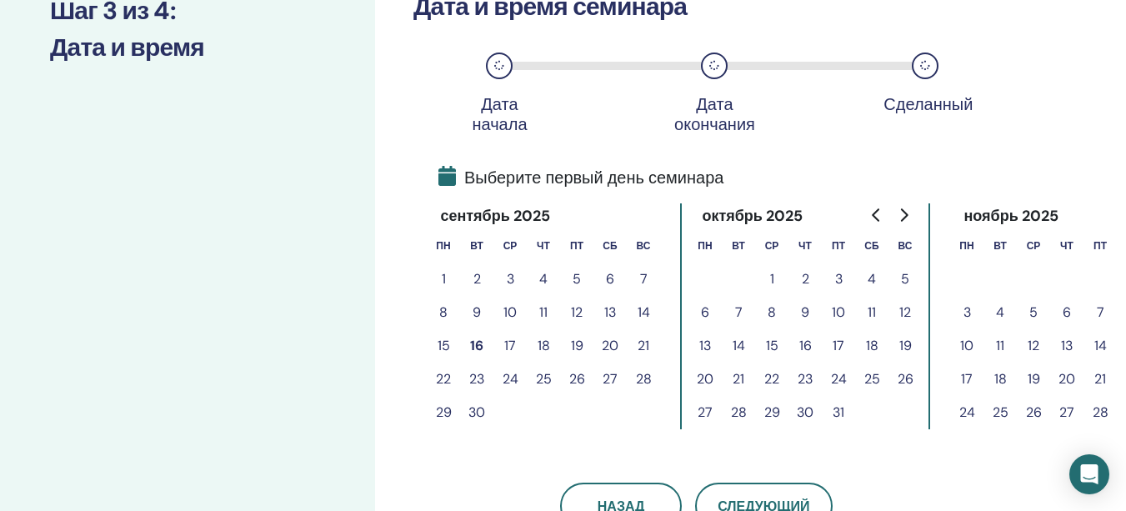
scroll to position [333, 0]
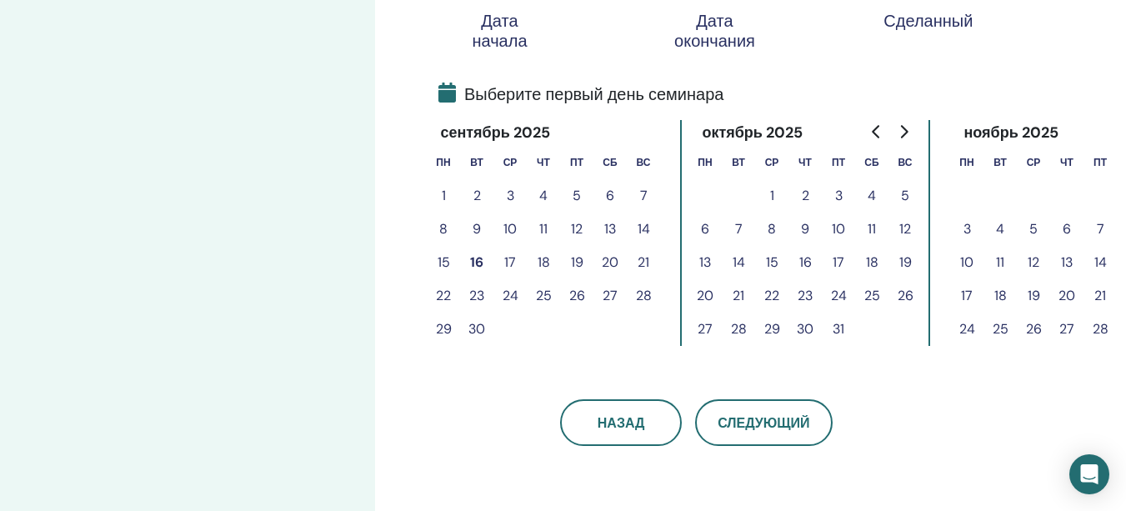
click at [568, 253] on button "19" at bounding box center [576, 262] width 33 height 33
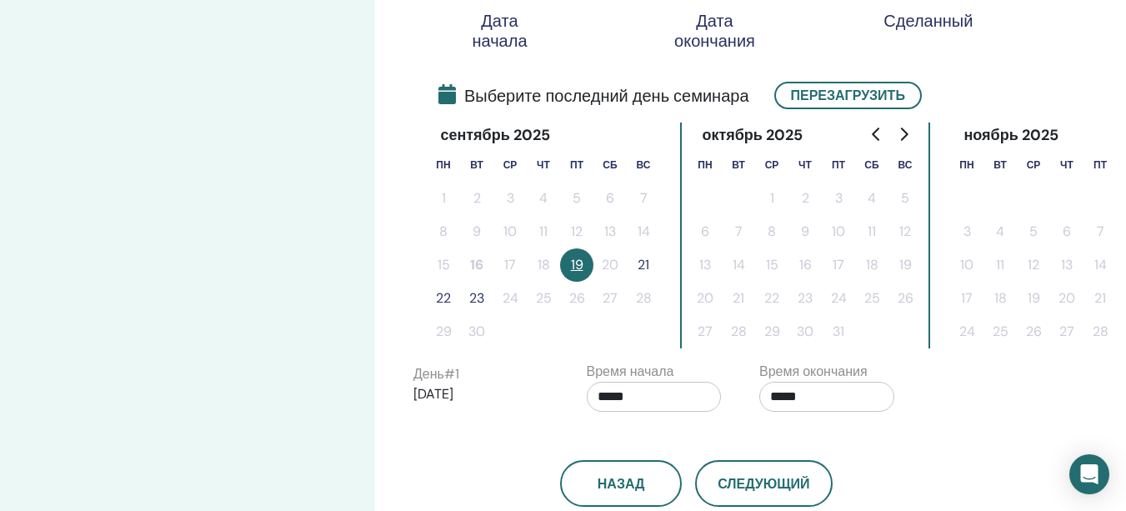
click at [650, 263] on button "21" at bounding box center [643, 264] width 33 height 33
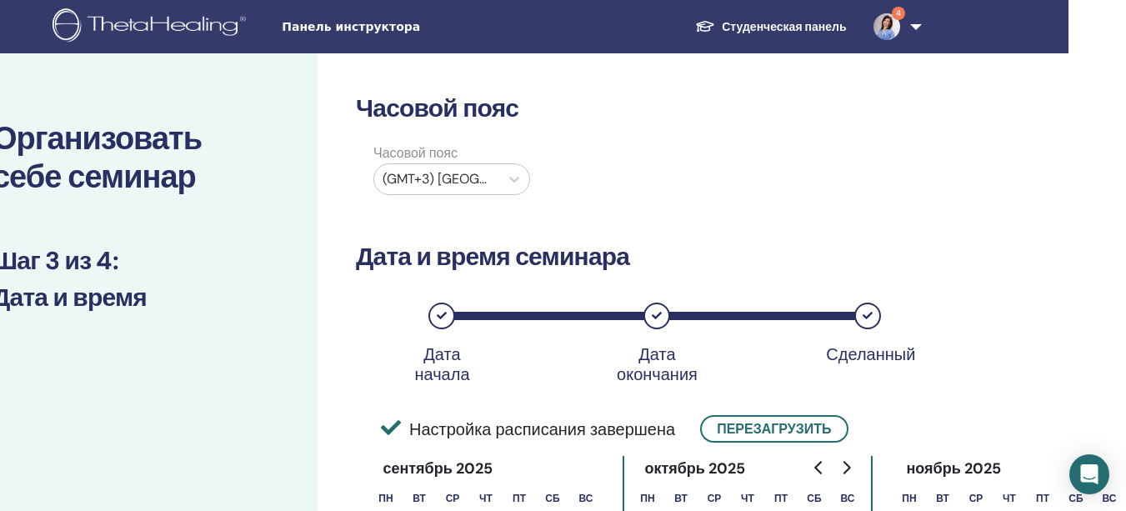
scroll to position [3, 58]
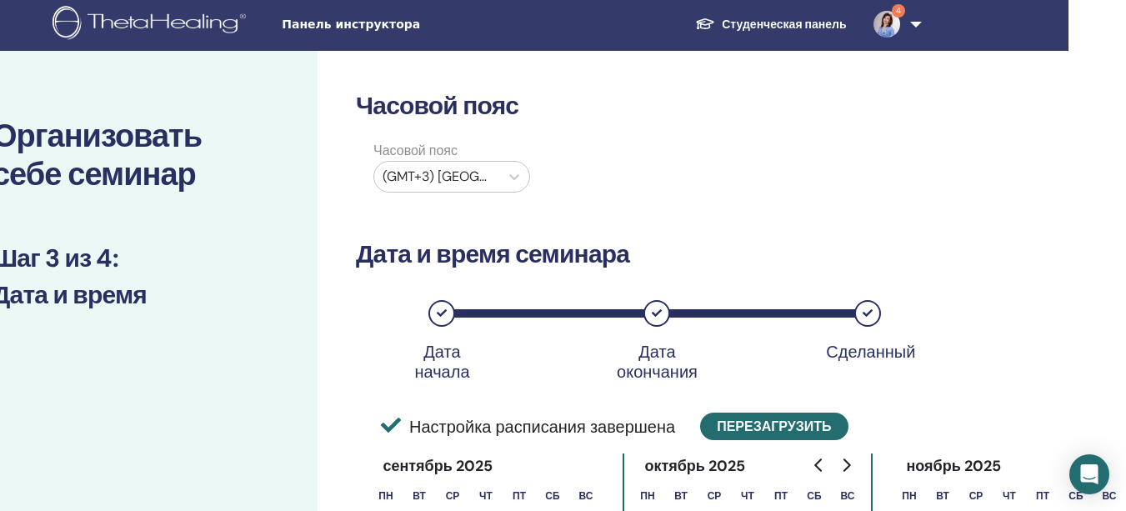
click at [805, 421] on button "Перезагрузить" at bounding box center [774, 427] width 148 height 28
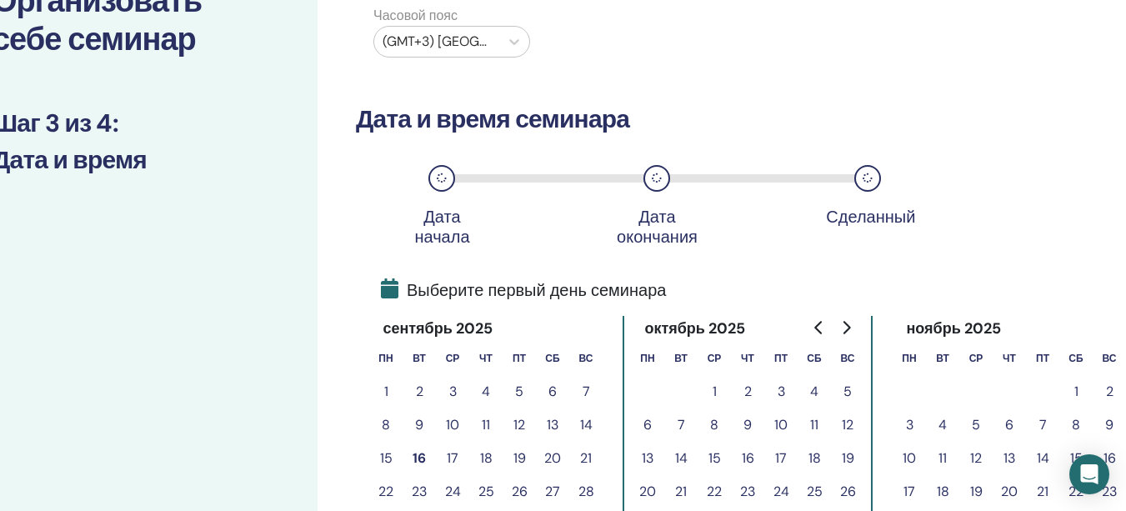
scroll to position [253, 58]
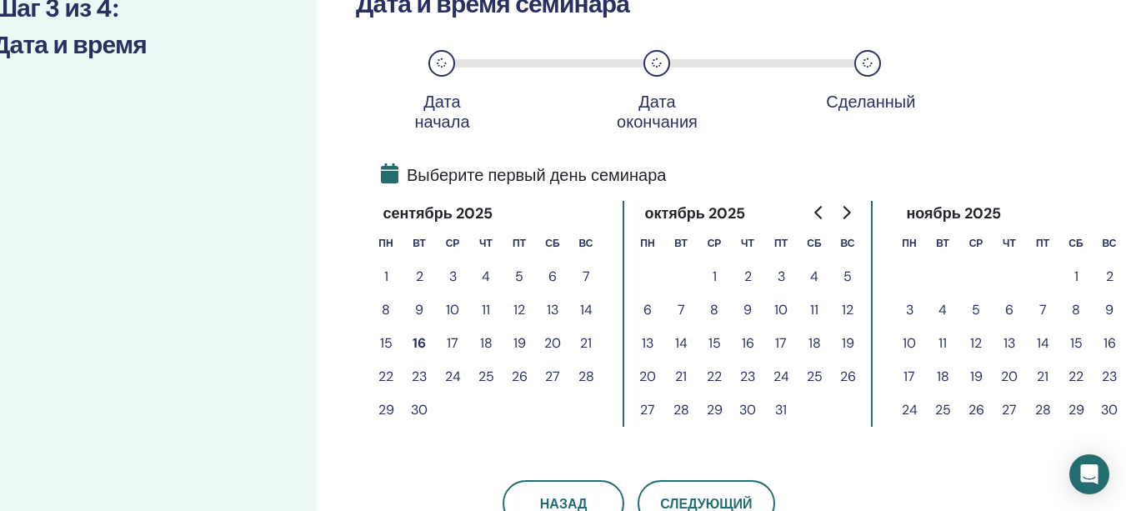
click at [514, 338] on button "19" at bounding box center [519, 343] width 33 height 33
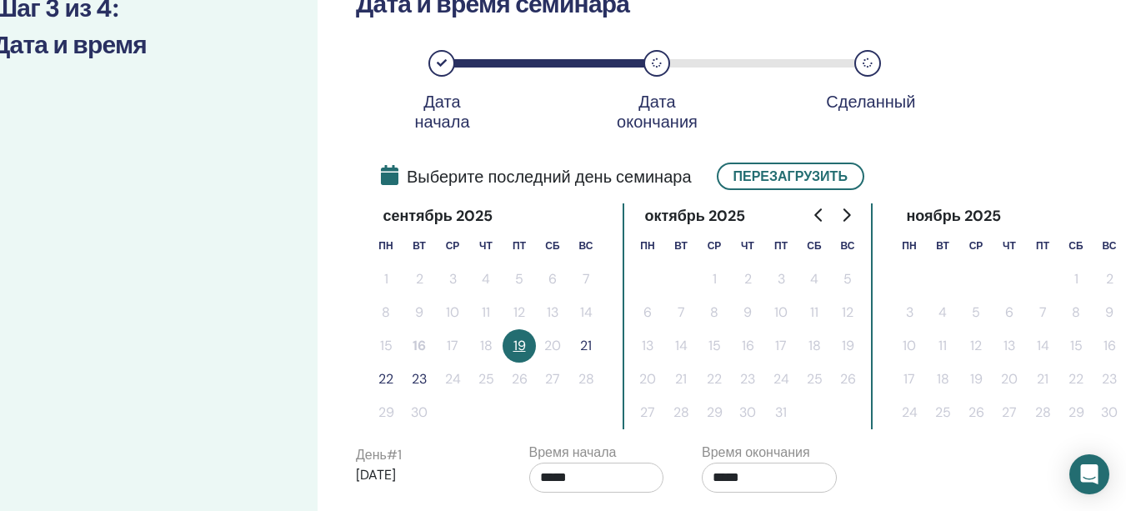
click at [590, 340] on button "21" at bounding box center [585, 345] width 33 height 33
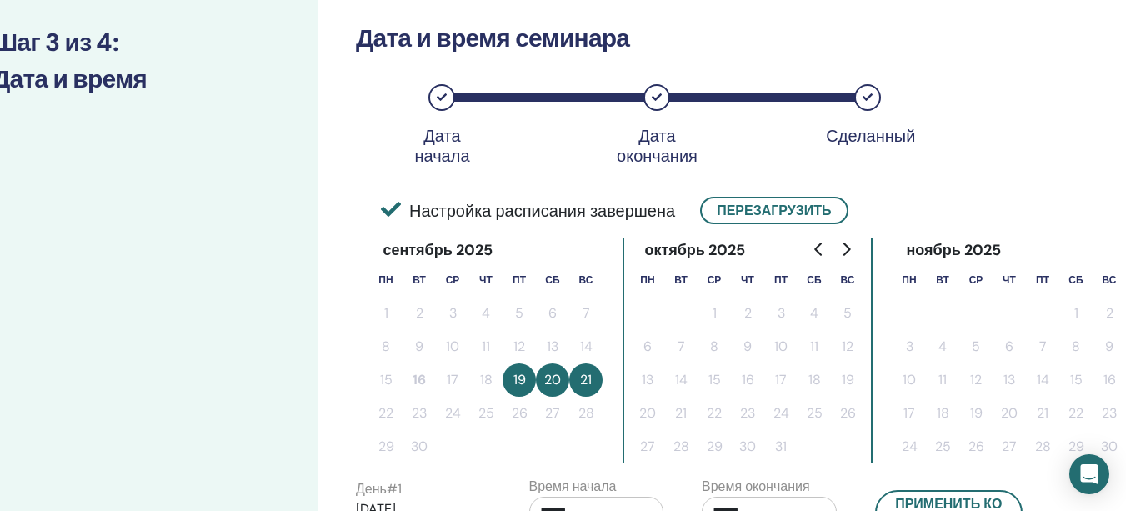
scroll to position [169, 58]
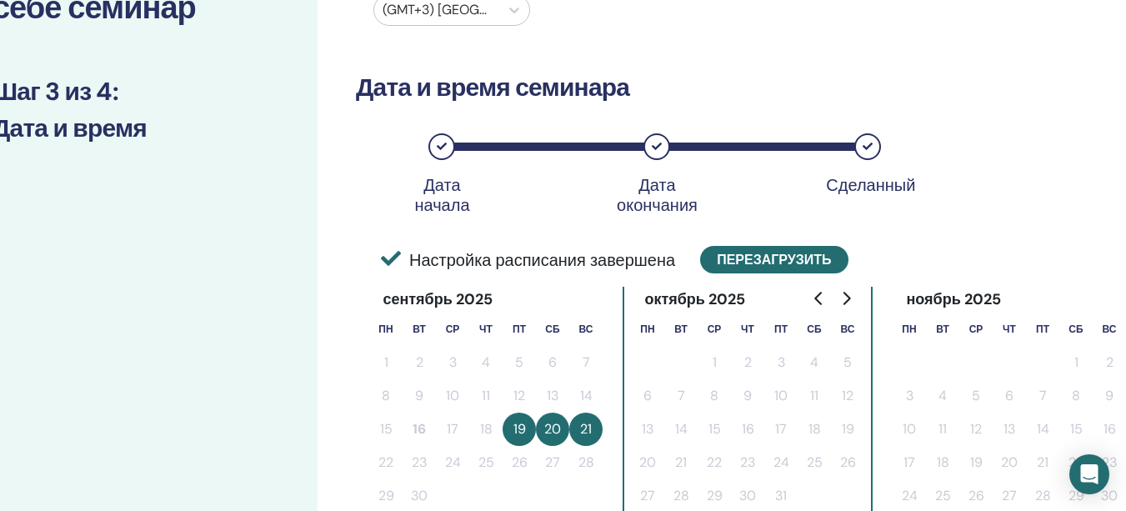
click at [725, 263] on button "Перезагрузить" at bounding box center [774, 260] width 148 height 28
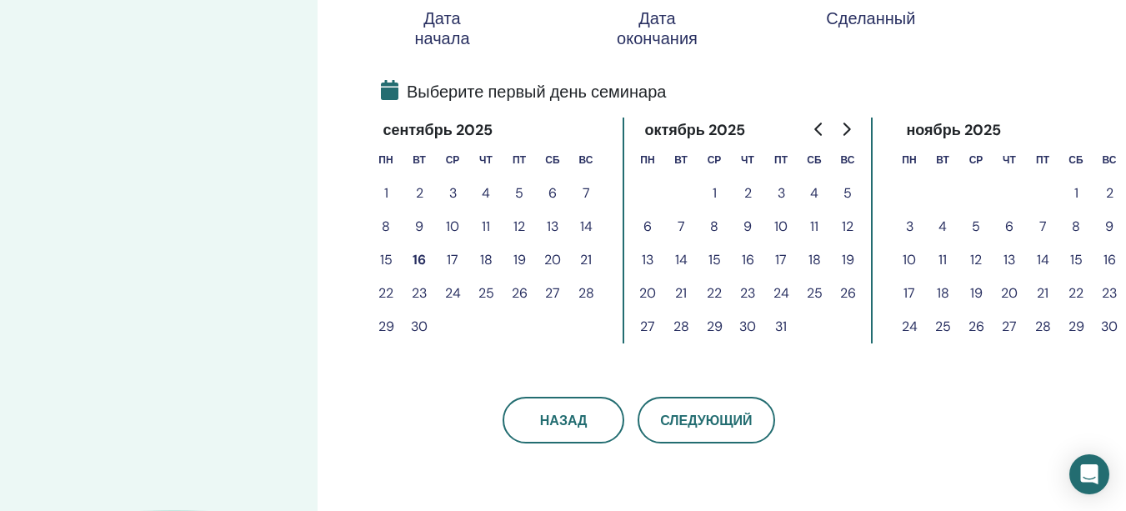
scroll to position [419, 58]
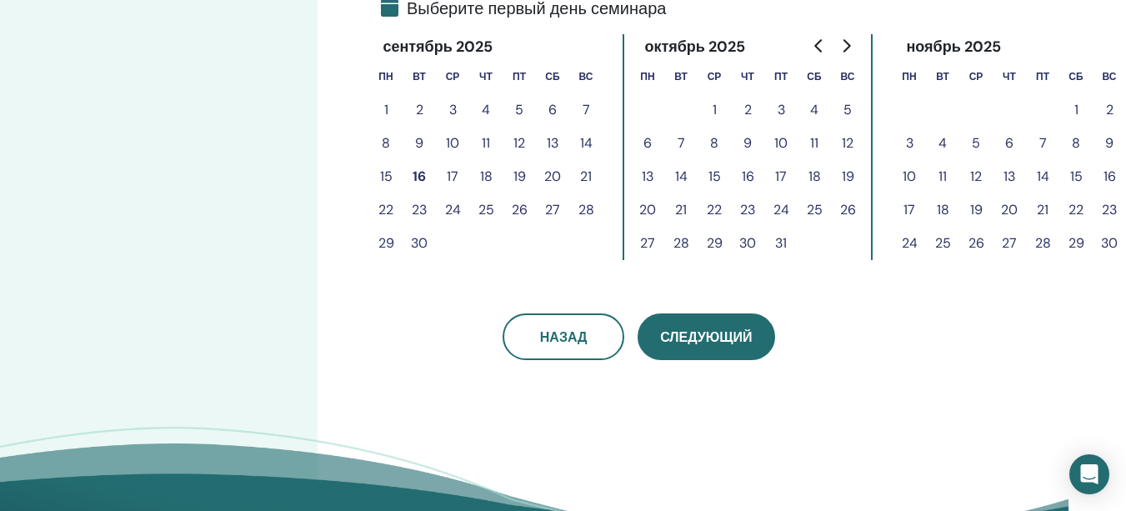
click at [697, 347] on button "Следующий" at bounding box center [706, 336] width 137 height 47
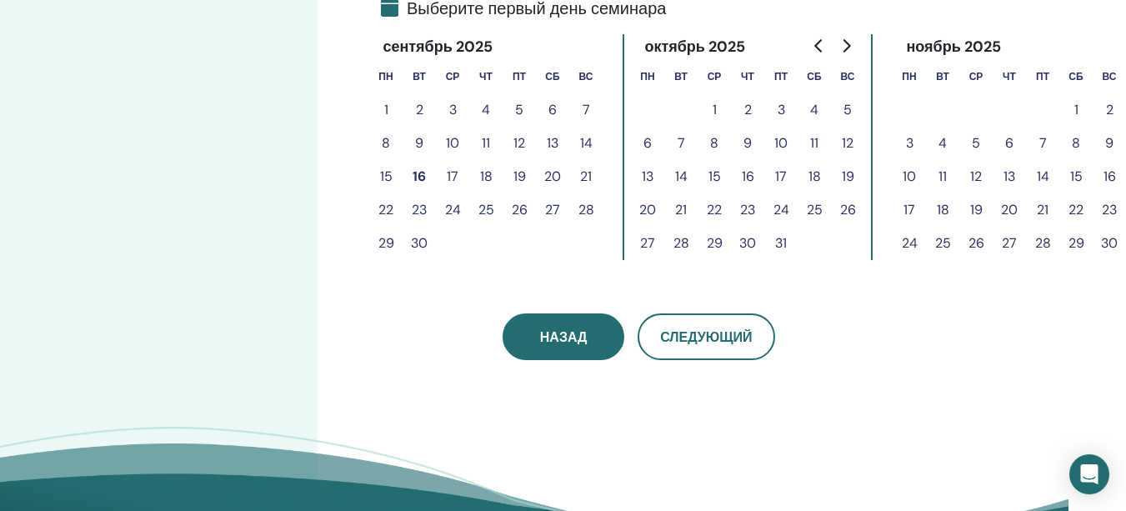
click at [599, 347] on button "Назад" at bounding box center [564, 336] width 122 height 47
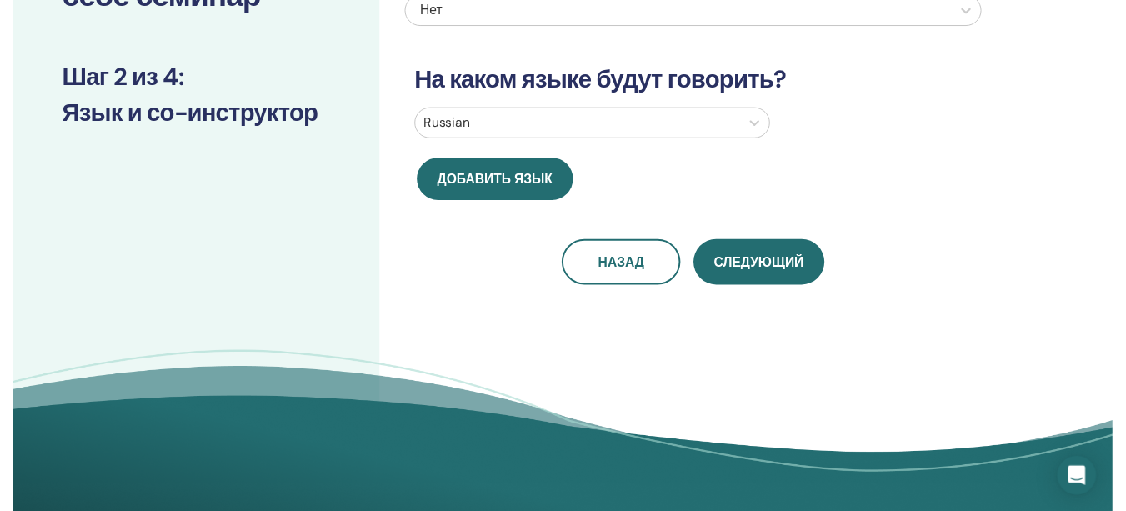
scroll to position [86, 0]
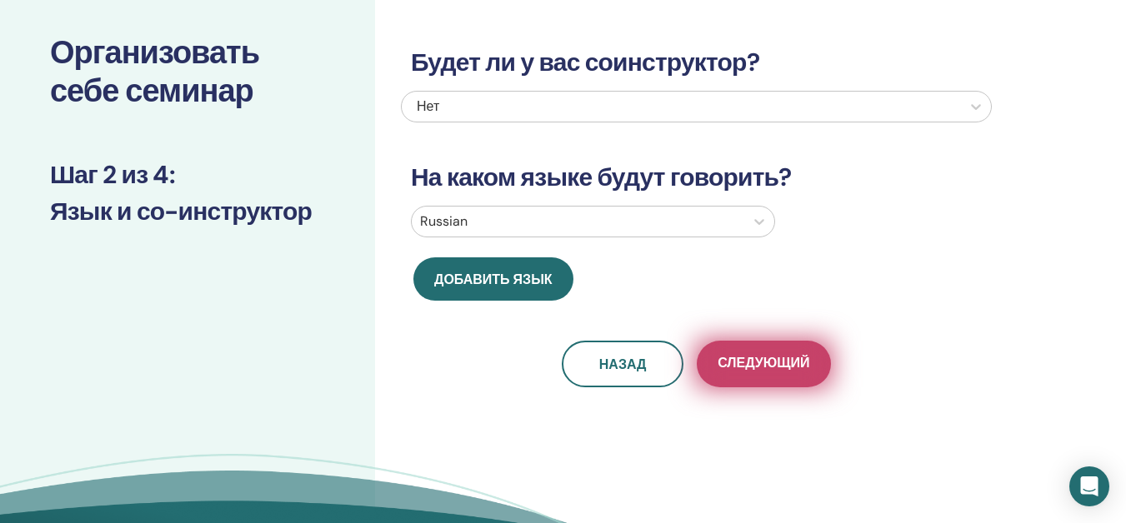
click at [734, 373] on span "Следующий" at bounding box center [764, 364] width 92 height 21
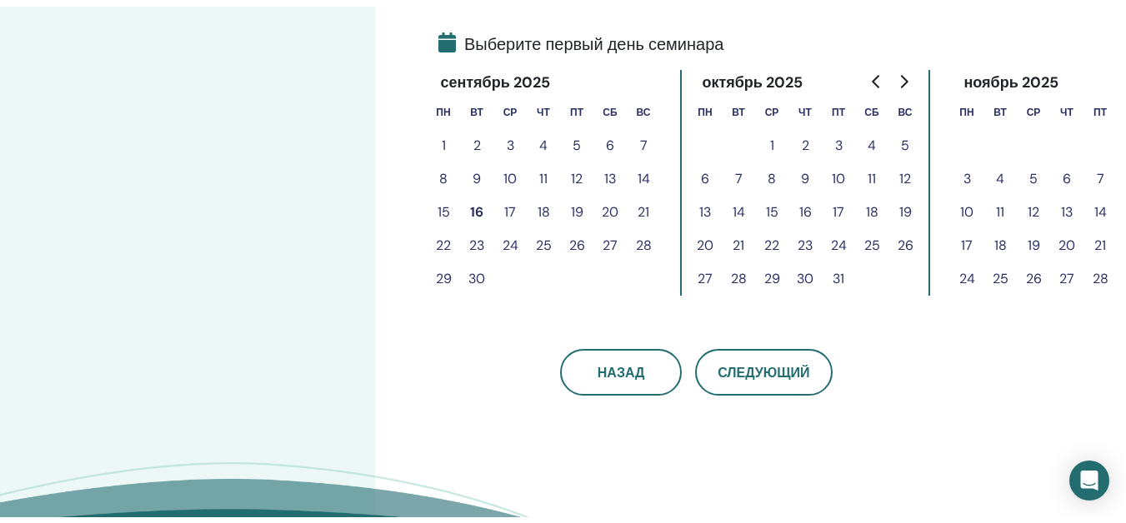
scroll to position [503, 0]
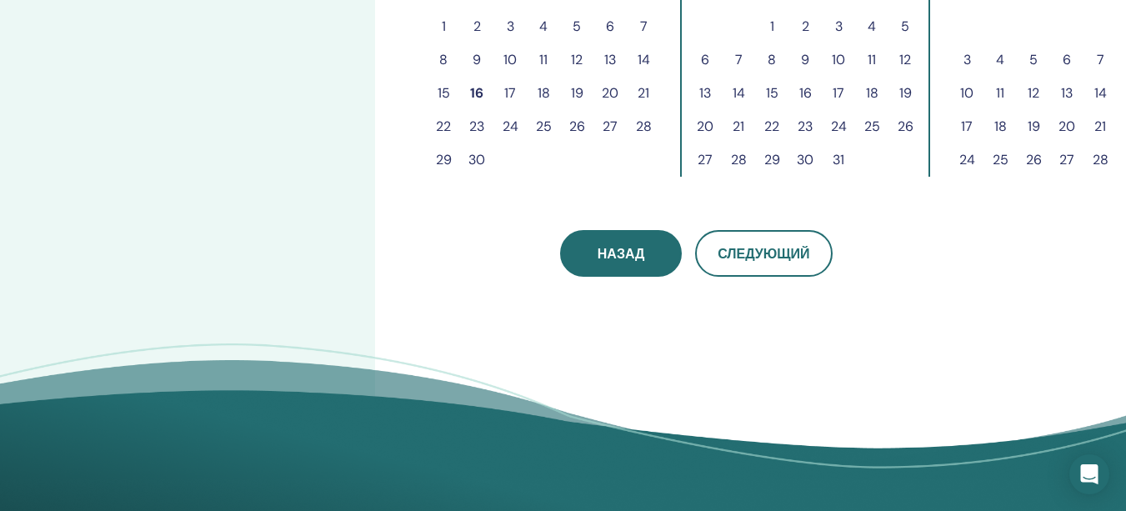
click at [633, 240] on button "Назад" at bounding box center [621, 253] width 122 height 47
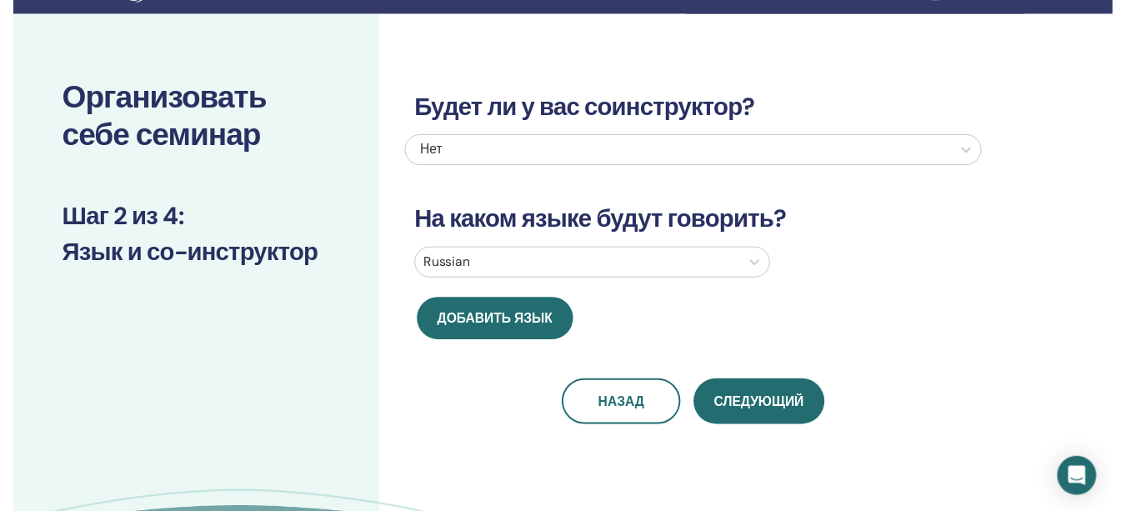
scroll to position [3, 0]
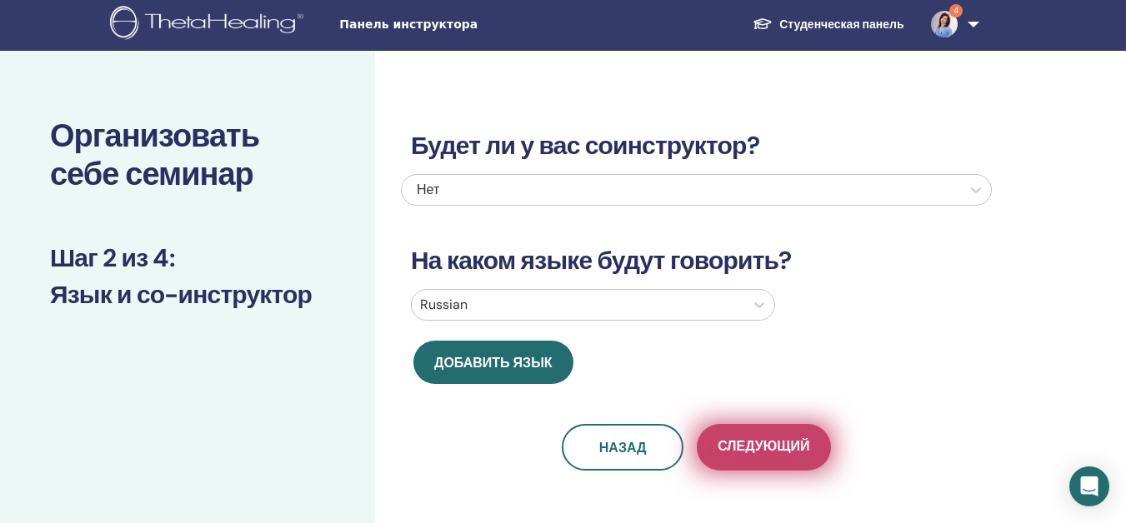
click at [758, 434] on button "Следующий" at bounding box center [763, 447] width 133 height 47
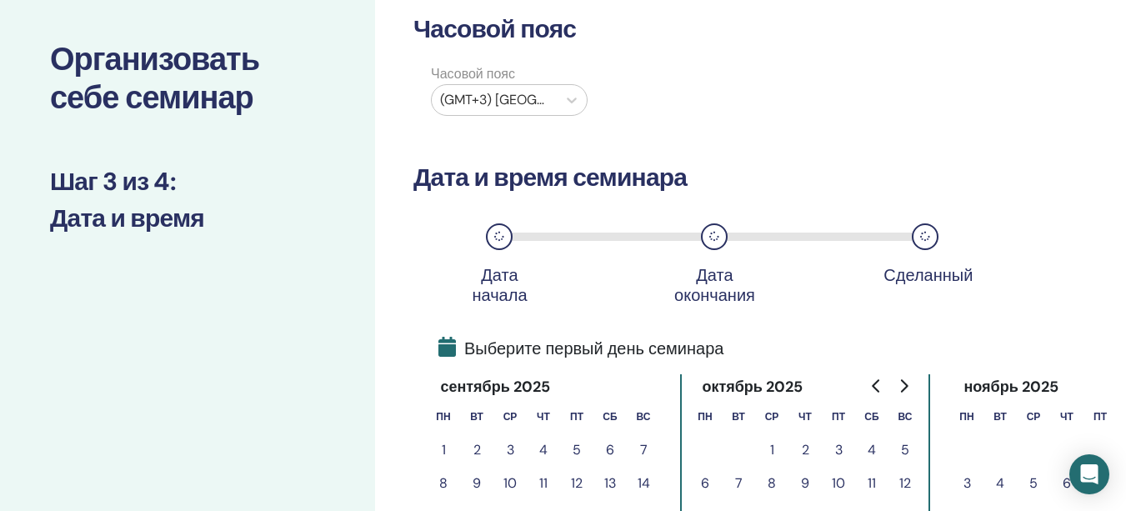
scroll to position [0, 0]
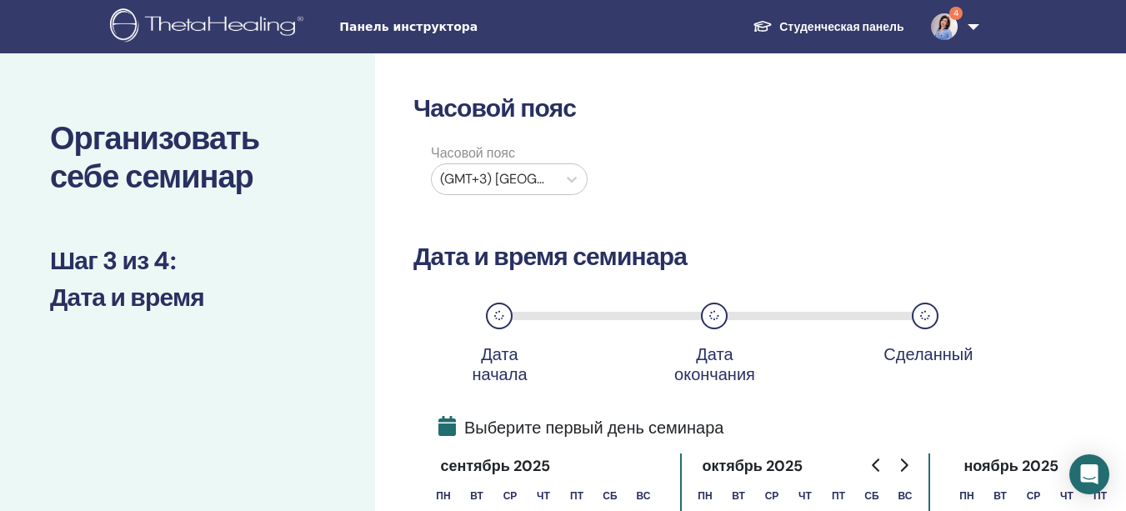
click at [554, 163] on label "Часовой пояс" at bounding box center [509, 153] width 177 height 20
click at [540, 181] on div at bounding box center [494, 179] width 108 height 23
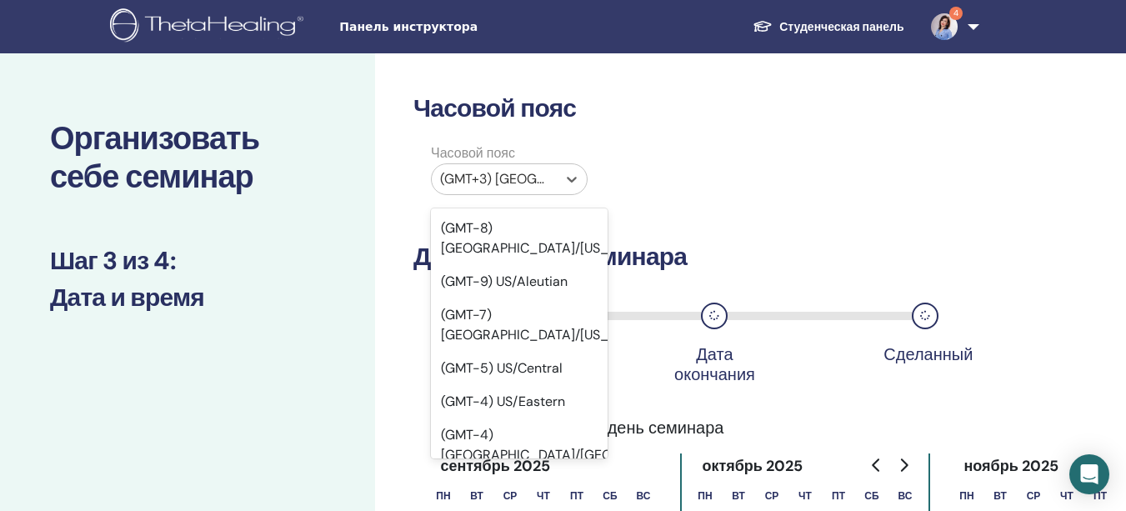
scroll to position [21993, 0]
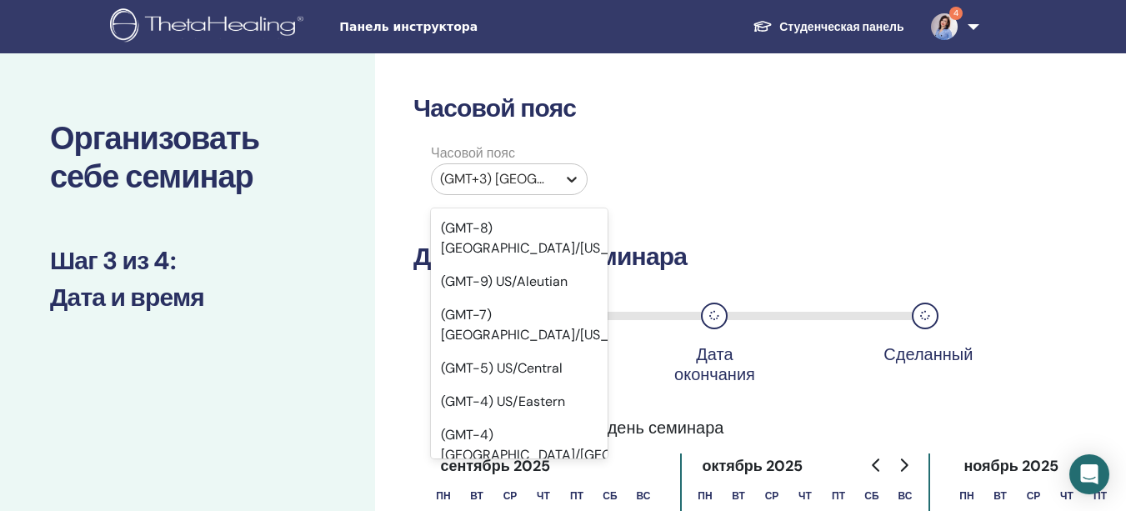
click at [572, 185] on icon at bounding box center [571, 179] width 17 height 17
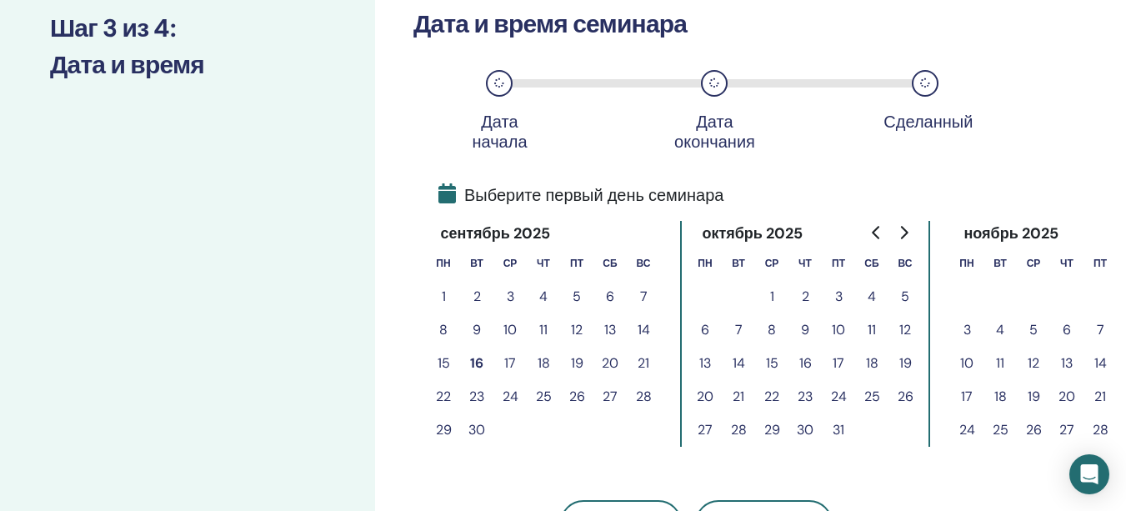
scroll to position [250, 0]
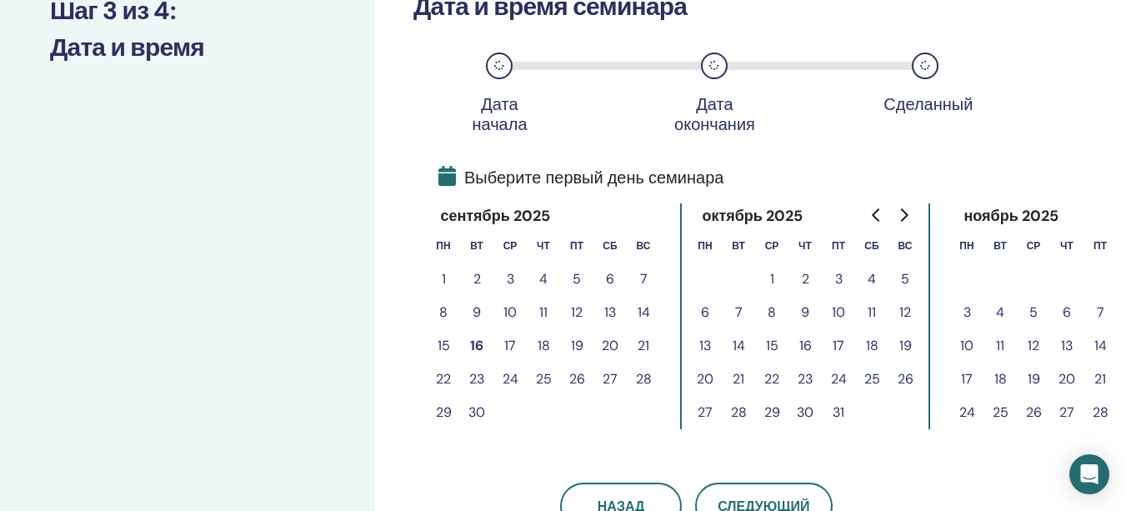
click at [576, 338] on button "19" at bounding box center [576, 345] width 33 height 33
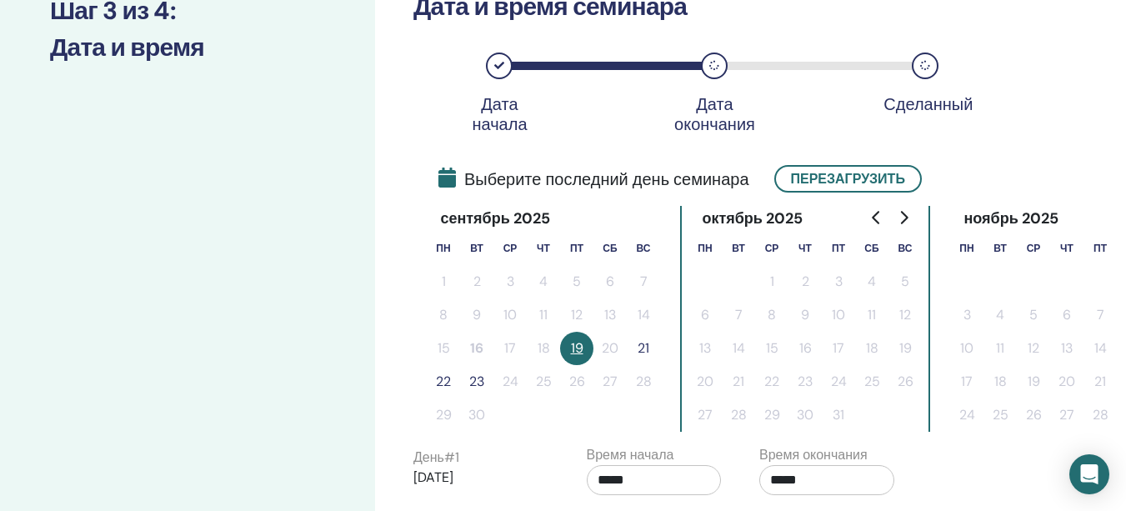
click at [644, 348] on button "21" at bounding box center [643, 348] width 33 height 33
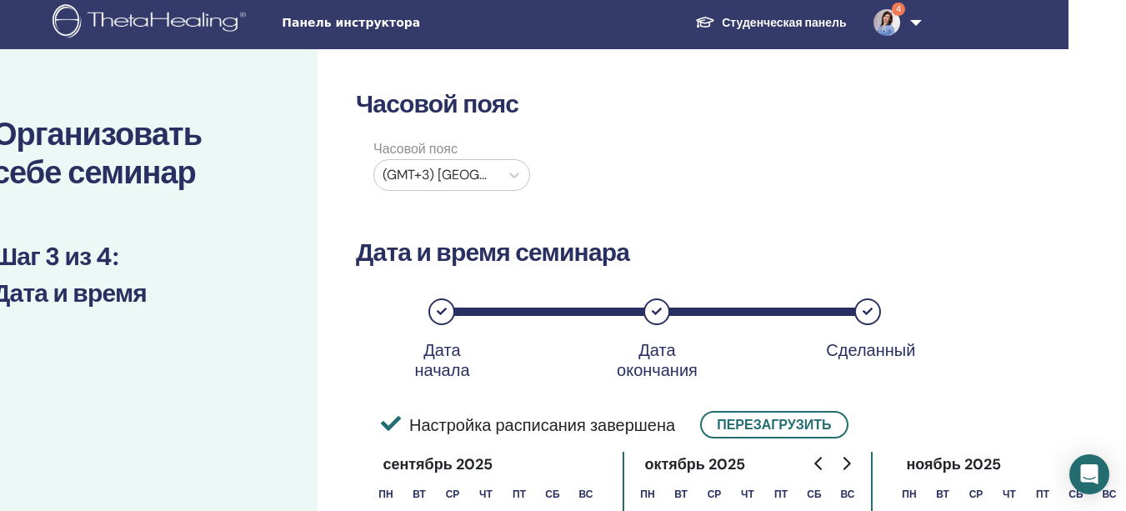
scroll to position [0, 58]
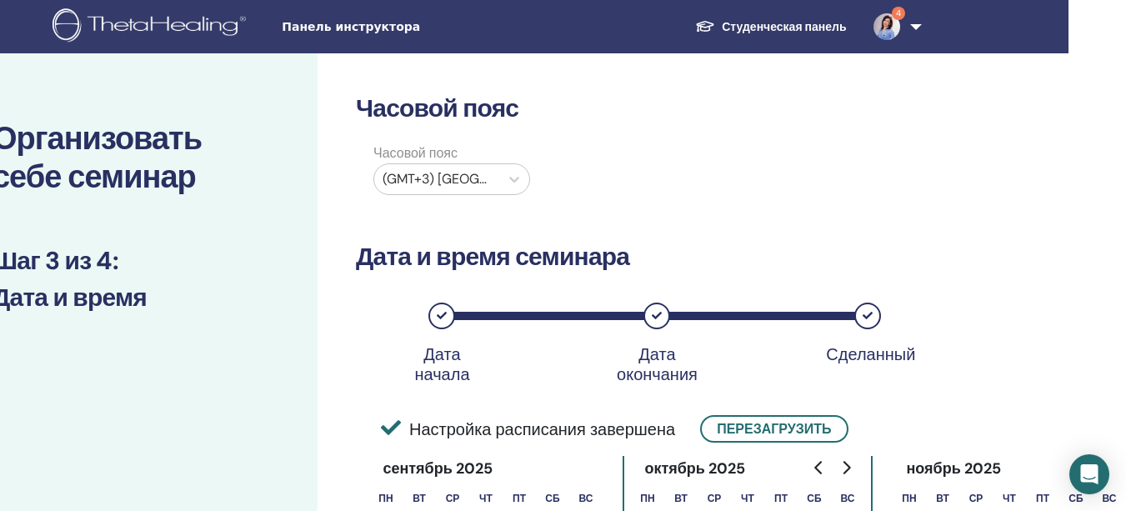
drag, startPoint x: 515, startPoint y: 367, endPoint x: 669, endPoint y: 304, distance: 166.4
click at [554, 358] on div "Дата начала Дата окончания Сделанный" at bounding box center [639, 329] width 566 height 88
click at [556, 357] on div "Дата начала Дата окончания Сделанный" at bounding box center [639, 329] width 566 height 88
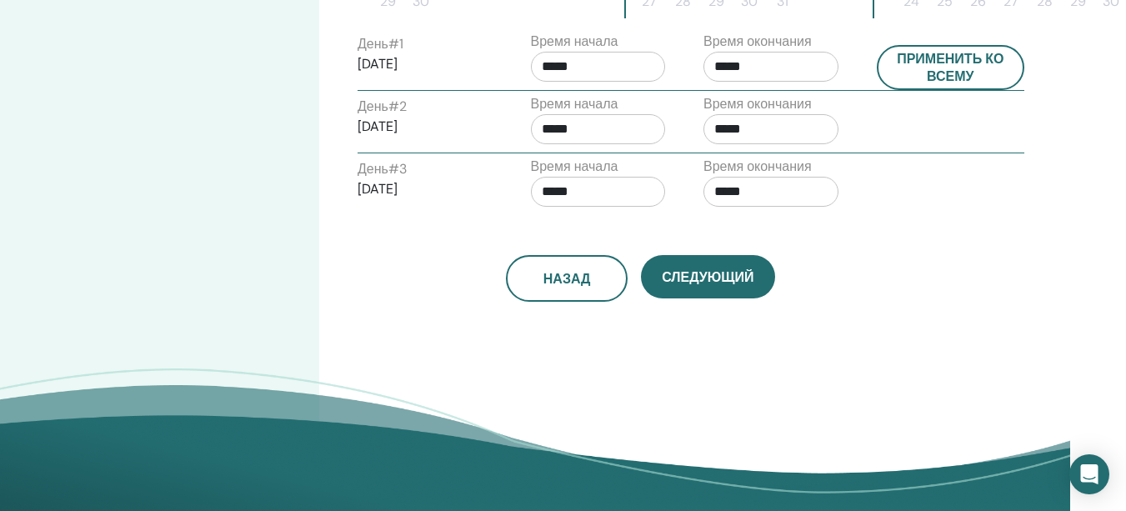
scroll to position [667, 56]
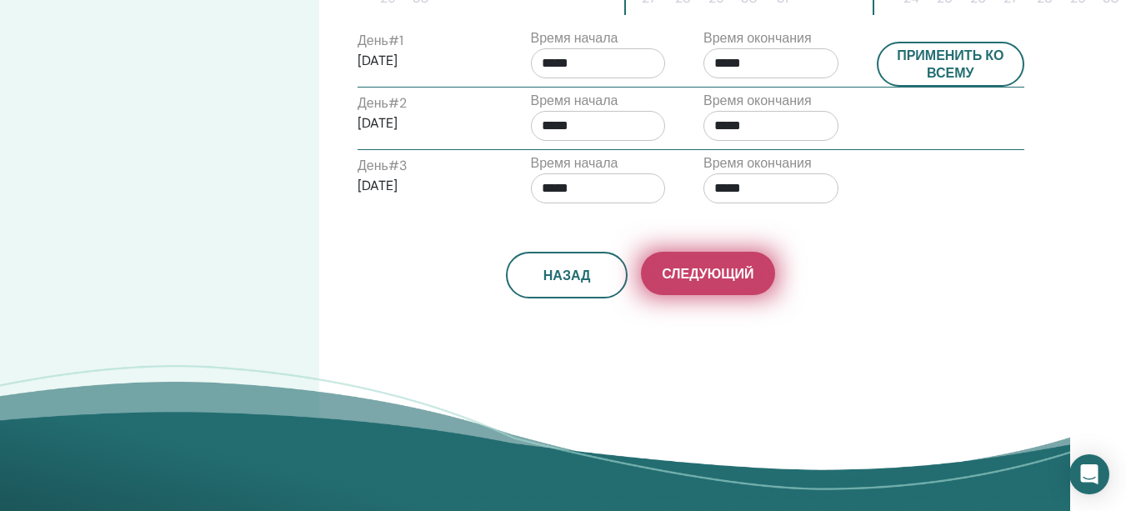
click at [740, 291] on button "Следующий" at bounding box center [707, 273] width 133 height 43
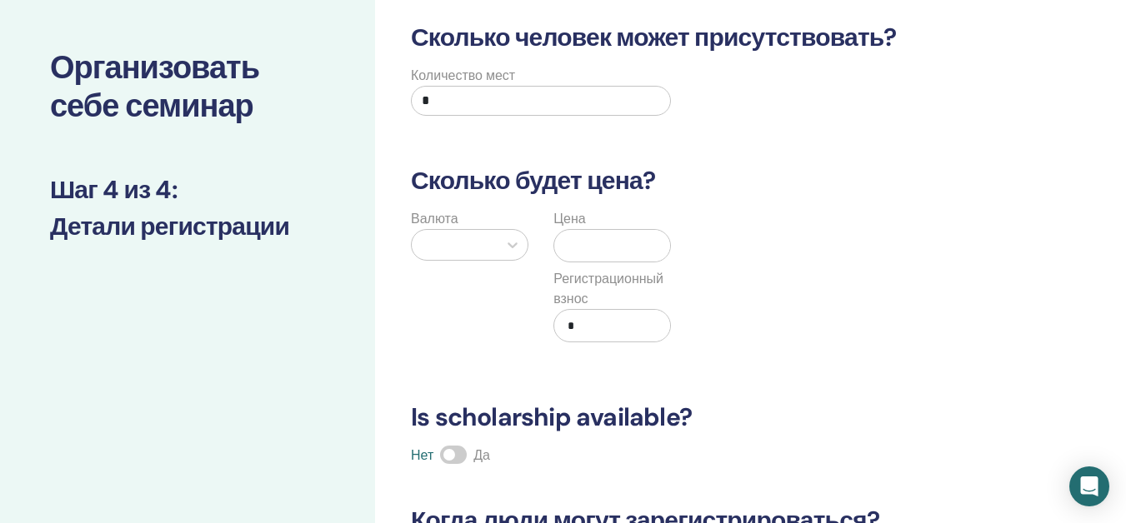
scroll to position [0, 0]
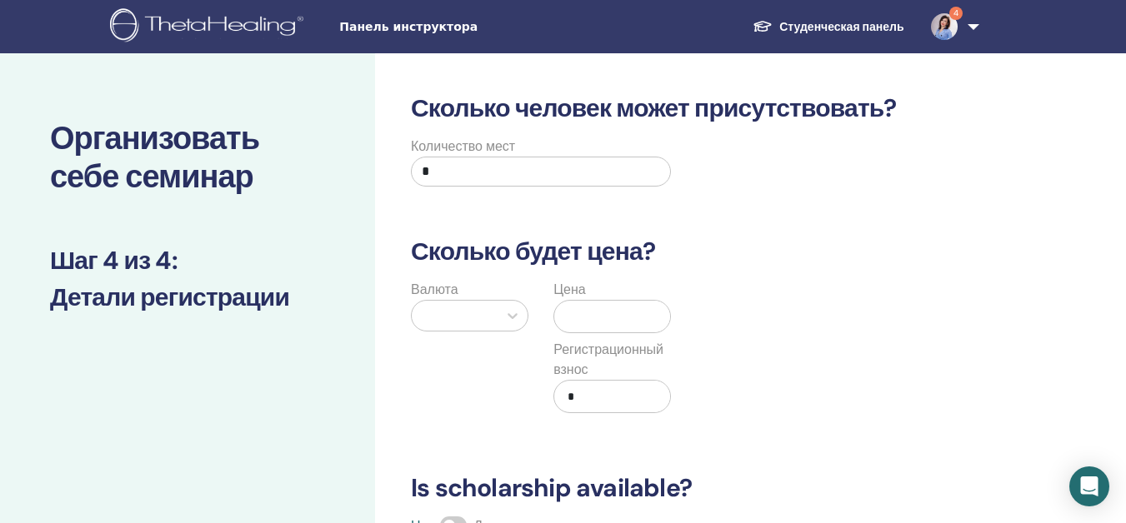
click at [517, 168] on input "*" at bounding box center [541, 172] width 260 height 30
type input "*"
type input "**"
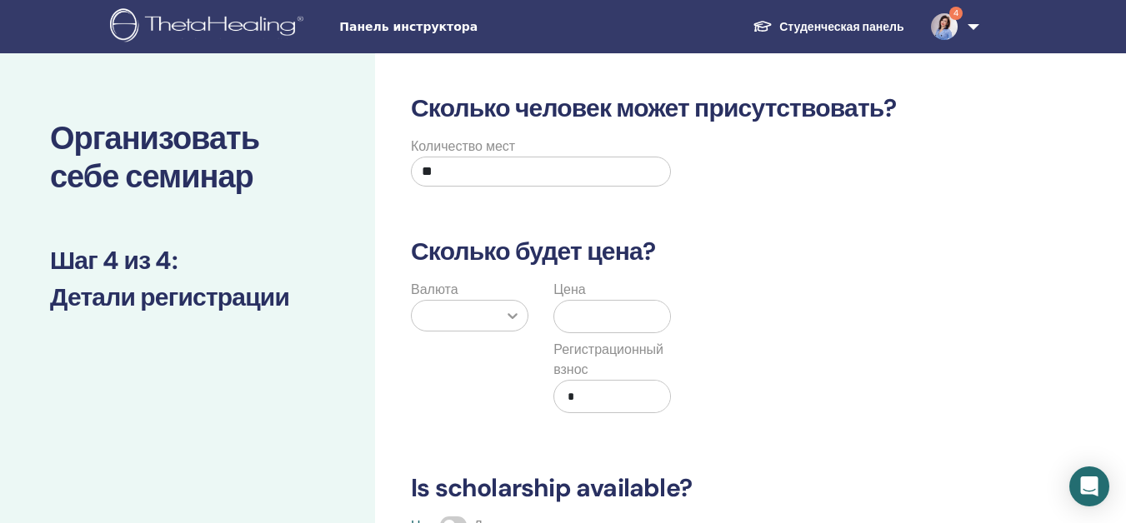
drag, startPoint x: 531, startPoint y: 317, endPoint x: 504, endPoint y: 322, distance: 27.1
click at [525, 317] on div "Валюта" at bounding box center [469, 356] width 143 height 153
drag, startPoint x: 502, startPoint y: 322, endPoint x: 482, endPoint y: 328, distance: 20.8
click at [492, 323] on div at bounding box center [470, 316] width 118 height 32
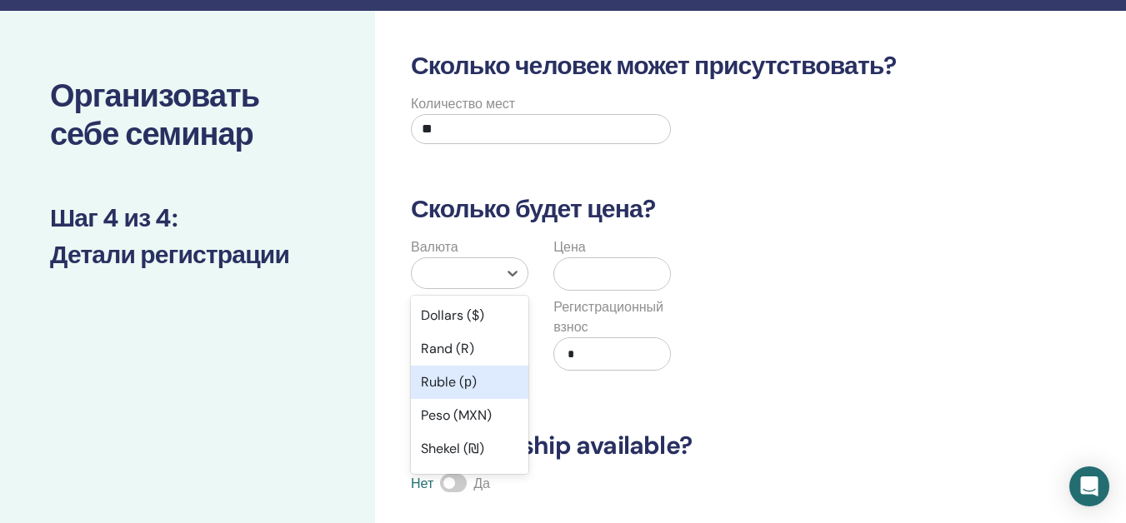
scroll to position [72, 0]
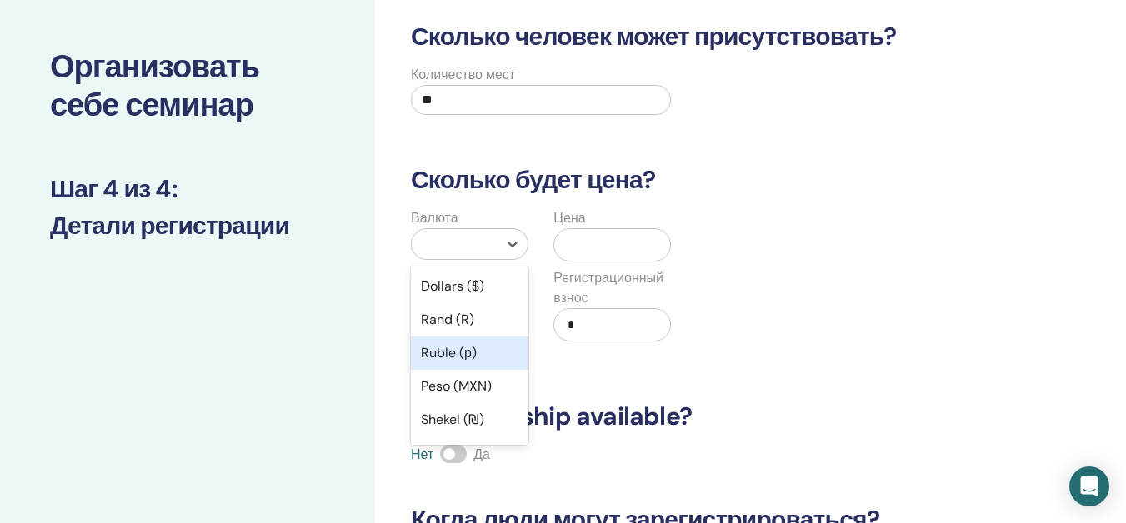
click at [474, 351] on div "Ruble (р)" at bounding box center [470, 353] width 118 height 33
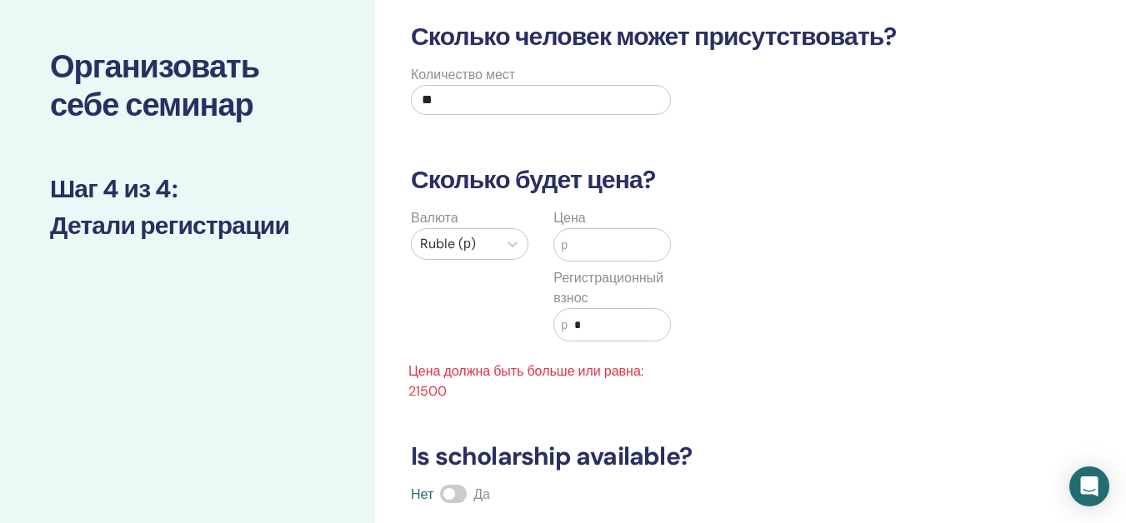
drag, startPoint x: 608, startPoint y: 245, endPoint x: 597, endPoint y: 249, distance: 12.4
click at [603, 246] on input "text" at bounding box center [619, 245] width 103 height 32
type input "***"
click at [593, 332] on input "*" at bounding box center [619, 325] width 103 height 32
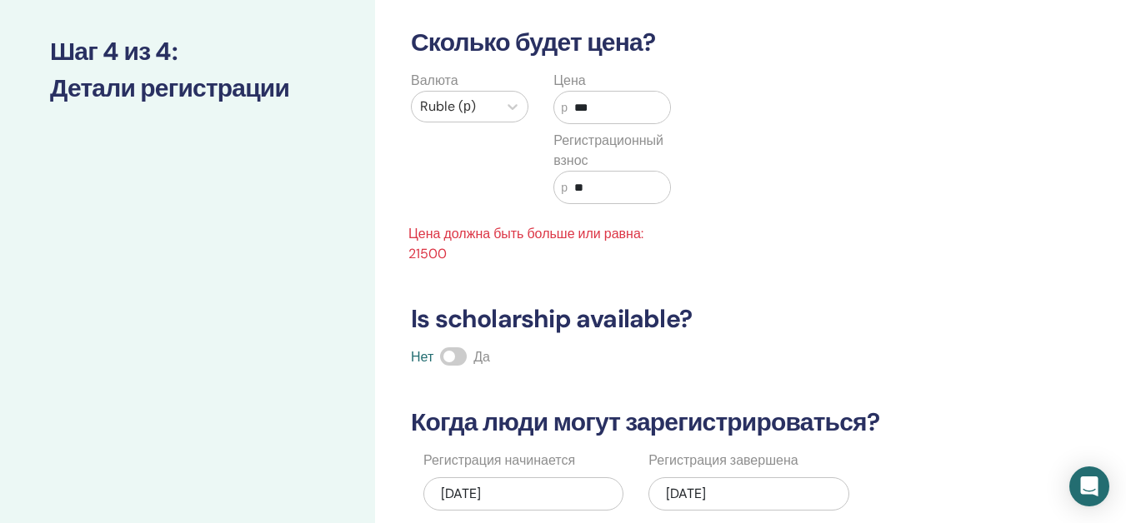
scroll to position [238, 0]
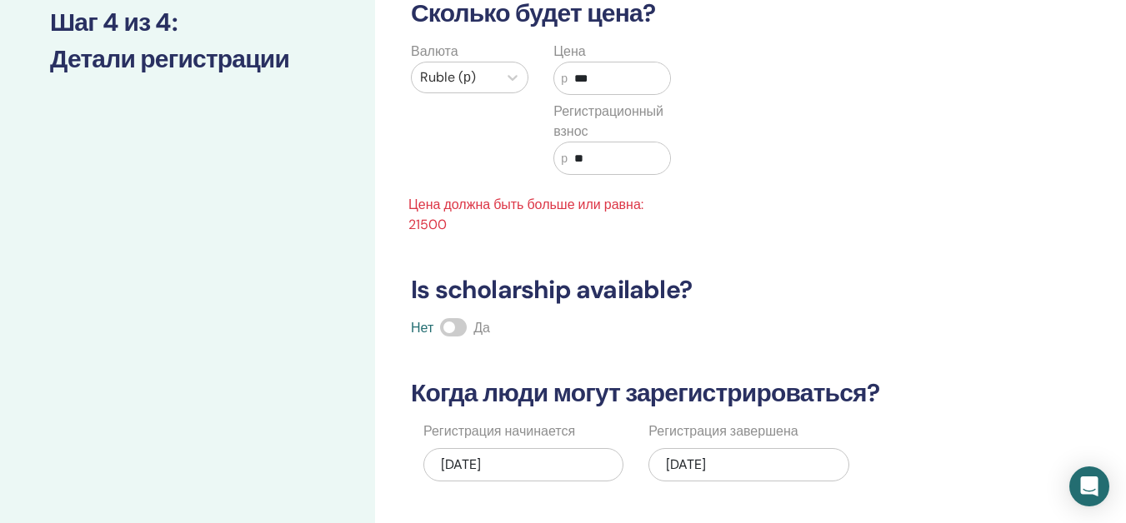
type input "**"
click at [451, 326] on span at bounding box center [453, 327] width 27 height 18
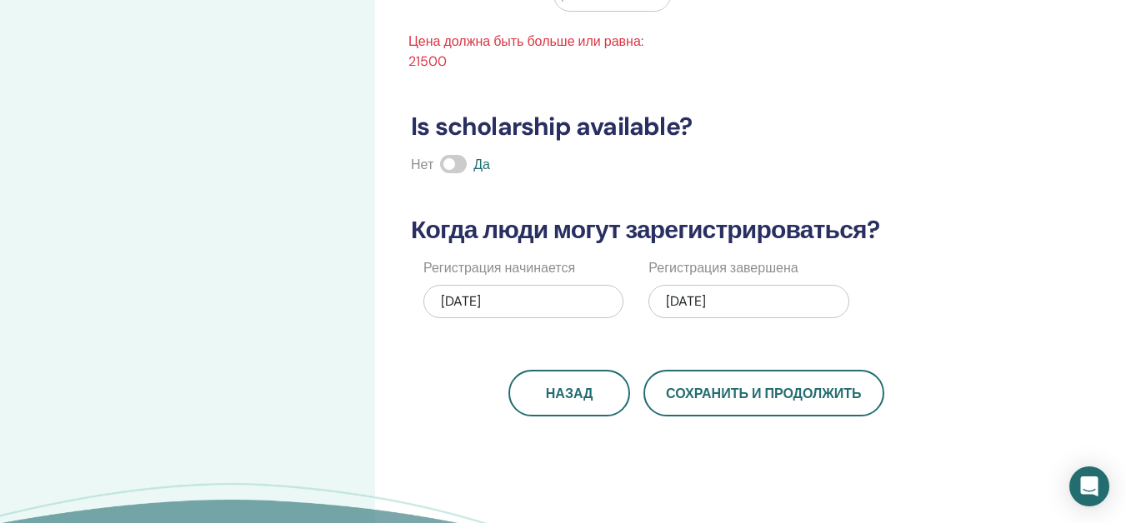
scroll to position [405, 0]
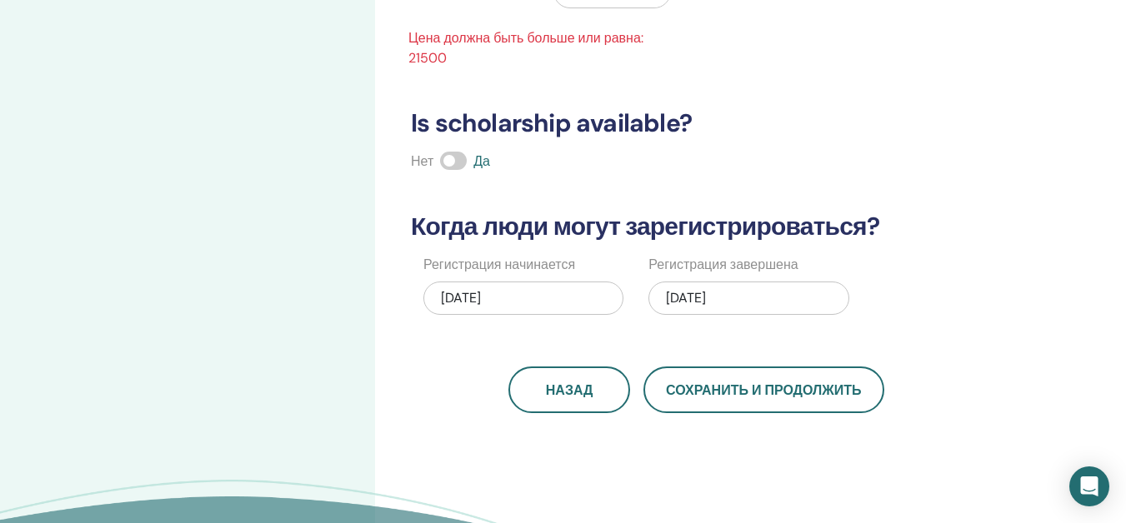
click at [453, 160] on span at bounding box center [453, 161] width 27 height 18
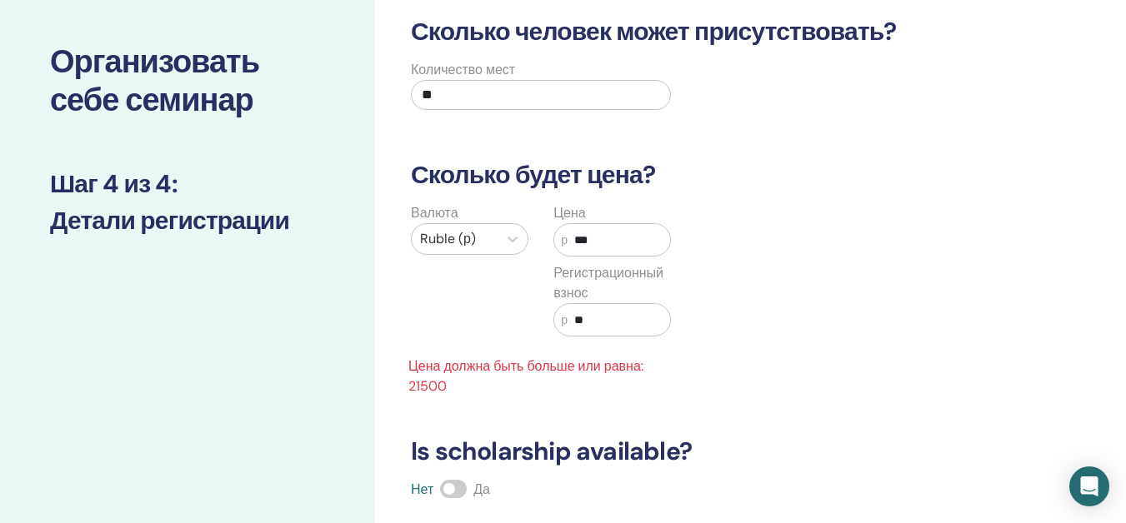
scroll to position [0, 0]
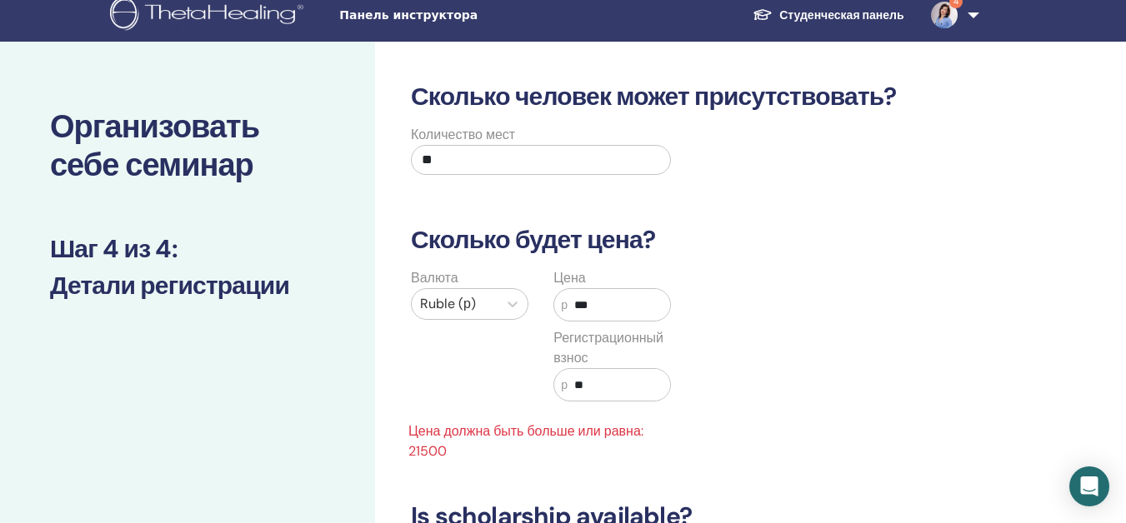
click at [460, 318] on div "Ruble (р)" at bounding box center [455, 304] width 86 height 30
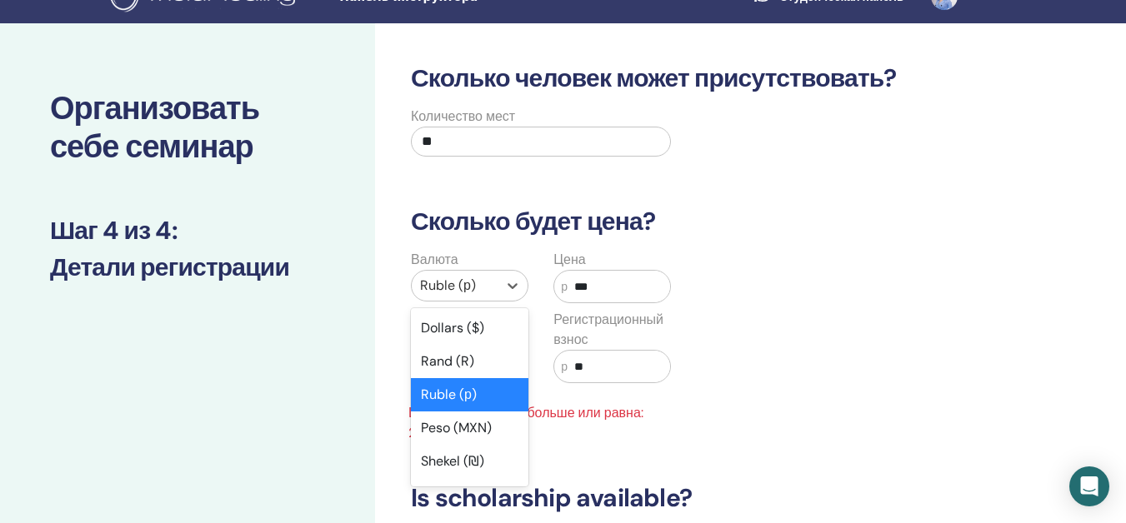
scroll to position [72, 0]
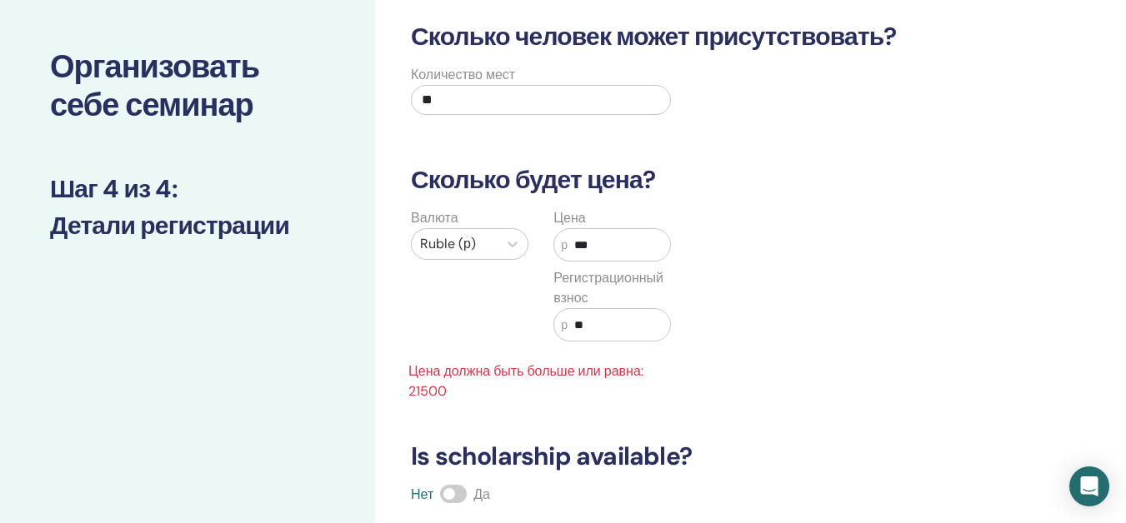
click at [645, 263] on div "Цена р *** Регистрационный взнос р **" at bounding box center [612, 284] width 143 height 153
click at [632, 235] on input "***" at bounding box center [619, 245] width 103 height 32
type input "*"
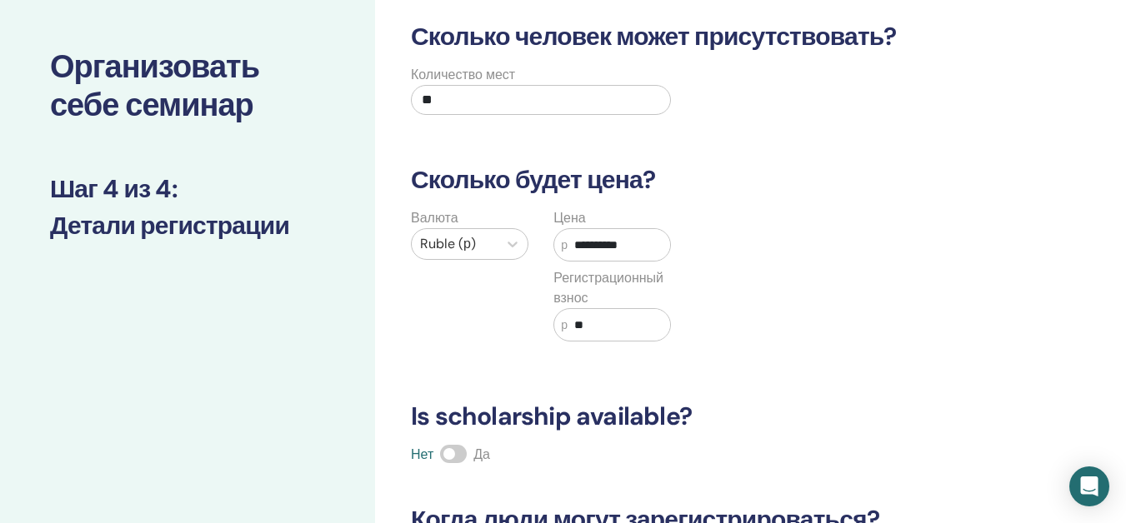
scroll to position [0, 0]
type input "*"
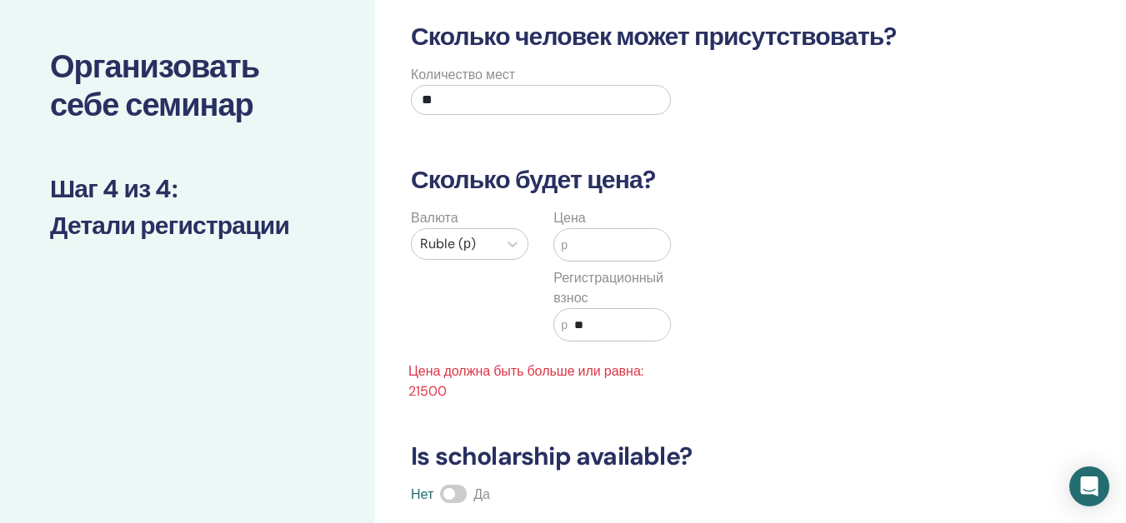
click at [645, 258] on input "text" at bounding box center [619, 245] width 103 height 32
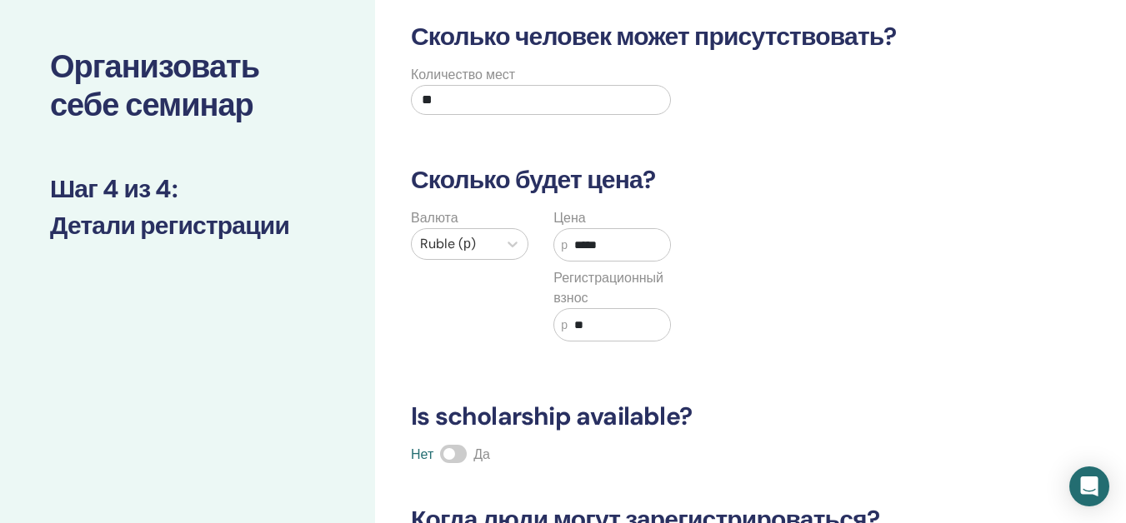
scroll to position [155, 0]
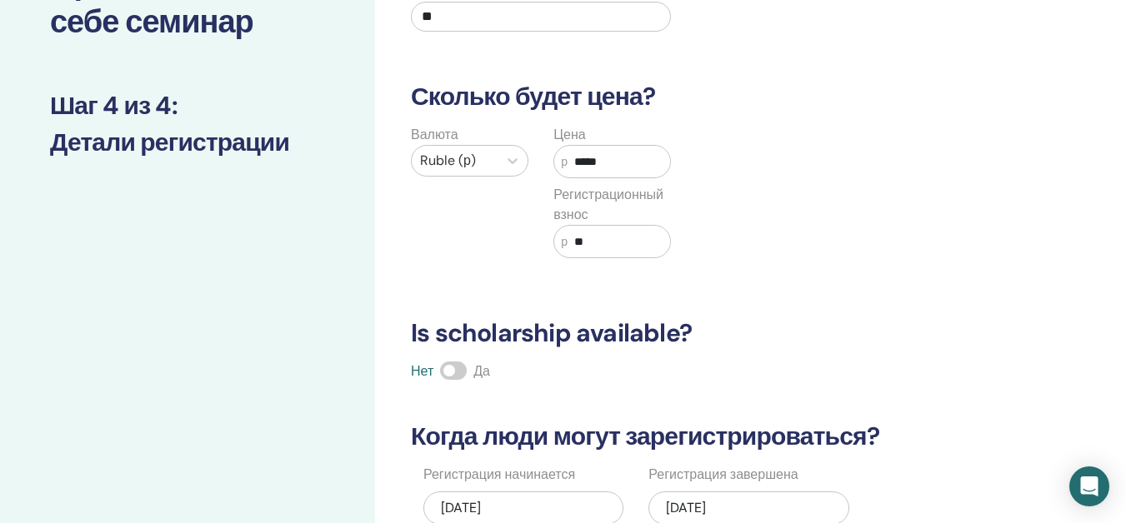
type input "*****"
click at [635, 366] on div "Нет Да" at bounding box center [696, 372] width 591 height 20
click at [571, 240] on input "**" at bounding box center [619, 242] width 103 height 32
drag, startPoint x: 622, startPoint y: 242, endPoint x: 623, endPoint y: 253, distance: 11.8
click at [622, 243] on input "**" at bounding box center [619, 242] width 103 height 32
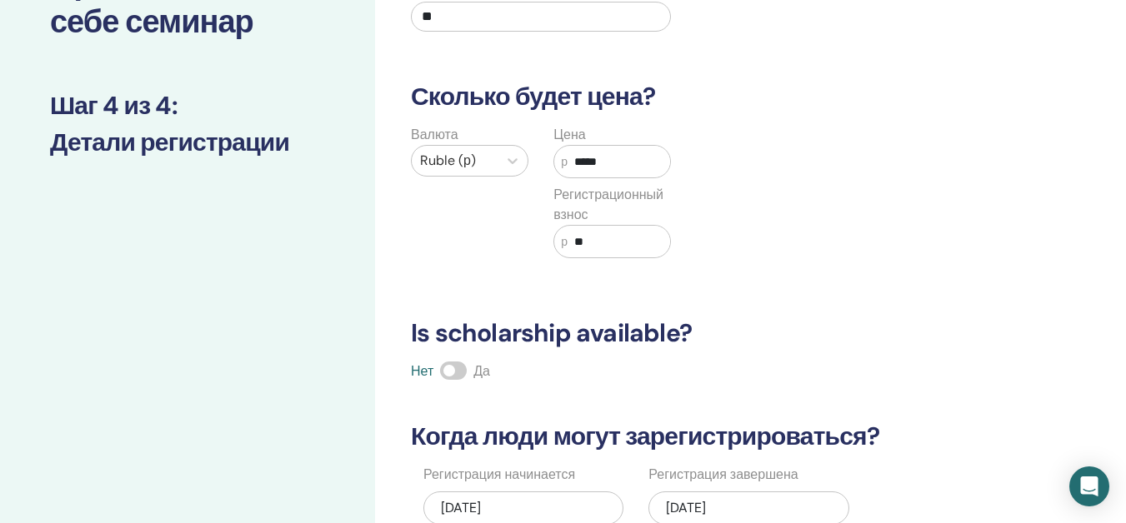
type input "*"
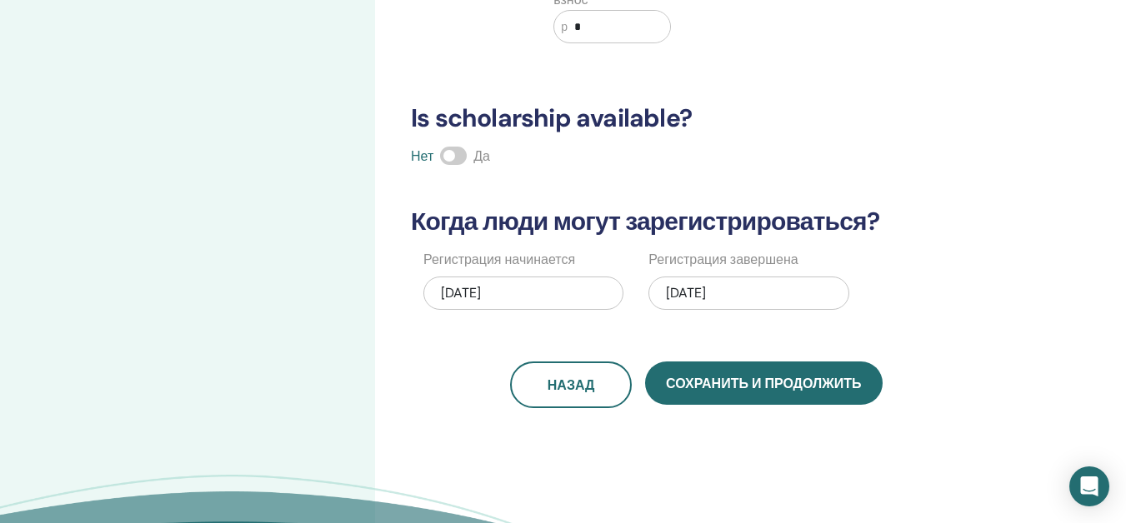
scroll to position [405, 0]
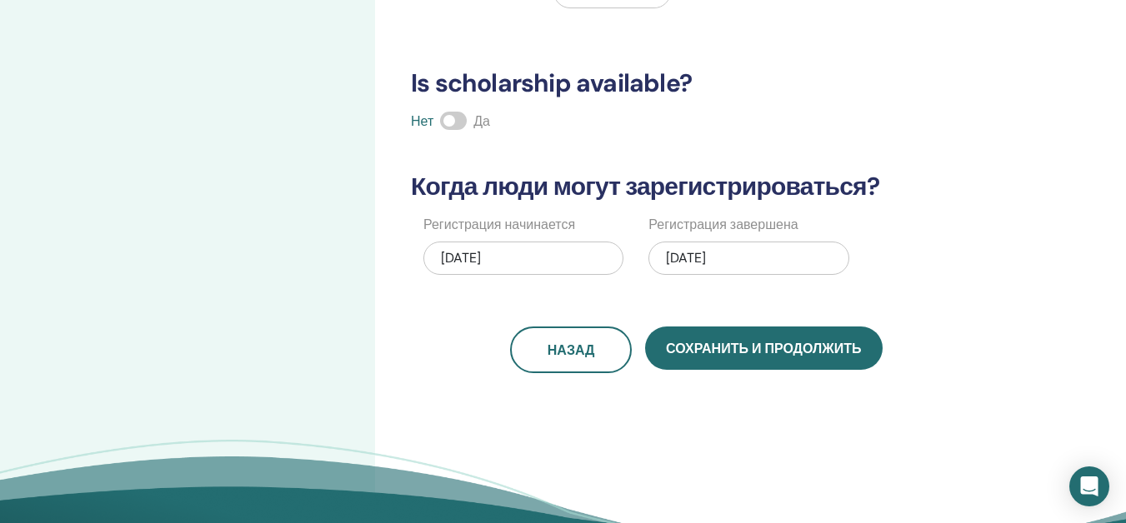
type input "*"
click at [594, 268] on div "09/16/2025" at bounding box center [523, 258] width 200 height 33
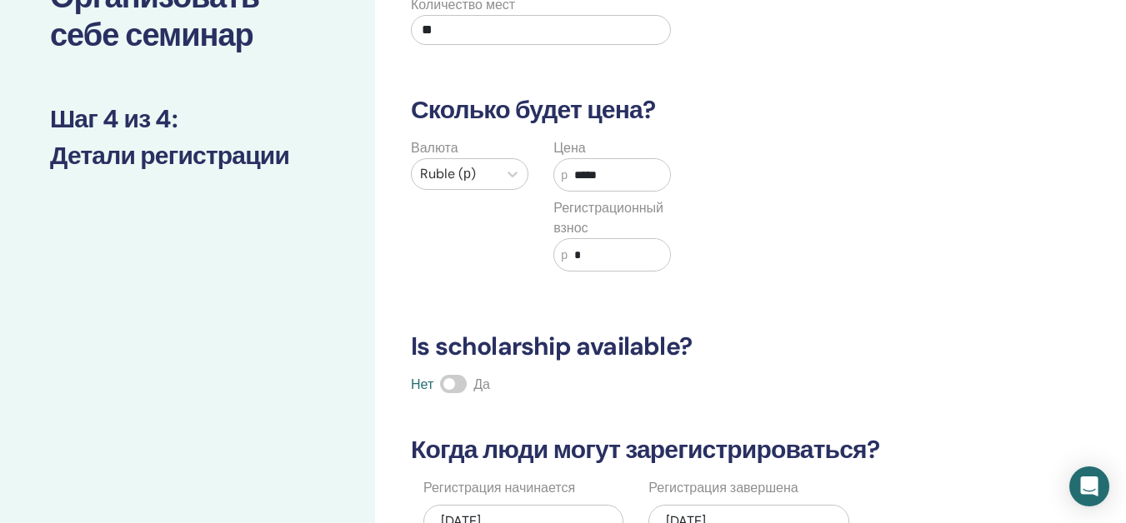
scroll to position [391, 0]
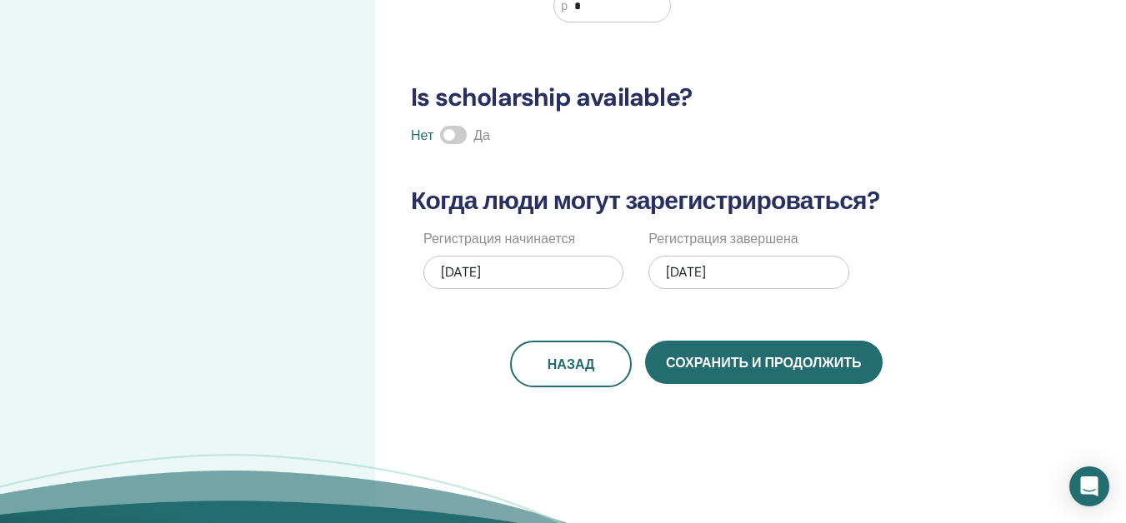
click at [476, 143] on span "Да" at bounding box center [481, 136] width 17 height 18
click at [458, 134] on span at bounding box center [453, 135] width 27 height 18
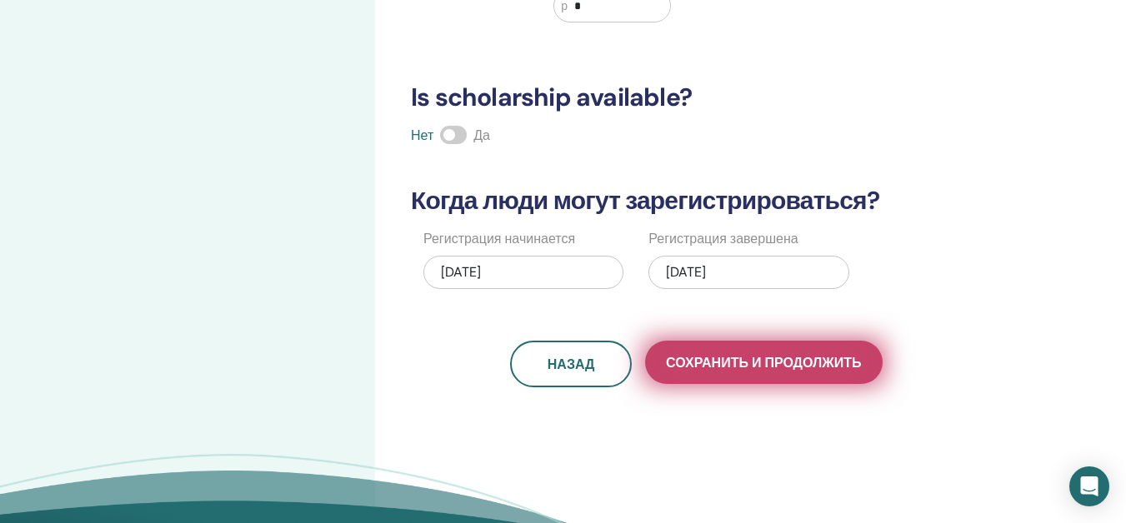
click at [827, 379] on button "Сохранить и продолжить" at bounding box center [763, 362] width 237 height 43
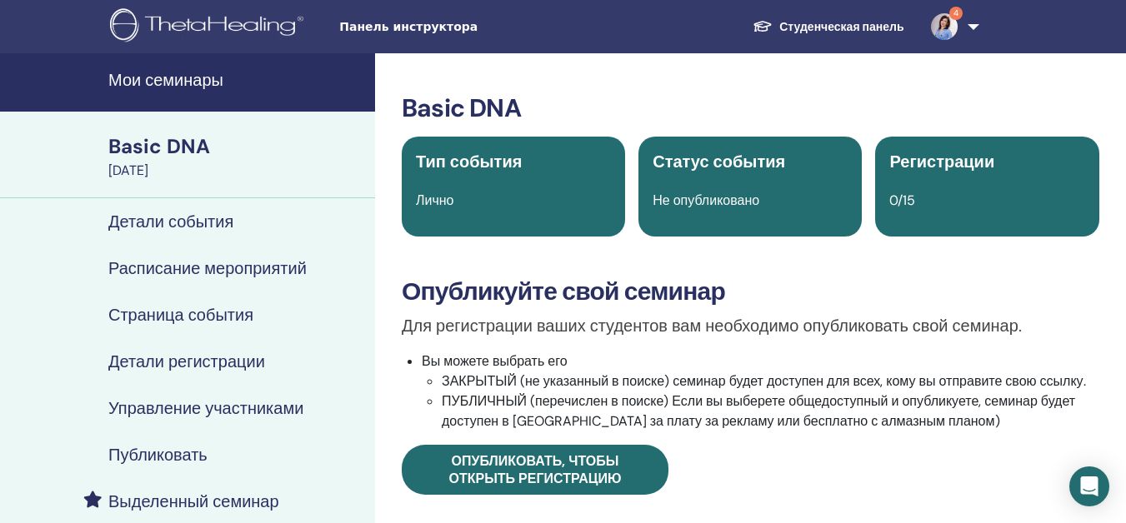
drag, startPoint x: 863, startPoint y: 43, endPoint x: 863, endPoint y: 19, distance: 23.3
click at [863, 21] on ul "Студенческая панель 4 LA Landysh Alkina Мое тета-обучение Мои Тета-Хилеры Мои с…" at bounding box center [862, 26] width 347 height 53
click at [859, 25] on link "Студенческая панель" at bounding box center [828, 27] width 178 height 31
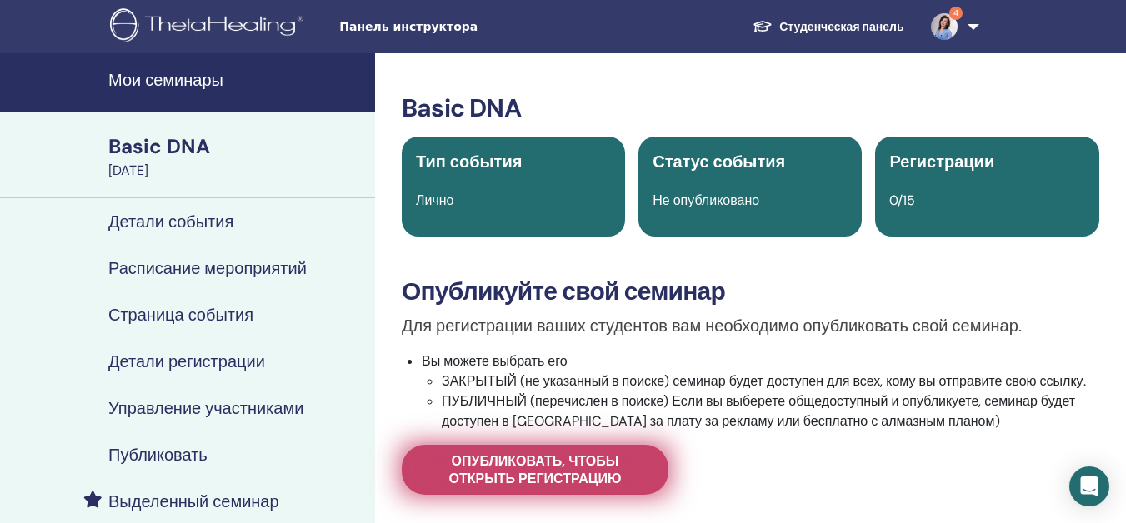
click at [496, 458] on span "Опубликовать, чтобы открыть регистрацию" at bounding box center [535, 470] width 225 height 35
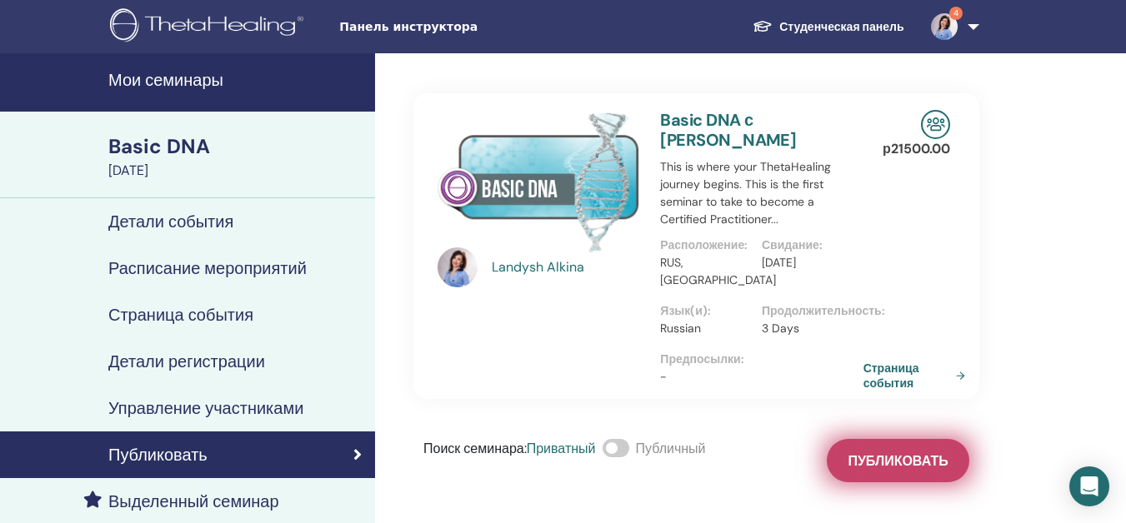
click at [942, 469] on span "Публиковать" at bounding box center [898, 462] width 100 height 18
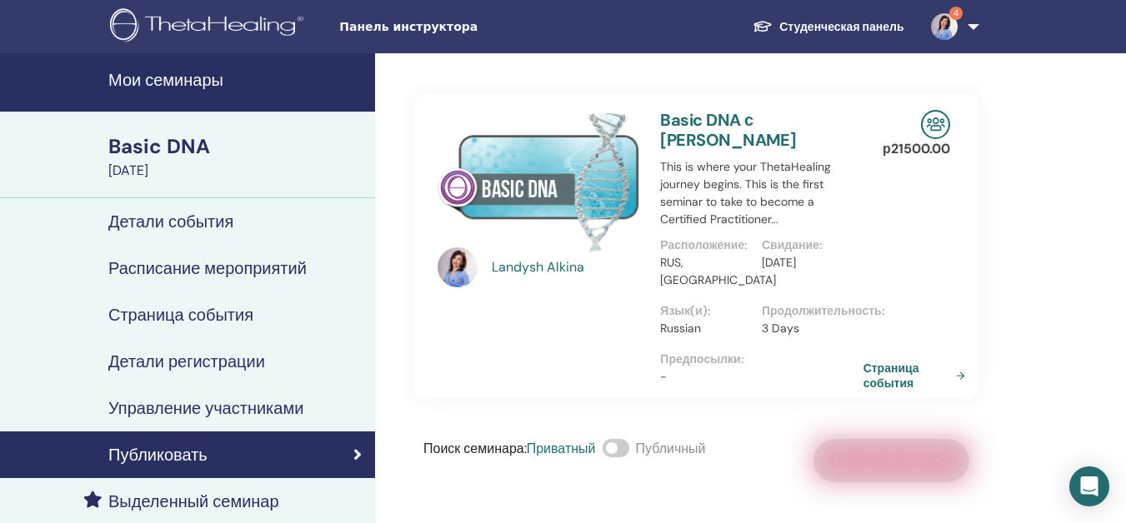
click at [620, 453] on span at bounding box center [616, 448] width 27 height 18
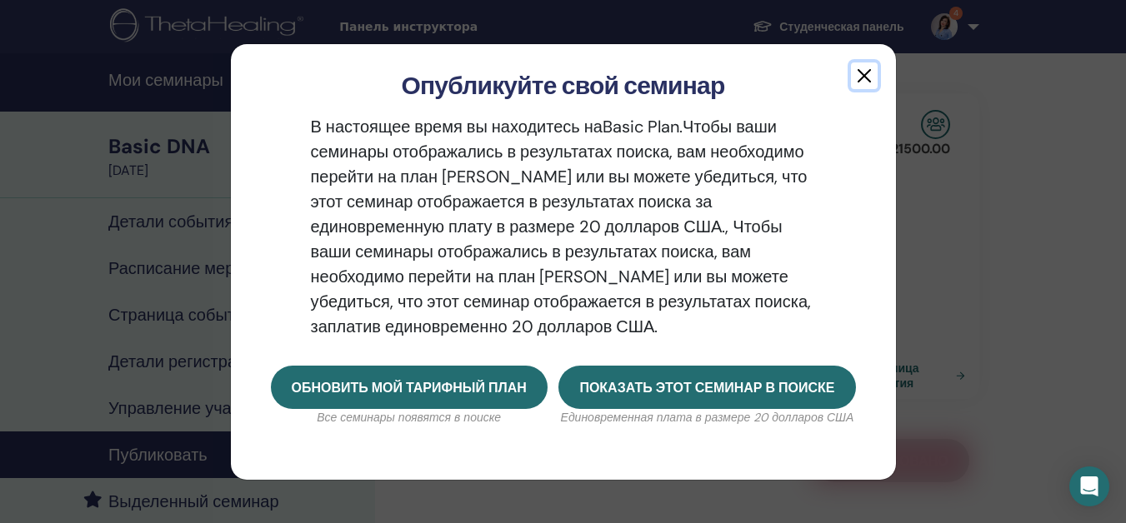
click at [866, 74] on button "button" at bounding box center [864, 76] width 27 height 27
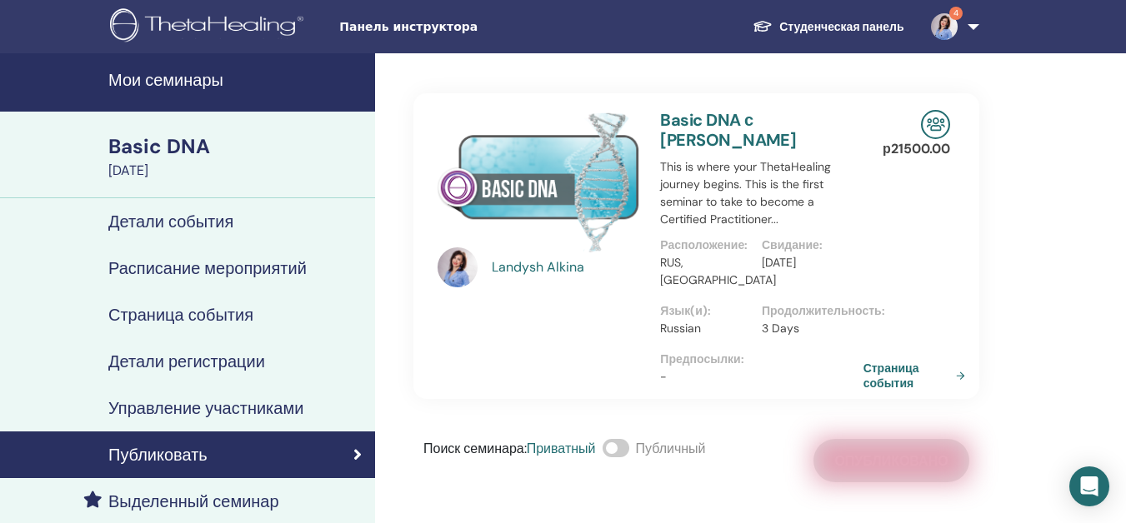
click at [944, 424] on div "[PERSON_NAME] Basic DNA с [PERSON_NAME] This is where your ThetaHealing journey…" at bounding box center [696, 267] width 566 height 429
click at [937, 434] on div "[PERSON_NAME] Basic DNA с [PERSON_NAME] This is where your ThetaHealing journey…" at bounding box center [696, 267] width 566 height 429
click at [941, 367] on link "Страница события" at bounding box center [920, 376] width 108 height 30
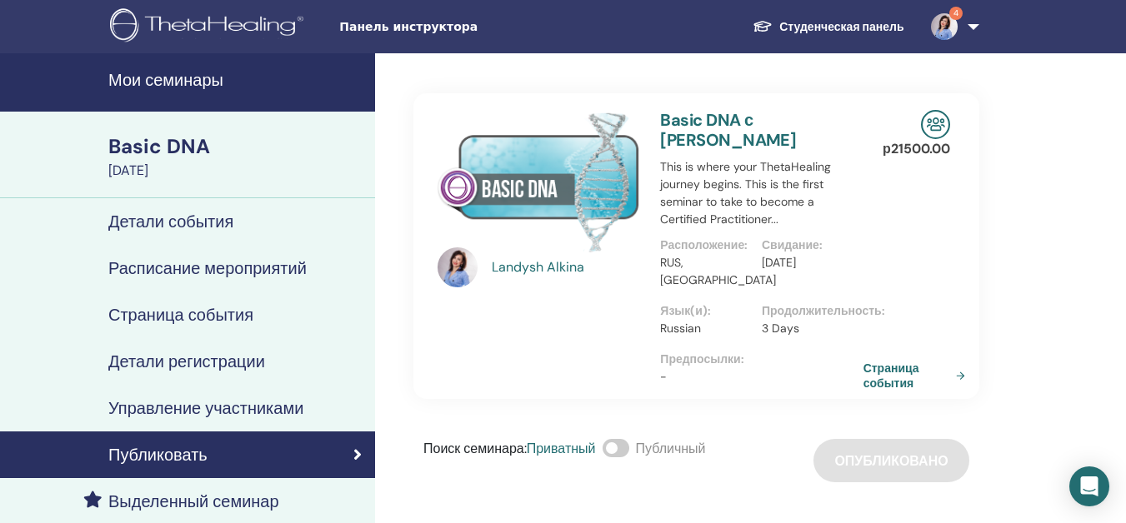
drag, startPoint x: 626, startPoint y: 438, endPoint x: 623, endPoint y: 428, distance: 11.3
click at [623, 430] on div "[PERSON_NAME] Basic DNA с [PERSON_NAME] This is where your ThetaHealing journey…" at bounding box center [696, 267] width 566 height 429
click at [616, 441] on span at bounding box center [616, 448] width 27 height 18
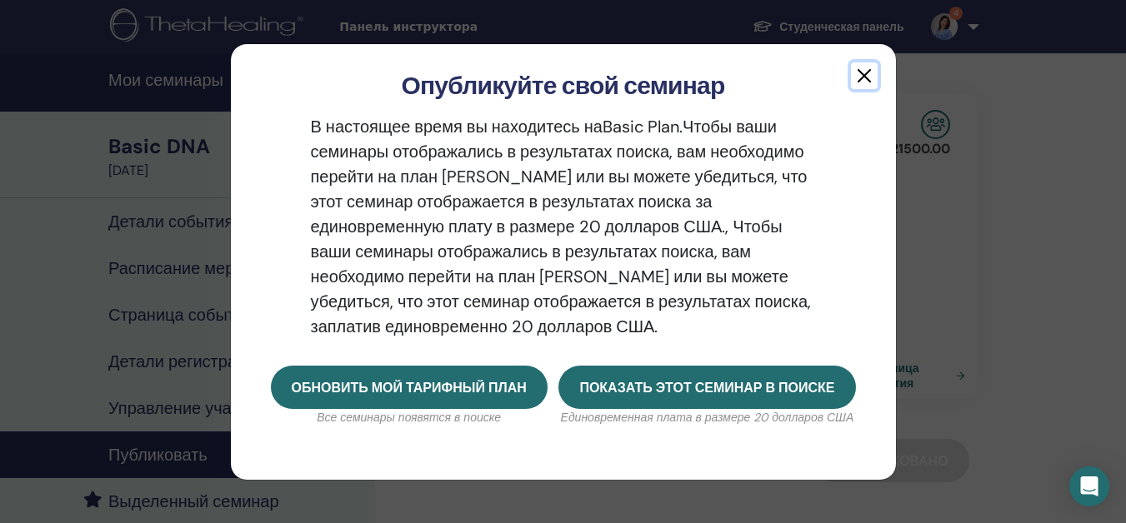
click at [868, 73] on button "button" at bounding box center [864, 76] width 27 height 27
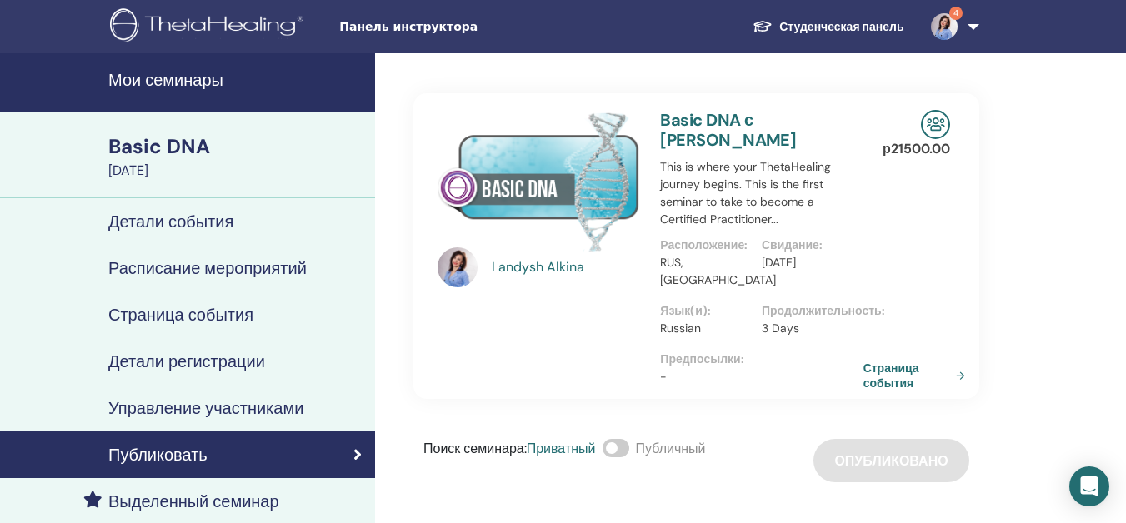
click at [623, 452] on span at bounding box center [616, 448] width 27 height 18
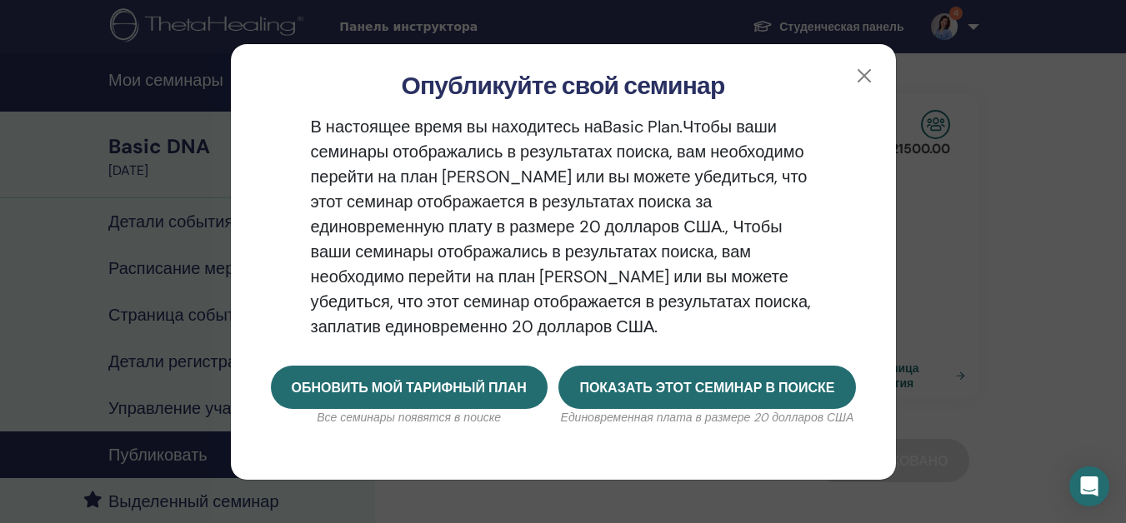
click at [889, 68] on div "Опубликуйте свой семинар" at bounding box center [563, 72] width 665 height 57
click at [856, 69] on button "button" at bounding box center [864, 76] width 27 height 27
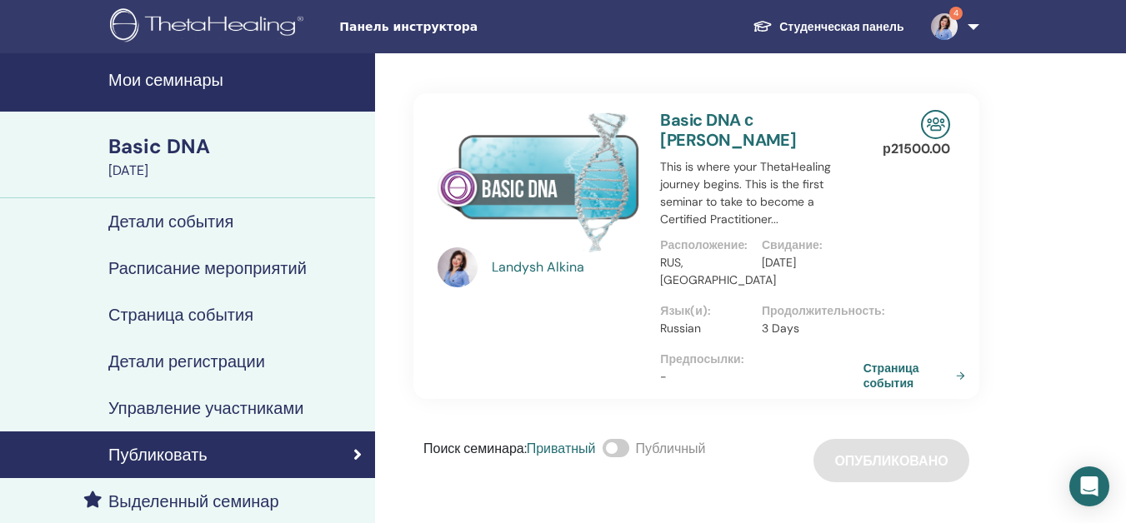
drag, startPoint x: 997, startPoint y: 387, endPoint x: 985, endPoint y: 401, distance: 18.4
click at [1026, 239] on div "[PERSON_NAME] Basic DNA с [PERSON_NAME] This is where your ThetaHealing journey…" at bounding box center [750, 384] width 751 height 663
click at [1037, 438] on div "[PERSON_NAME] Basic DNA с [PERSON_NAME] This is where your ThetaHealing journey…" at bounding box center [750, 384] width 751 height 663
click at [258, 352] on link "Детали регистрации" at bounding box center [187, 361] width 375 height 47
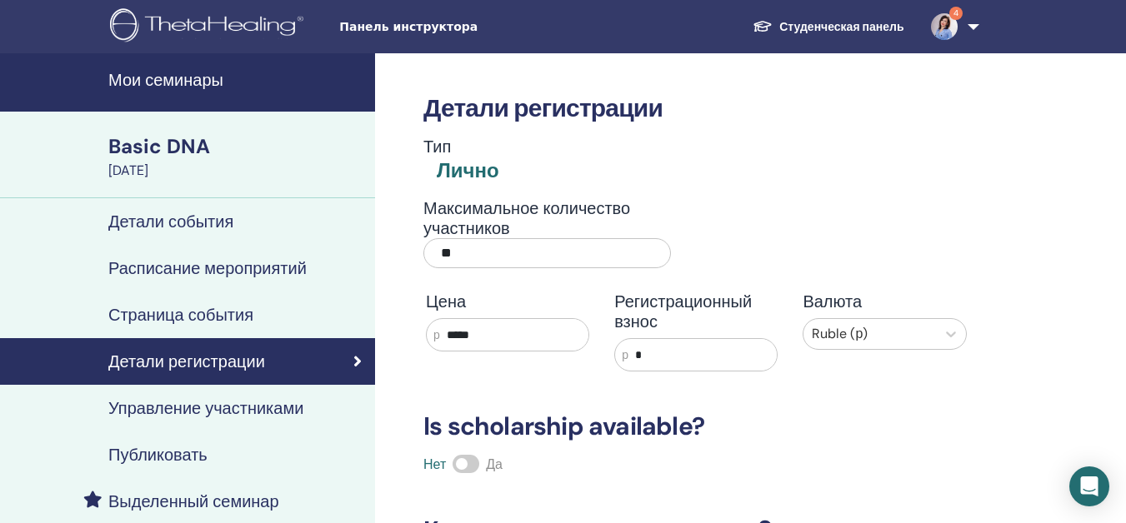
click at [609, 256] on input "**" at bounding box center [547, 253] width 248 height 30
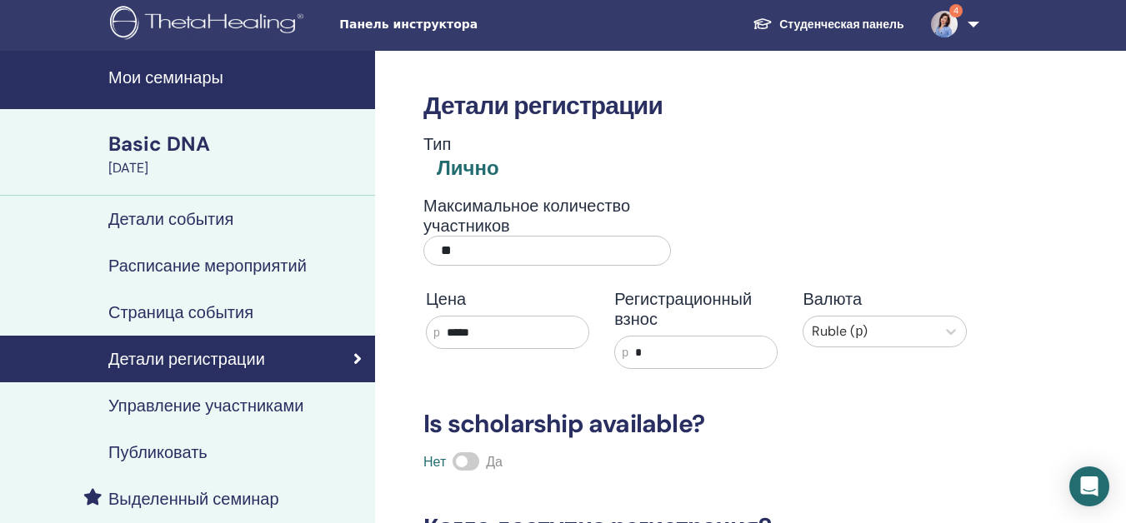
click at [998, 84] on div "Детали регистрации Тип Лично Максимальное количество участников ** Цена р *****…" at bounding box center [750, 499] width 751 height 897
click at [928, 120] on h3 "Детали регистрации" at bounding box center [696, 106] width 566 height 30
click at [161, 401] on h4 "Управление участниками" at bounding box center [205, 406] width 195 height 20
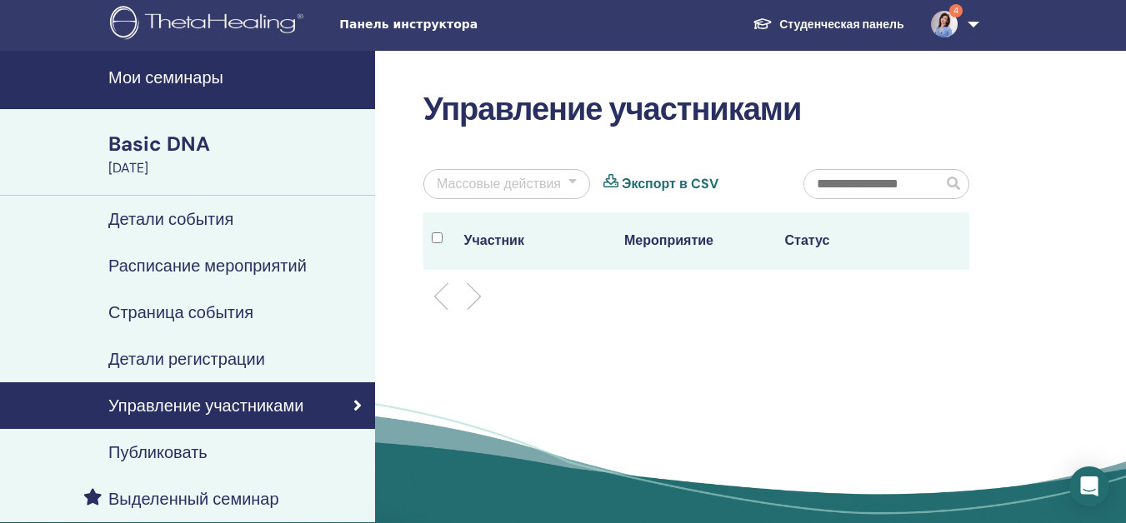
click at [634, 308] on div at bounding box center [696, 296] width 571 height 53
click at [122, 128] on div "Basic DNA [DATE]" at bounding box center [187, 152] width 375 height 87
click at [132, 98] on link "Мои семинары" at bounding box center [187, 80] width 375 height 58
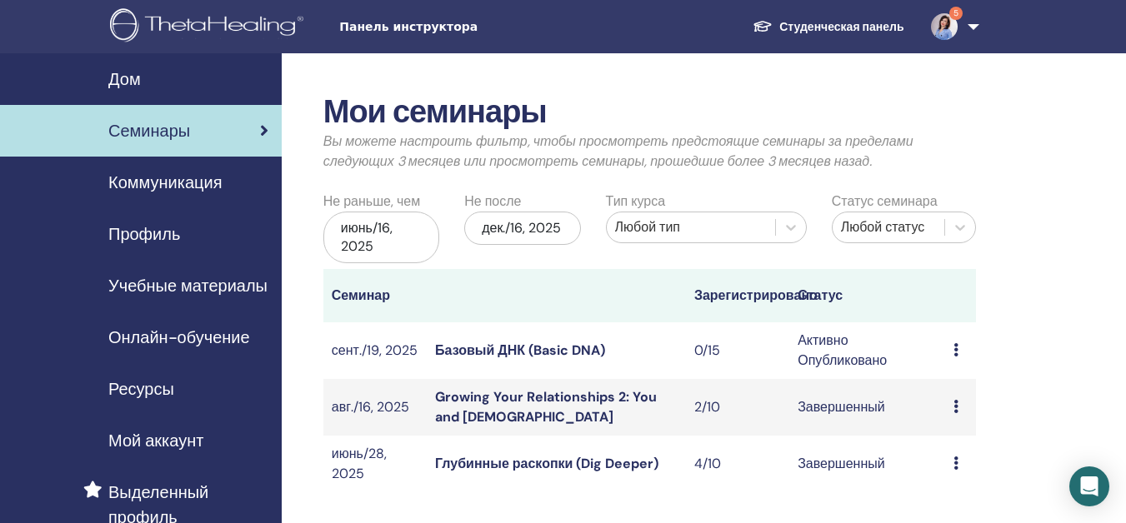
drag, startPoint x: 0, startPoint y: 0, endPoint x: 137, endPoint y: 94, distance: 166.0
click at [137, 94] on link "Дом" at bounding box center [141, 79] width 282 height 52
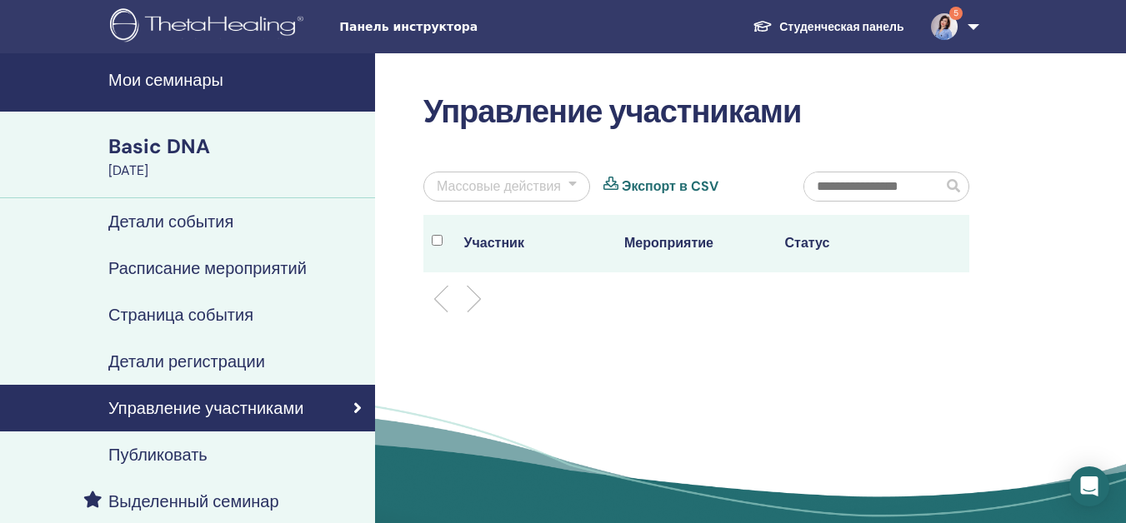
click at [64, 139] on div "Basic DNA [DATE]" at bounding box center [187, 155] width 375 height 87
click at [122, 152] on div "Basic DNA" at bounding box center [236, 147] width 257 height 28
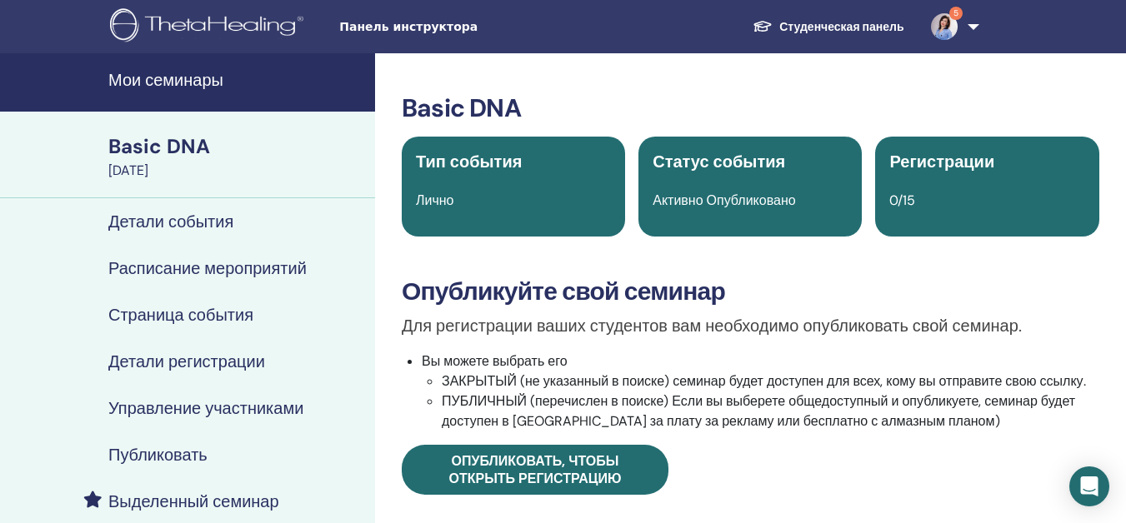
click at [160, 143] on div "Basic DNA" at bounding box center [236, 147] width 257 height 28
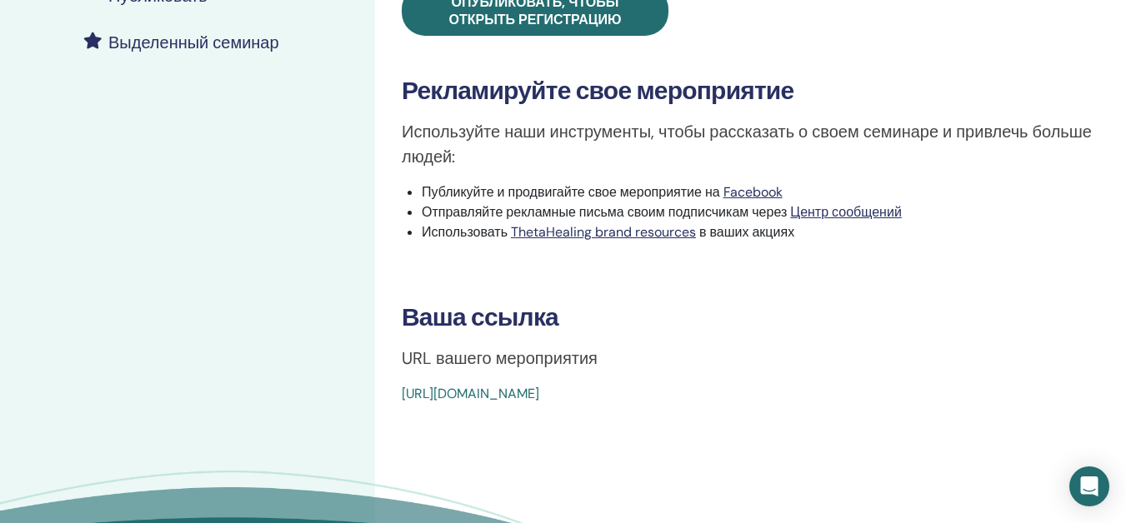
scroll to position [583, 0]
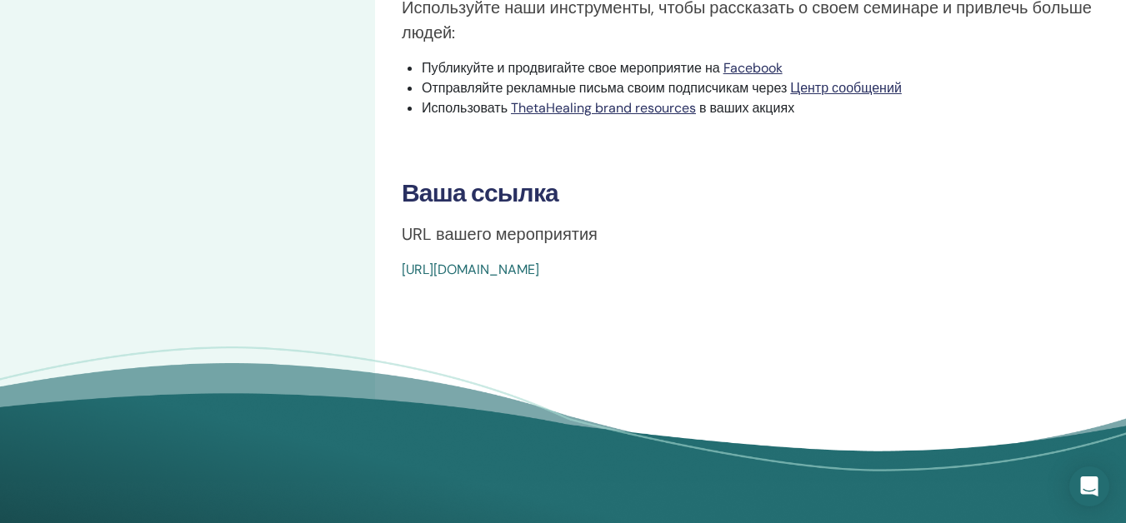
click at [539, 266] on link "[URL][DOMAIN_NAME]" at bounding box center [471, 270] width 138 height 18
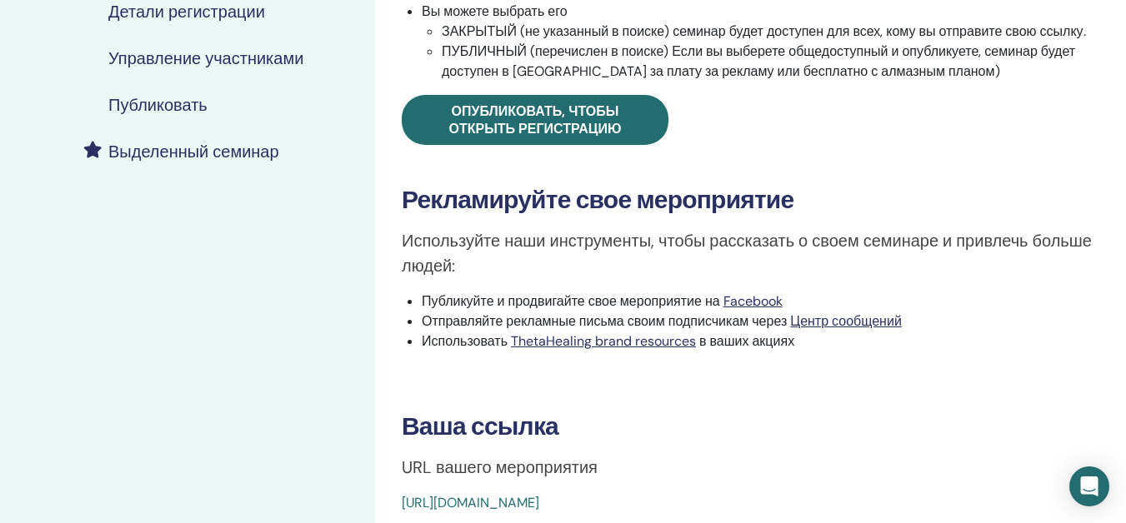
scroll to position [500, 0]
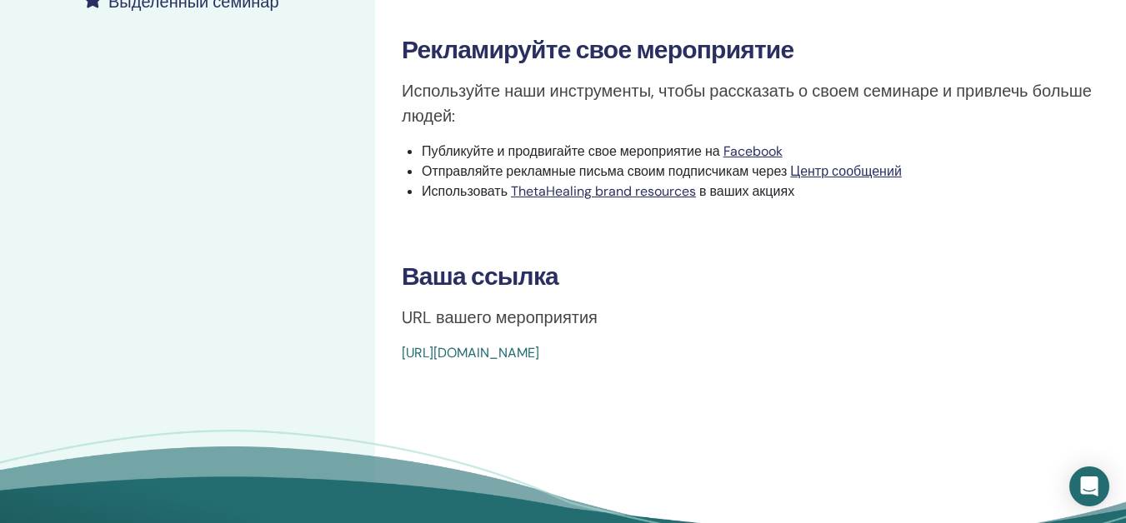
click at [302, 117] on div "Мои семинары Basic DNA [DATE] Детали события Расписание мероприятий Страница со…" at bounding box center [187, 74] width 375 height 1043
click at [453, 347] on link "[URL][DOMAIN_NAME]" at bounding box center [471, 353] width 138 height 18
